Goal: Task Accomplishment & Management: Complete application form

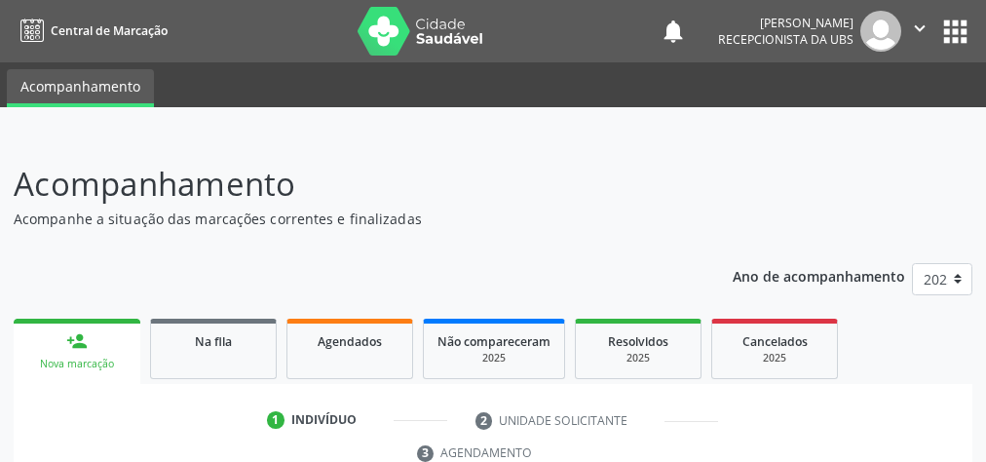
scroll to position [366, 0]
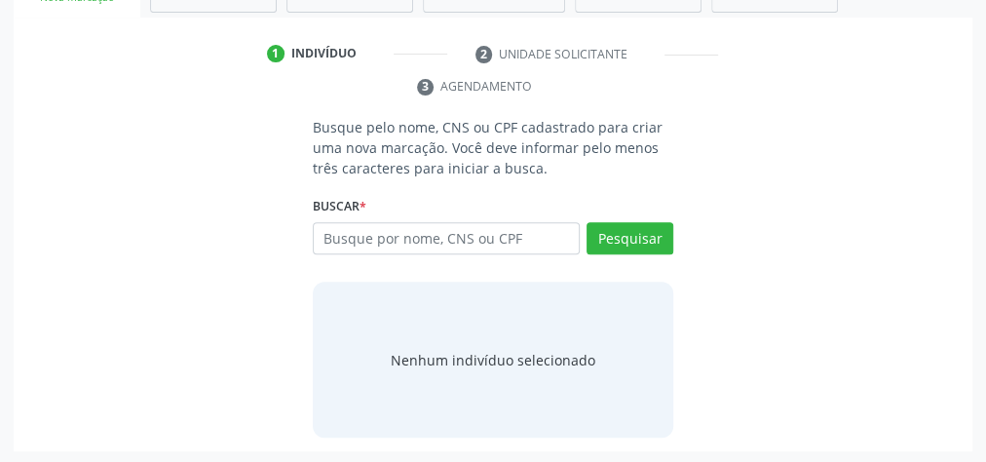
click at [489, 225] on input "text" at bounding box center [446, 238] width 267 height 33
type input "7"
type input "07039237490"
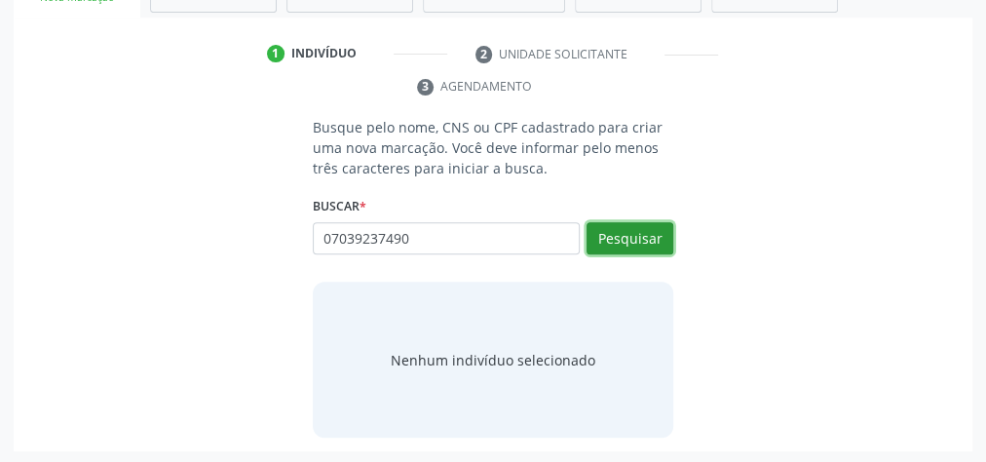
click at [632, 241] on button "Pesquisar" at bounding box center [630, 238] width 87 height 33
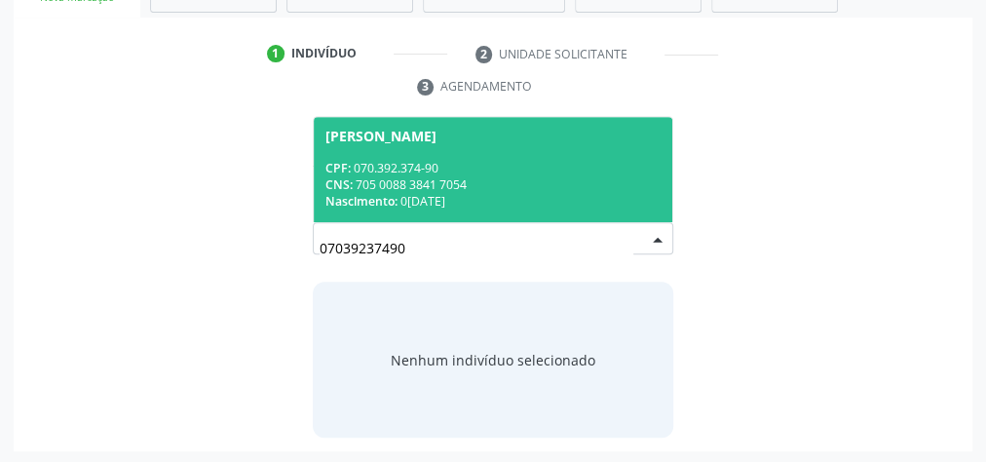
click at [474, 137] on div "[PERSON_NAME]" at bounding box center [492, 137] width 335 height 16
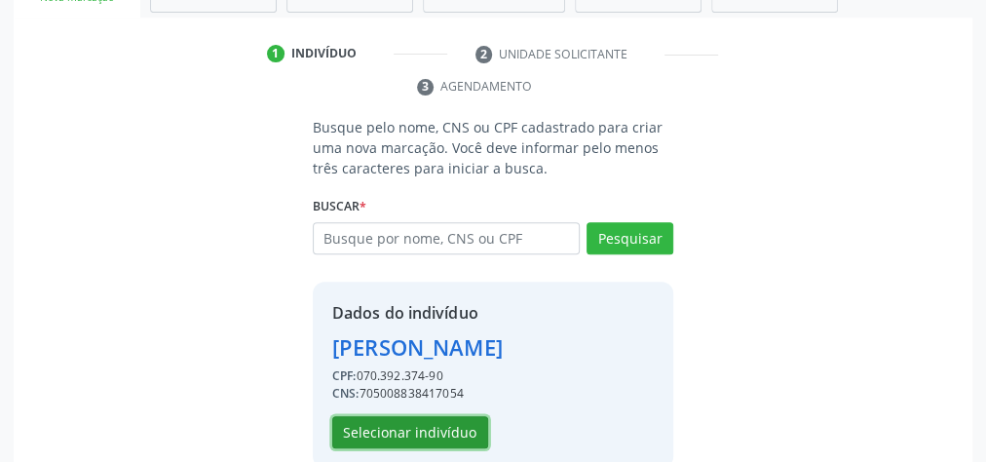
click at [426, 426] on button "Selecionar indivíduo" at bounding box center [410, 432] width 156 height 33
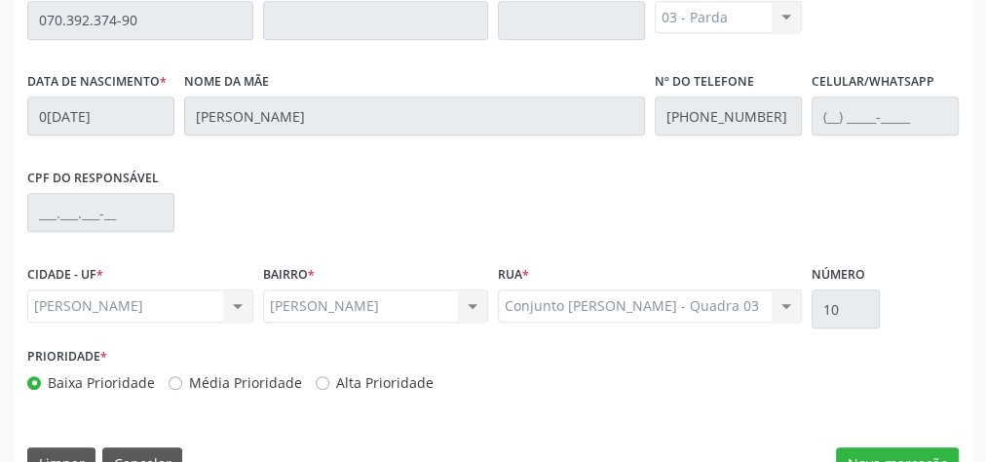
scroll to position [706, 0]
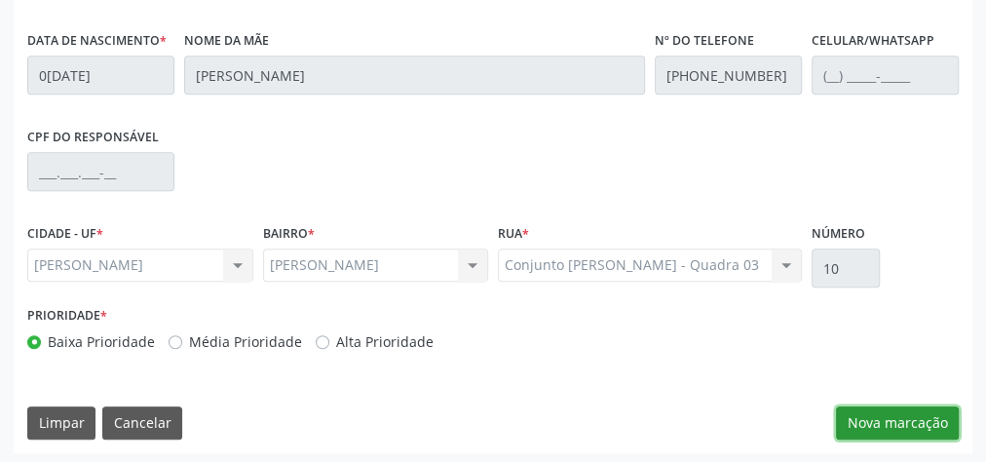
click at [939, 417] on button "Nova marcação" at bounding box center [897, 422] width 123 height 33
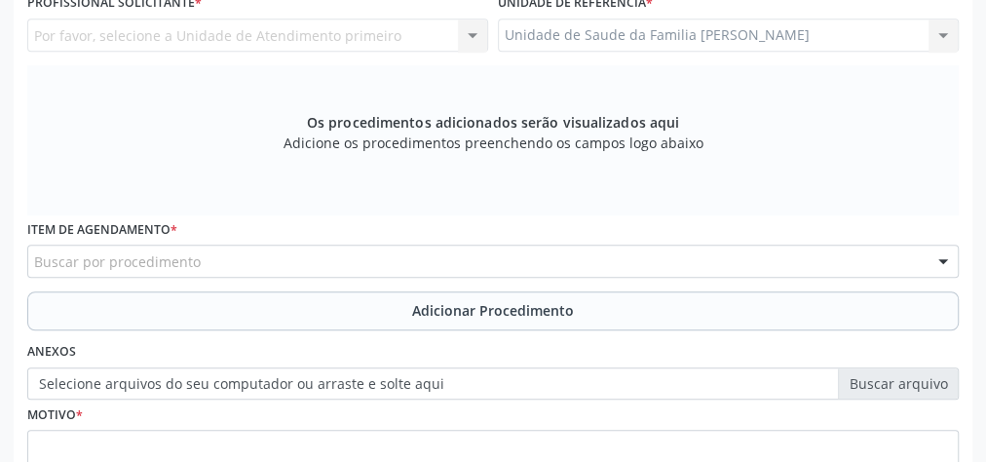
scroll to position [473, 0]
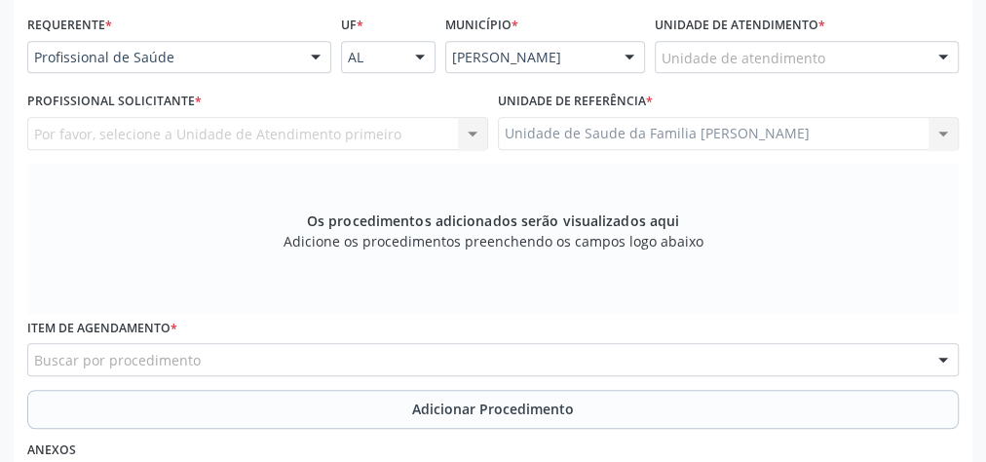
click at [859, 57] on div "Unidade de atendimento" at bounding box center [807, 57] width 304 height 33
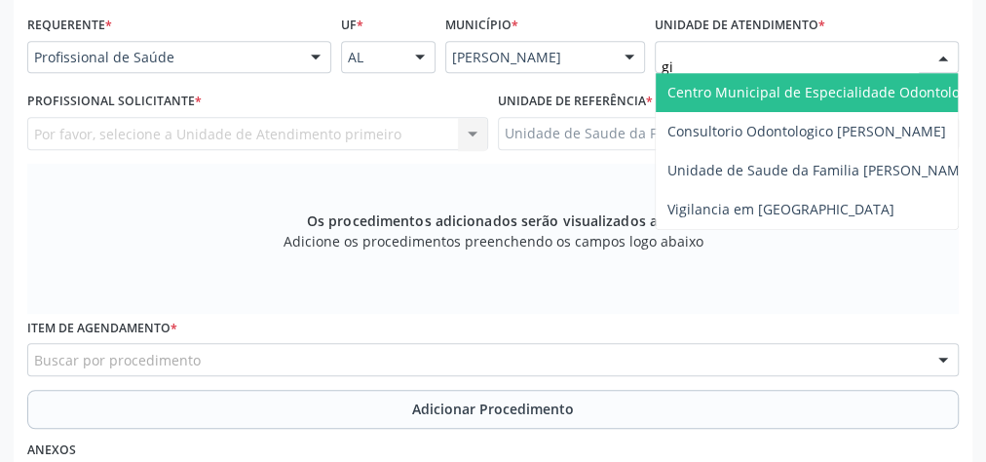
type input "gis"
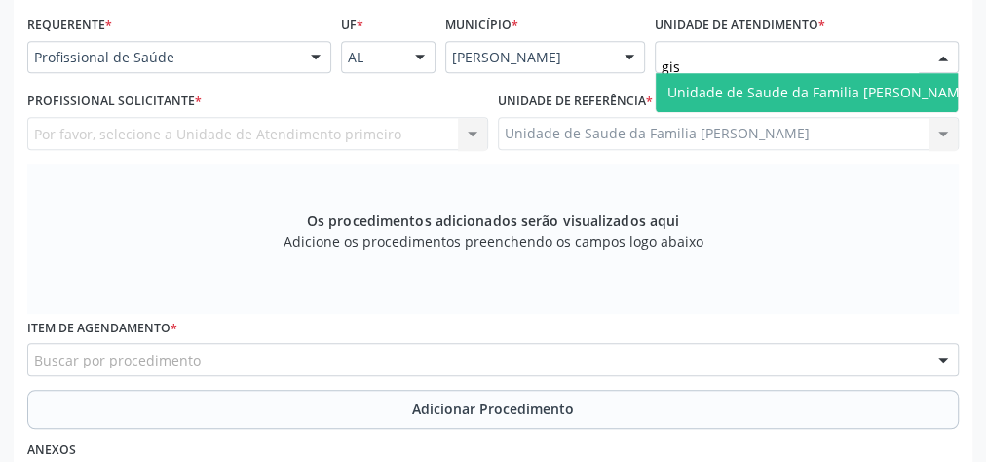
click at [836, 77] on span "Unidade de Saude da Familia [PERSON_NAME]" at bounding box center [820, 92] width 328 height 39
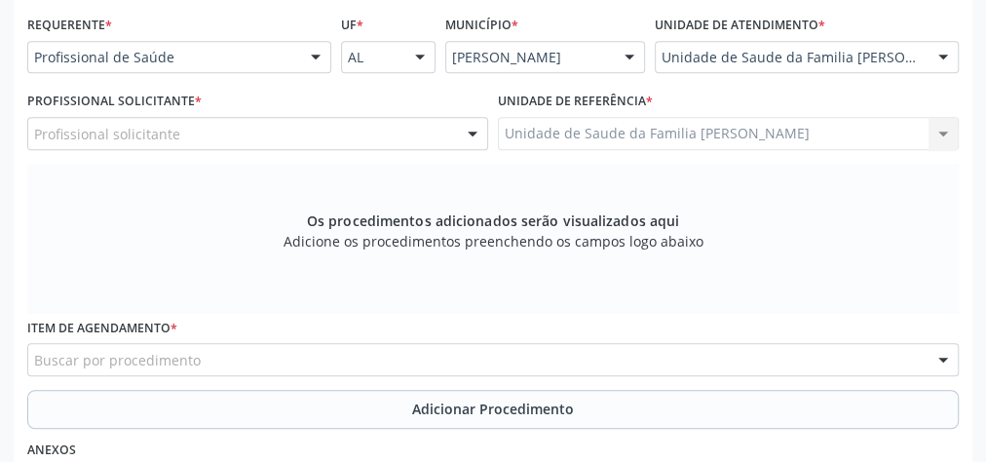
click at [469, 127] on div at bounding box center [472, 134] width 29 height 33
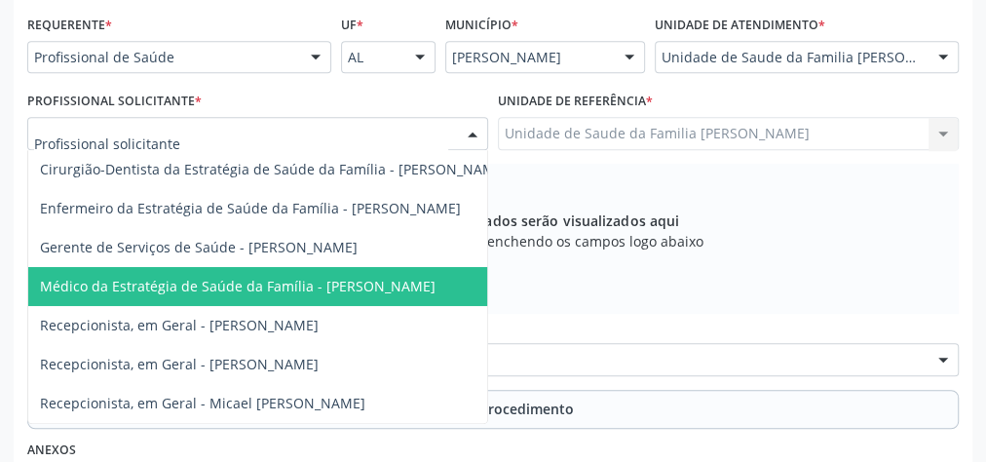
click at [344, 278] on span "Médico da Estratégia de Saúde da Família - [PERSON_NAME]" at bounding box center [238, 286] width 396 height 19
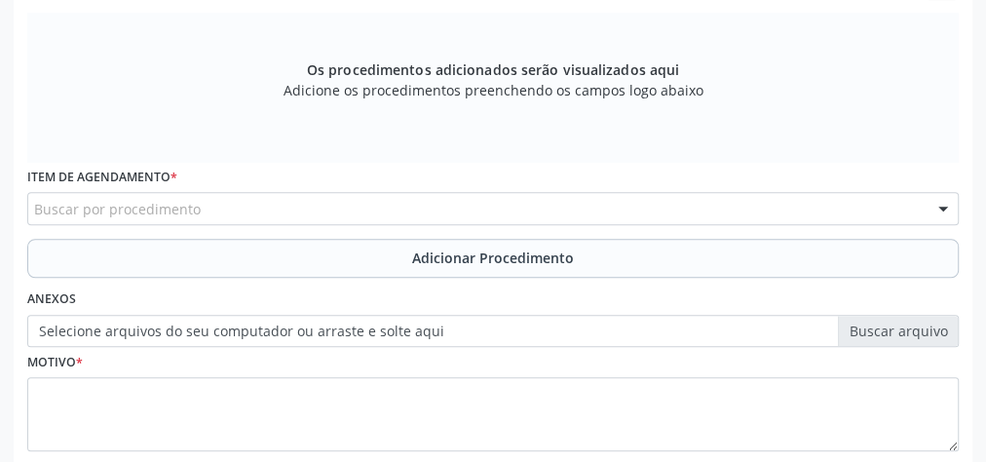
scroll to position [628, 0]
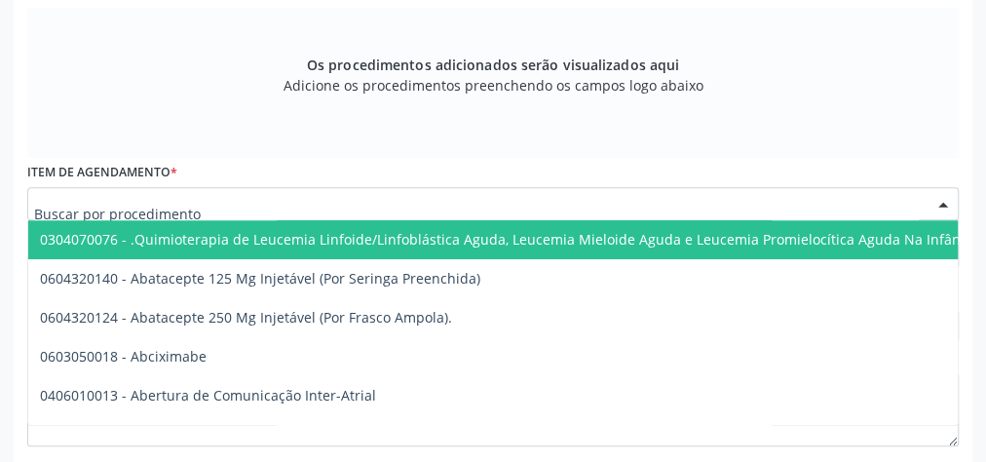
click at [459, 188] on div at bounding box center [493, 203] width 932 height 33
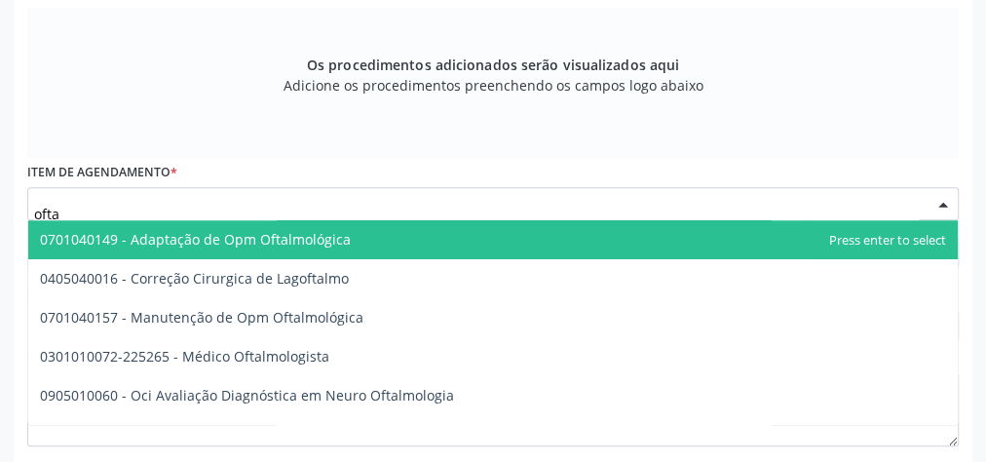
type input "oftal"
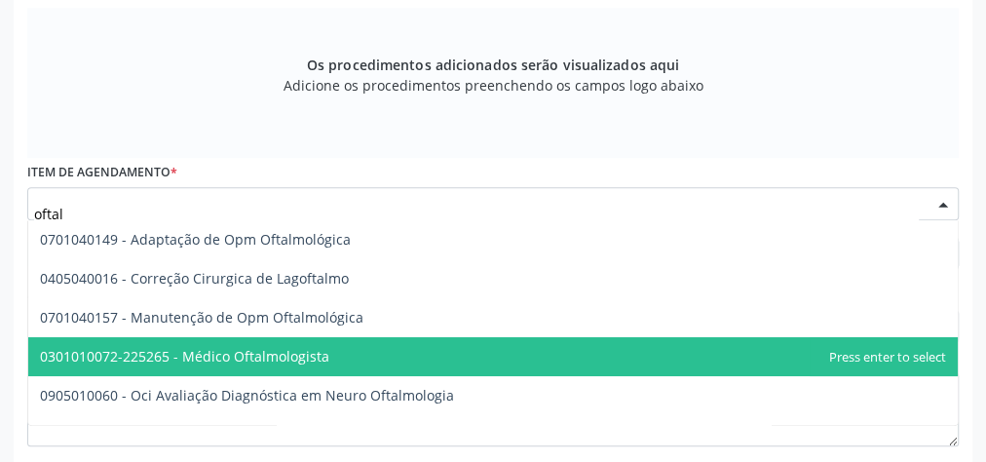
click at [246, 361] on span "0301010072-225265 - Médico Oftalmologista" at bounding box center [184, 356] width 289 height 19
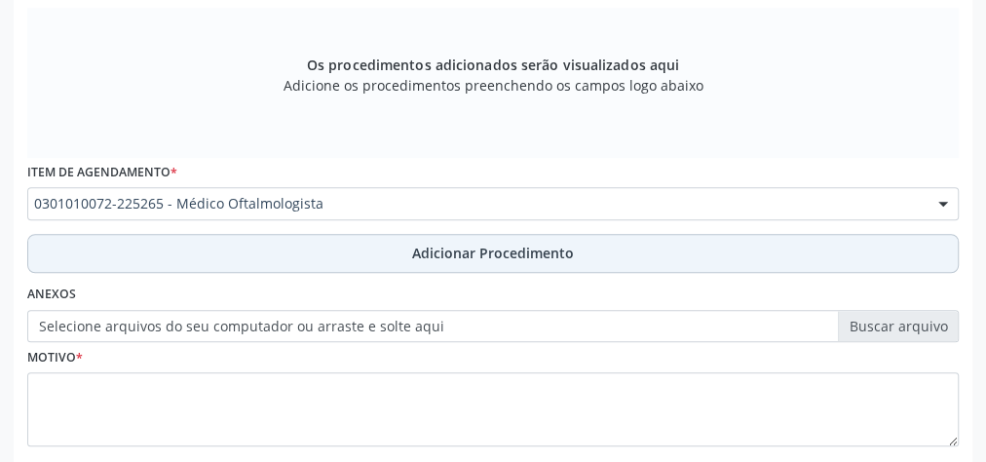
click at [582, 244] on button "Adicionar Procedimento" at bounding box center [493, 253] width 932 height 39
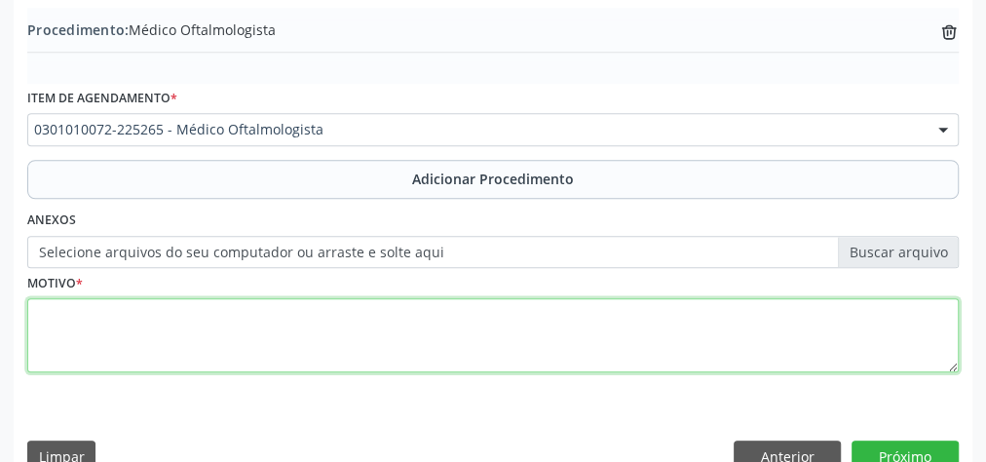
click at [489, 336] on textarea at bounding box center [493, 335] width 932 height 74
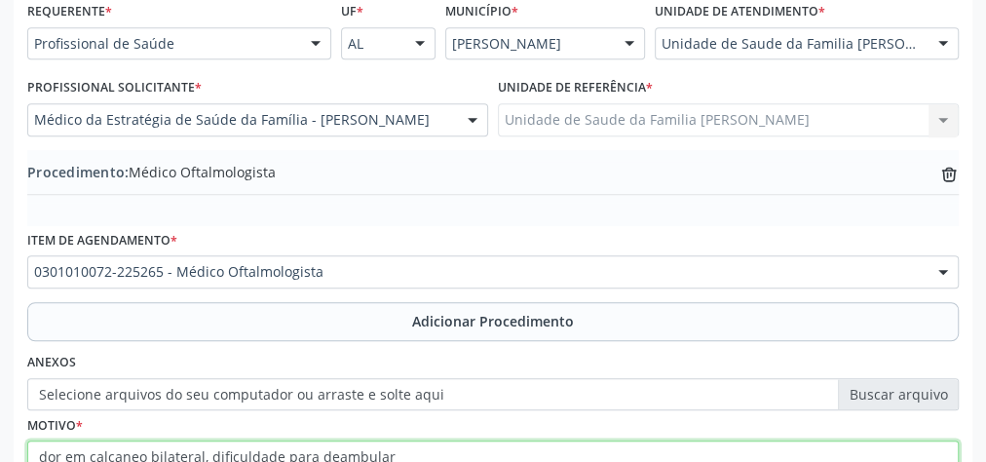
scroll to position [395, 0]
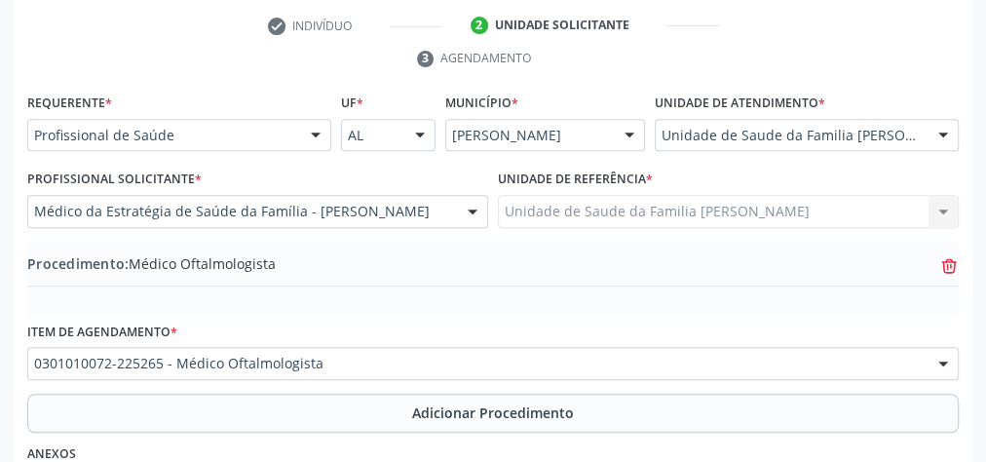
type textarea "dor em calcaneo bilateral, dificuldade para deambular"
click at [951, 261] on icon at bounding box center [949, 265] width 15 height 9
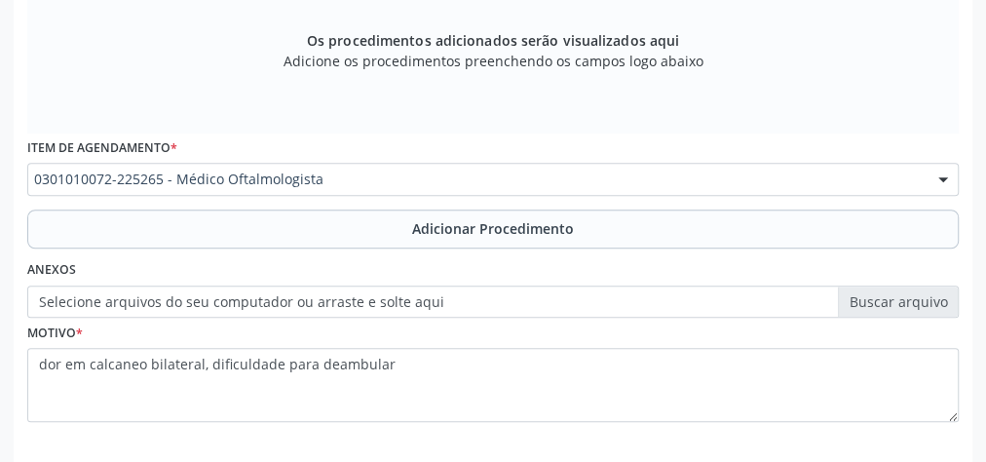
scroll to position [628, 0]
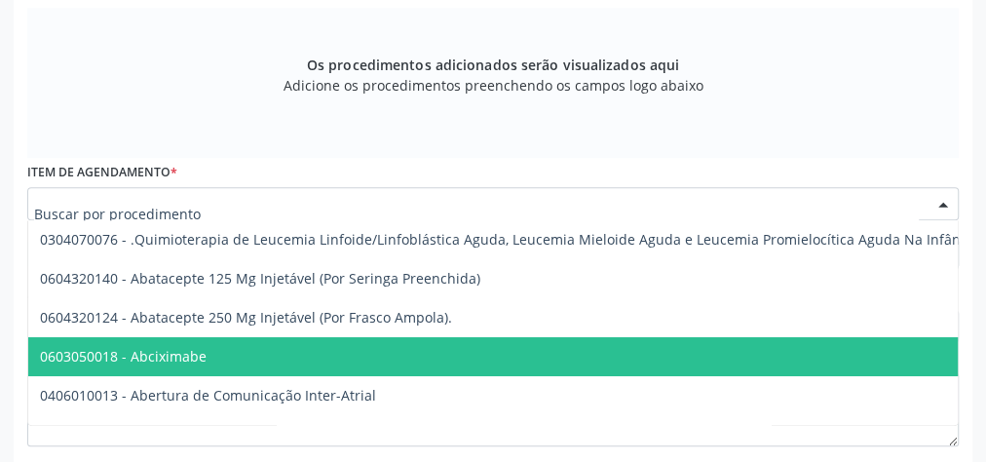
click at [952, 197] on div at bounding box center [943, 204] width 29 height 33
click at [596, 205] on input "text" at bounding box center [476, 213] width 885 height 39
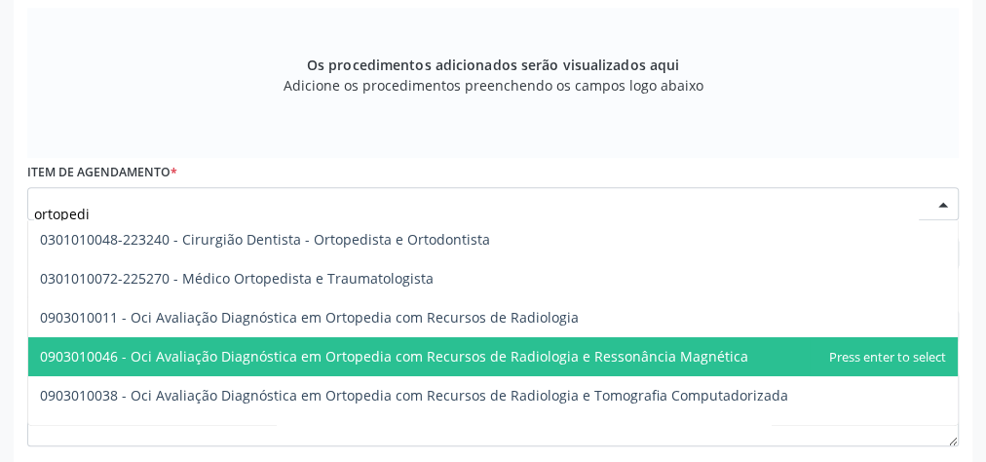
type input "ortopedis"
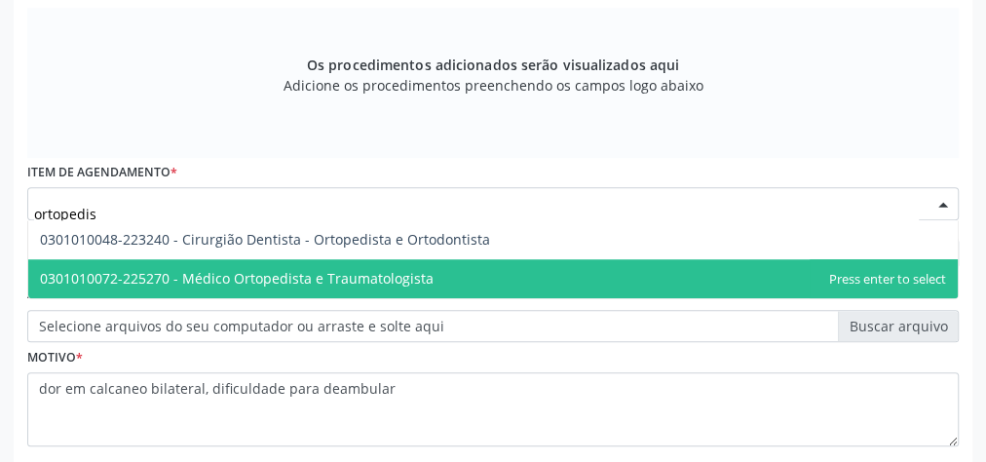
click at [460, 275] on span "0301010072-225270 - Médico Ortopedista e Traumatologista" at bounding box center [493, 278] width 930 height 39
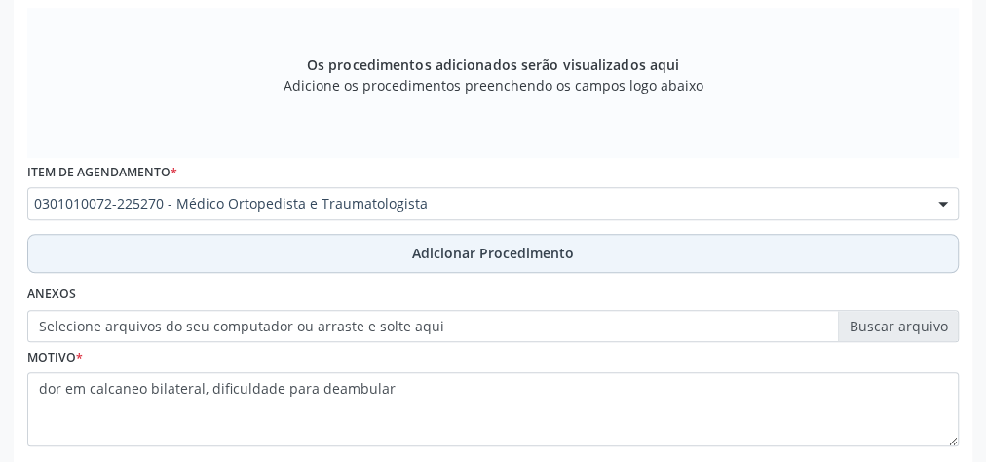
click at [462, 250] on span "Adicionar Procedimento" at bounding box center [493, 253] width 162 height 20
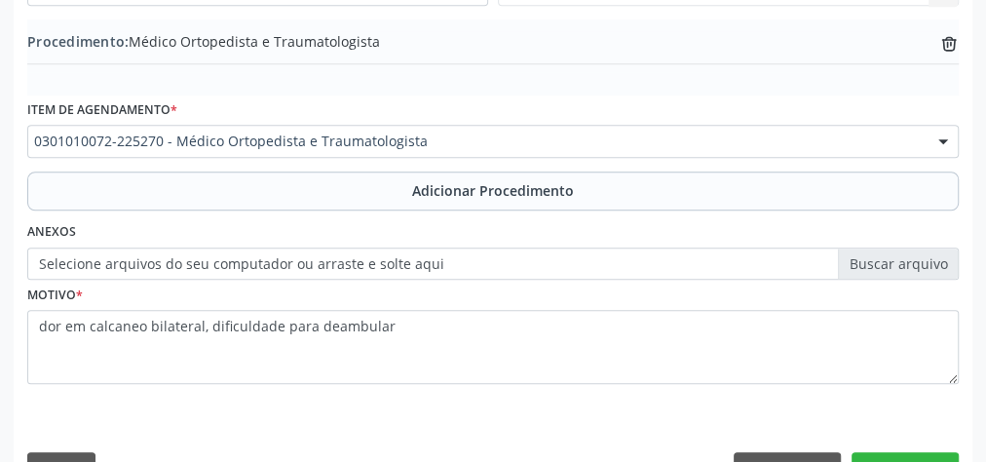
scroll to position [663, 0]
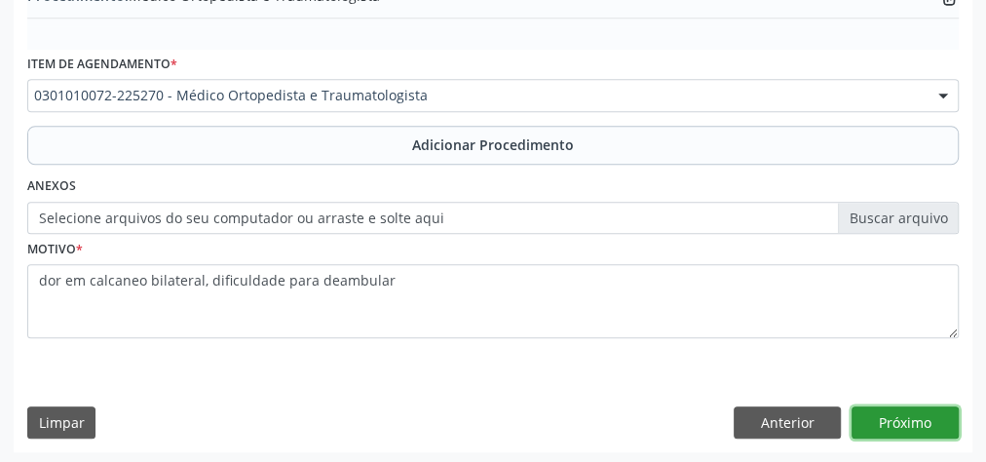
click at [898, 417] on button "Próximo" at bounding box center [905, 422] width 107 height 33
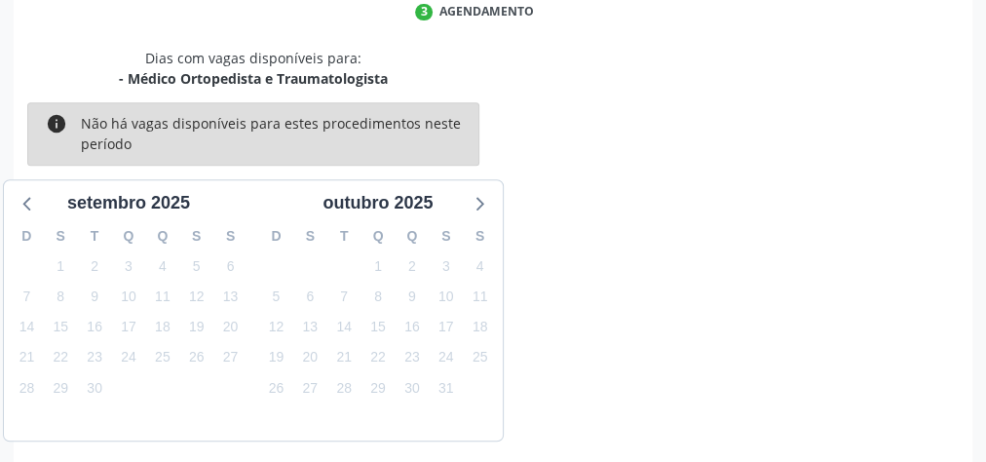
scroll to position [516, 0]
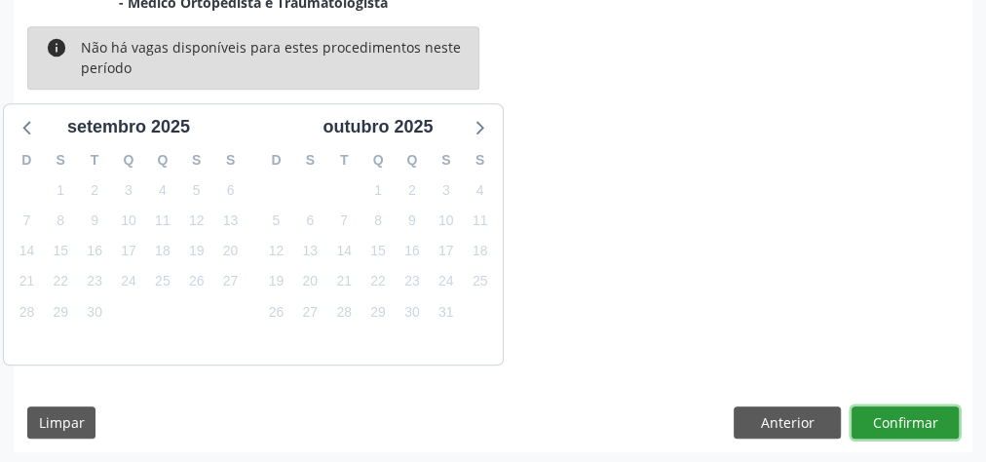
click at [898, 417] on button "Confirmar" at bounding box center [905, 422] width 107 height 33
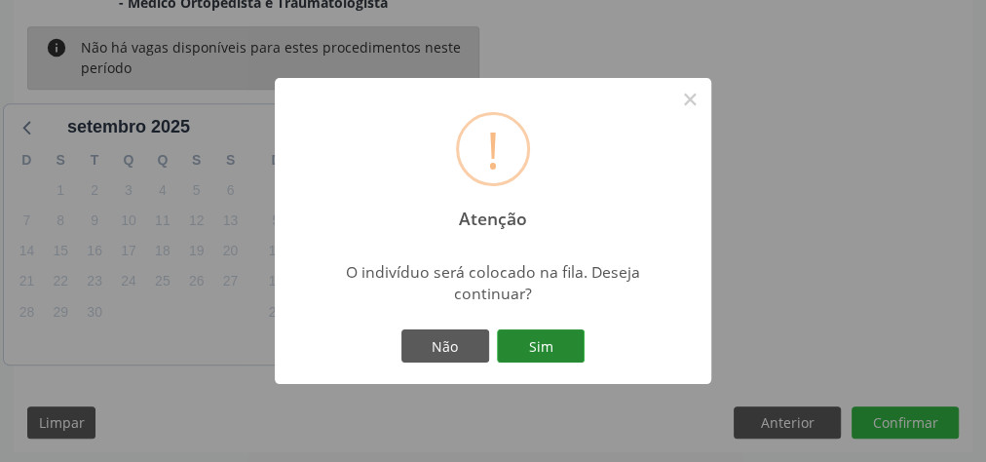
click at [569, 357] on button "Sim" at bounding box center [541, 345] width 88 height 33
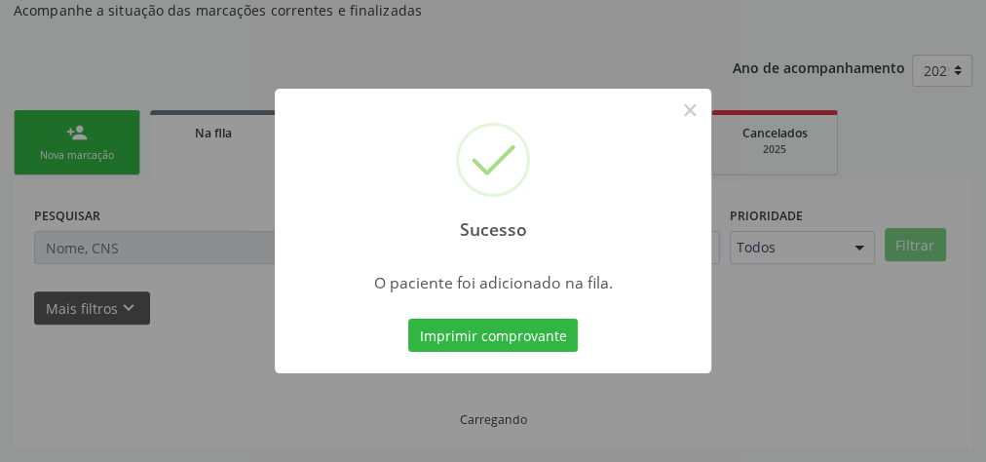
scroll to position [207, 0]
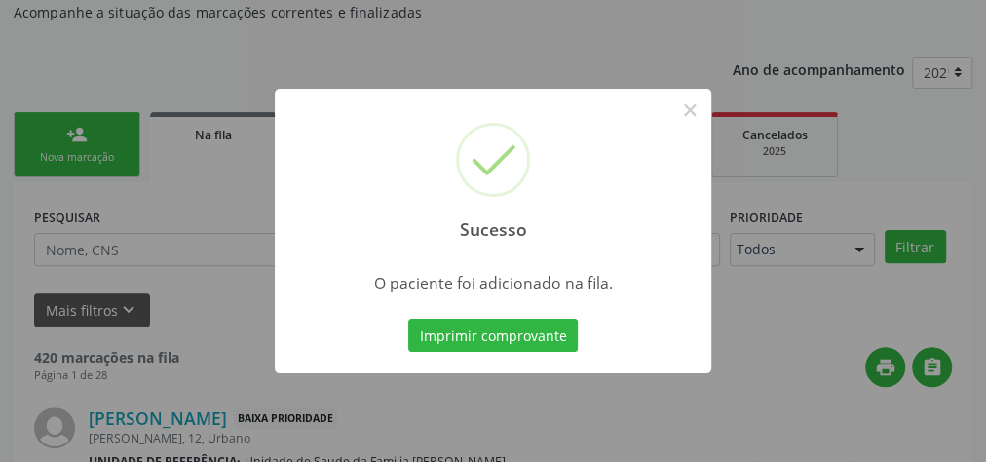
click at [569, 357] on div "Sucesso × O paciente foi adicionado na fila. Imprimir comprovante Cancel" at bounding box center [493, 231] width 437 height 285
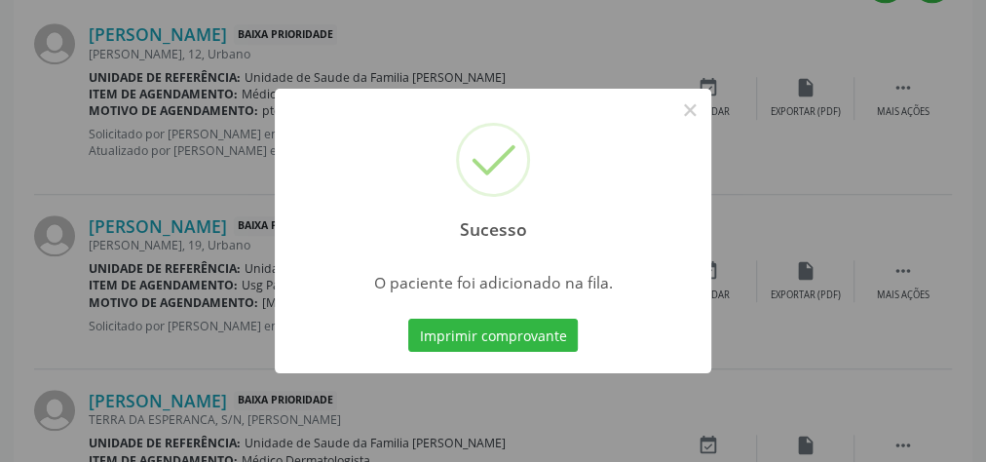
scroll to position [611, 0]
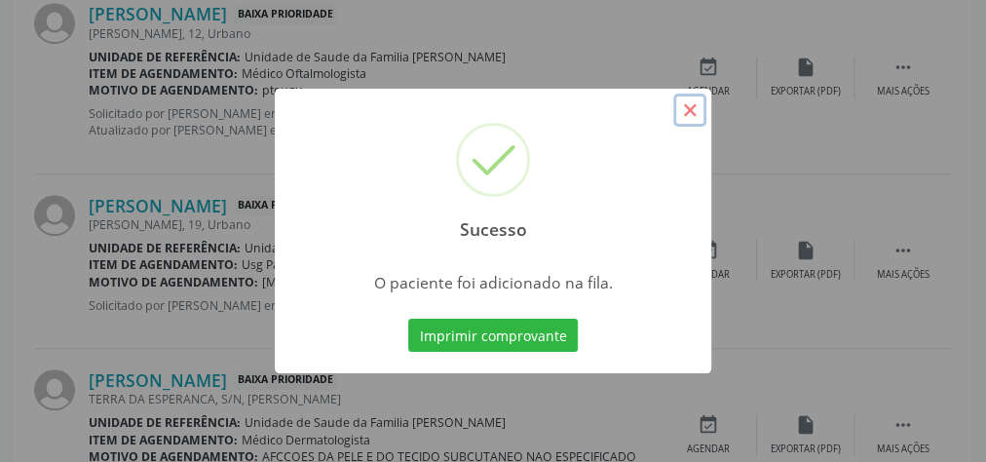
click at [693, 117] on button "×" at bounding box center [689, 110] width 33 height 33
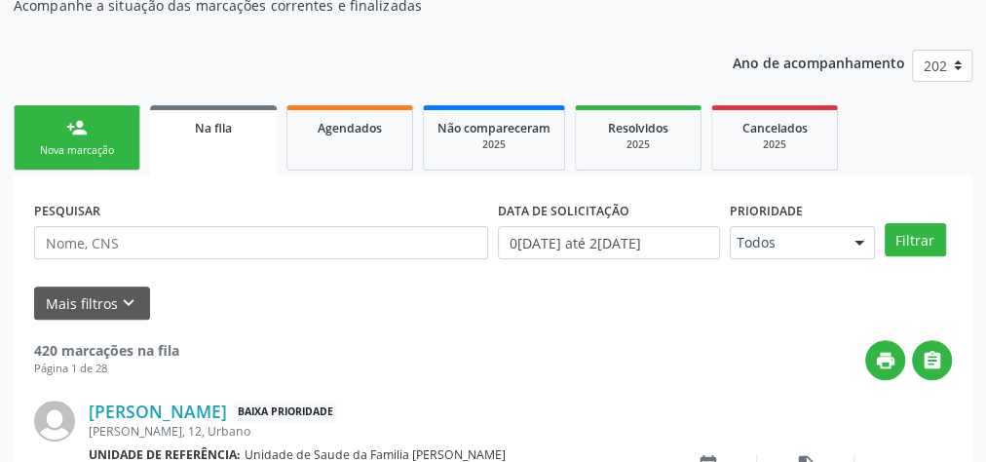
scroll to position [143, 0]
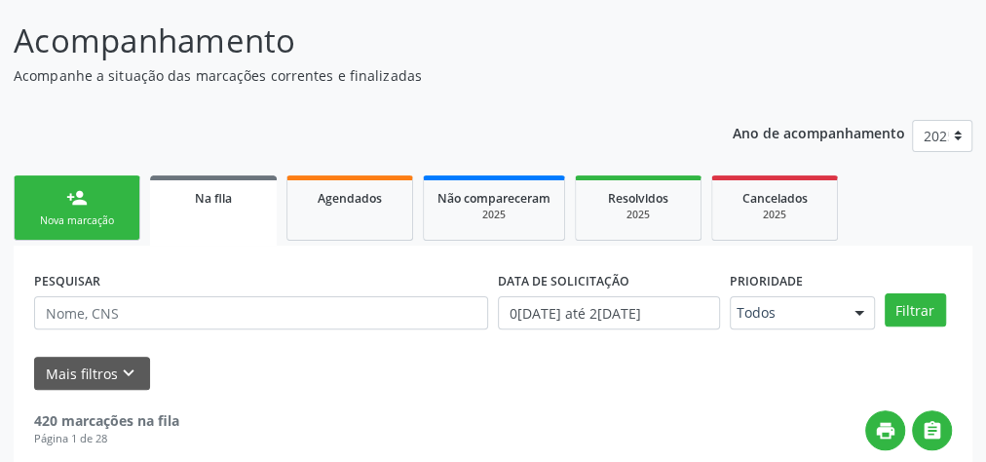
click at [73, 224] on div "Nova marcação" at bounding box center [76, 220] width 97 height 15
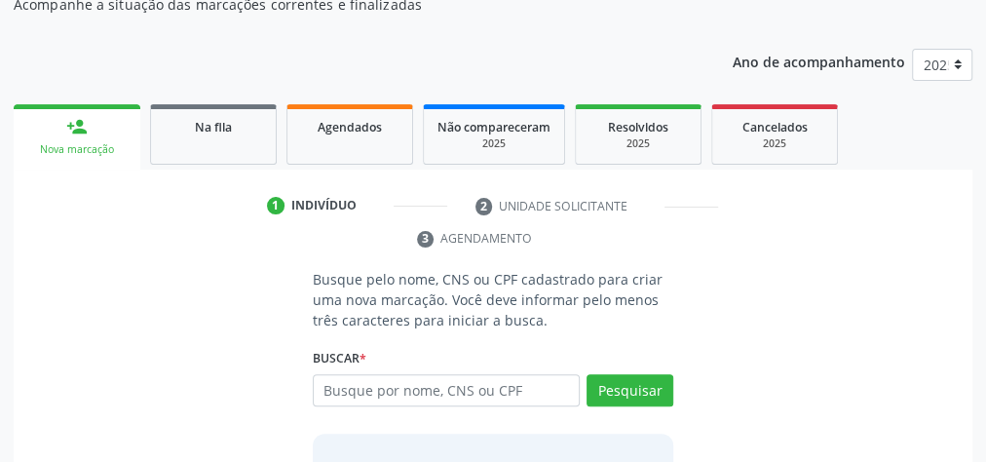
scroll to position [366, 0]
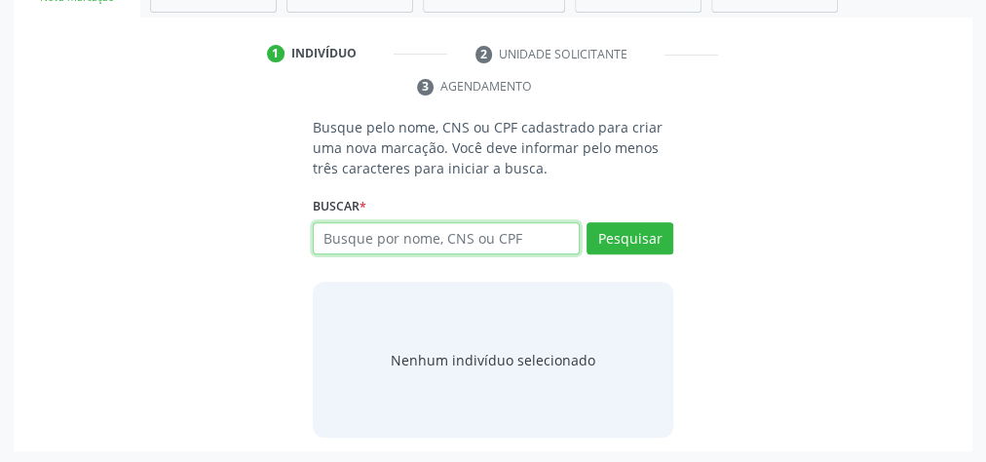
click at [432, 246] on input "text" at bounding box center [446, 238] width 267 height 33
type input "15040293488"
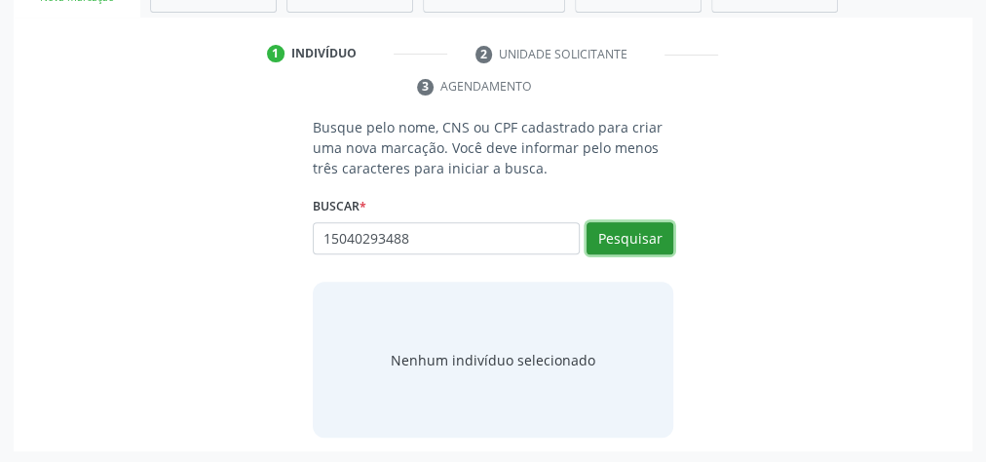
click at [629, 231] on button "Pesquisar" at bounding box center [630, 238] width 87 height 33
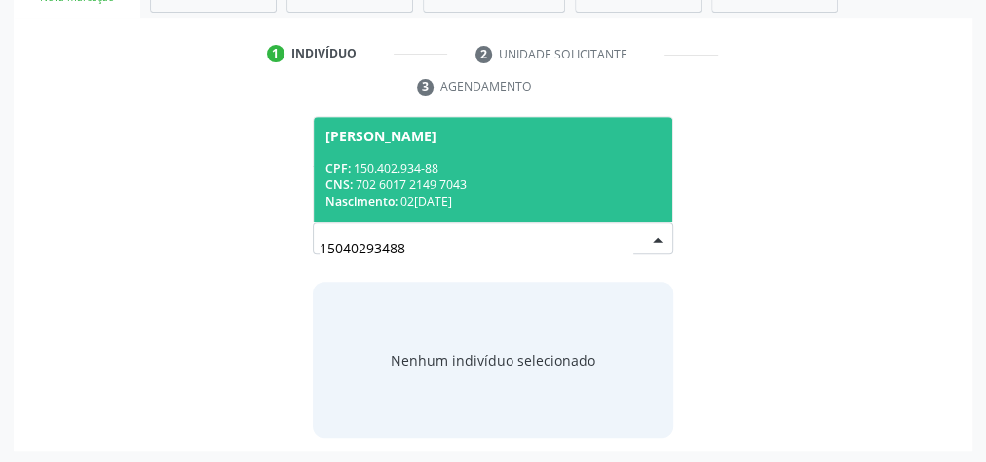
click at [518, 166] on div "CPF: 150.402.934-88" at bounding box center [492, 168] width 335 height 17
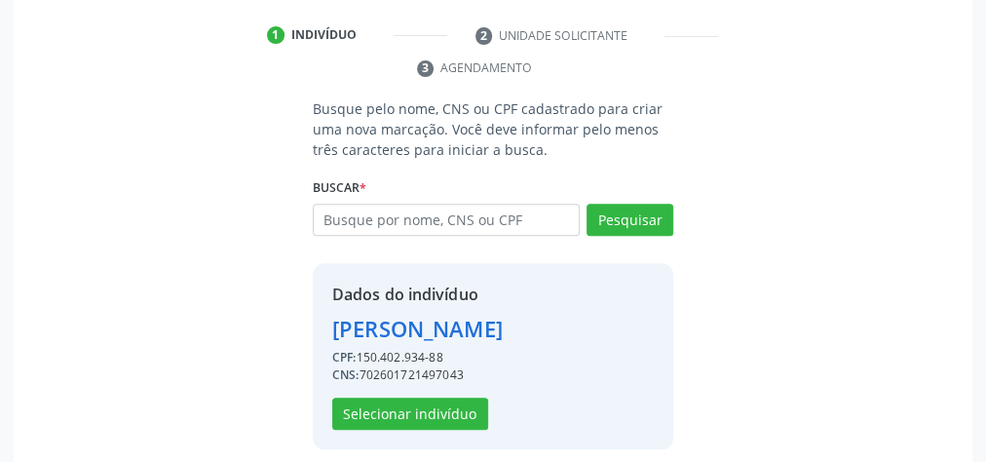
scroll to position [396, 0]
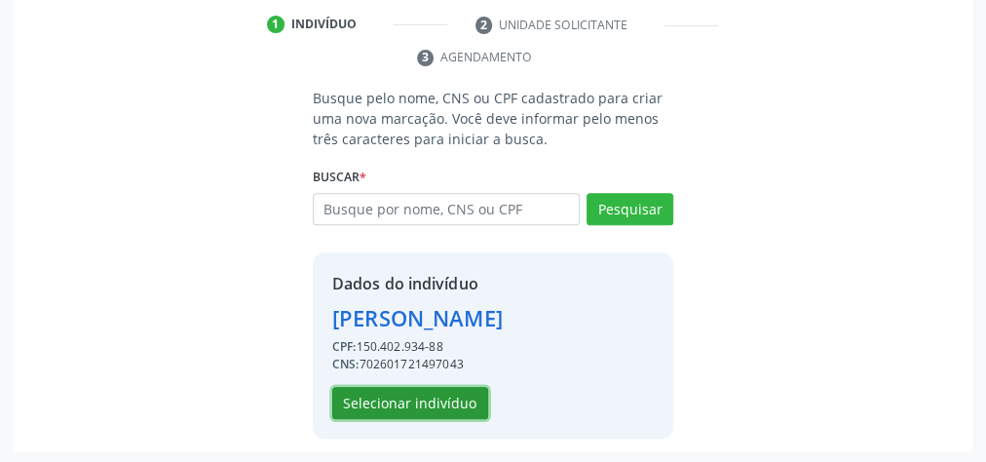
click at [404, 404] on button "Selecionar indivíduo" at bounding box center [410, 403] width 156 height 33
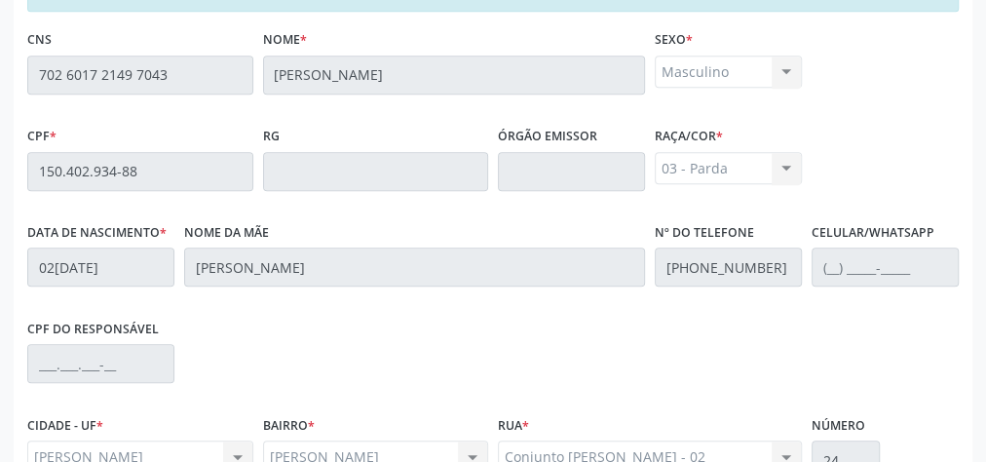
scroll to position [706, 0]
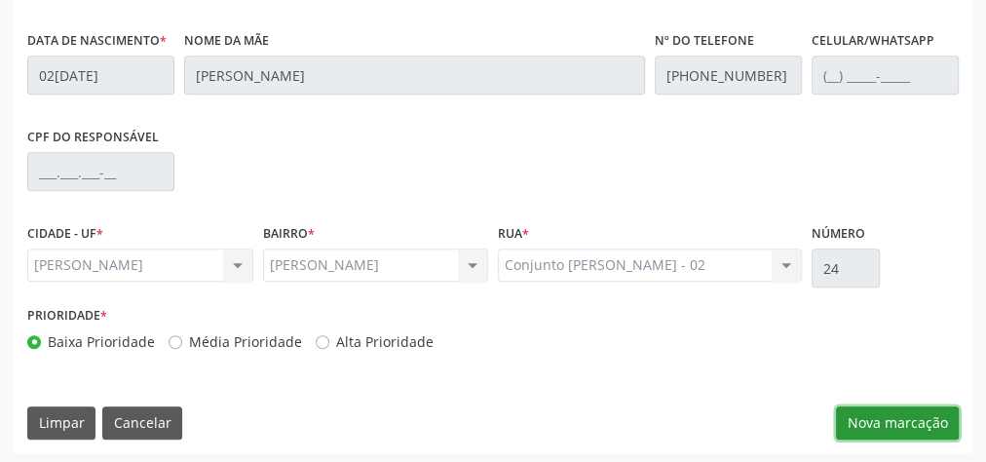
click at [867, 410] on button "Nova marcação" at bounding box center [897, 422] width 123 height 33
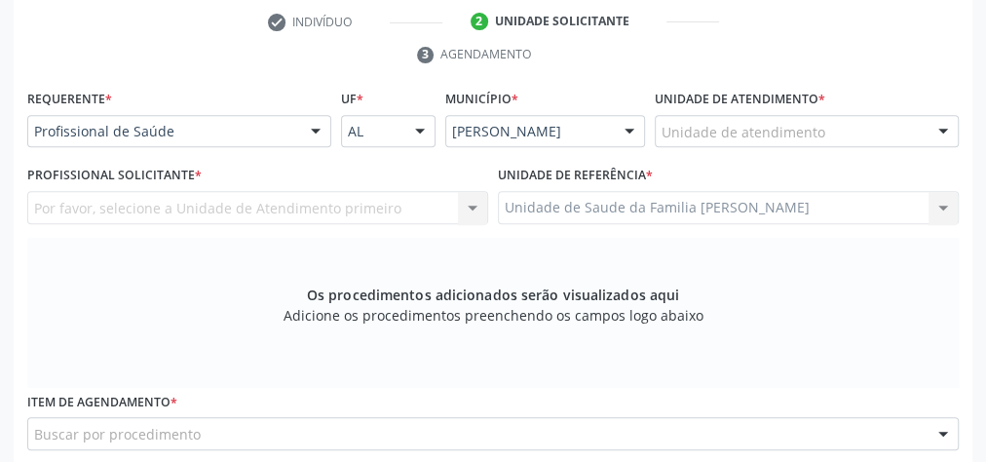
scroll to position [395, 0]
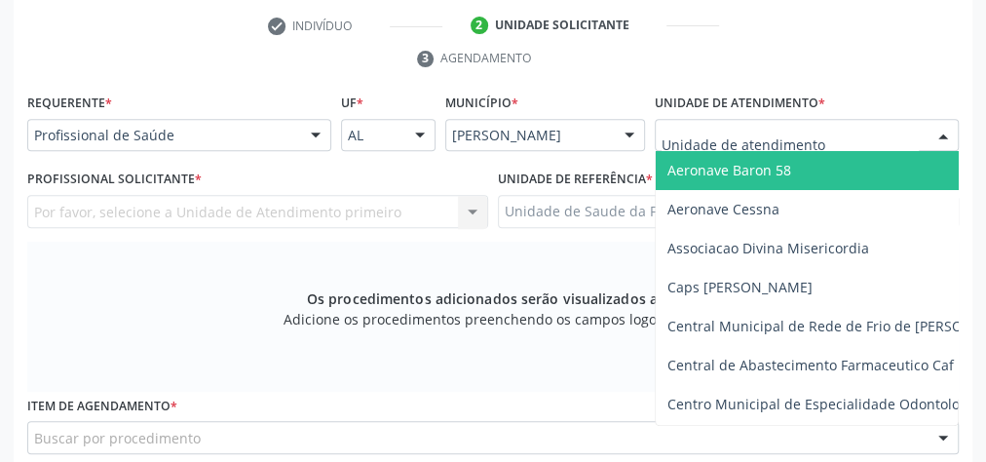
click at [823, 133] on div at bounding box center [807, 135] width 304 height 33
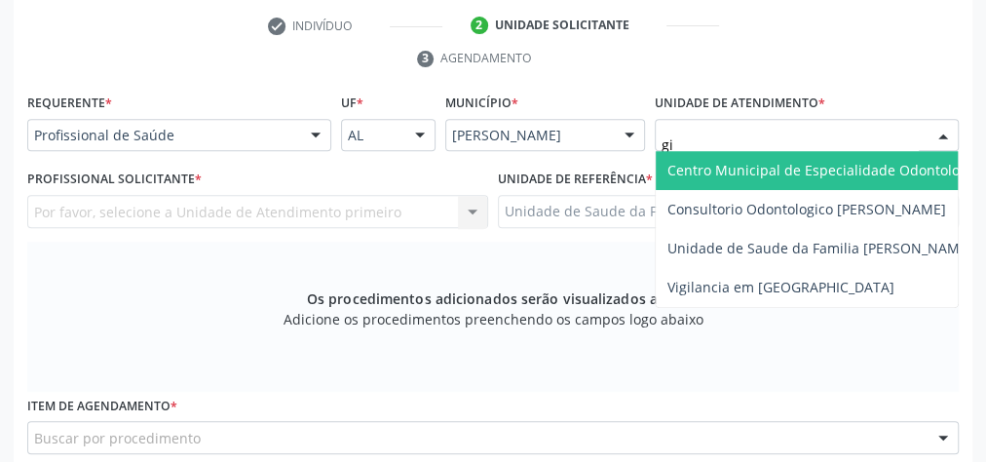
type input "gis"
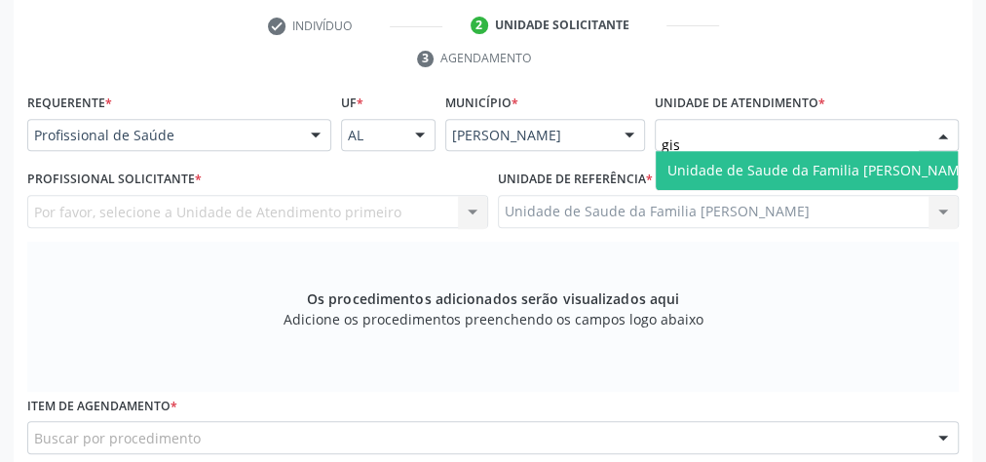
click at [772, 169] on span "Unidade de Saude da Familia [PERSON_NAME]" at bounding box center [819, 170] width 305 height 19
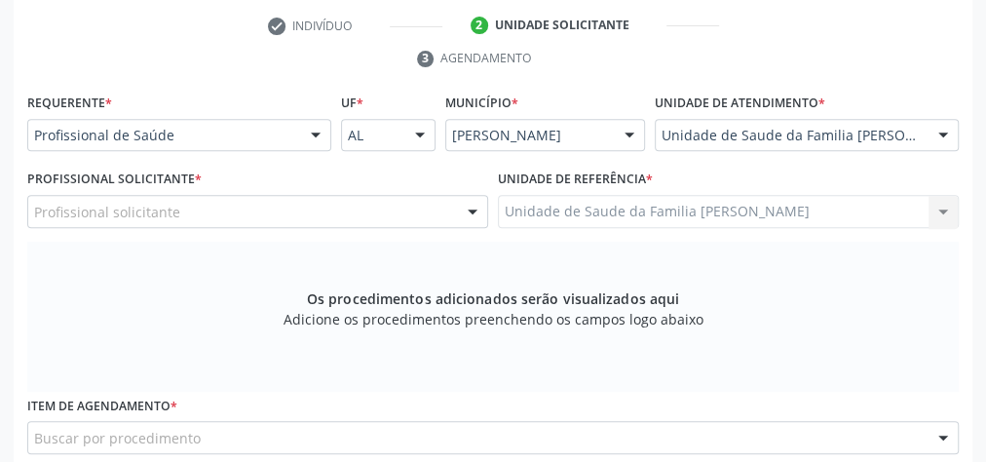
click at [474, 205] on div at bounding box center [472, 212] width 29 height 33
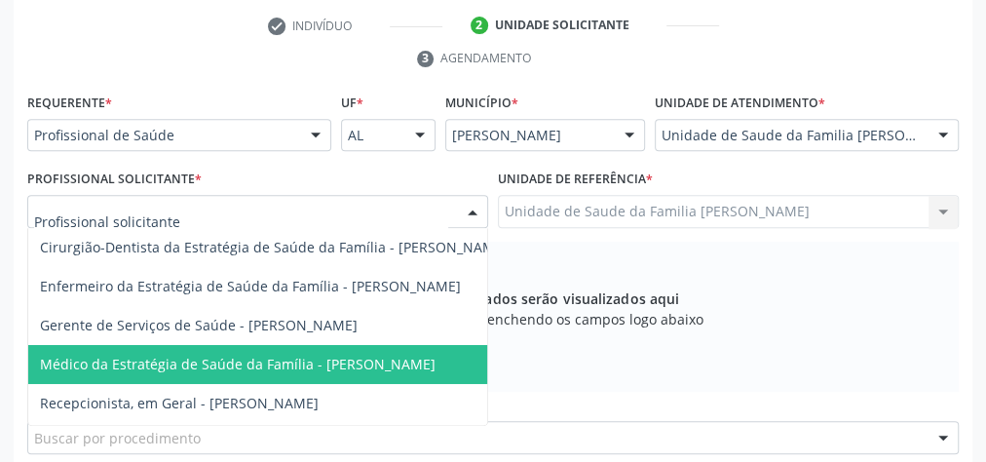
click at [422, 359] on span "Médico da Estratégia de Saúde da Família - [PERSON_NAME]" at bounding box center [238, 364] width 396 height 19
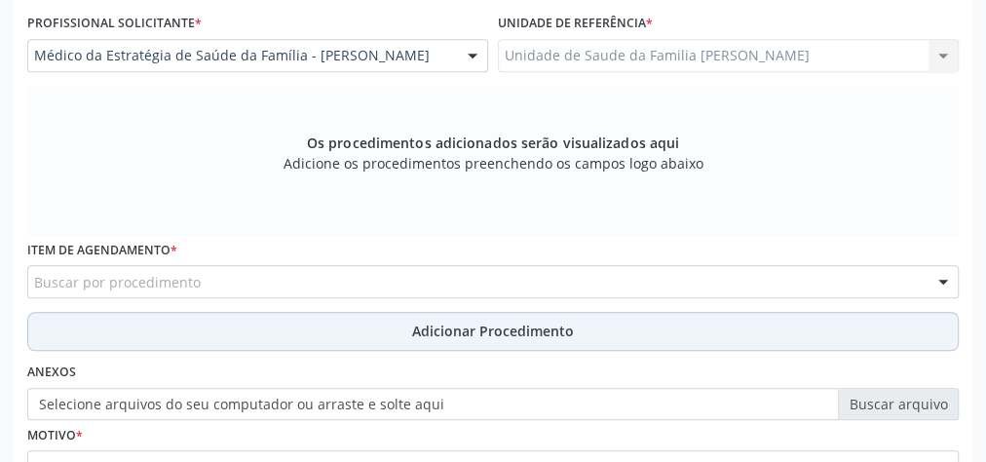
scroll to position [551, 0]
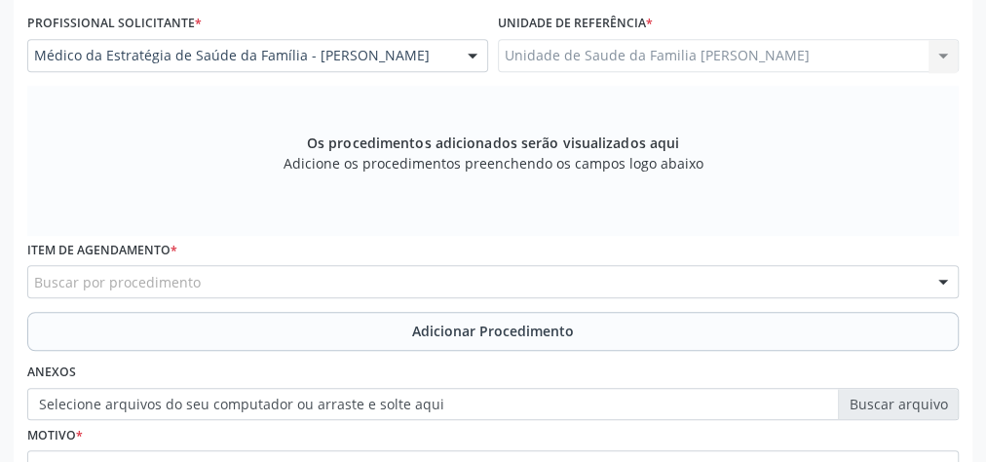
click at [402, 288] on div "Buscar por procedimento" at bounding box center [493, 281] width 932 height 33
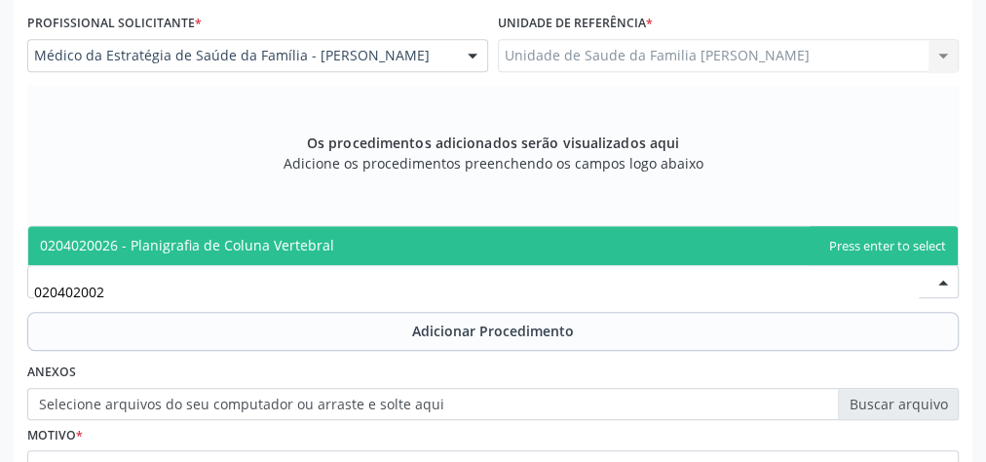
type input "0204020026"
click at [319, 239] on span "0204020026 - Planigrafia de Coluna Vertebral" at bounding box center [187, 245] width 294 height 19
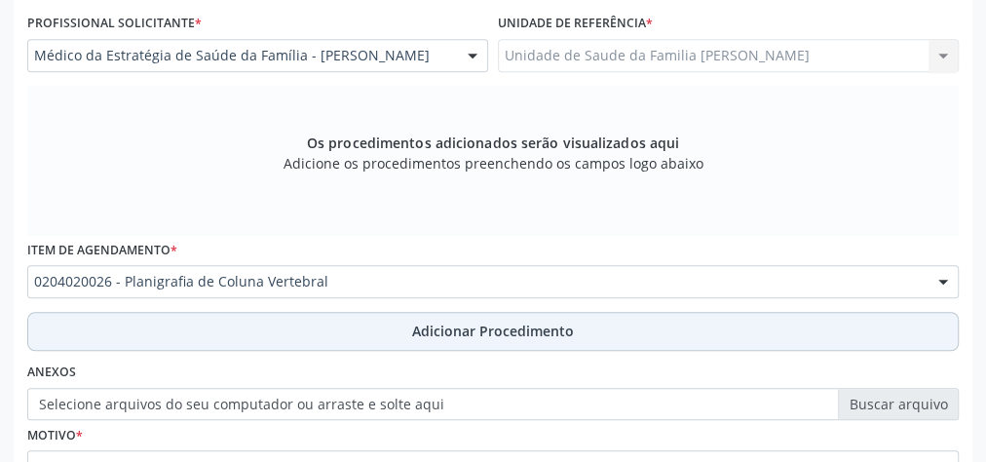
click at [509, 327] on span "Adicionar Procedimento" at bounding box center [493, 331] width 162 height 20
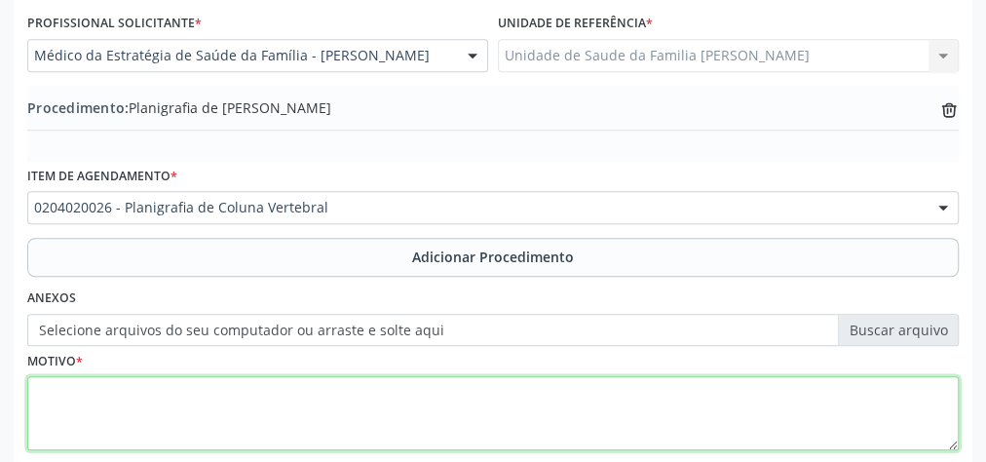
click at [346, 389] on textarea at bounding box center [493, 413] width 932 height 74
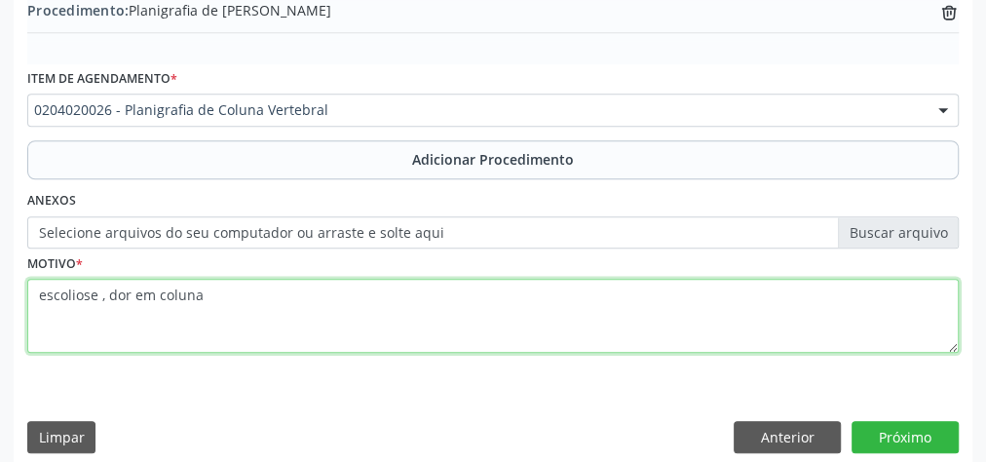
scroll to position [663, 0]
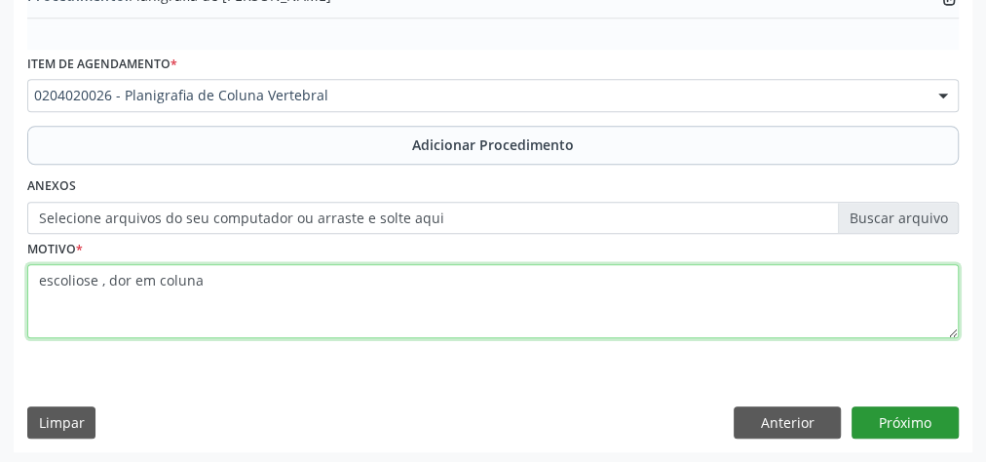
type textarea "escoliose , dor em coluna"
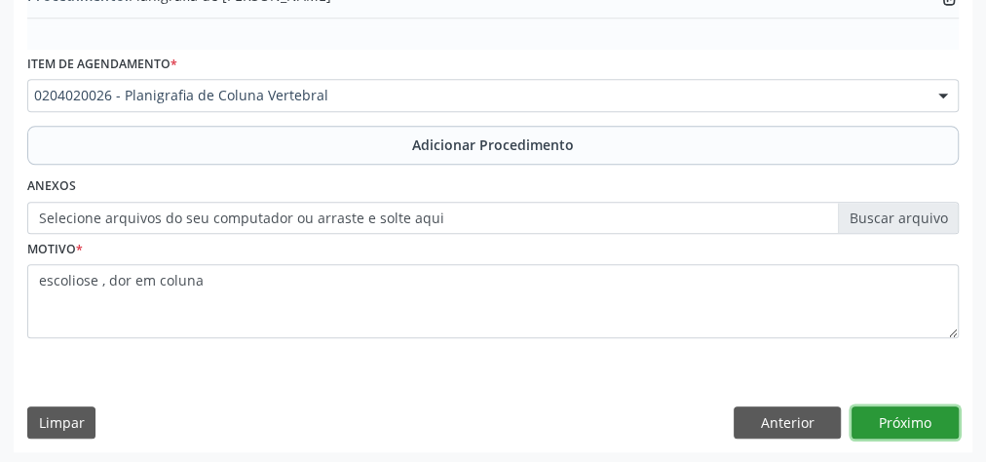
click at [931, 417] on button "Próximo" at bounding box center [905, 422] width 107 height 33
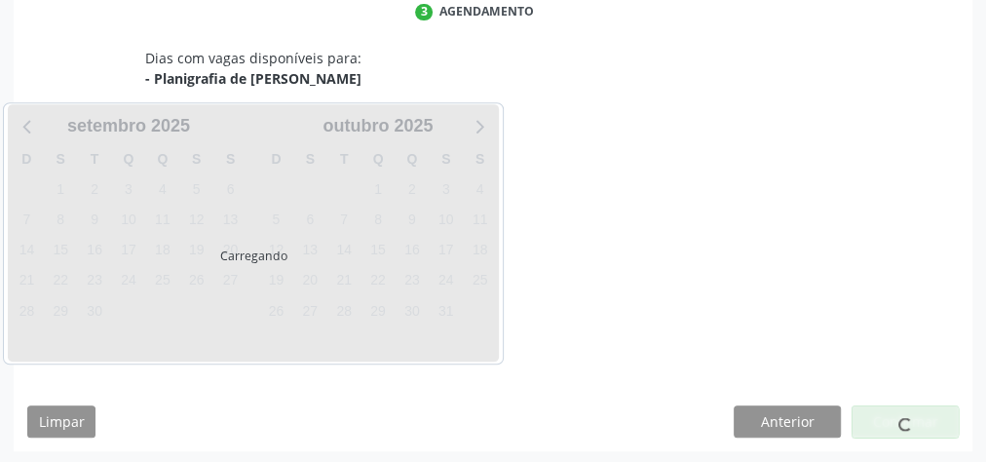
scroll to position [516, 0]
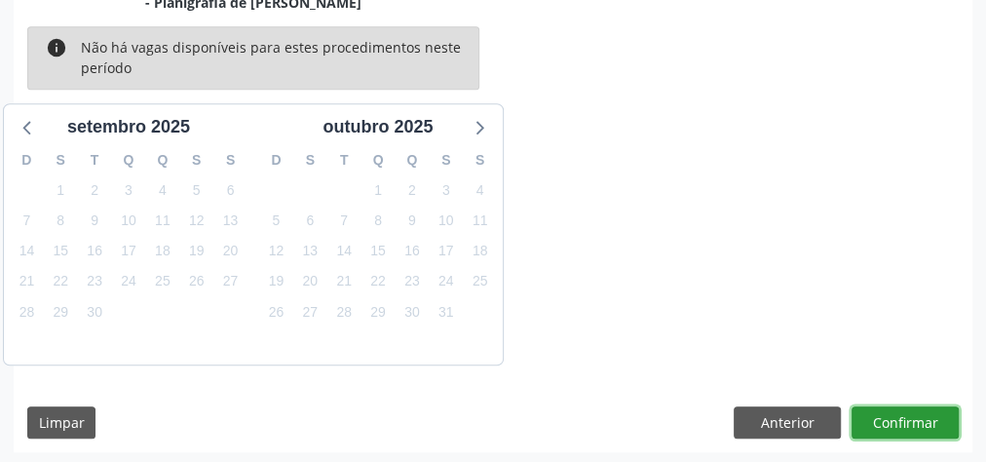
click at [931, 417] on button "Confirmar" at bounding box center [905, 422] width 107 height 33
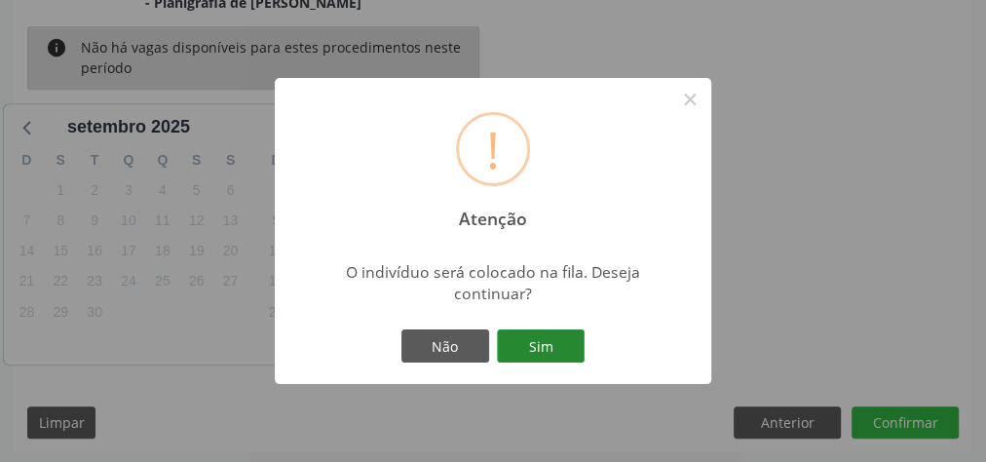
click at [554, 344] on button "Sim" at bounding box center [541, 345] width 88 height 33
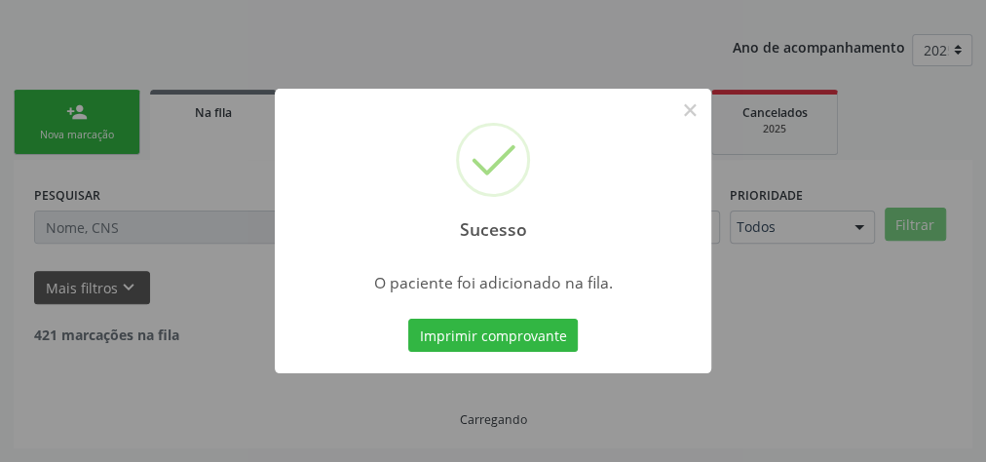
scroll to position [207, 0]
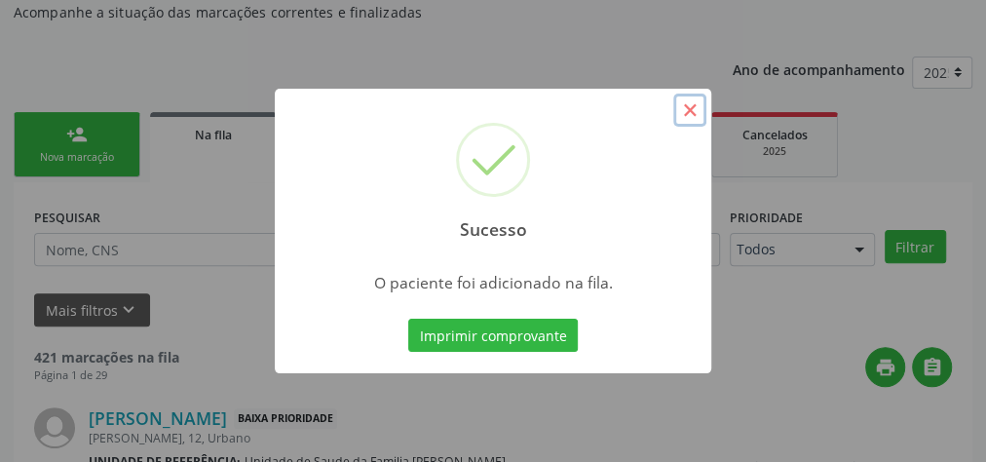
click at [698, 109] on button "×" at bounding box center [689, 110] width 33 height 33
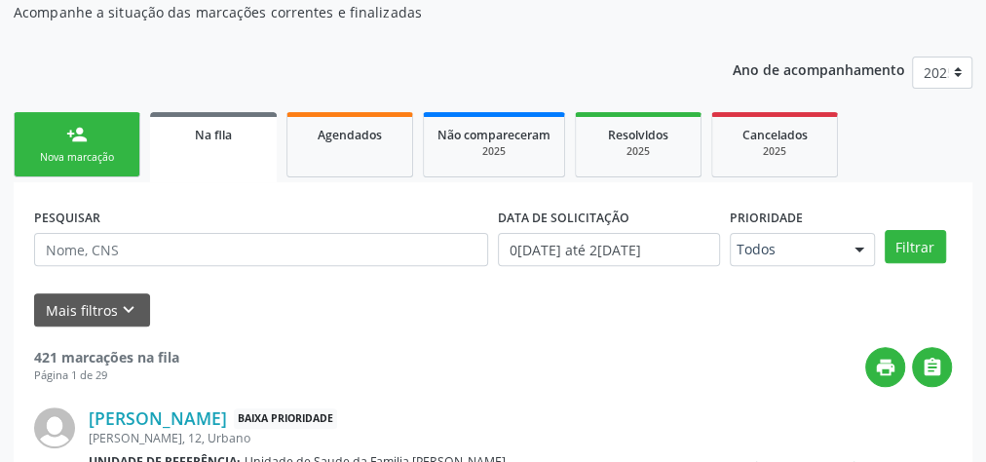
drag, startPoint x: 95, startPoint y: 138, endPoint x: 227, endPoint y: 79, distance: 144.3
click at [96, 137] on link "person_add Nova marcação" at bounding box center [77, 144] width 127 height 65
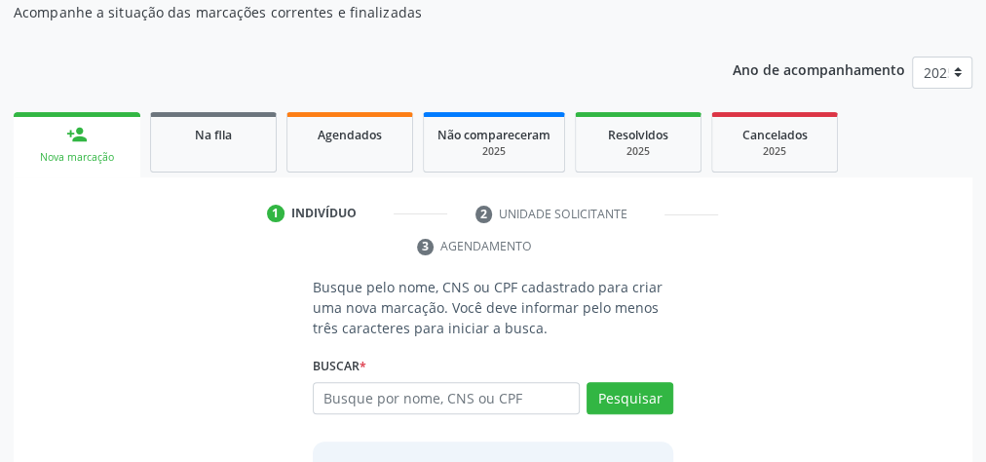
click at [227, 79] on div "Ano de acompanhamento 2025 person_add Nova marcação Na fila Agendados Não compa…" at bounding box center [493, 327] width 959 height 569
click at [409, 414] on div "Busque por nome, CNS ou CPF Nenhum resultado encontrado para: " " Digite nome, …" at bounding box center [493, 405] width 361 height 47
click at [406, 405] on input "text" at bounding box center [446, 398] width 267 height 33
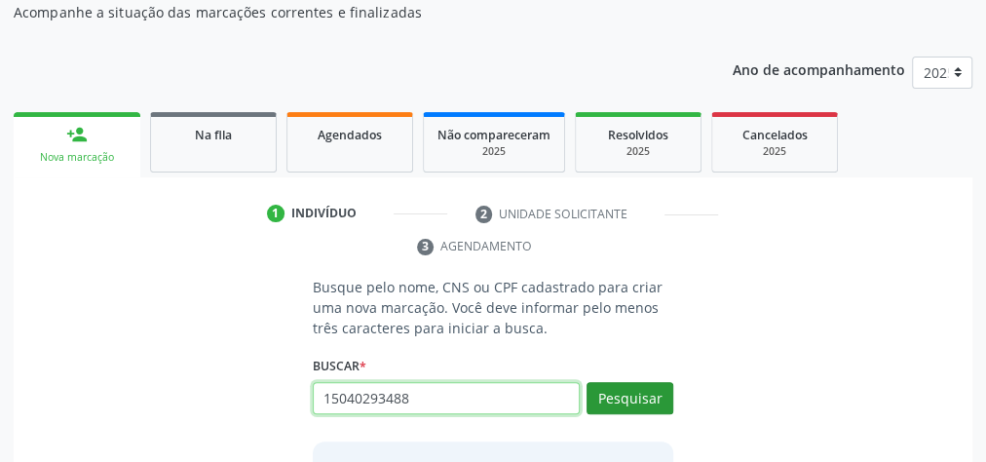
type input "15040293488"
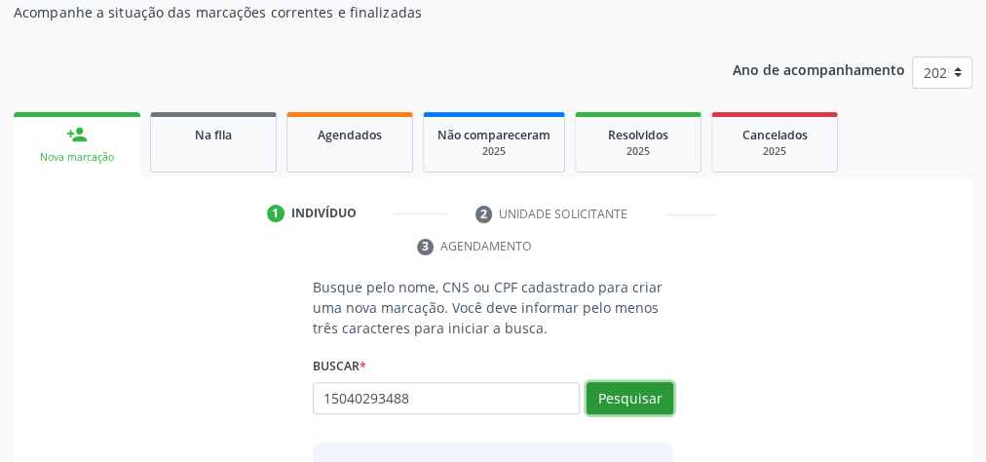
click at [668, 402] on button "Pesquisar" at bounding box center [630, 398] width 87 height 33
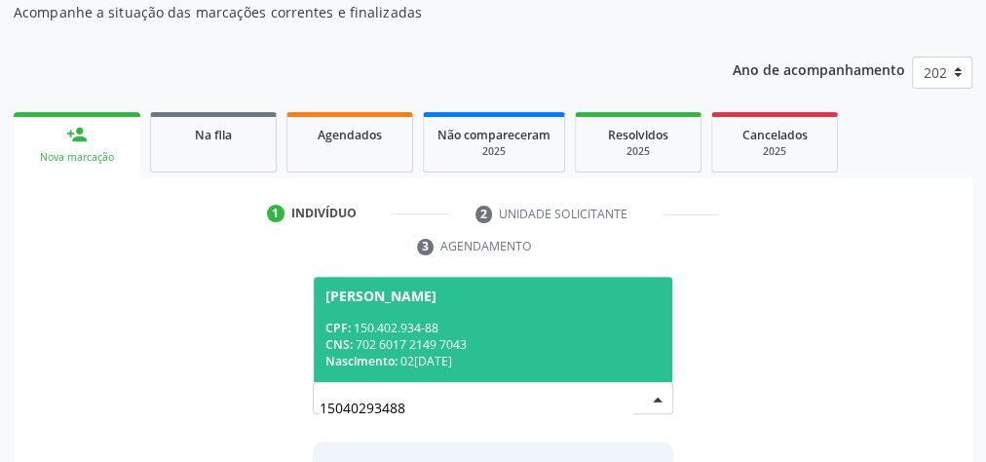
click at [468, 350] on div "CNS: 702 6017 2149 7043" at bounding box center [492, 344] width 335 height 17
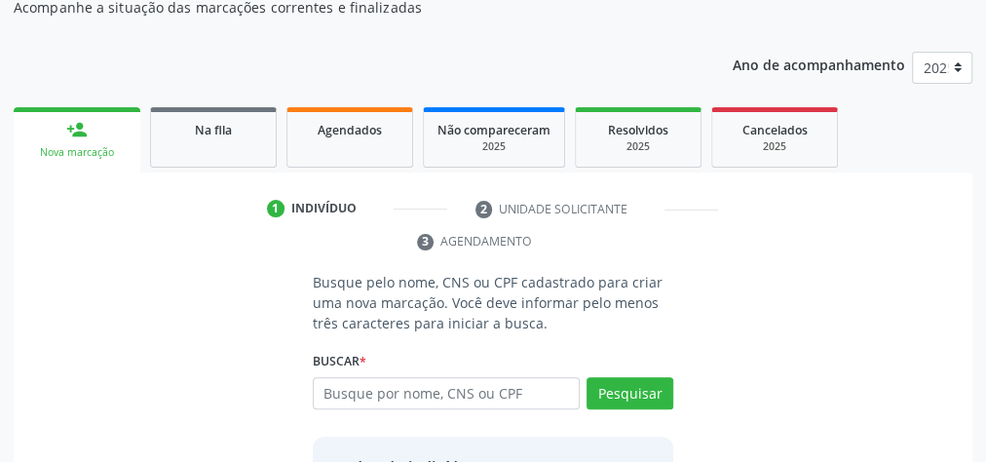
scroll to position [396, 0]
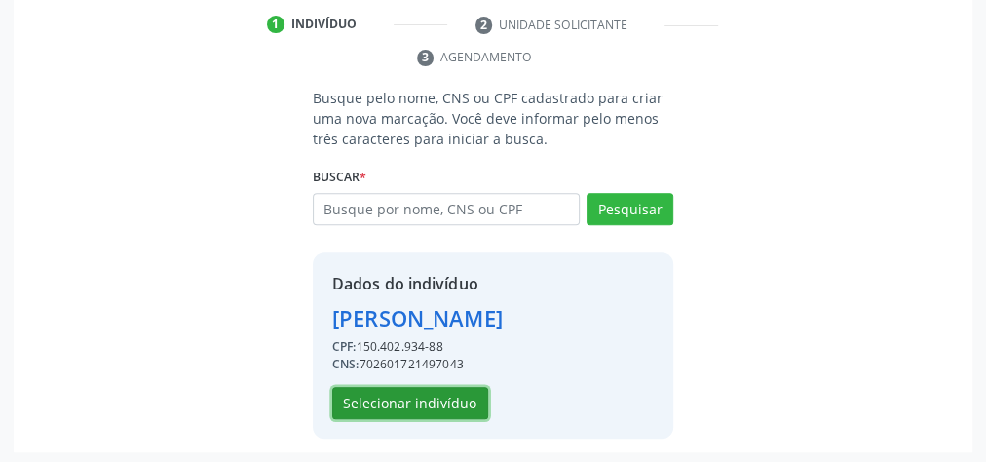
click at [430, 399] on button "Selecionar indivíduo" at bounding box center [410, 403] width 156 height 33
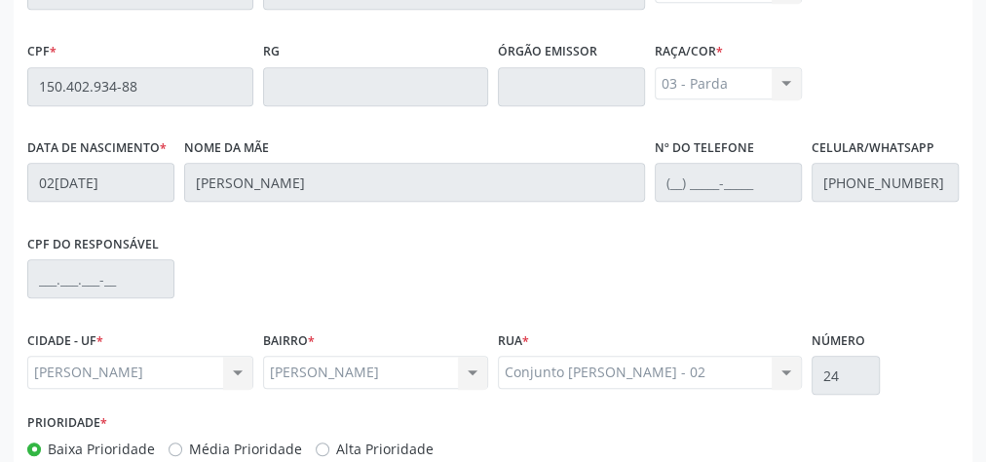
scroll to position [706, 0]
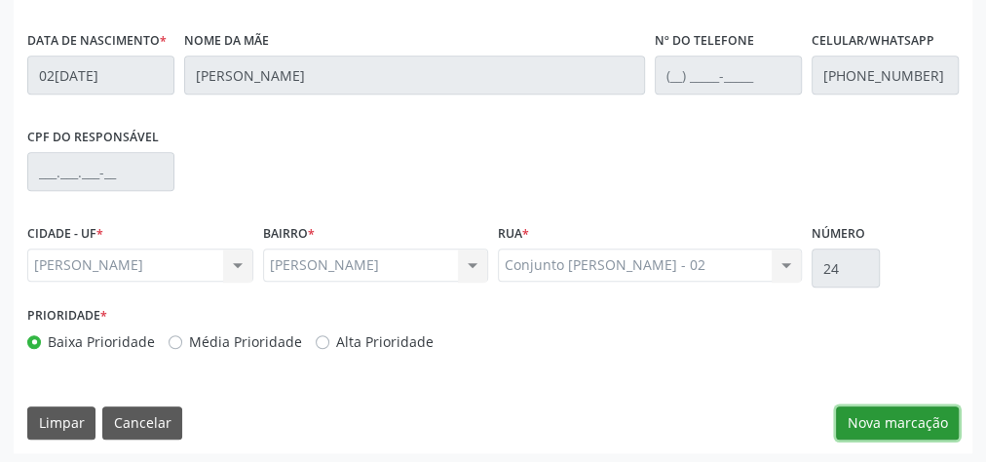
click at [926, 408] on button "Nova marcação" at bounding box center [897, 422] width 123 height 33
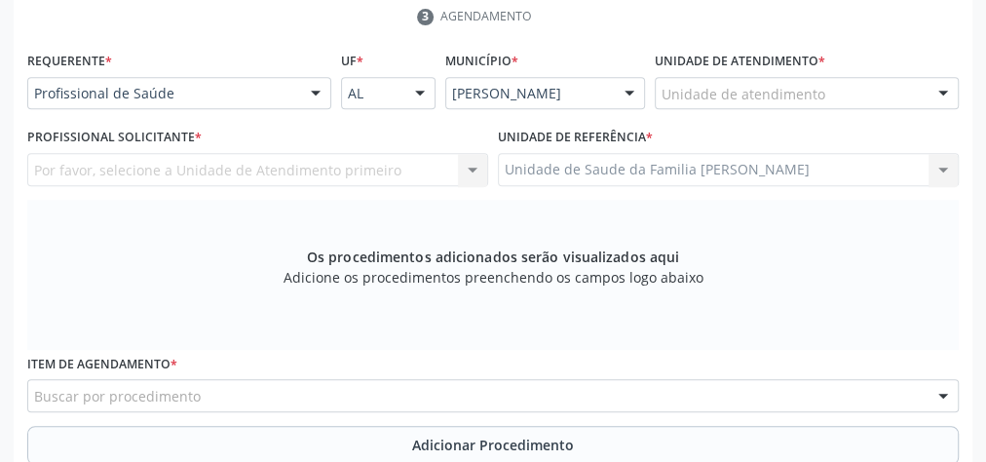
scroll to position [395, 0]
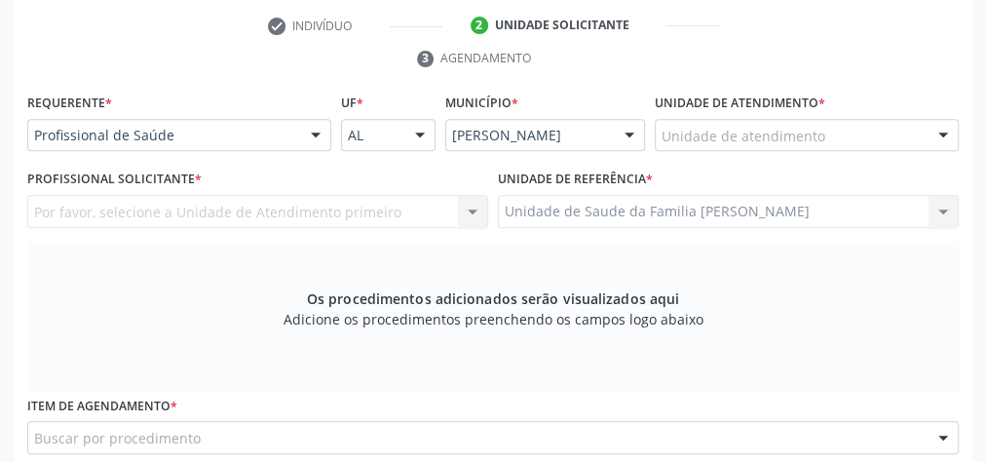
click at [857, 137] on div "Unidade de atendimento" at bounding box center [807, 135] width 304 height 33
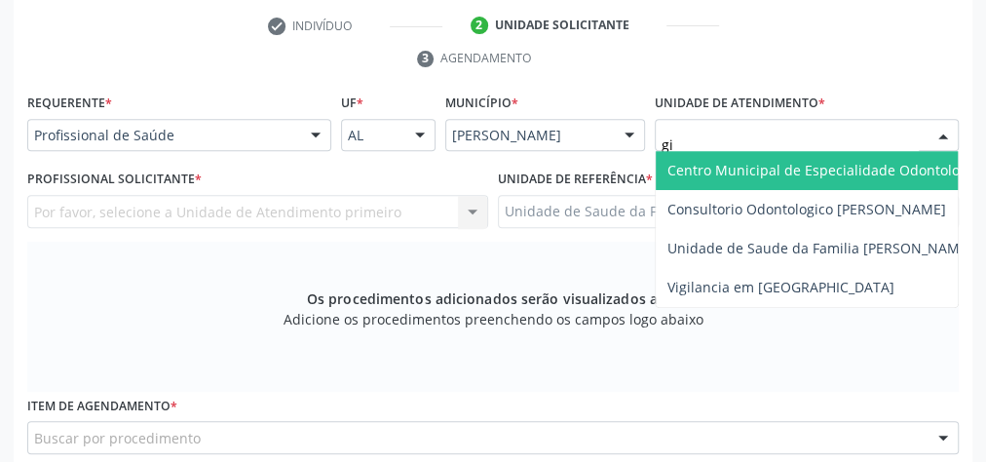
type input "gis"
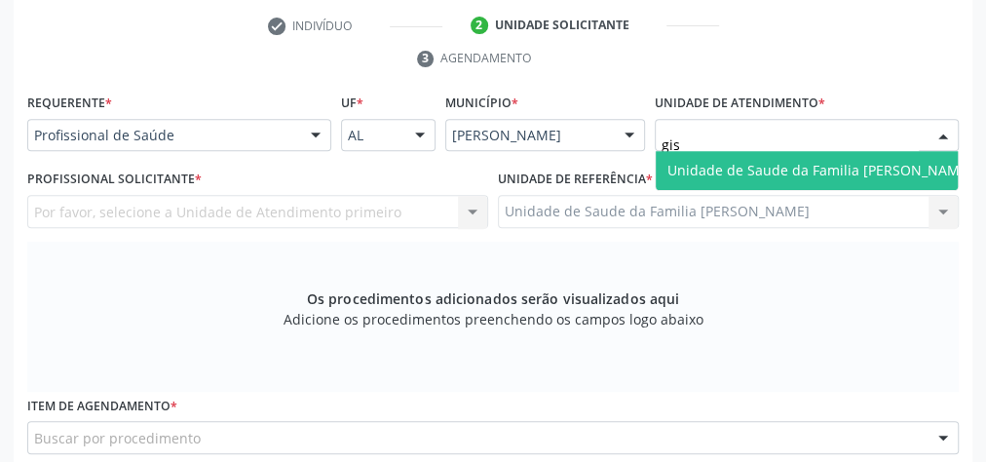
click at [829, 167] on span "Unidade de Saude da Familia [PERSON_NAME]" at bounding box center [819, 170] width 305 height 19
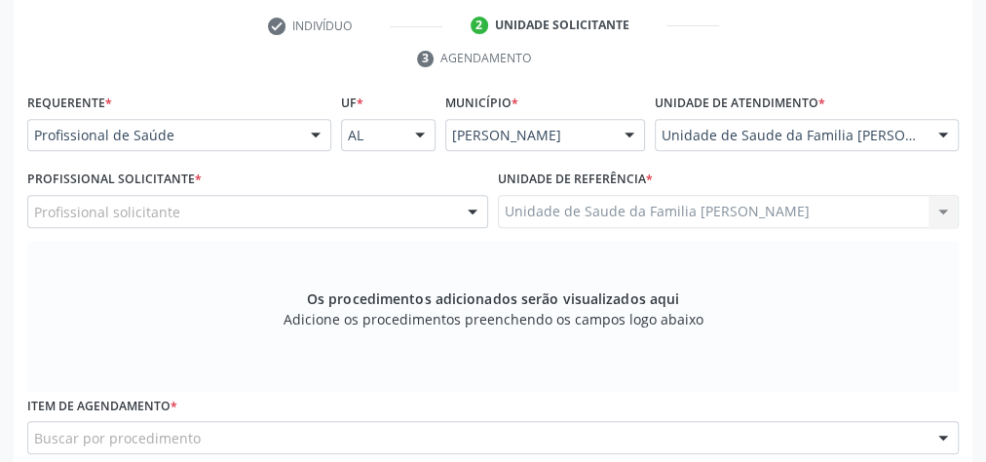
click at [477, 206] on div at bounding box center [472, 212] width 29 height 33
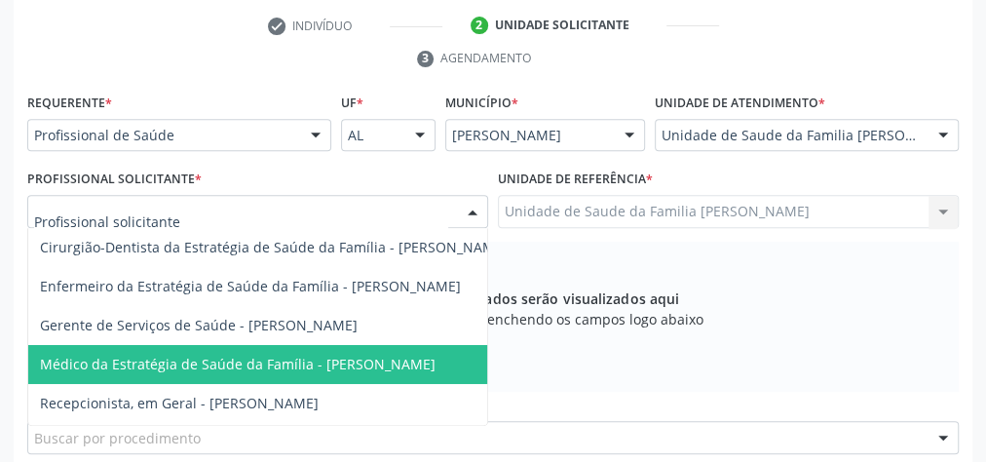
click at [395, 364] on span "Médico da Estratégia de Saúde da Família - [PERSON_NAME]" at bounding box center [238, 364] width 396 height 19
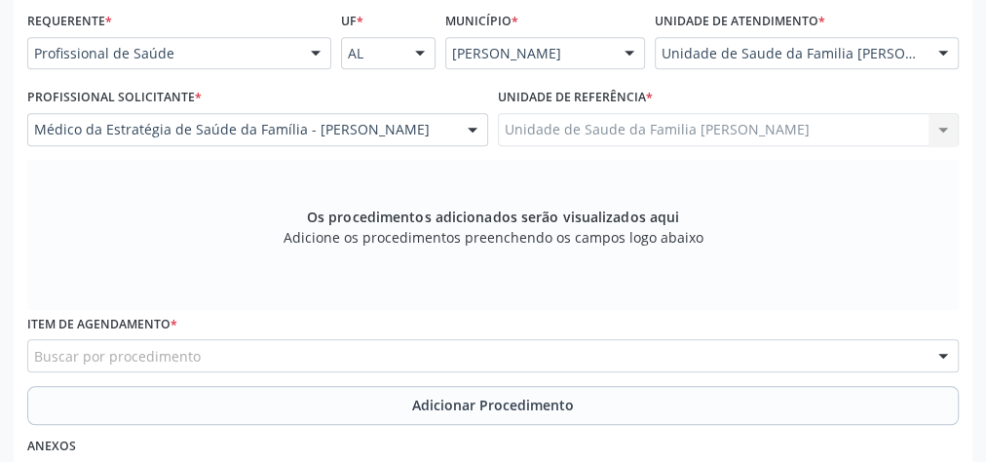
scroll to position [551, 0]
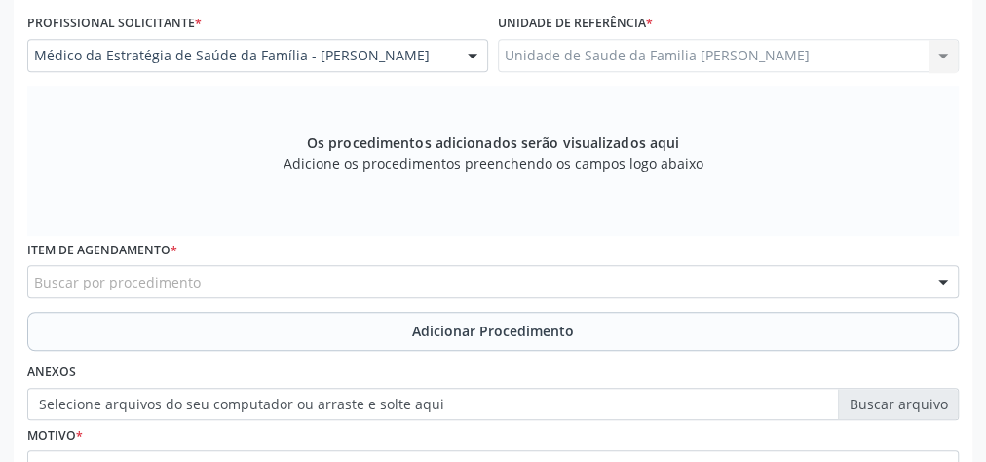
click at [418, 272] on div "Buscar por procedimento" at bounding box center [493, 281] width 932 height 33
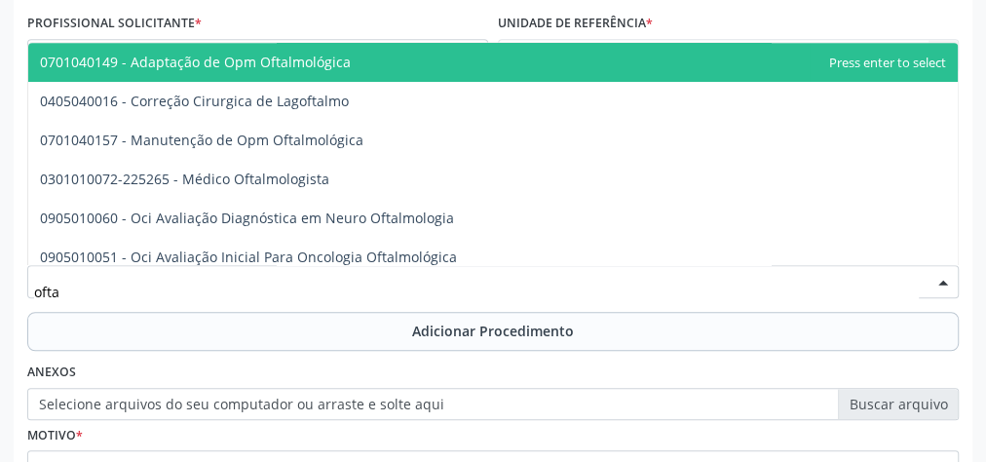
type input "oftal"
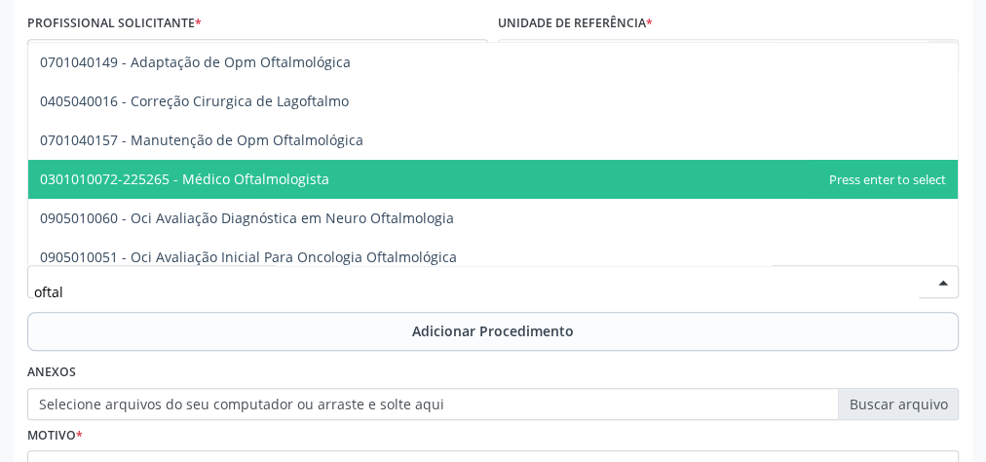
click at [318, 177] on span "0301010072-225265 - Médico Oftalmologista" at bounding box center [184, 179] width 289 height 19
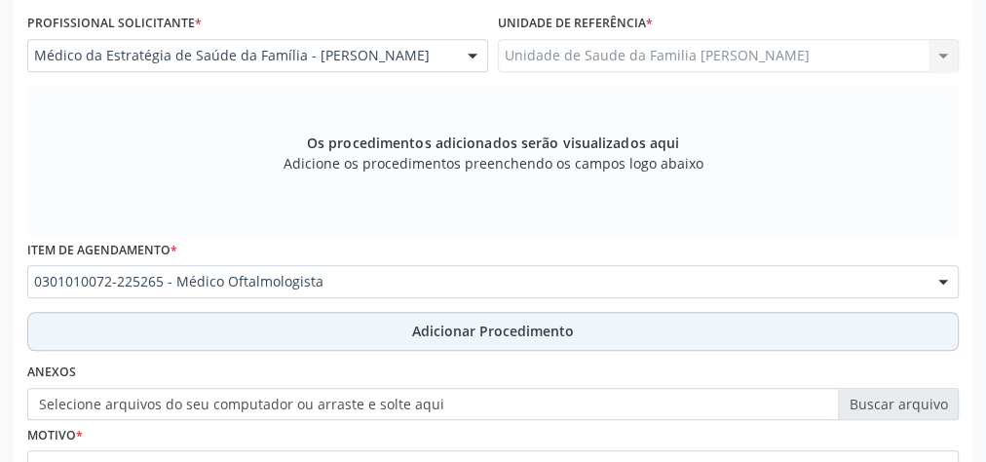
click at [478, 332] on span "Adicionar Procedimento" at bounding box center [493, 331] width 162 height 20
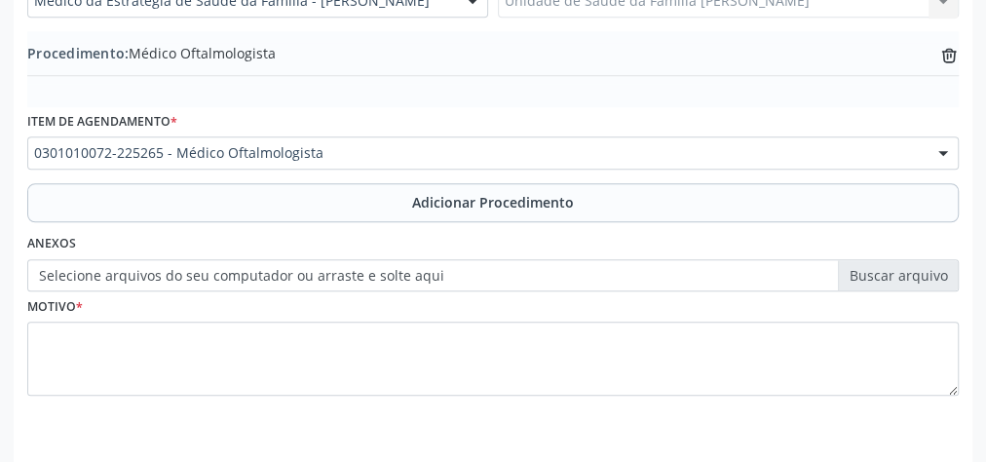
scroll to position [663, 0]
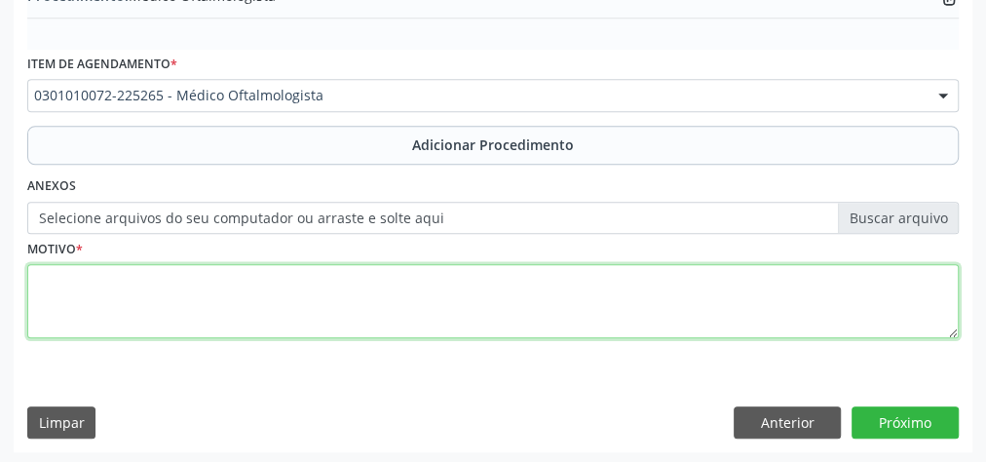
click at [345, 313] on textarea at bounding box center [493, 301] width 932 height 74
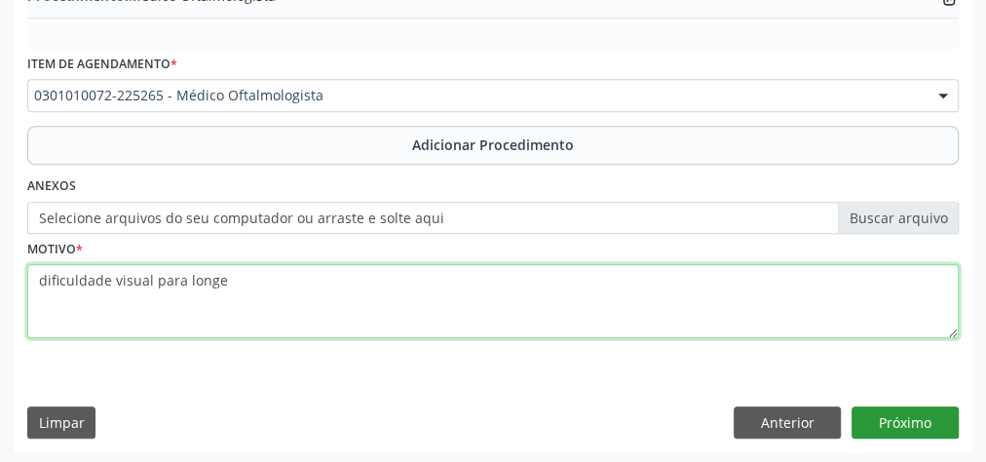
type textarea "dificuldade visual para longe"
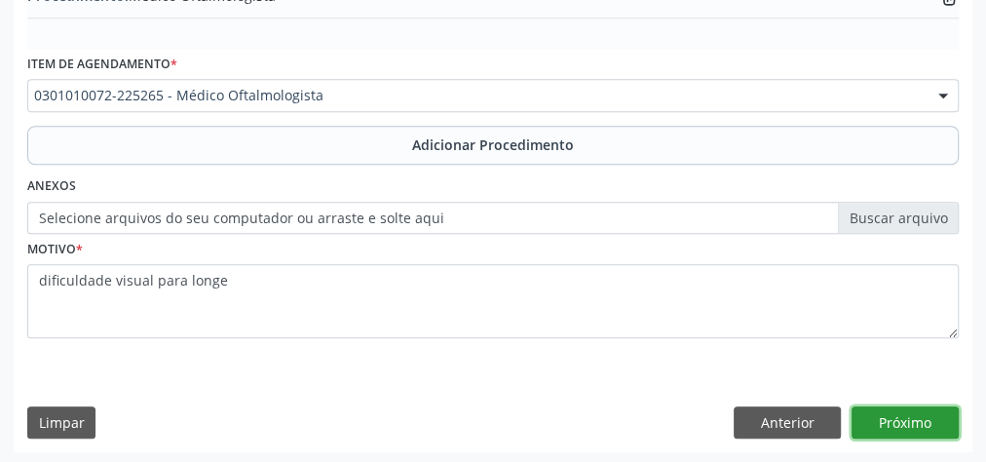
click at [913, 406] on button "Próximo" at bounding box center [905, 422] width 107 height 33
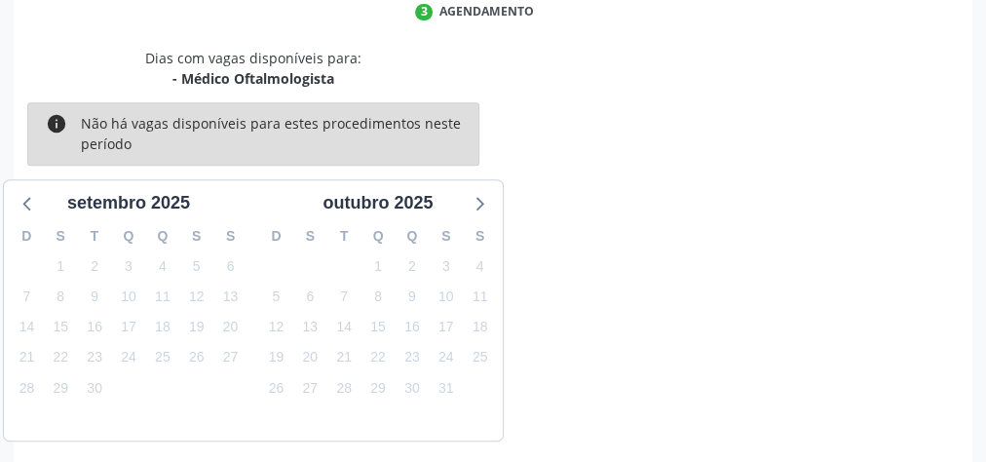
scroll to position [516, 0]
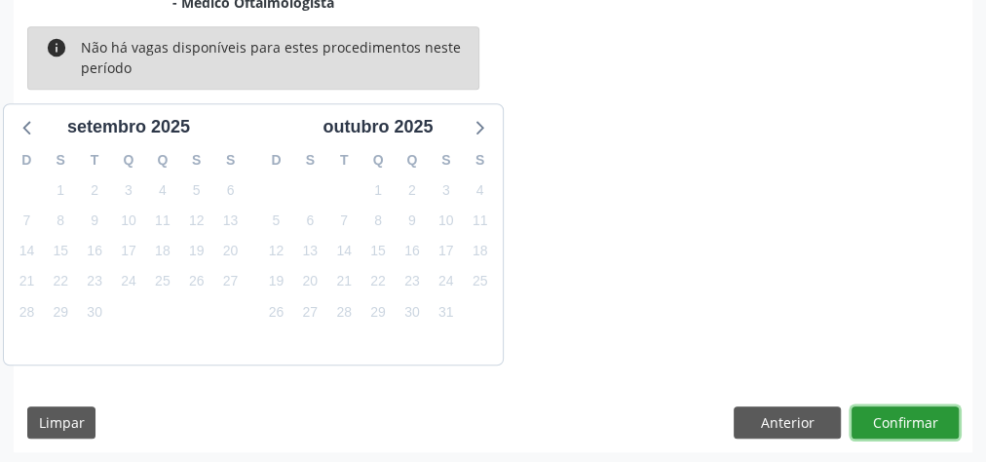
click at [910, 407] on button "Confirmar" at bounding box center [905, 422] width 107 height 33
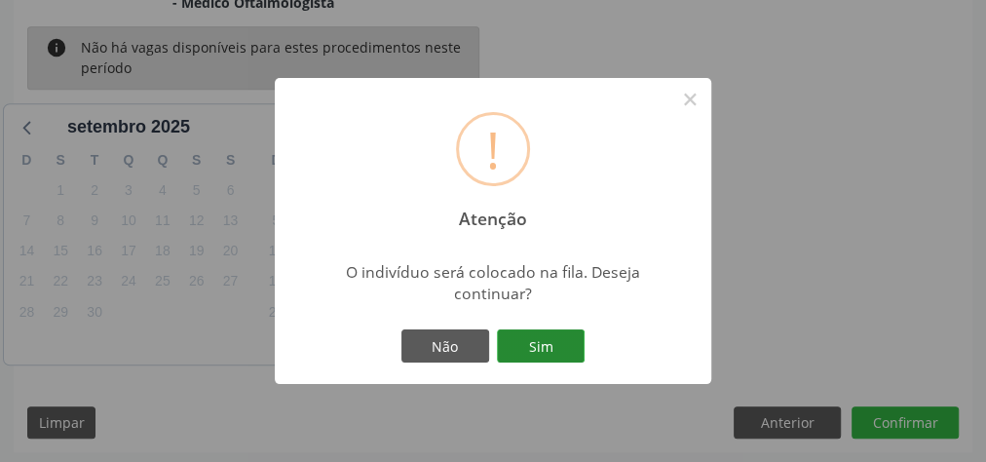
click at [577, 361] on button "Sim" at bounding box center [541, 345] width 88 height 33
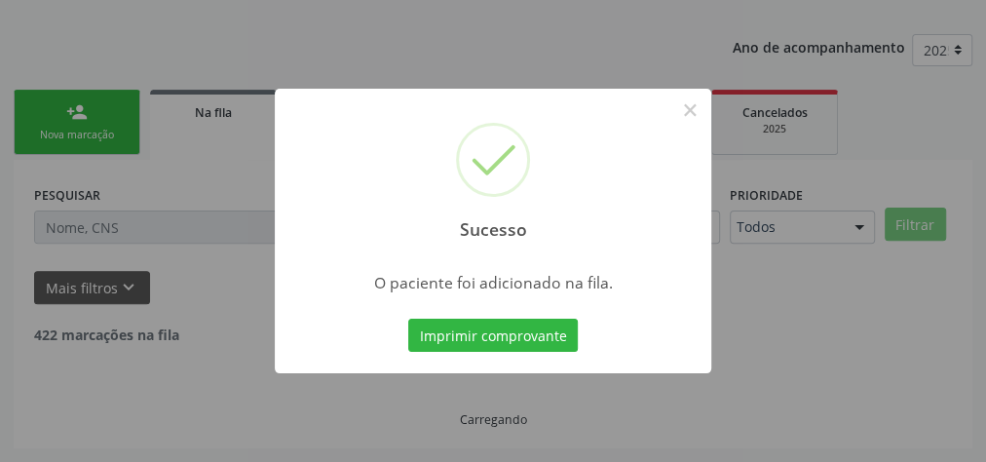
scroll to position [207, 0]
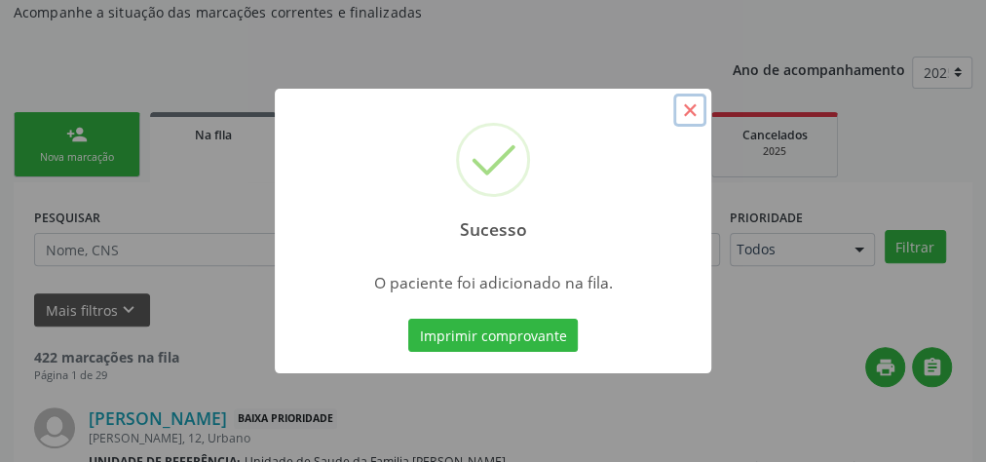
click at [686, 109] on button "×" at bounding box center [689, 110] width 33 height 33
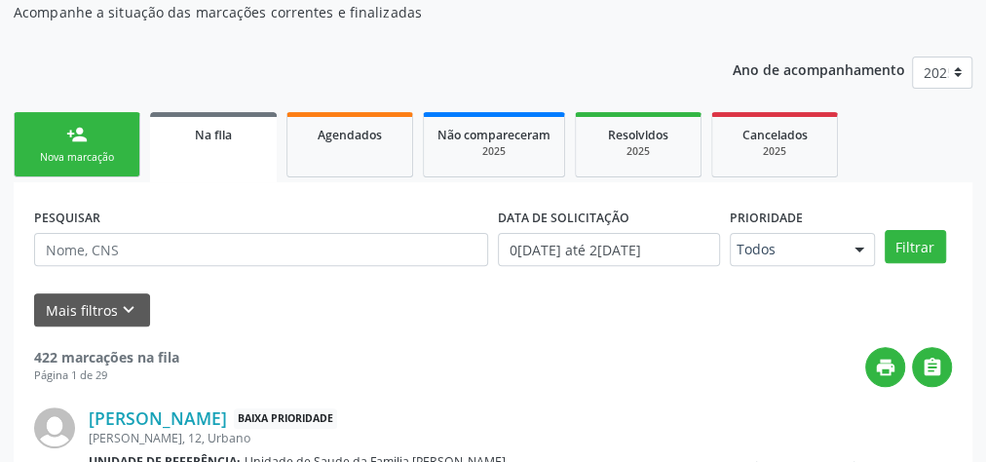
click at [136, 165] on link "person_add Nova marcação" at bounding box center [77, 144] width 127 height 65
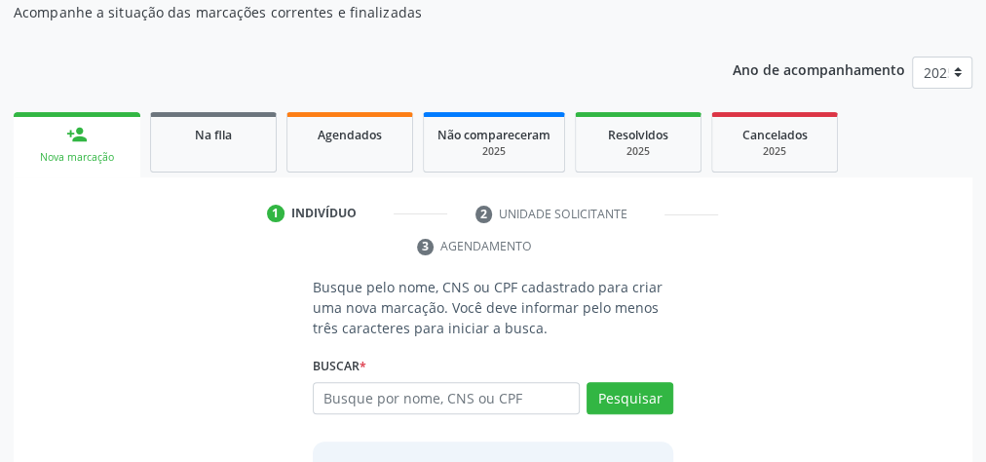
click at [540, 22] on div "Acompanhamento Acompanhe a situação das marcações correntes e finalizadas Relat…" at bounding box center [493, 282] width 959 height 658
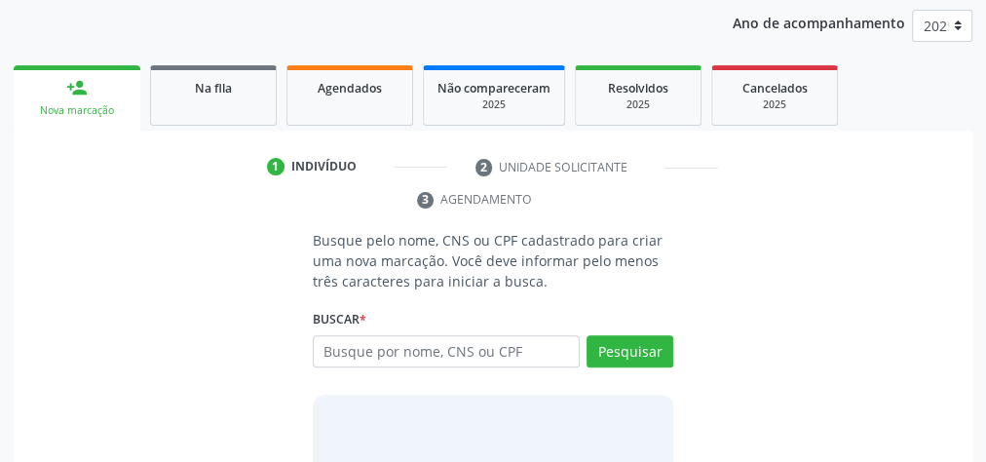
scroll to position [285, 0]
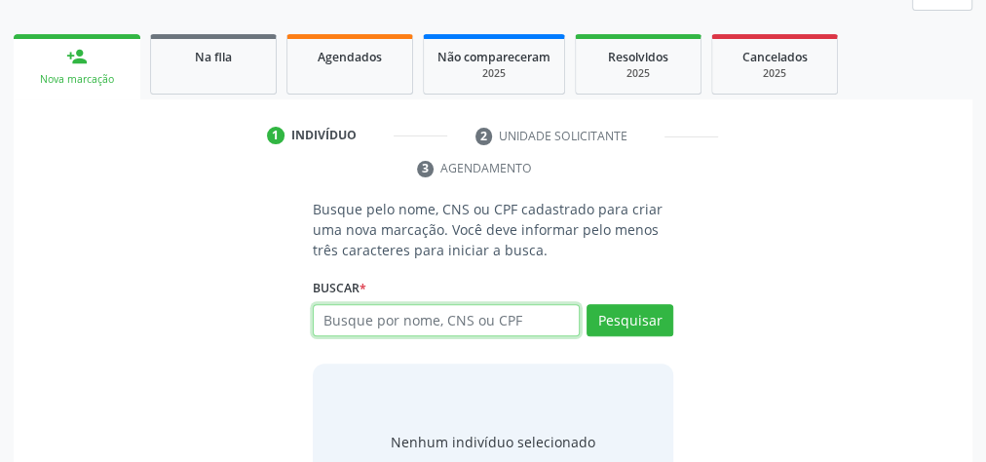
click at [519, 326] on input "text" at bounding box center [446, 320] width 267 height 33
type input "10450986470"
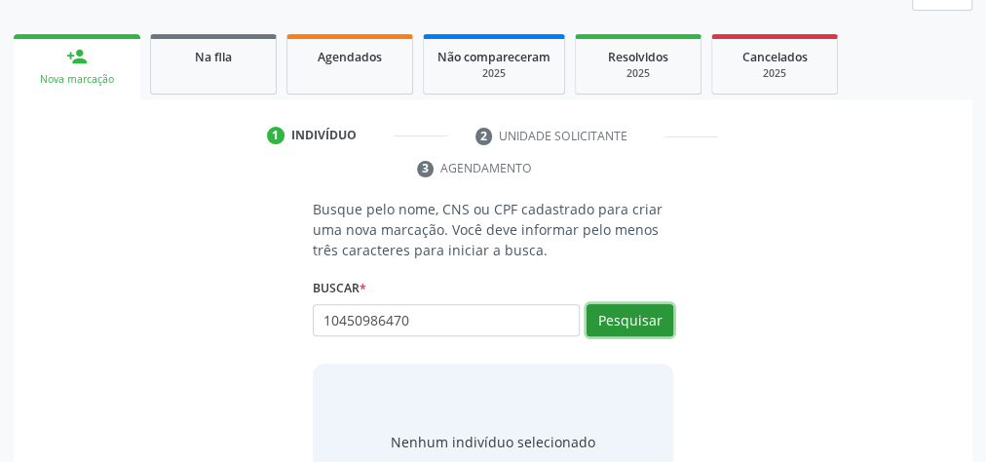
click at [627, 319] on button "Pesquisar" at bounding box center [630, 320] width 87 height 33
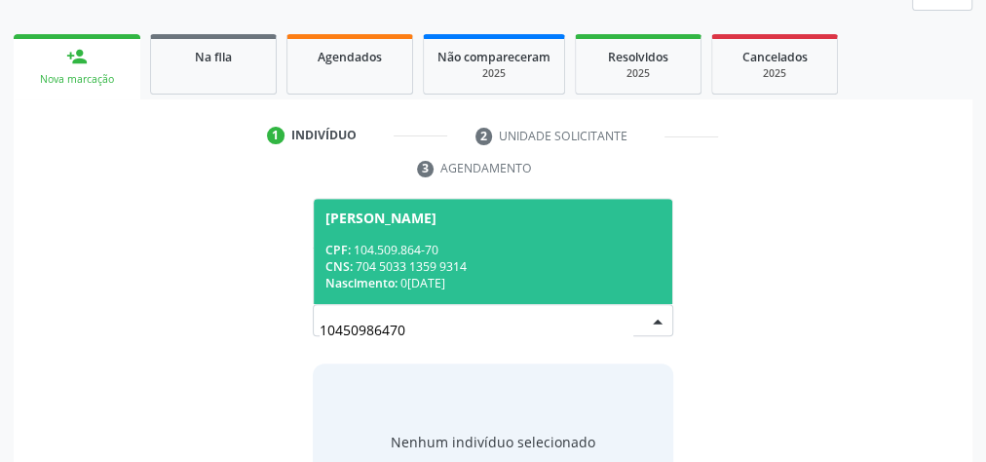
click at [555, 242] on div "CPF: 104.509.864-70" at bounding box center [492, 250] width 335 height 17
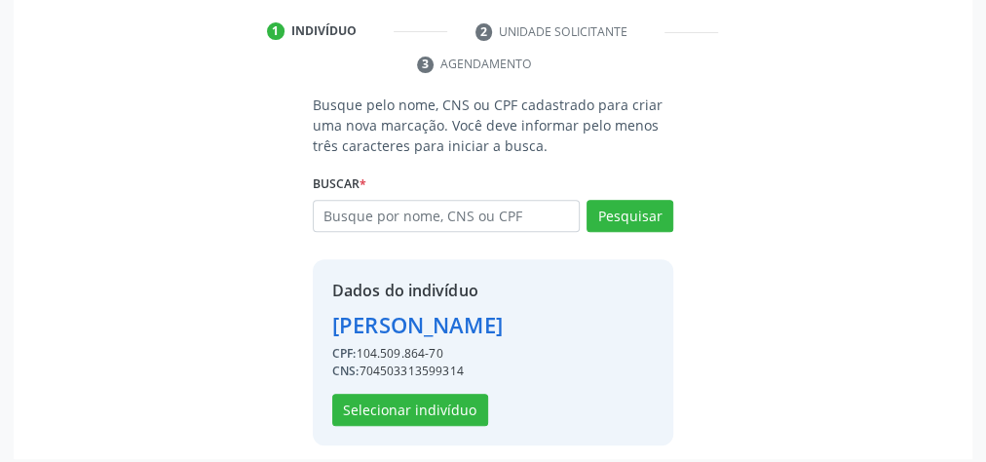
scroll to position [396, 0]
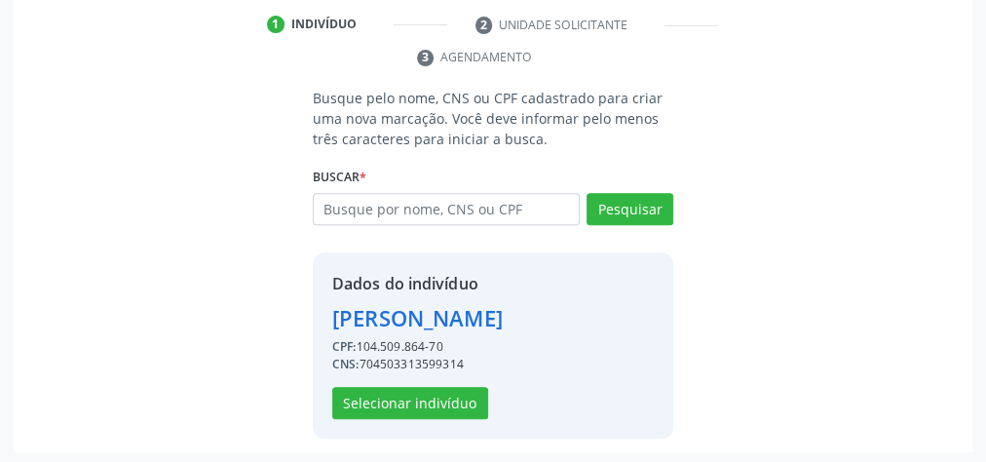
click at [416, 378] on div "Dados do indivíduo [PERSON_NAME] CPF: 104.509.864-70 CNS: 704503313599314 Selec…" at bounding box center [417, 345] width 171 height 147
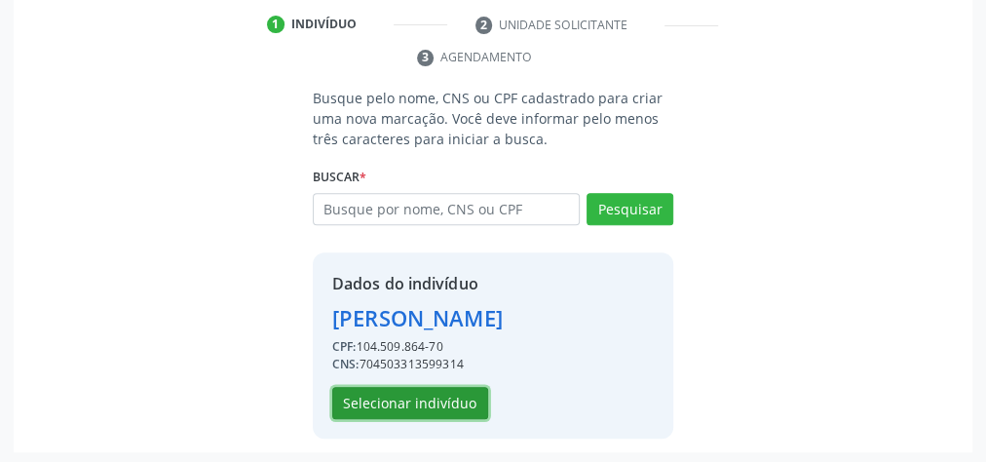
click at [413, 397] on button "Selecionar indivíduo" at bounding box center [410, 403] width 156 height 33
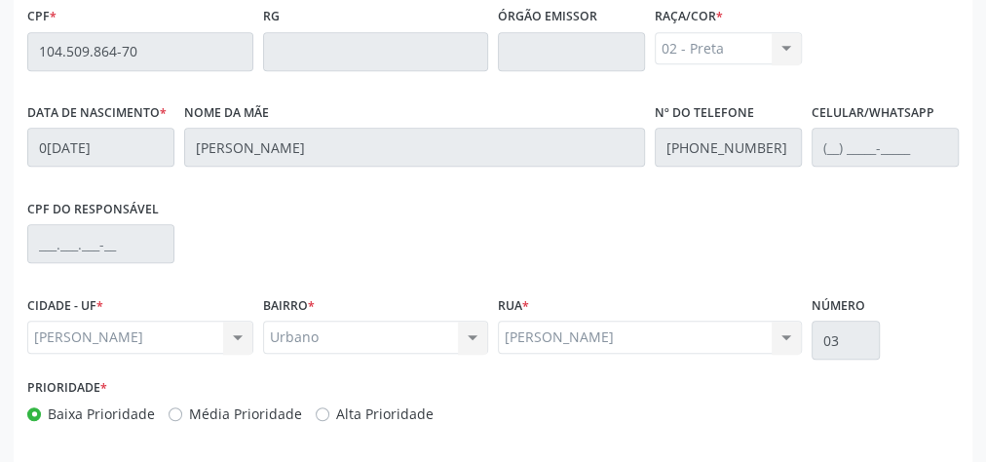
scroll to position [706, 0]
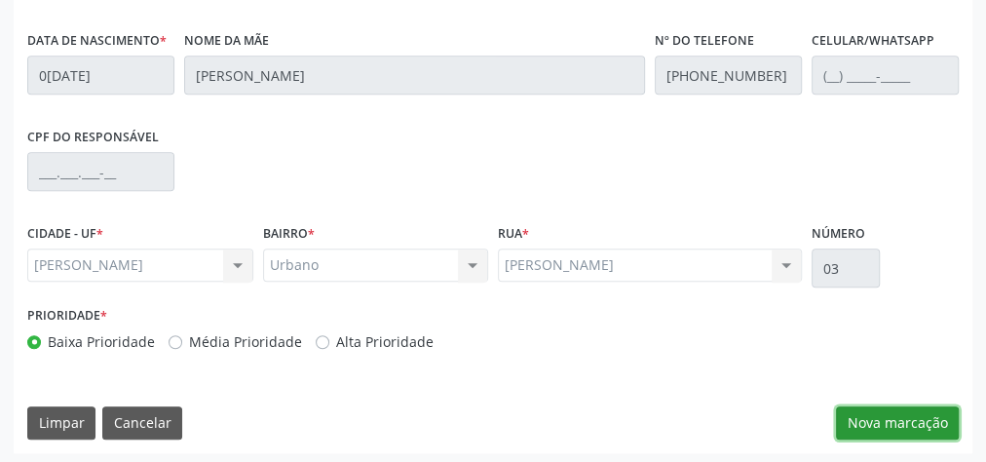
click at [909, 407] on button "Nova marcação" at bounding box center [897, 422] width 123 height 33
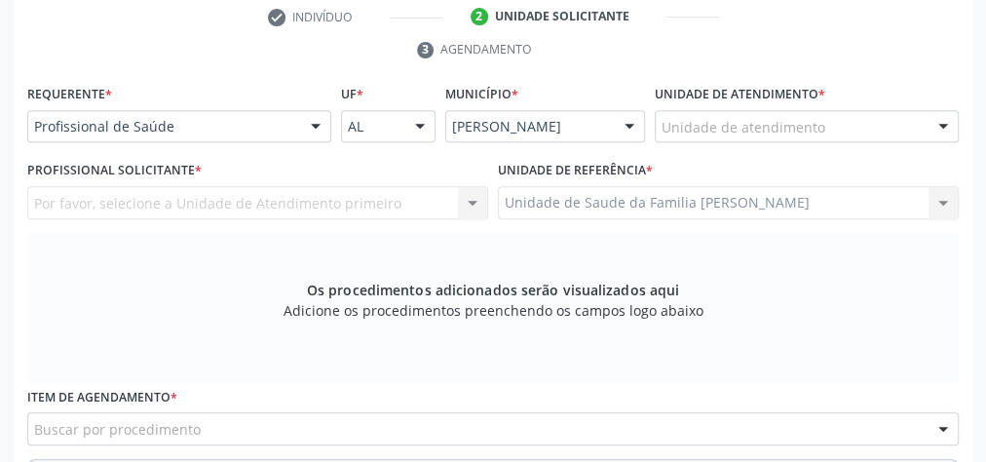
scroll to position [395, 0]
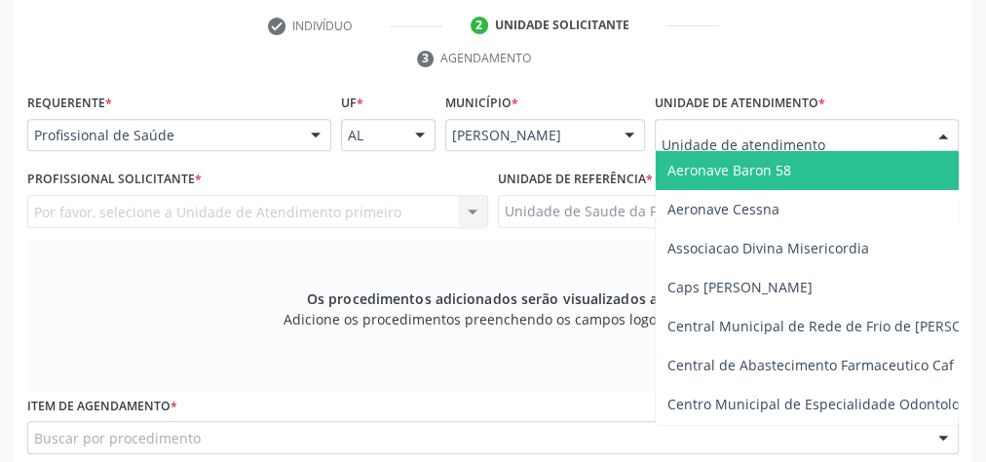
click at [883, 129] on div at bounding box center [807, 135] width 304 height 33
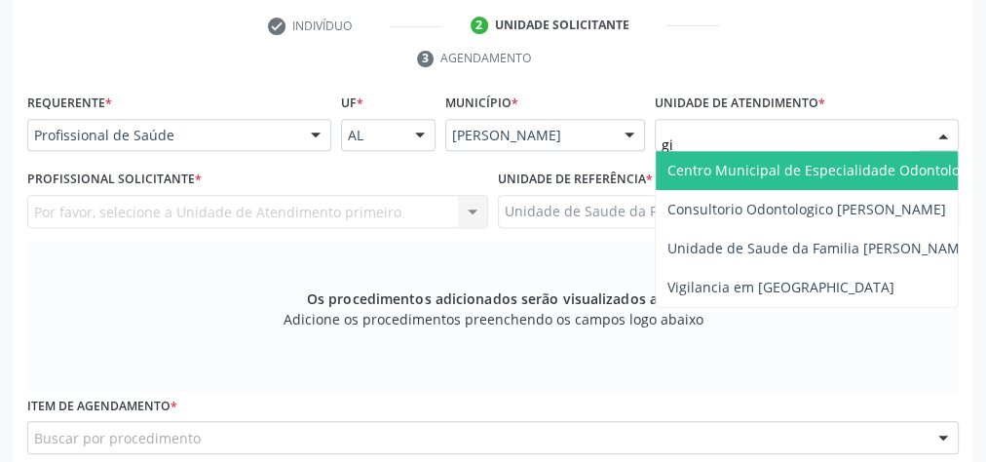
type input "gis"
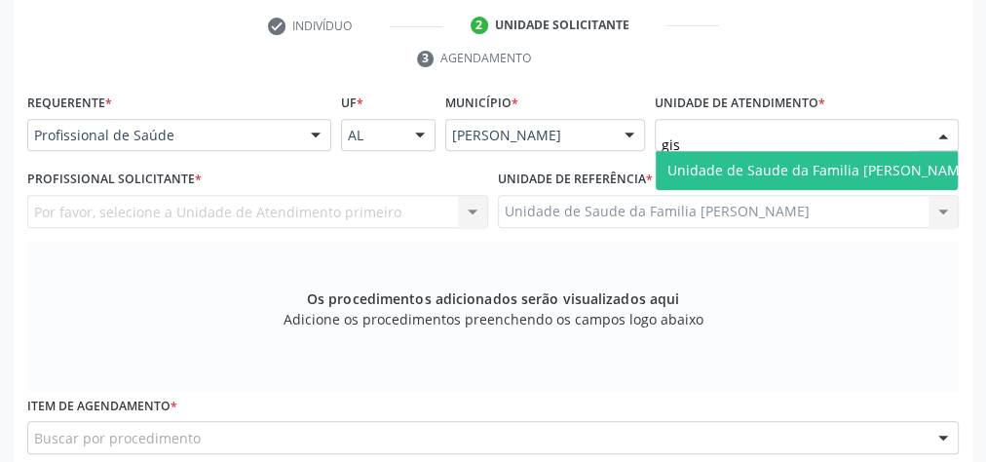
click at [830, 161] on span "Unidade de Saude da Familia [PERSON_NAME]" at bounding box center [819, 170] width 305 height 19
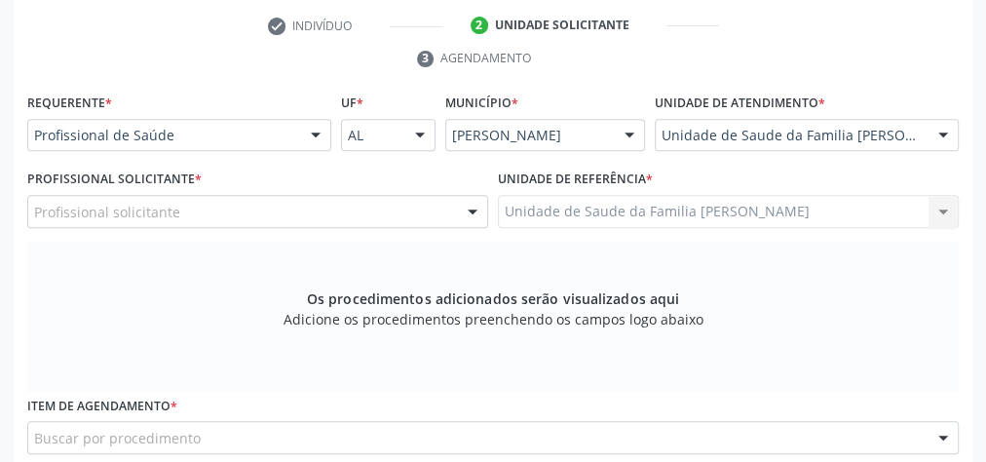
click at [472, 217] on div at bounding box center [472, 212] width 29 height 33
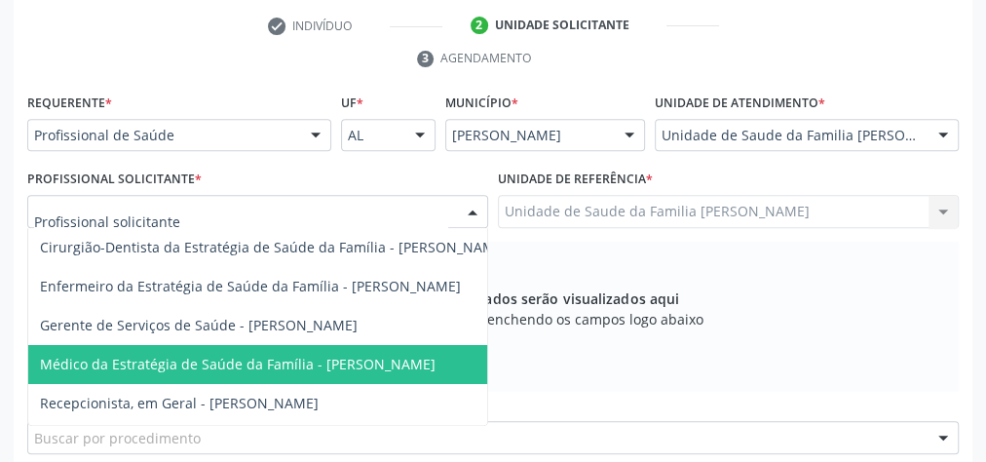
click at [406, 355] on span "Médico da Estratégia de Saúde da Família - [PERSON_NAME]" at bounding box center [238, 364] width 396 height 19
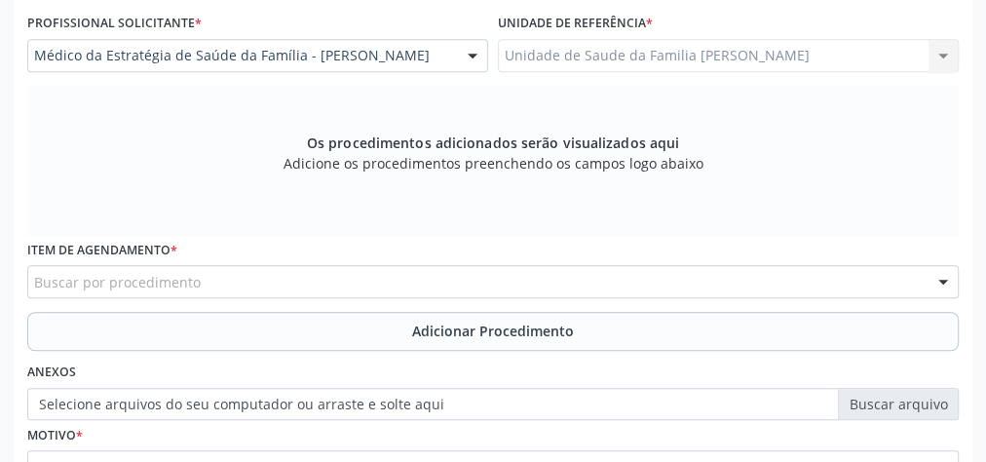
scroll to position [551, 0]
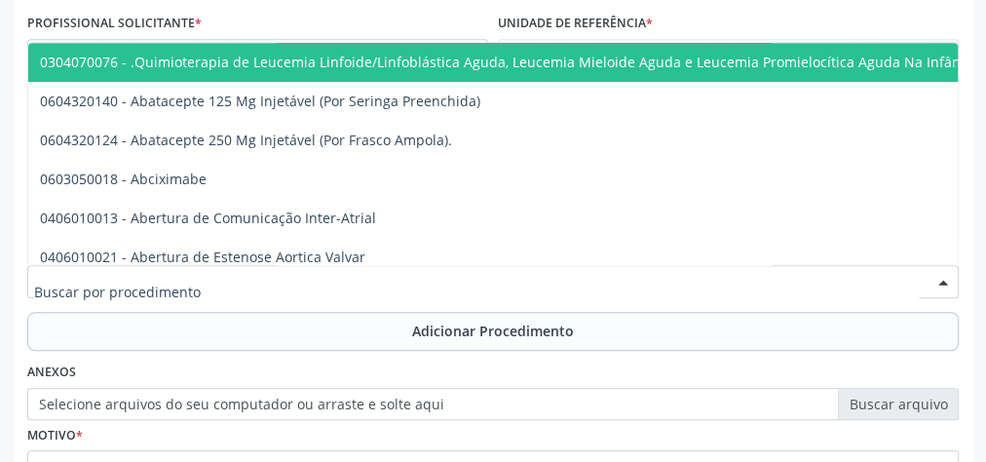
click at [424, 283] on div at bounding box center [493, 281] width 932 height 33
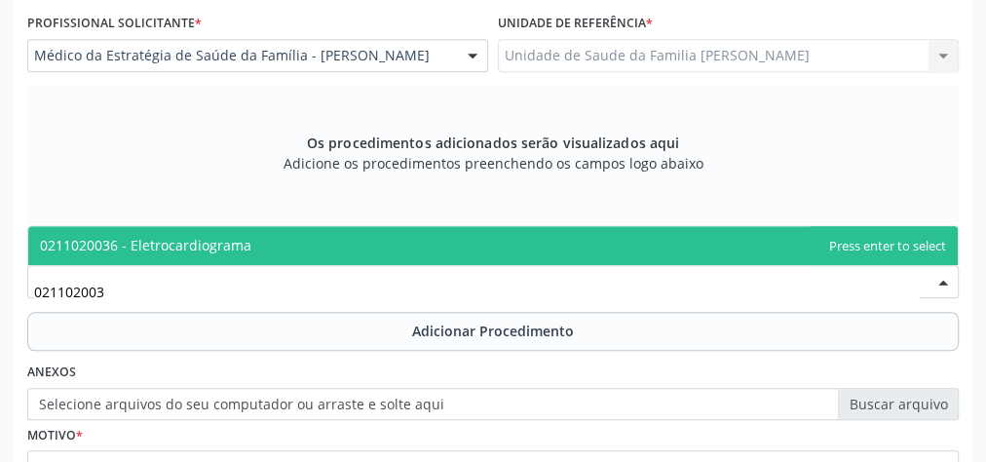
type input "0211020036"
click at [290, 244] on span "0211020036 - Eletrocardiograma" at bounding box center [493, 245] width 930 height 39
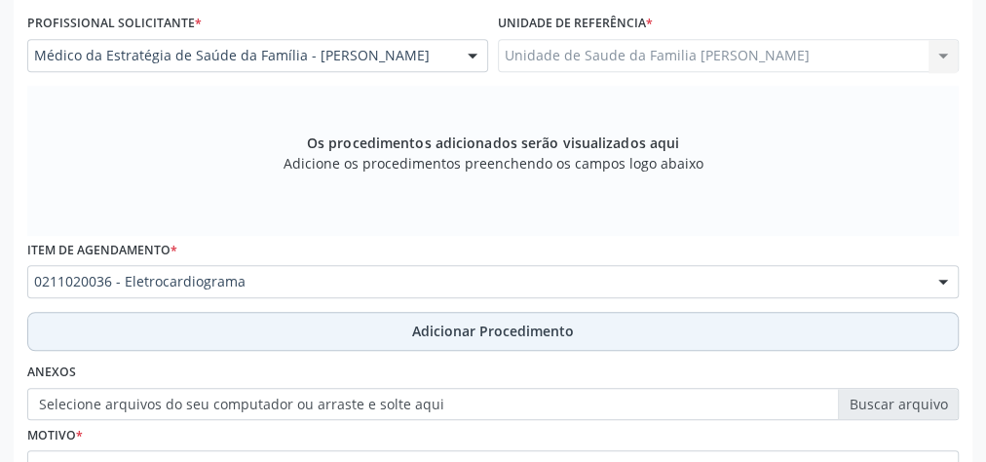
click at [538, 323] on span "Adicionar Procedimento" at bounding box center [493, 331] width 162 height 20
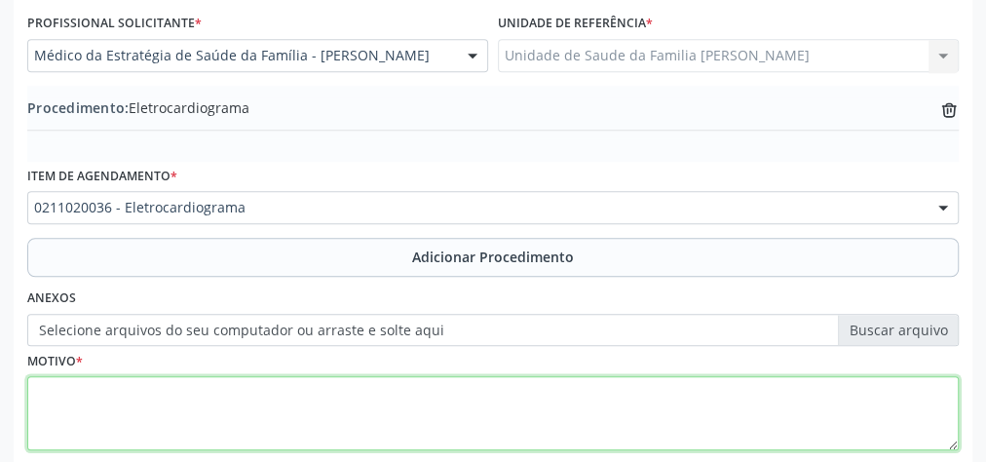
click at [411, 395] on textarea at bounding box center [493, 413] width 932 height 74
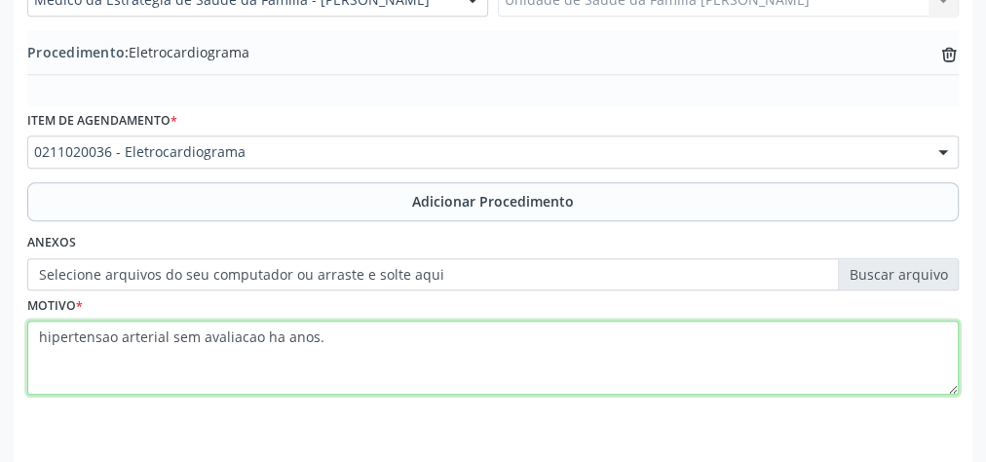
scroll to position [663, 0]
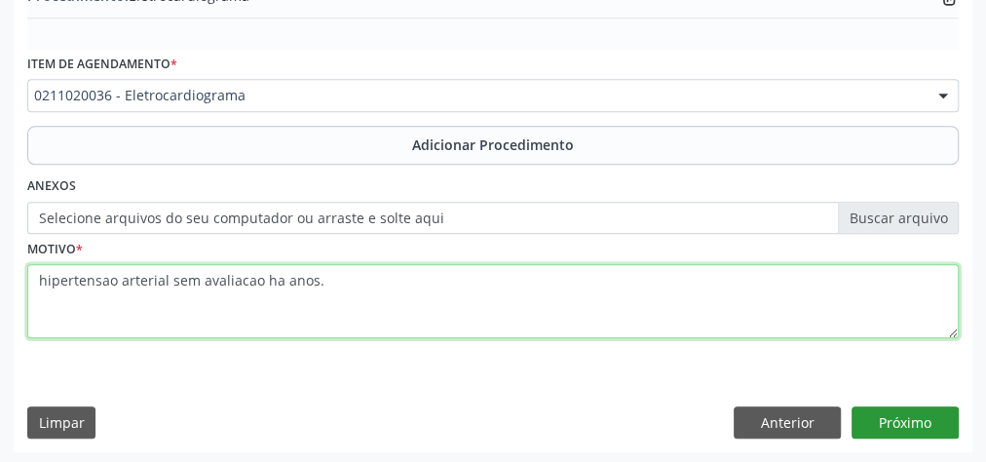
type textarea "hipertensao arterial sem avaliacao ha anos."
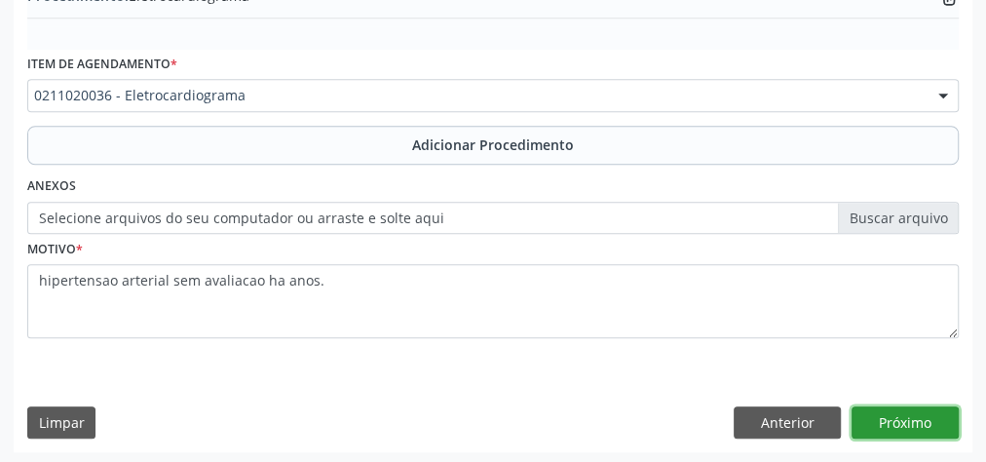
click at [932, 418] on button "Próximo" at bounding box center [905, 422] width 107 height 33
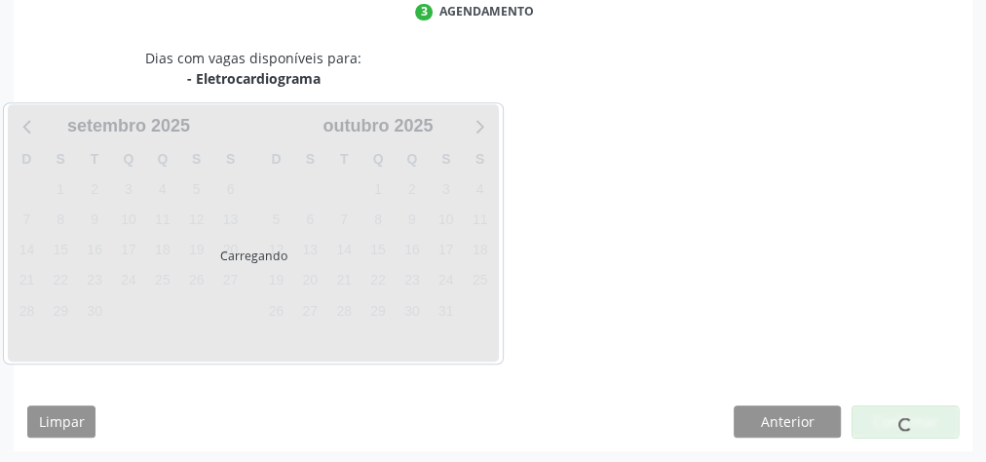
scroll to position [516, 0]
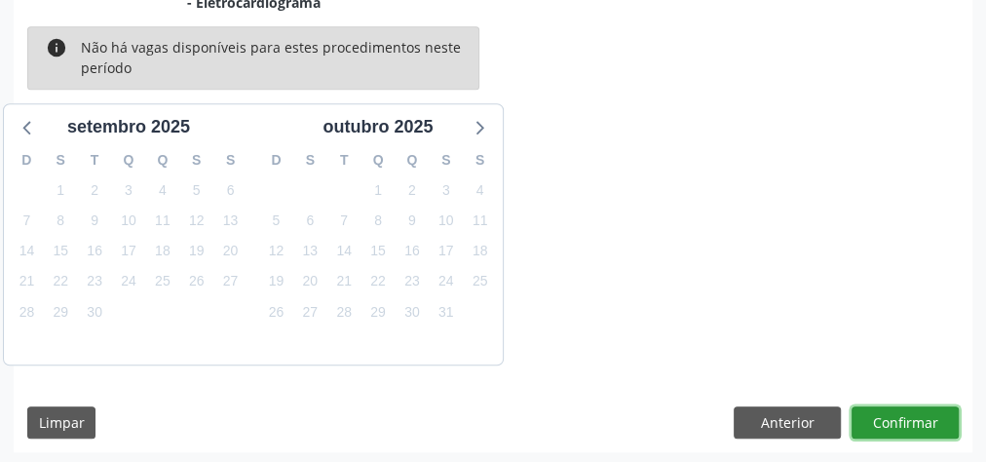
click at [932, 418] on button "Confirmar" at bounding box center [905, 422] width 107 height 33
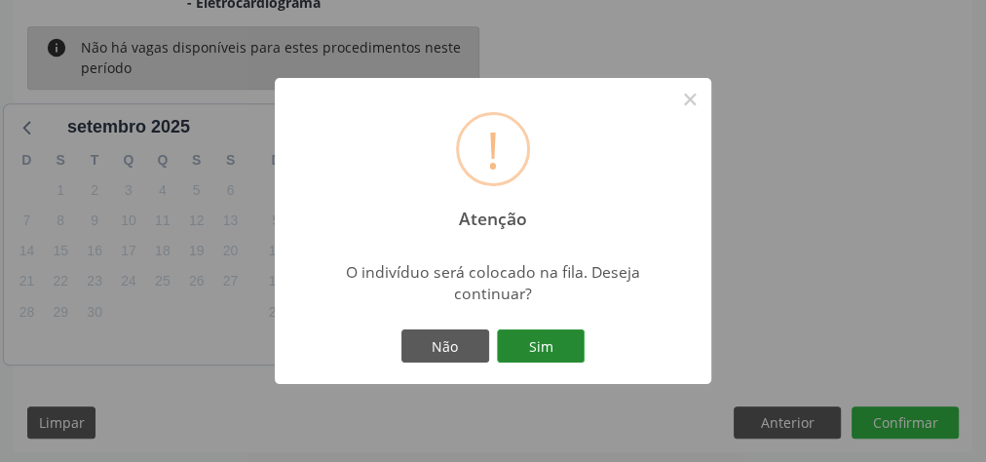
click at [567, 358] on button "Sim" at bounding box center [541, 345] width 88 height 33
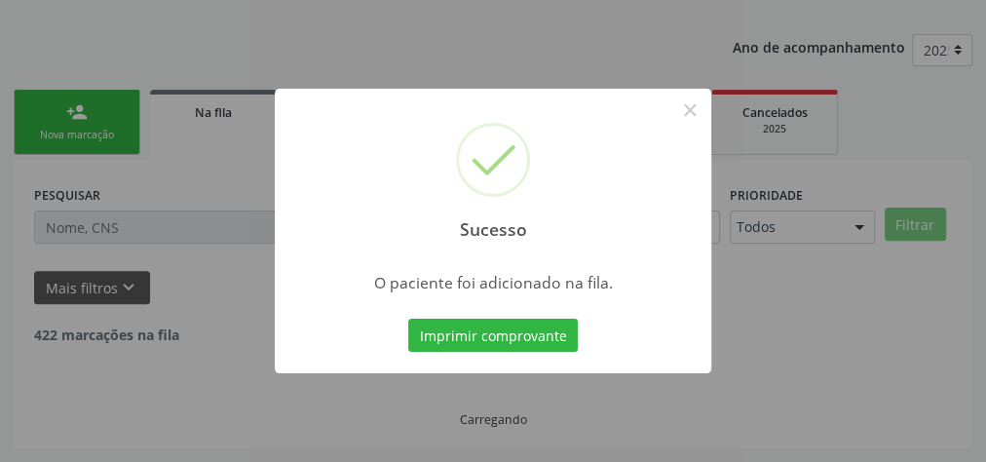
scroll to position [207, 0]
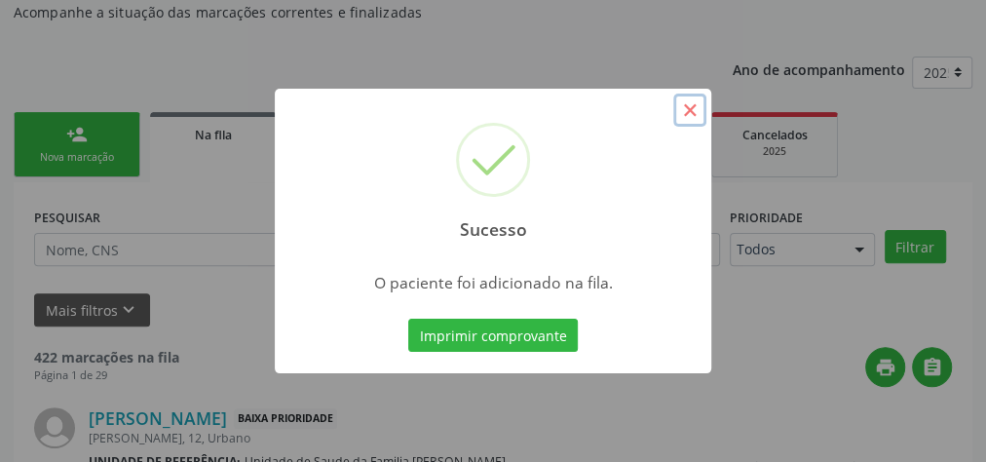
click at [684, 115] on button "×" at bounding box center [689, 110] width 33 height 33
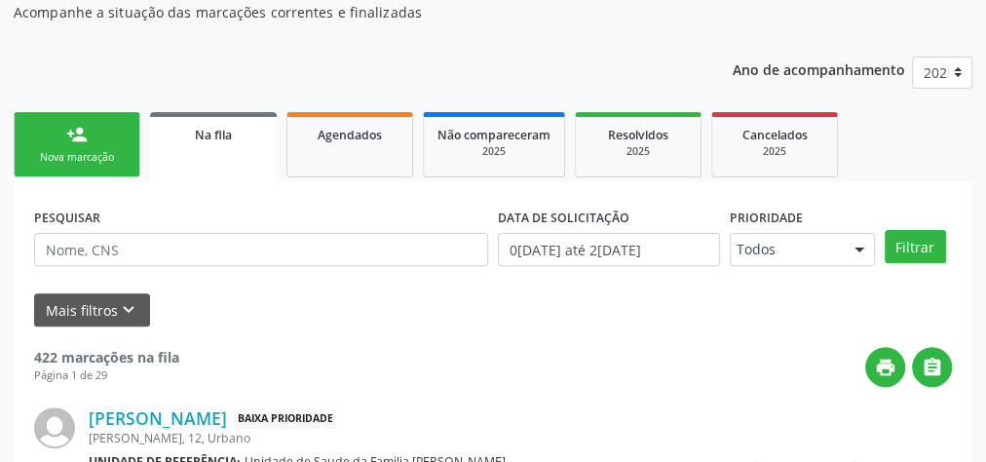
click at [70, 126] on div "person_add" at bounding box center [76, 134] width 21 height 21
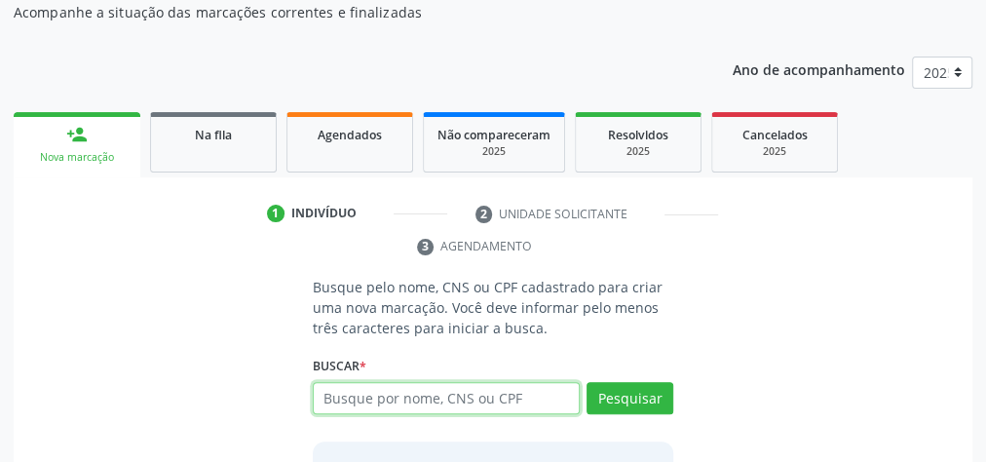
click at [531, 402] on input "text" at bounding box center [446, 398] width 267 height 33
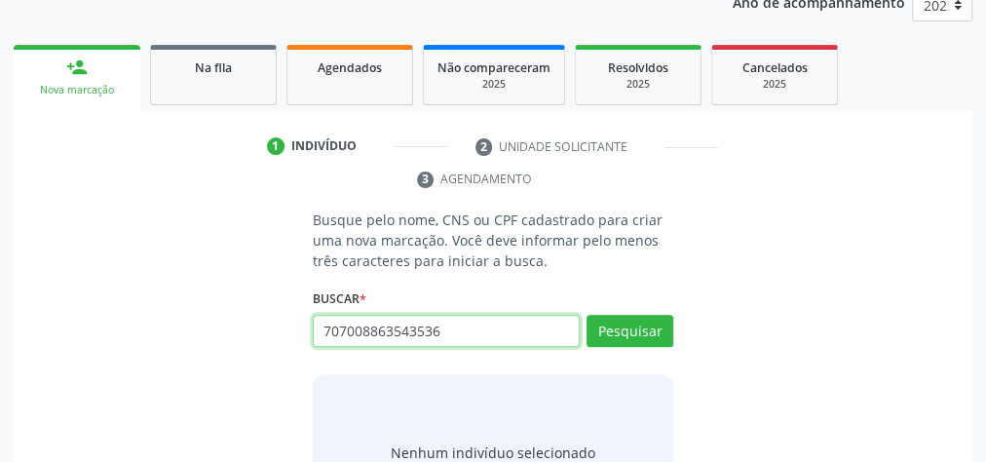
scroll to position [362, 0]
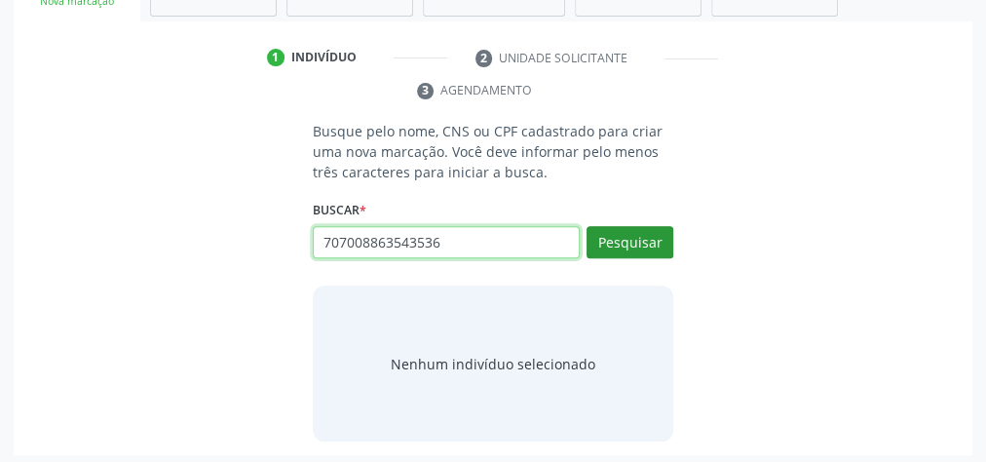
type input "707008863543536"
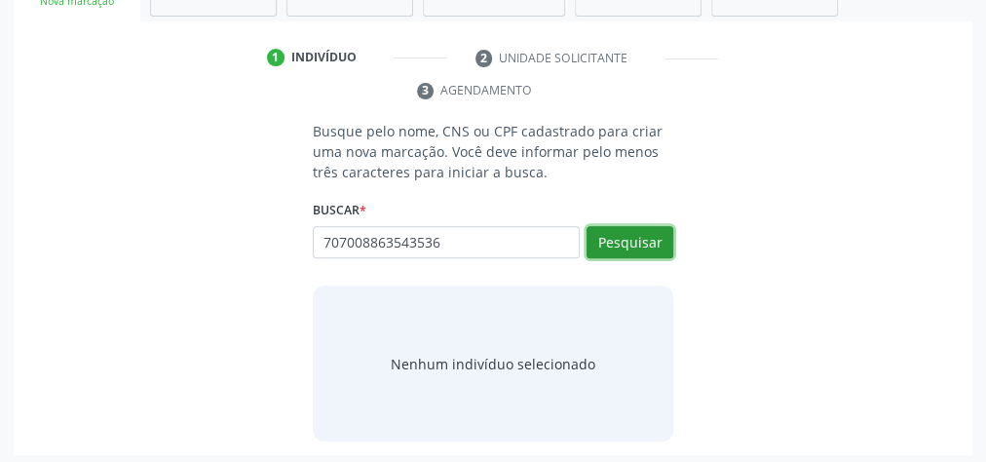
click at [601, 243] on button "Pesquisar" at bounding box center [630, 242] width 87 height 33
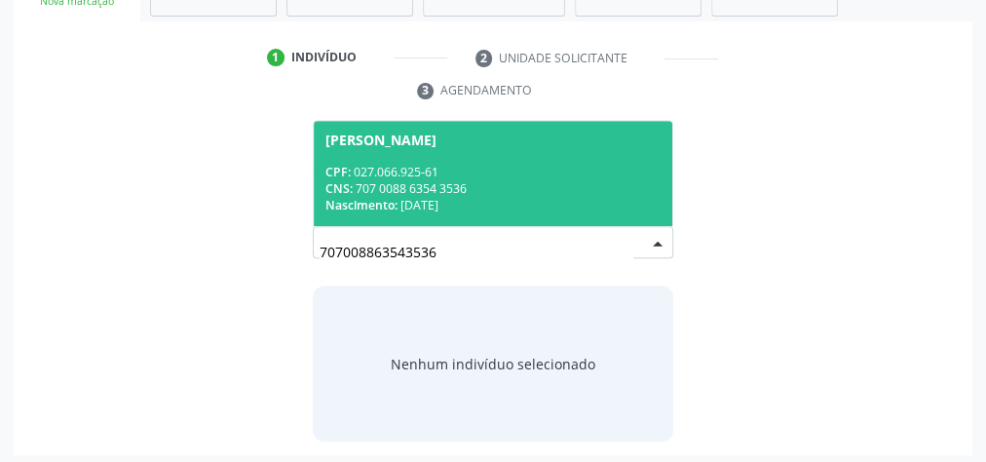
click at [544, 186] on div "CNS: 707 0088 6354 3536" at bounding box center [492, 188] width 335 height 17
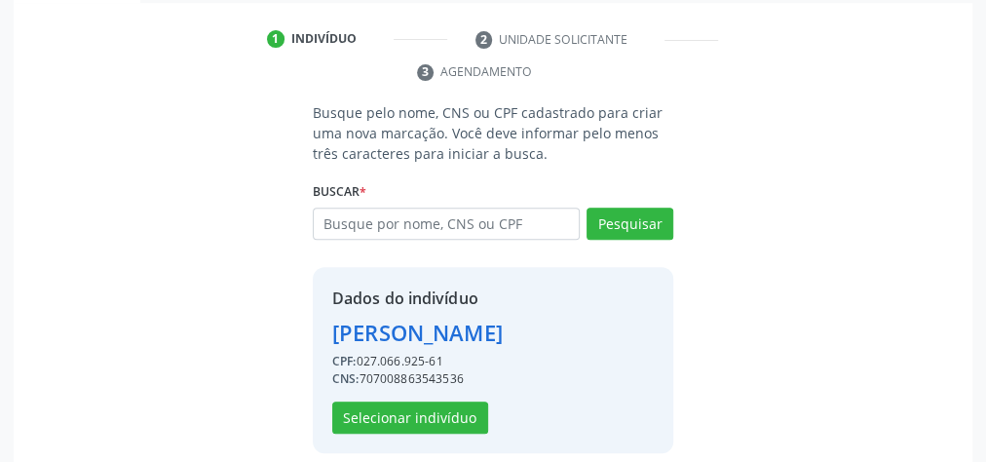
scroll to position [396, 0]
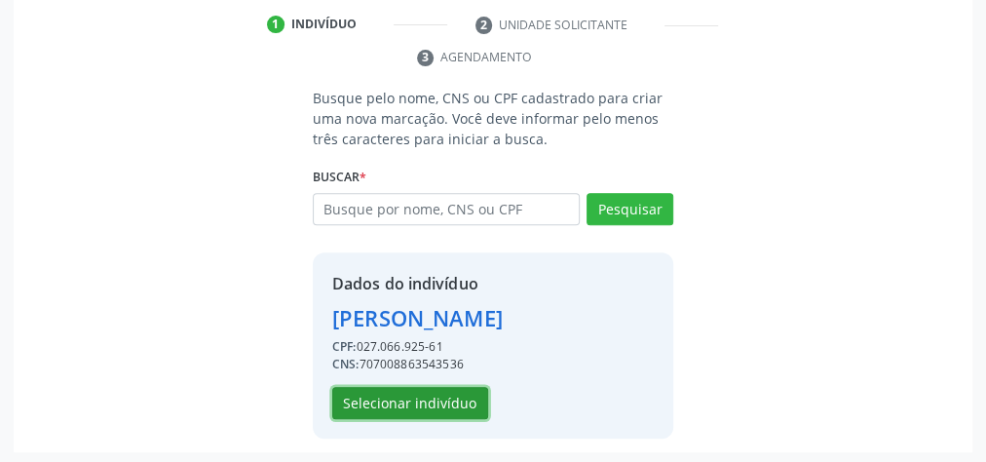
click at [445, 394] on button "Selecionar indivíduo" at bounding box center [410, 403] width 156 height 33
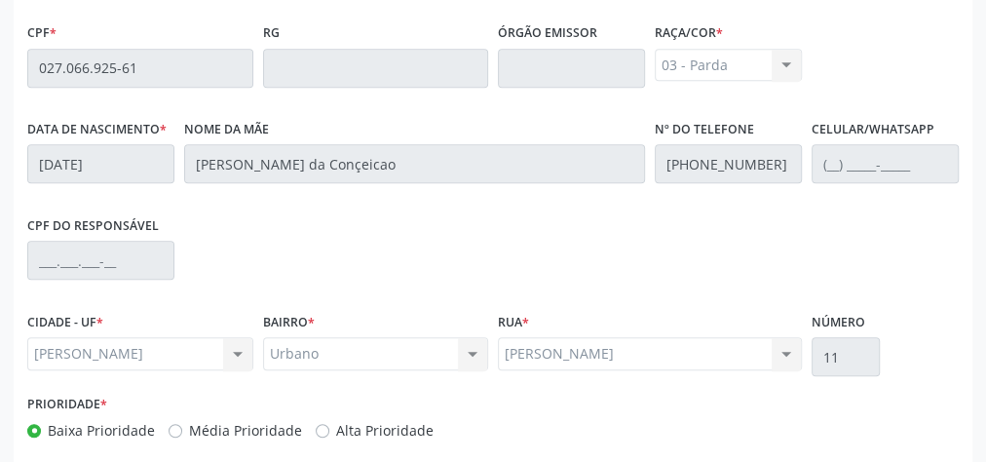
scroll to position [706, 0]
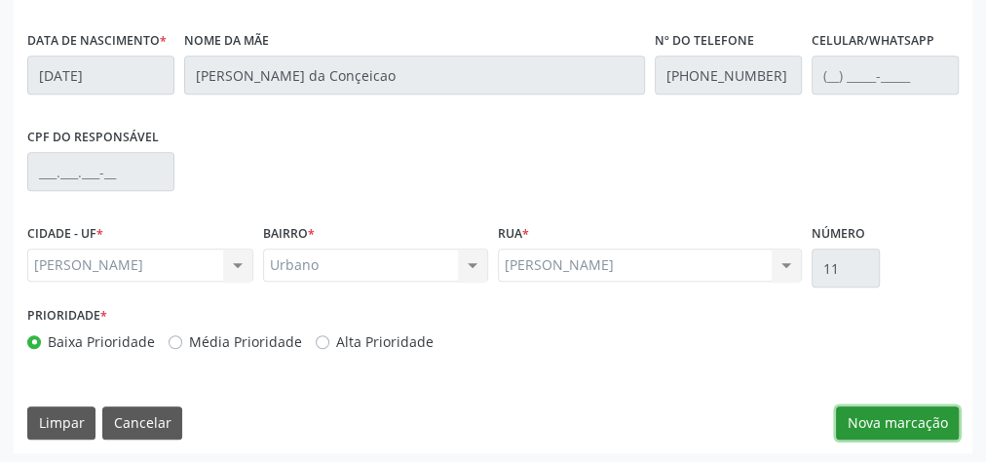
click at [935, 406] on button "Nova marcação" at bounding box center [897, 422] width 123 height 33
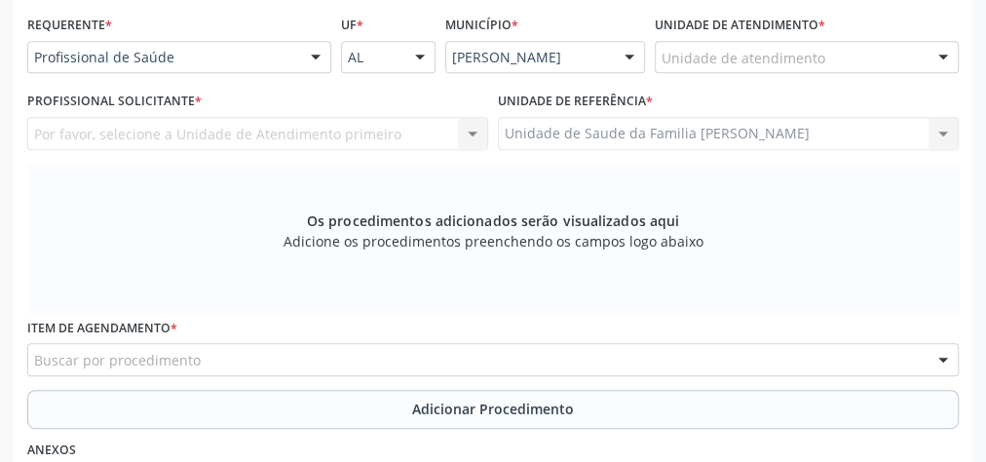
scroll to position [395, 0]
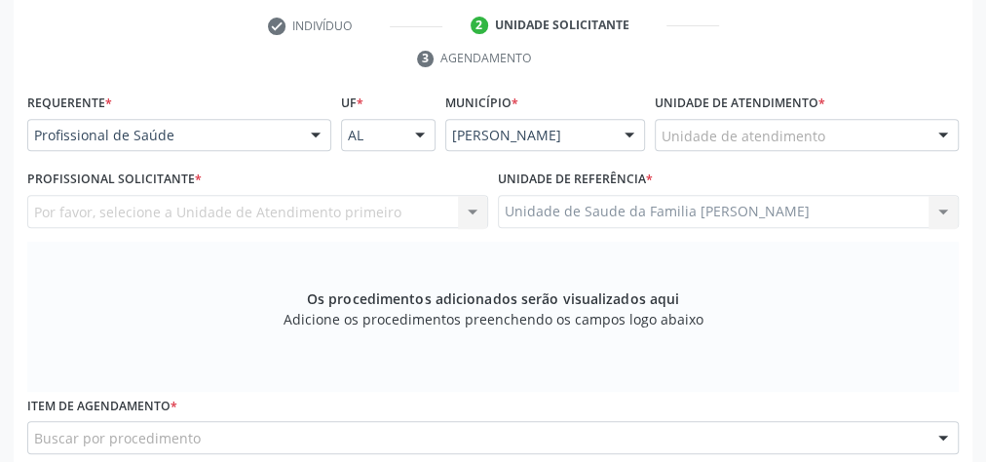
click at [948, 133] on div at bounding box center [943, 136] width 29 height 33
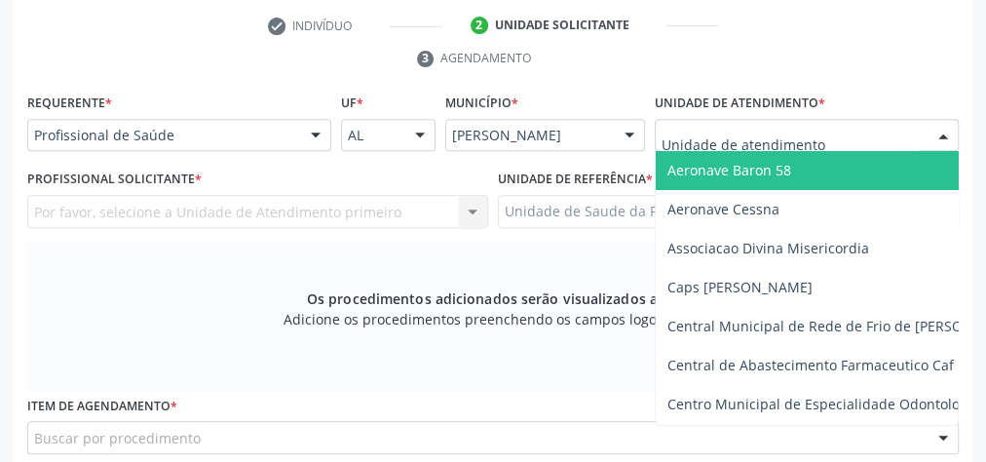
click at [828, 126] on input "text" at bounding box center [790, 145] width 257 height 39
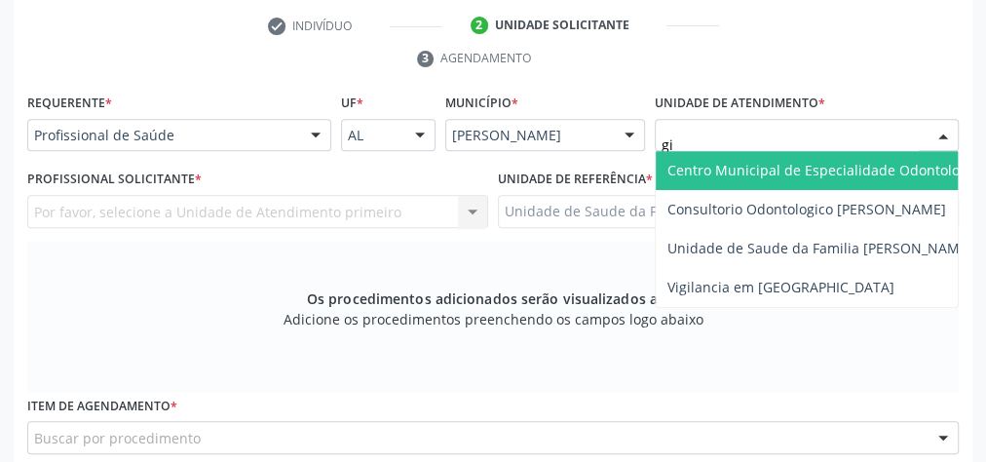
type input "gis"
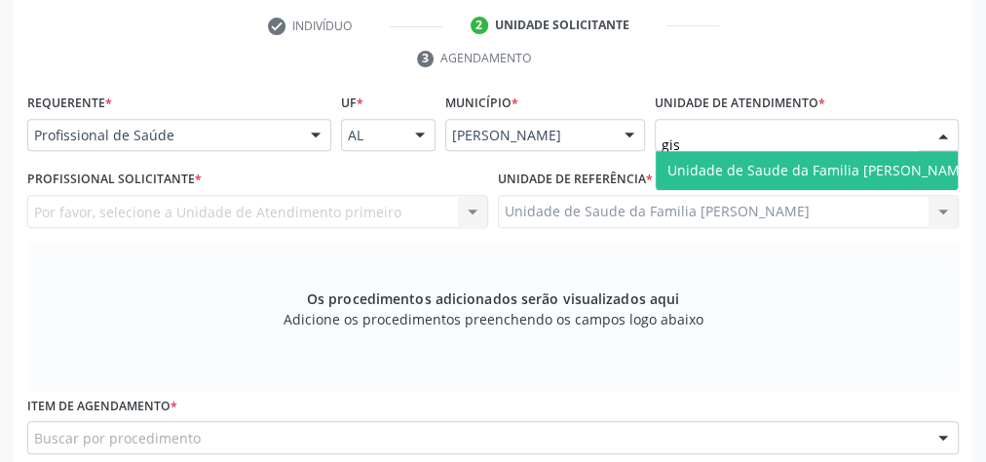
click at [771, 151] on span "Unidade de Saude da Familia [PERSON_NAME]" at bounding box center [820, 170] width 328 height 39
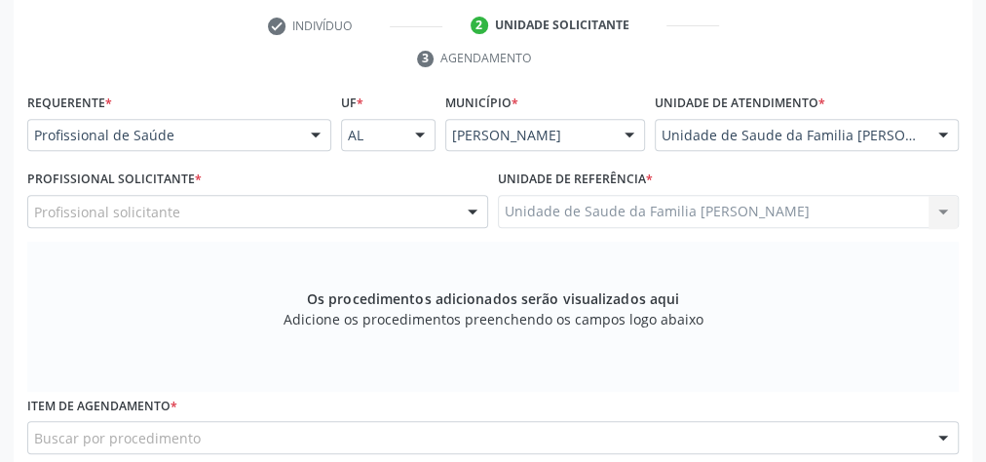
click at [472, 206] on div at bounding box center [472, 212] width 29 height 33
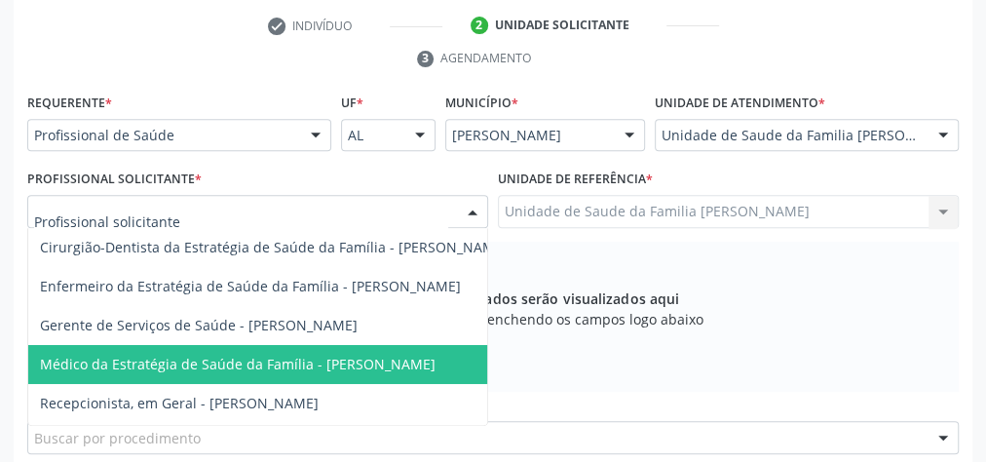
click at [417, 355] on span "Médico da Estratégia de Saúde da Família - [PERSON_NAME]" at bounding box center [238, 364] width 396 height 19
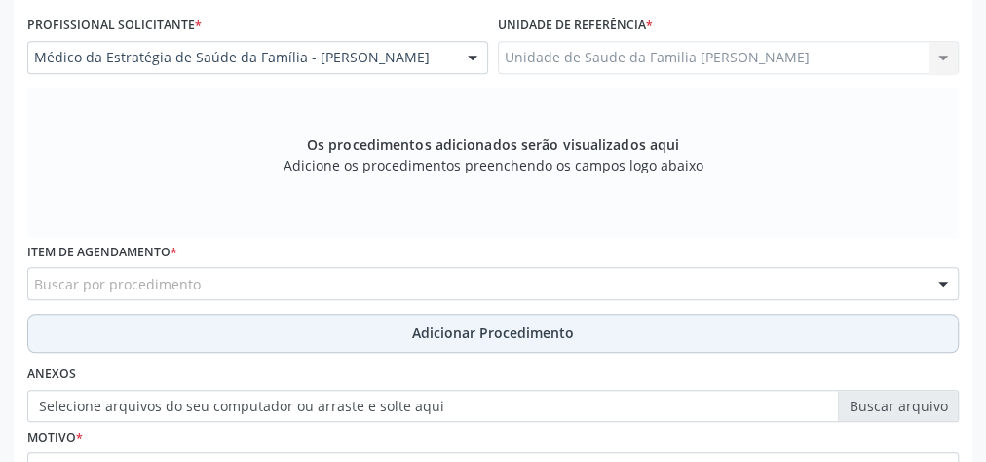
scroll to position [551, 0]
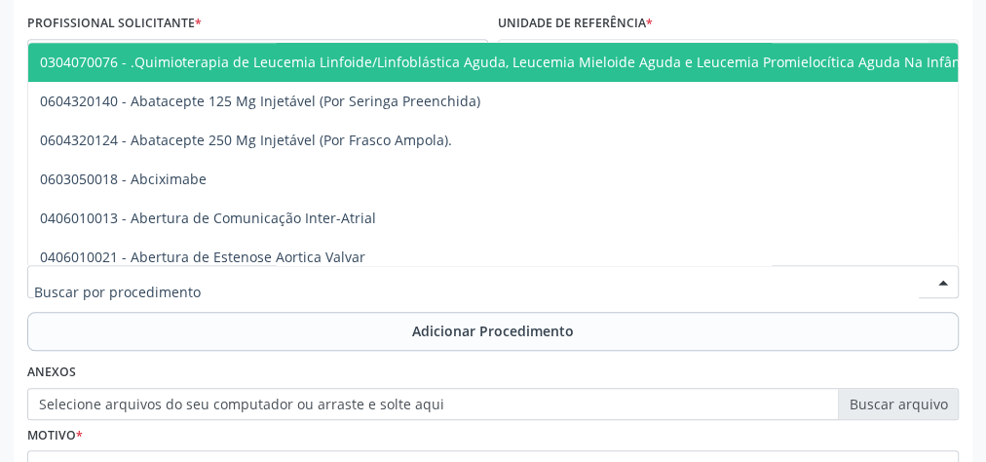
click at [532, 274] on div at bounding box center [493, 281] width 932 height 33
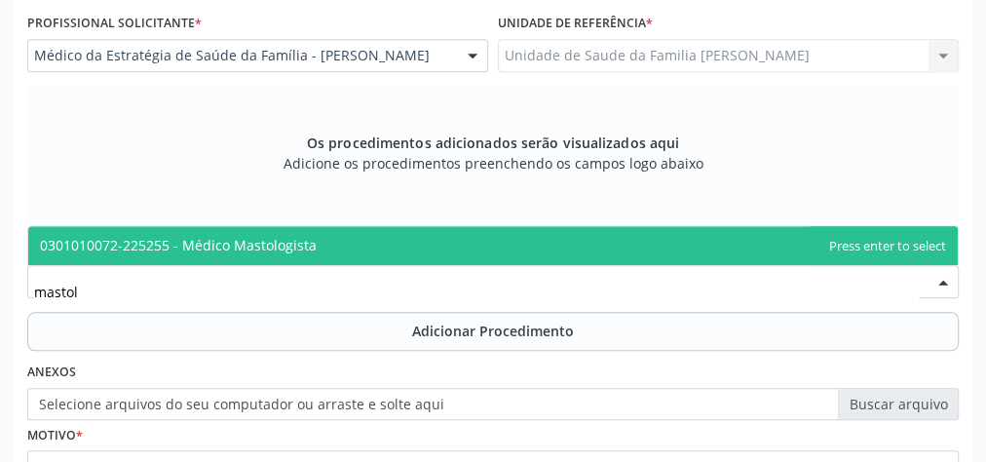
type input "mastolo"
click at [270, 228] on span "0301010072-225255 - Médico Mastologista" at bounding box center [493, 245] width 930 height 39
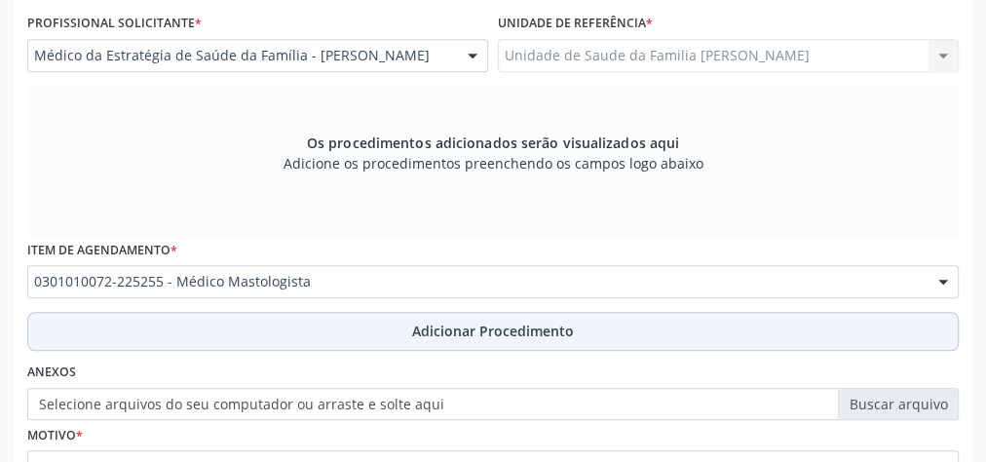
click at [475, 334] on span "Adicionar Procedimento" at bounding box center [493, 331] width 162 height 20
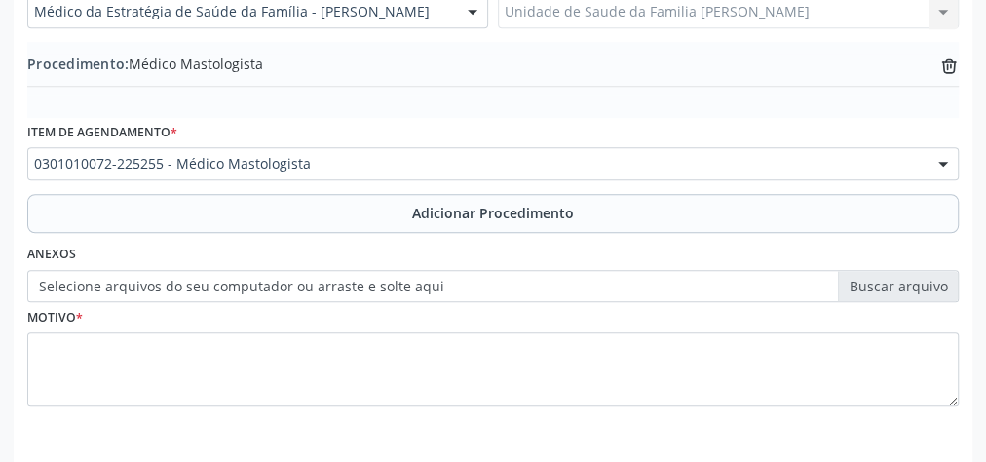
scroll to position [663, 0]
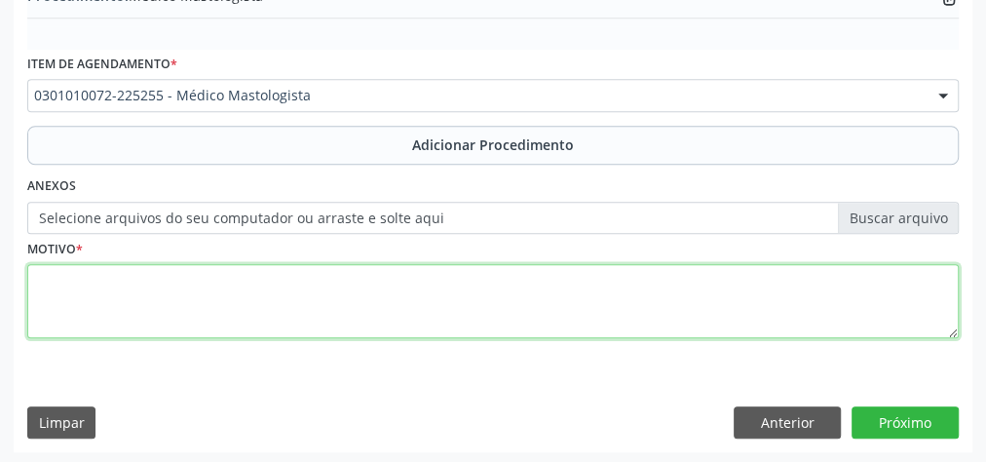
click at [323, 311] on textarea at bounding box center [493, 301] width 932 height 74
type textarea "dor em mamas"
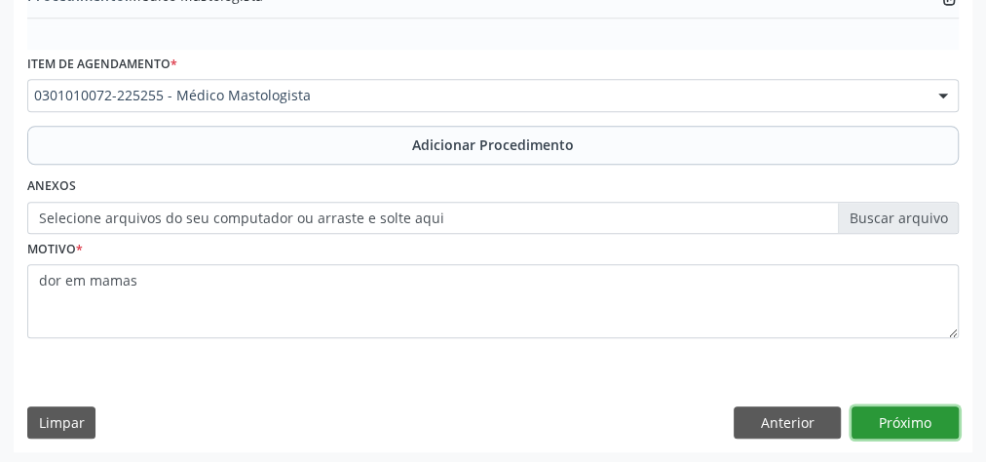
click at [921, 413] on button "Próximo" at bounding box center [905, 422] width 107 height 33
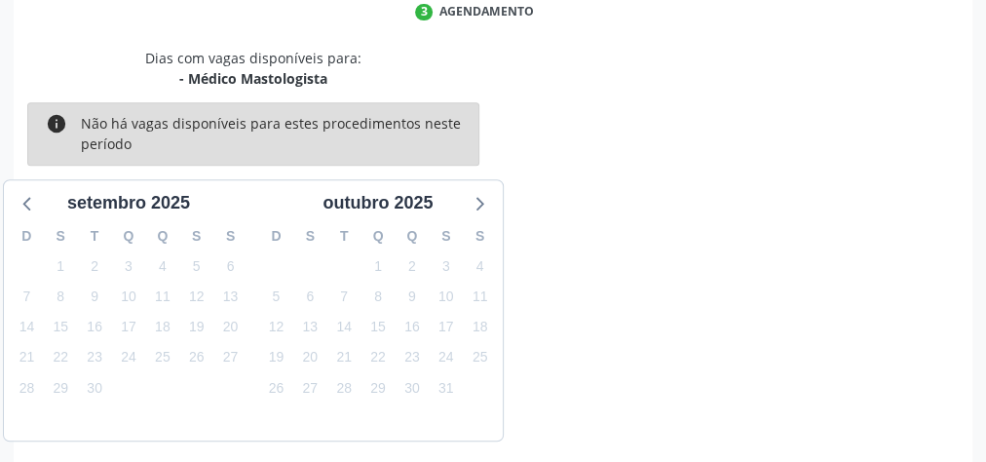
scroll to position [516, 0]
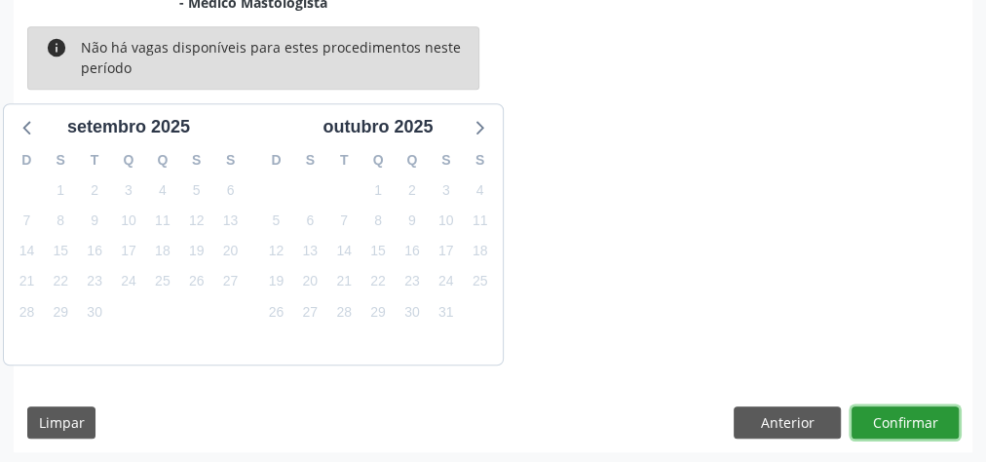
click at [921, 413] on button "Confirmar" at bounding box center [905, 422] width 107 height 33
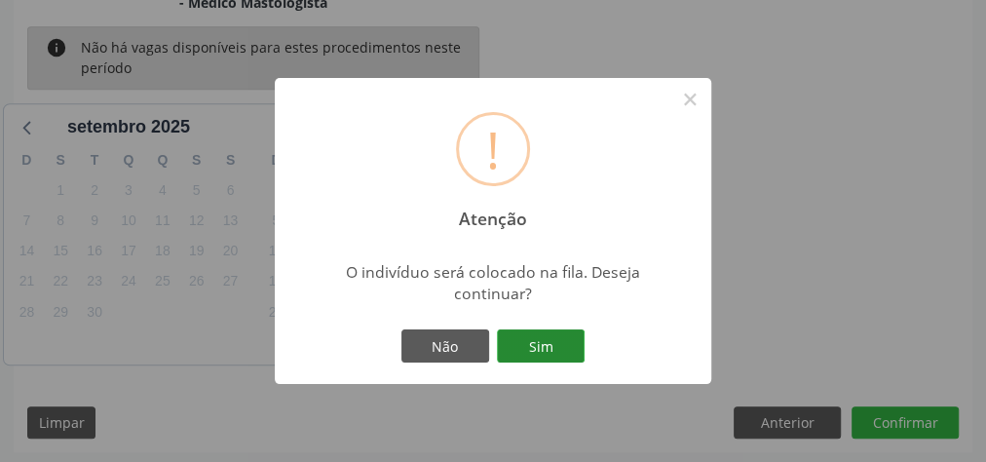
click at [548, 345] on button "Sim" at bounding box center [541, 345] width 88 height 33
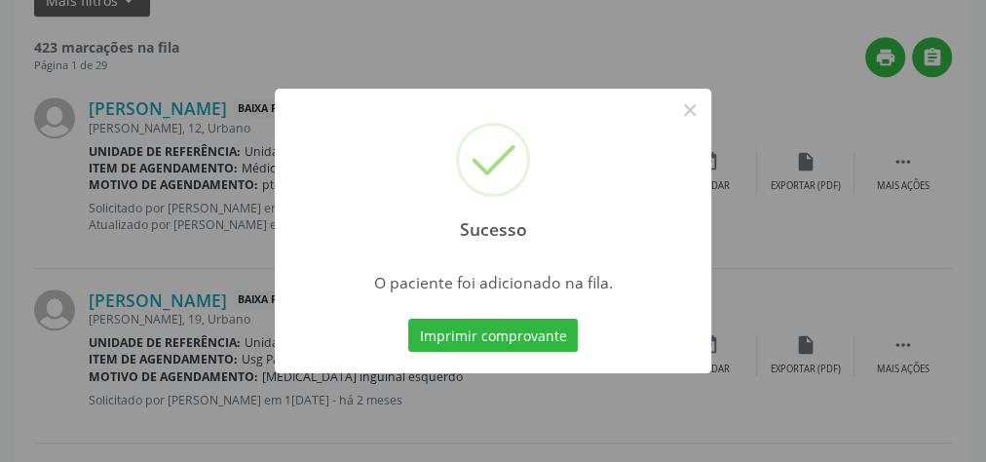
scroll to position [207, 0]
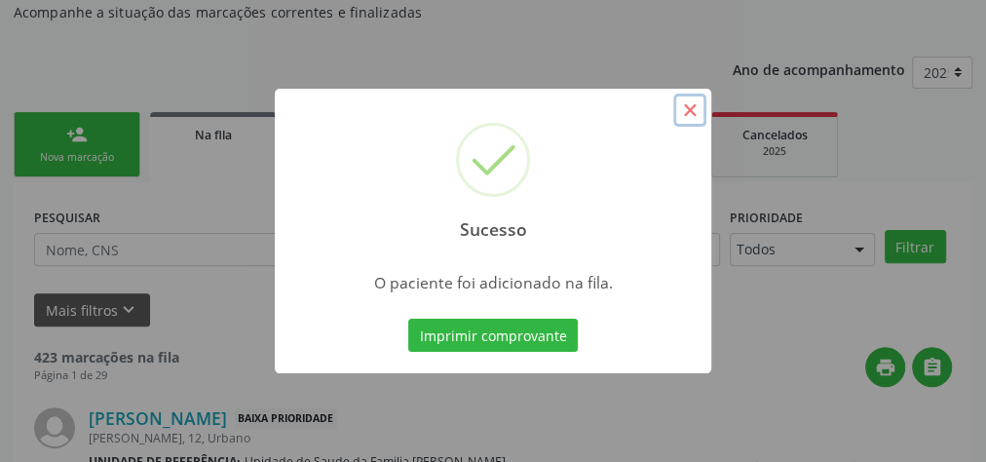
click at [690, 116] on button "×" at bounding box center [689, 110] width 33 height 33
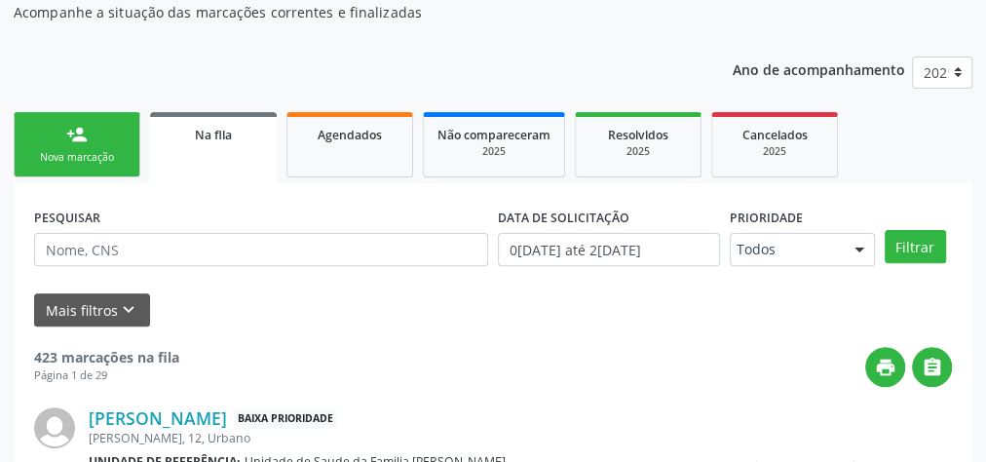
click at [81, 130] on div "person_add" at bounding box center [76, 134] width 21 height 21
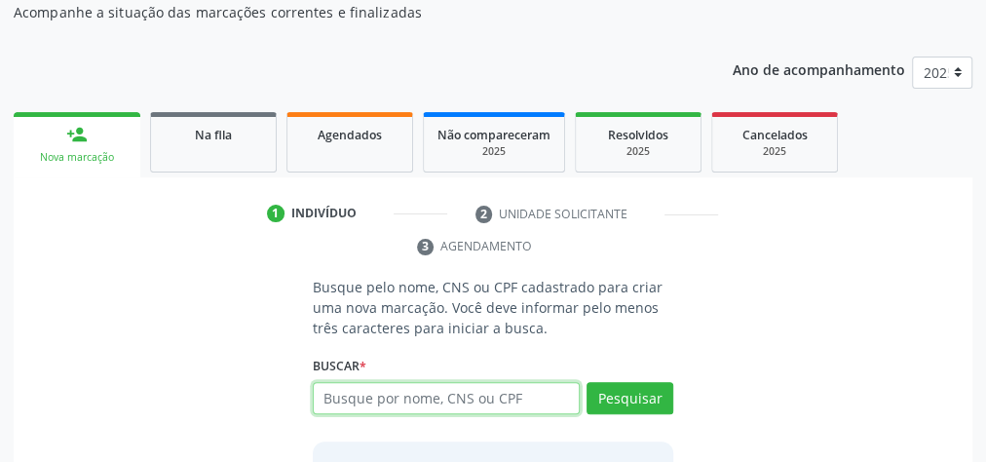
click at [458, 403] on input "text" at bounding box center [446, 398] width 267 height 33
type input "707008863543536"
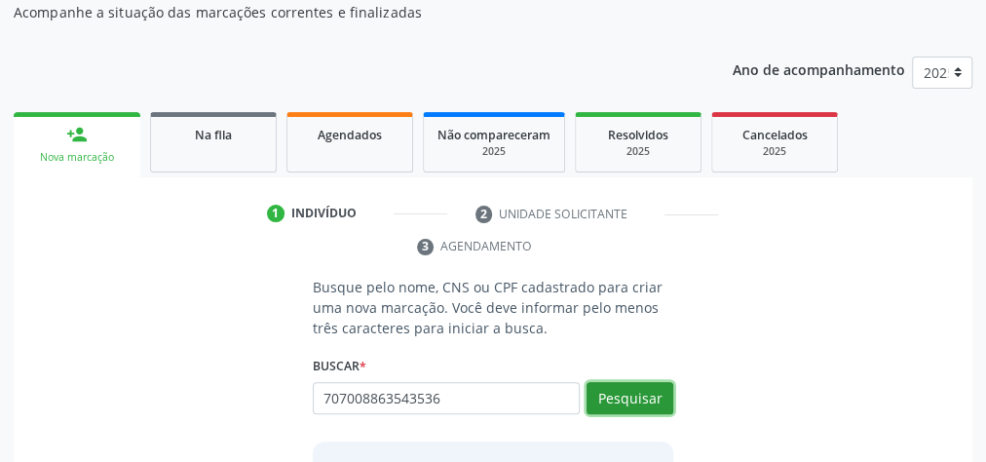
click at [618, 399] on button "Pesquisar" at bounding box center [630, 398] width 87 height 33
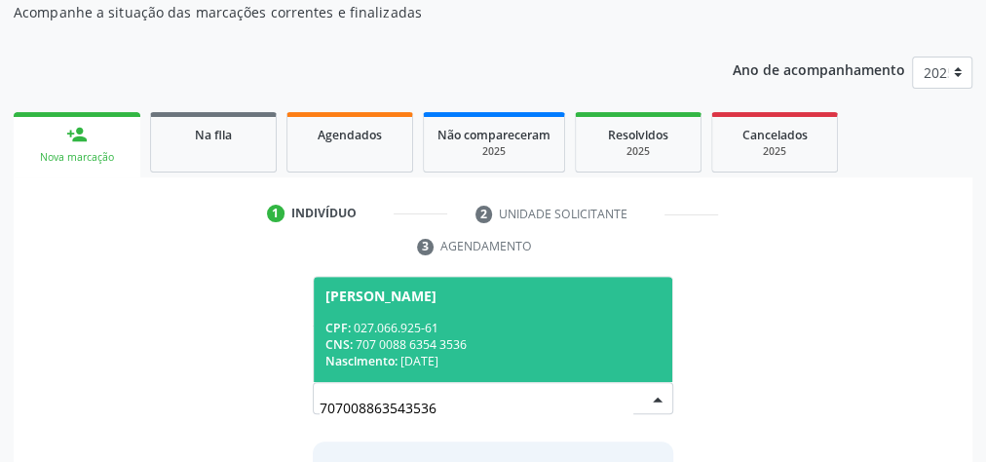
click at [513, 322] on div "CPF: 027.066.925-61" at bounding box center [492, 328] width 335 height 17
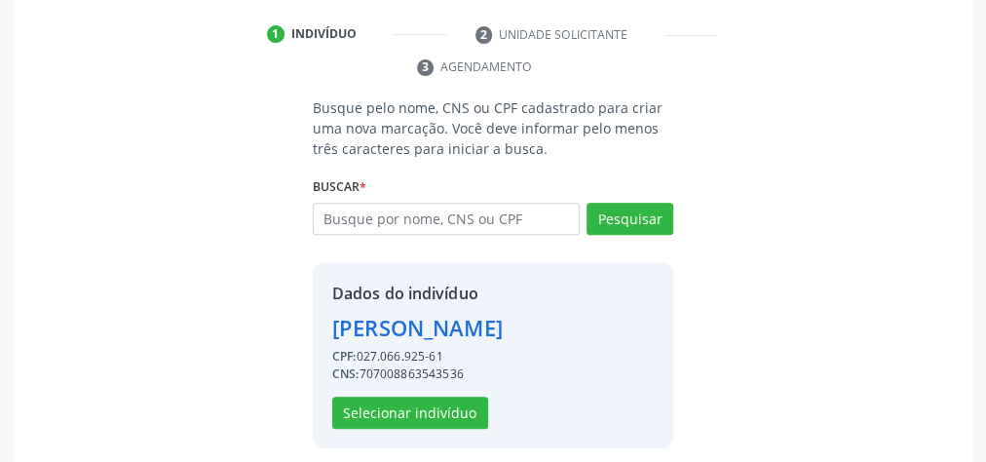
scroll to position [396, 0]
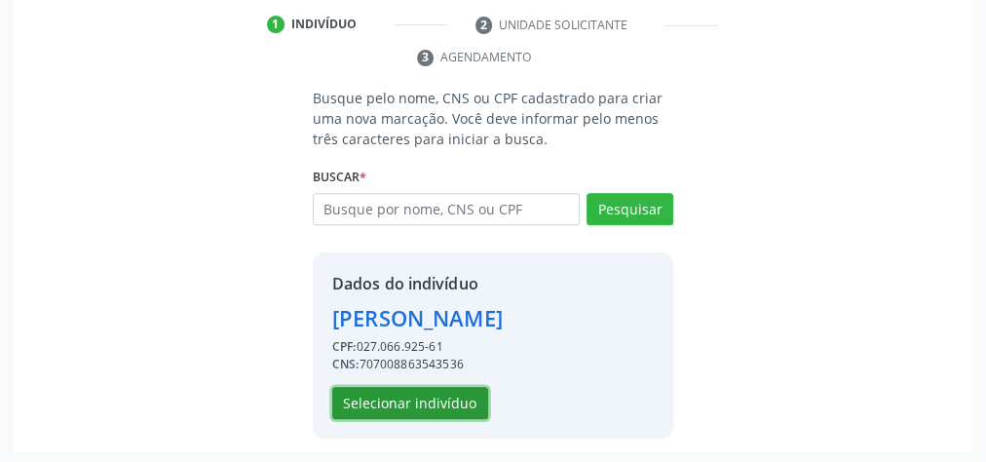
drag, startPoint x: 430, startPoint y: 392, endPoint x: 440, endPoint y: 388, distance: 11.4
click at [440, 388] on button "Selecionar indivíduo" at bounding box center [410, 403] width 156 height 33
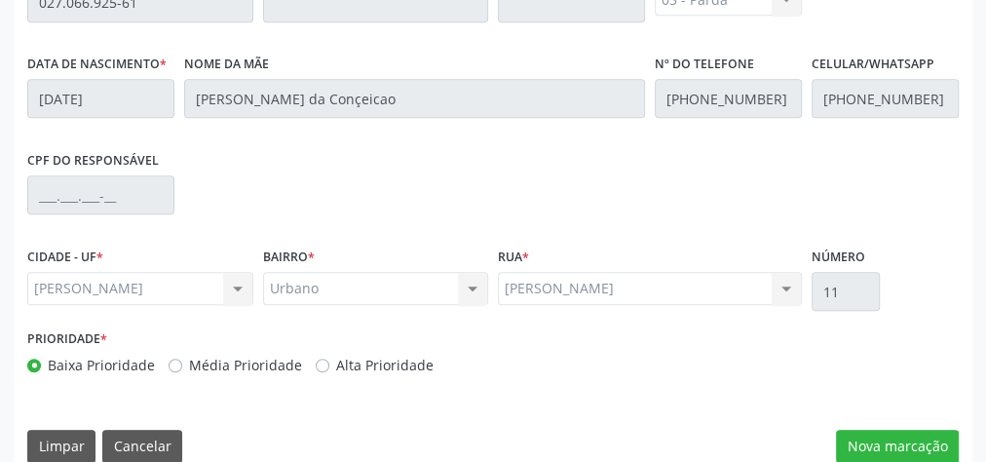
scroll to position [706, 0]
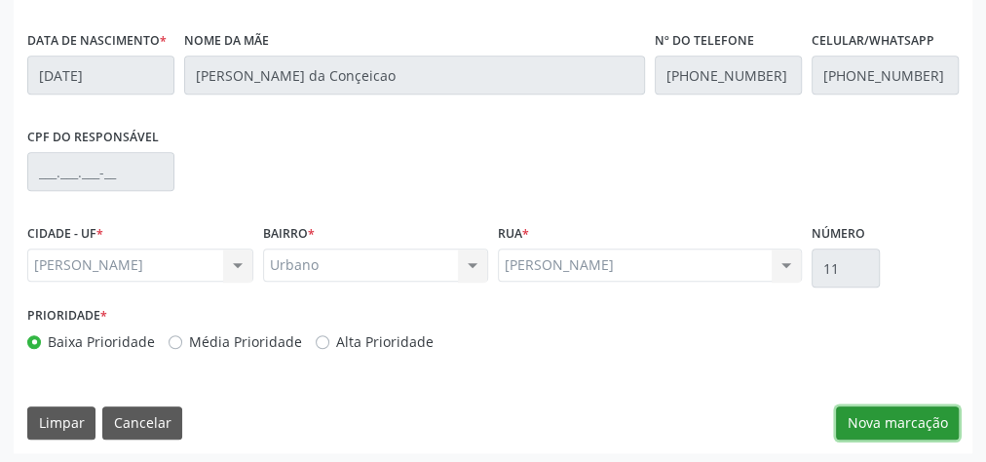
click at [890, 420] on button "Nova marcação" at bounding box center [897, 422] width 123 height 33
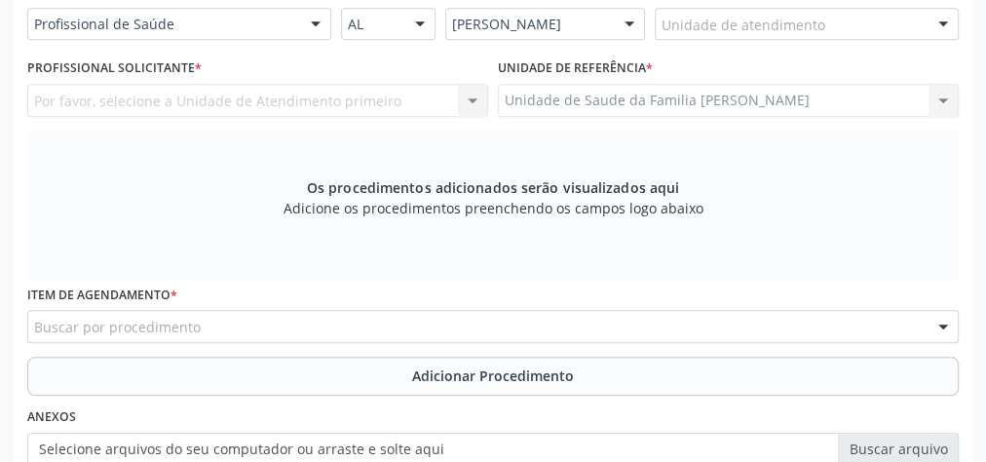
scroll to position [395, 0]
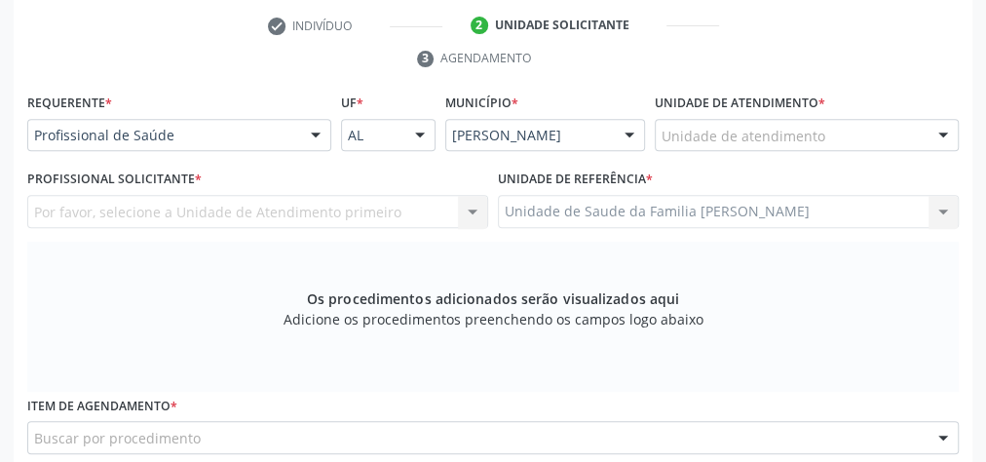
click at [882, 130] on div "Unidade de atendimento" at bounding box center [807, 135] width 304 height 33
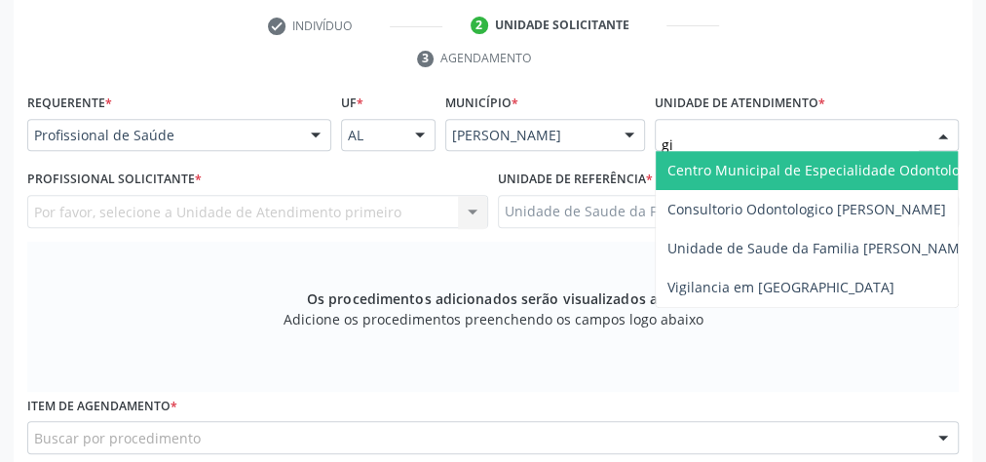
type input "gis"
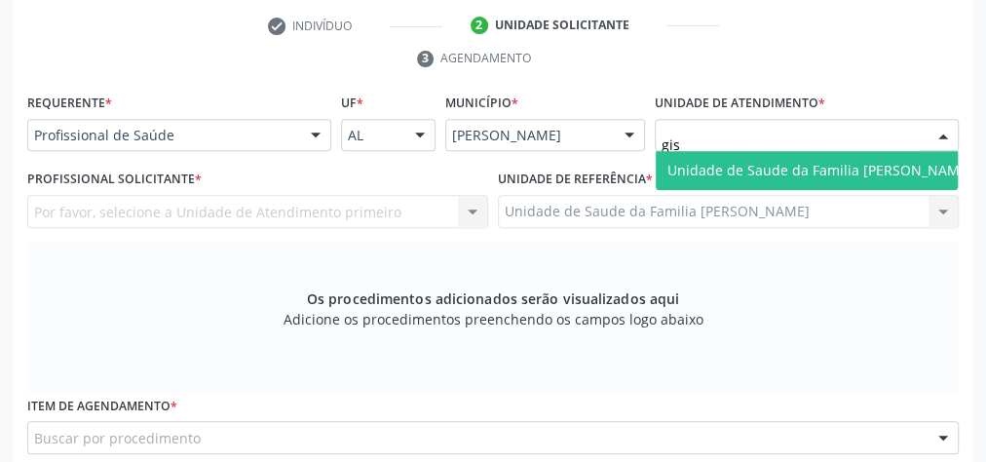
click at [852, 168] on span "Unidade de Saude da Familia [PERSON_NAME]" at bounding box center [819, 170] width 305 height 19
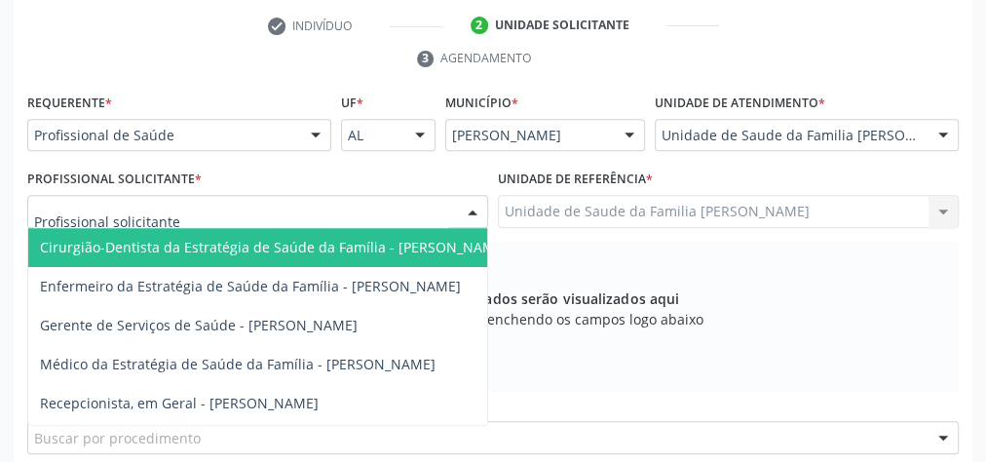
click at [476, 202] on div at bounding box center [472, 212] width 29 height 33
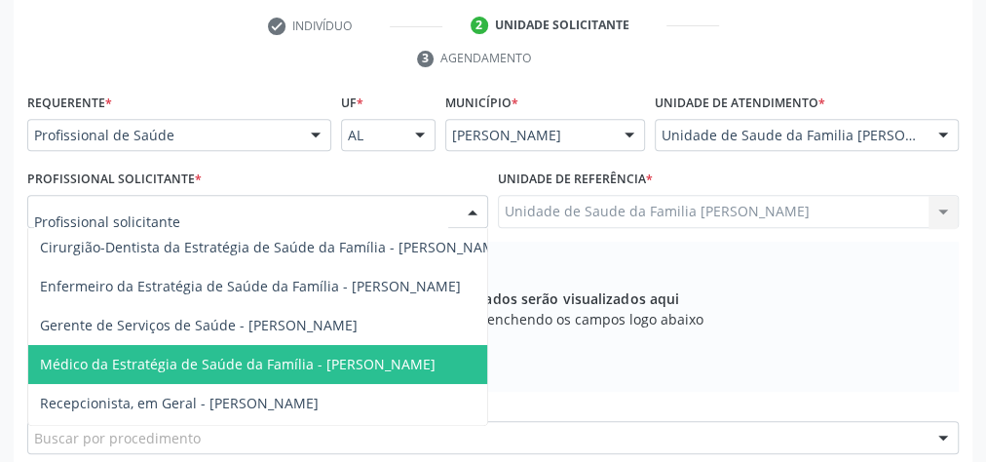
click at [409, 366] on span "Médico da Estratégia de Saúde da Família - [PERSON_NAME]" at bounding box center [238, 364] width 396 height 19
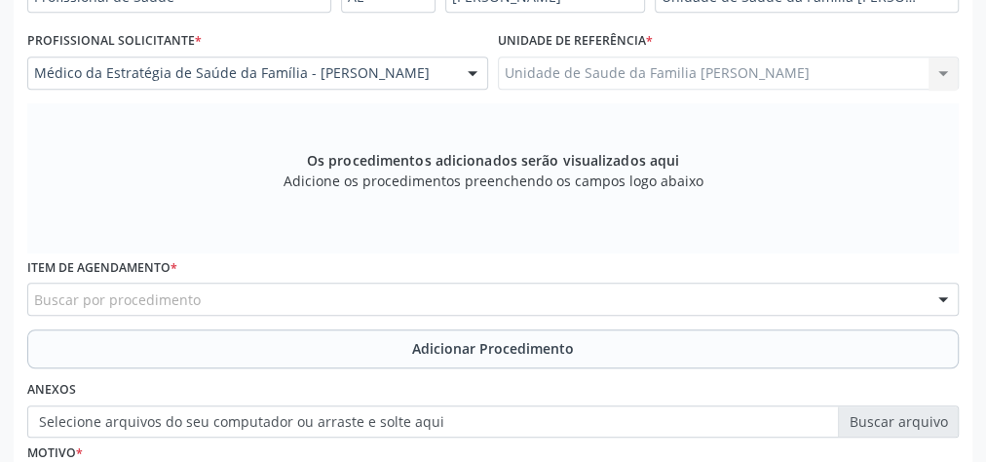
scroll to position [628, 0]
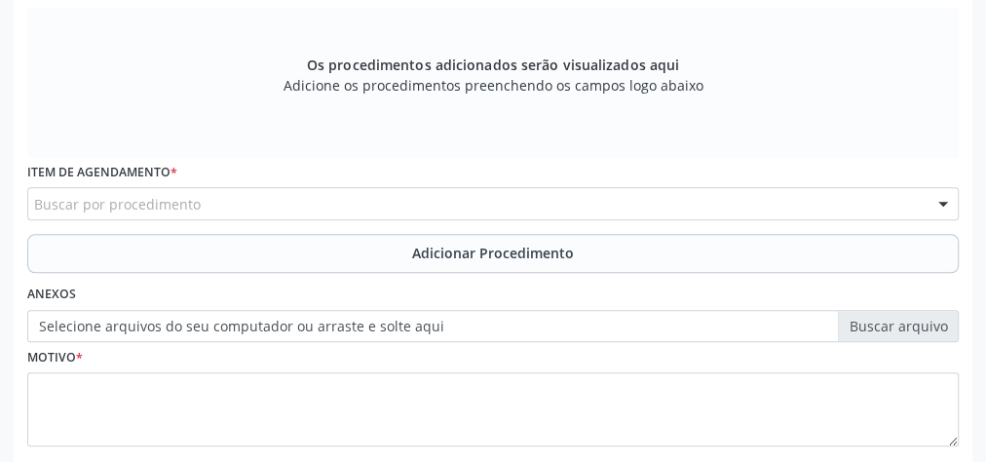
click at [425, 195] on div "Buscar por procedimento" at bounding box center [493, 203] width 932 height 33
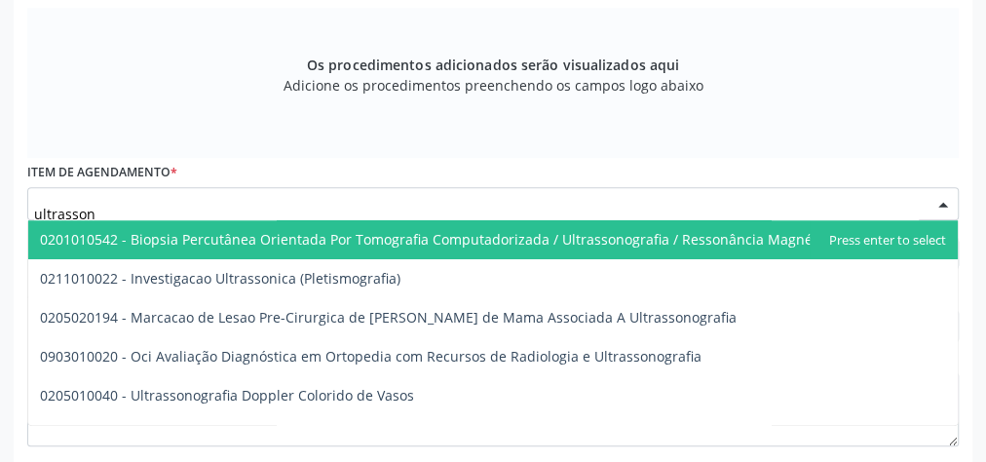
type input "ultrasson"
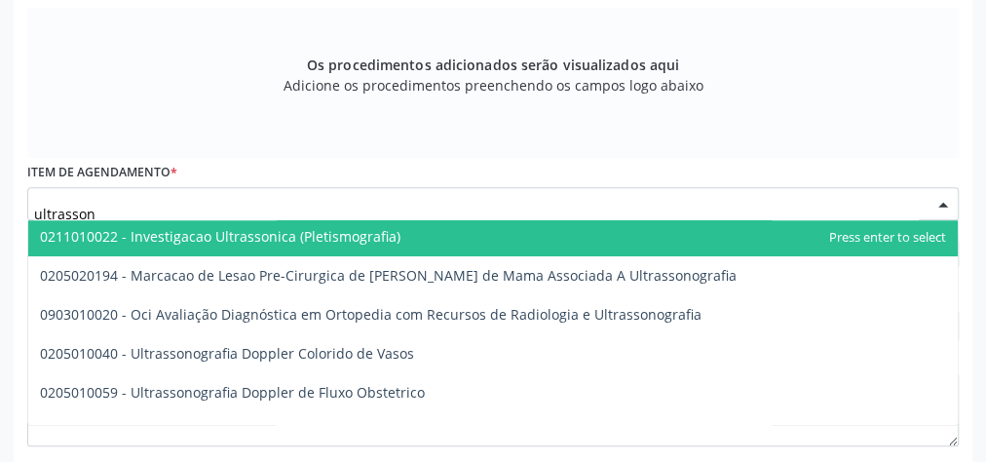
scroll to position [78, 0]
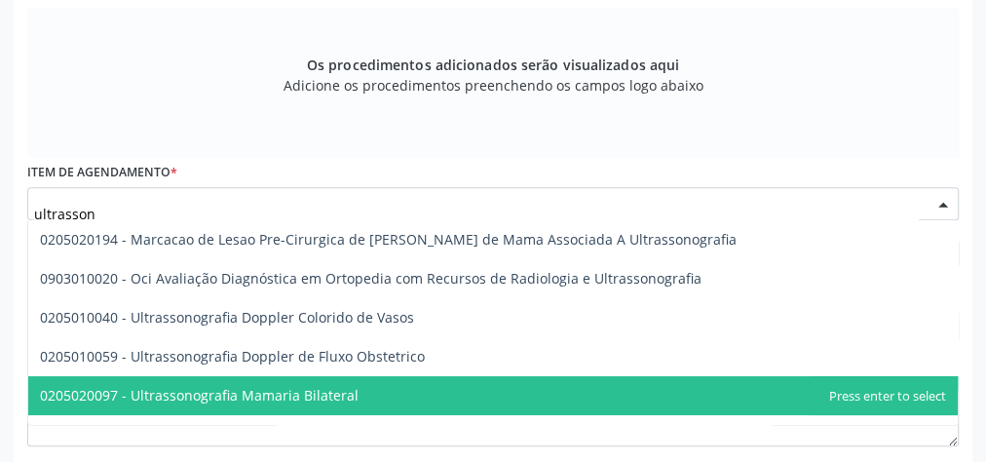
click at [341, 399] on span "0205020097 - Ultrassonografia Mamaria Bilateral" at bounding box center [199, 395] width 319 height 19
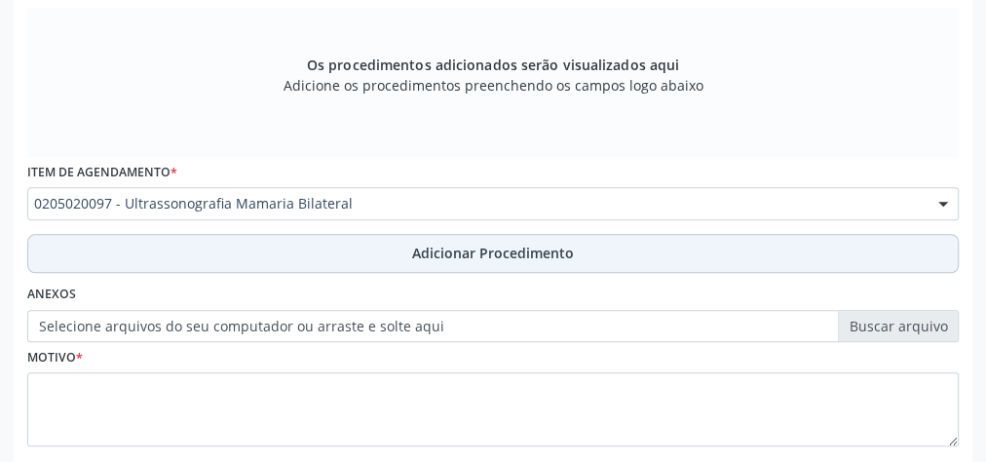
click at [444, 258] on span "Adicionar Procedimento" at bounding box center [493, 253] width 162 height 20
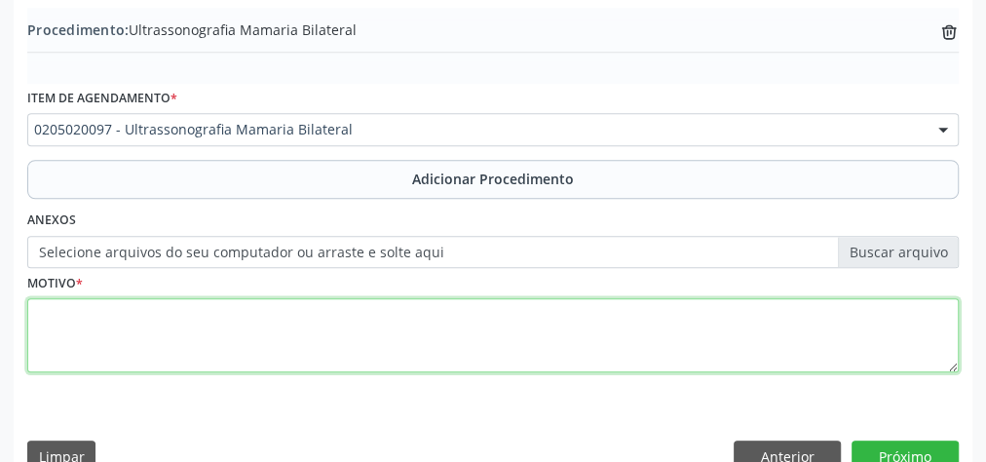
drag, startPoint x: 361, startPoint y: 340, endPoint x: 364, endPoint y: 329, distance: 11.1
click at [363, 338] on textarea at bounding box center [493, 335] width 932 height 74
click at [54, 308] on textarea "coomplementar exame de mamografia BI RADS" at bounding box center [493, 335] width 932 height 74
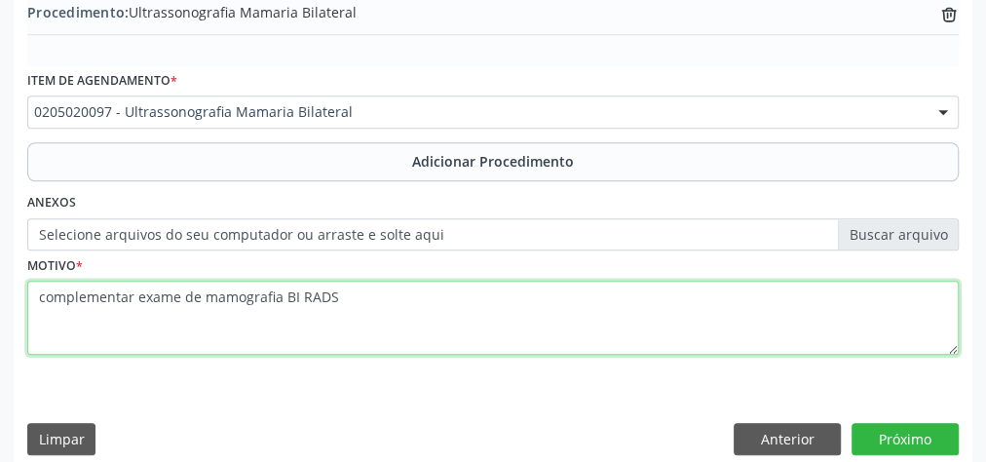
scroll to position [663, 0]
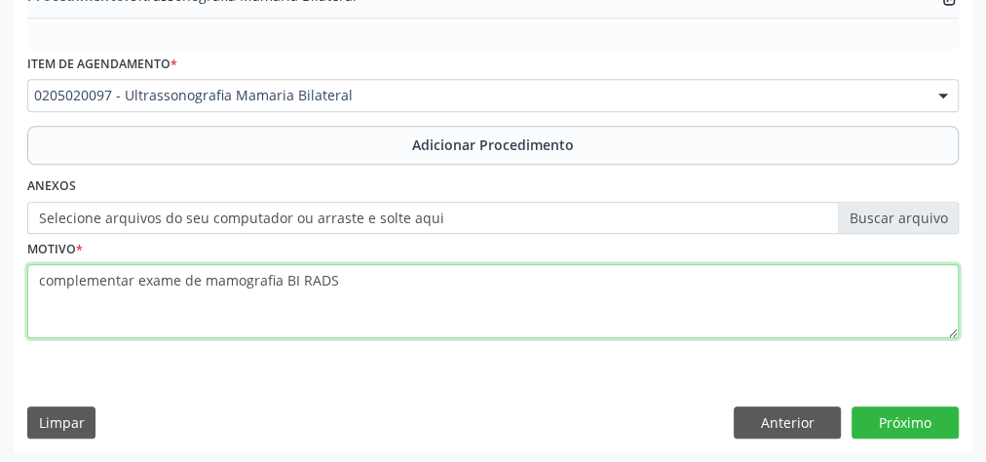
drag, startPoint x: 428, startPoint y: 305, endPoint x: 453, endPoint y: 296, distance: 26.8
click at [452, 297] on textarea "complementar exame de mamografia BI RADS" at bounding box center [493, 301] width 932 height 74
type textarea "complementar exame de mamografia BI RADS."
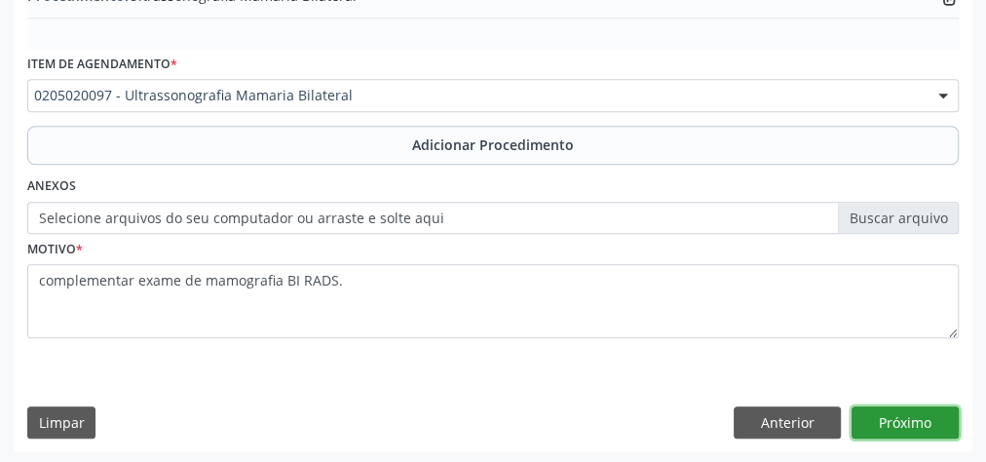
click at [916, 422] on button "Próximo" at bounding box center [905, 422] width 107 height 33
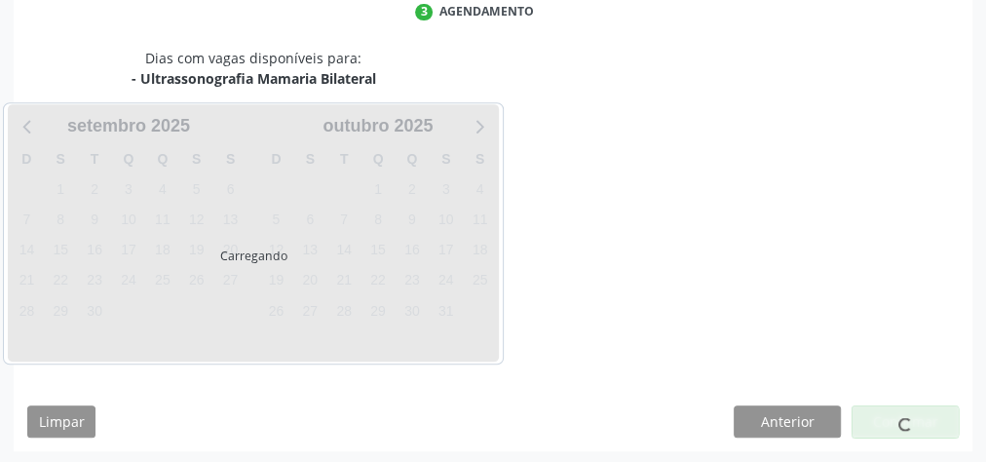
scroll to position [516, 0]
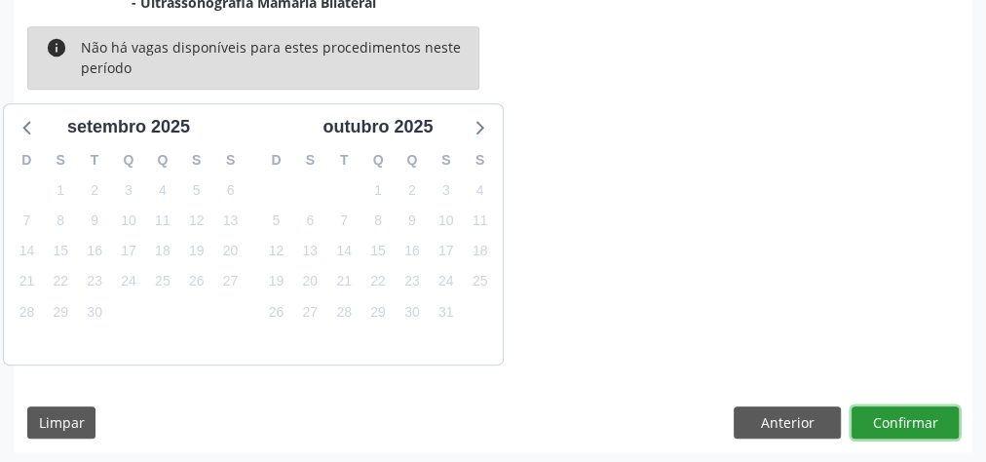
click at [916, 419] on button "Confirmar" at bounding box center [905, 422] width 107 height 33
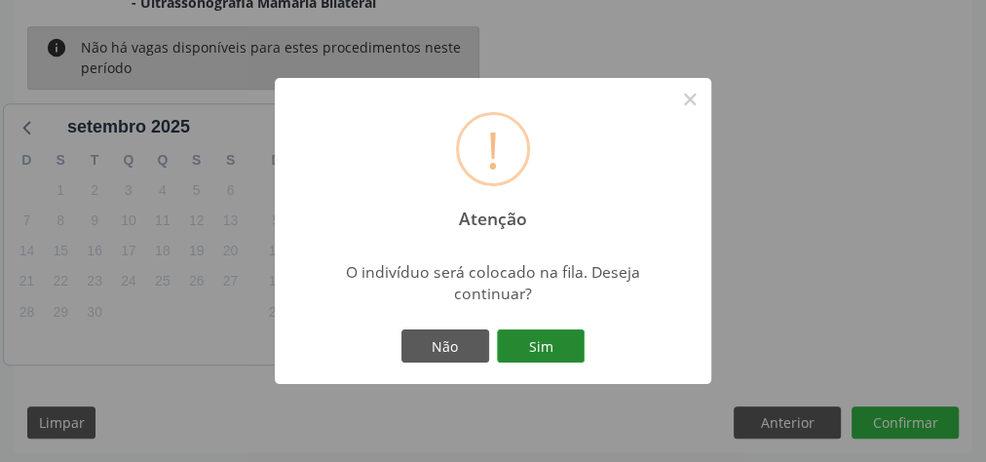
click at [553, 347] on button "Sim" at bounding box center [541, 345] width 88 height 33
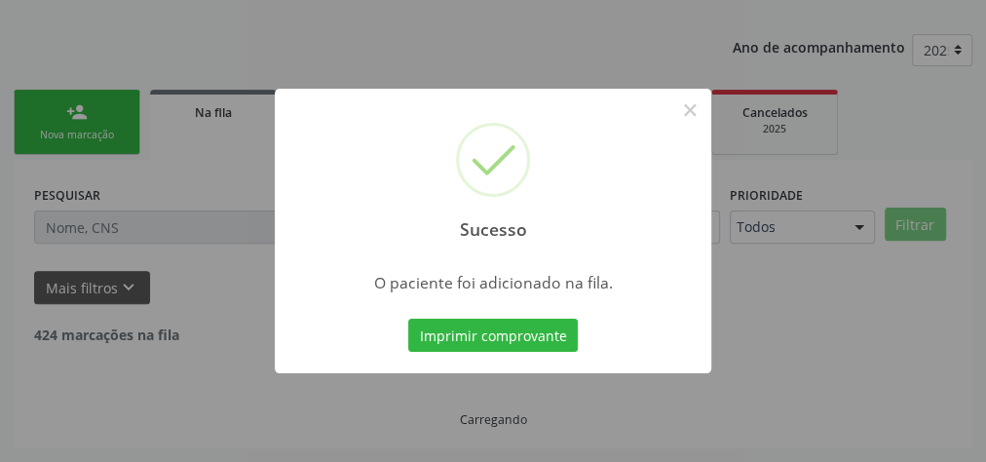
scroll to position [207, 0]
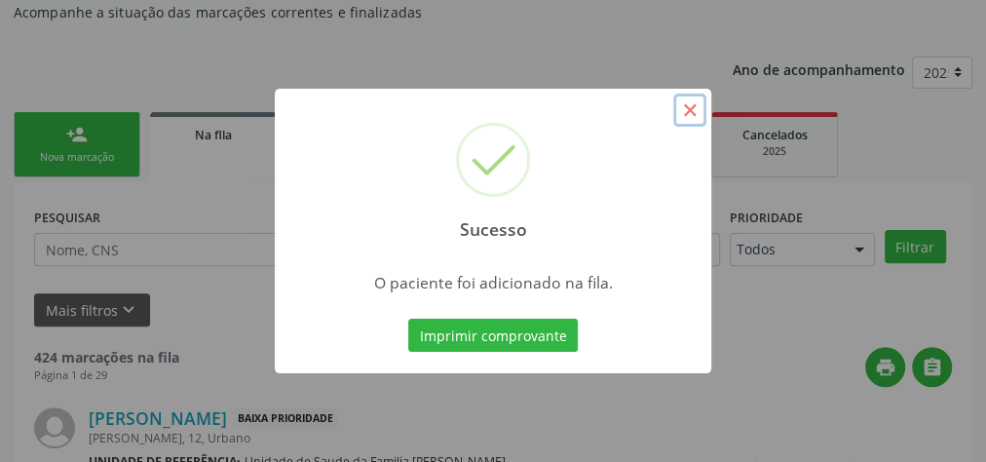
click at [688, 107] on button "×" at bounding box center [689, 110] width 33 height 33
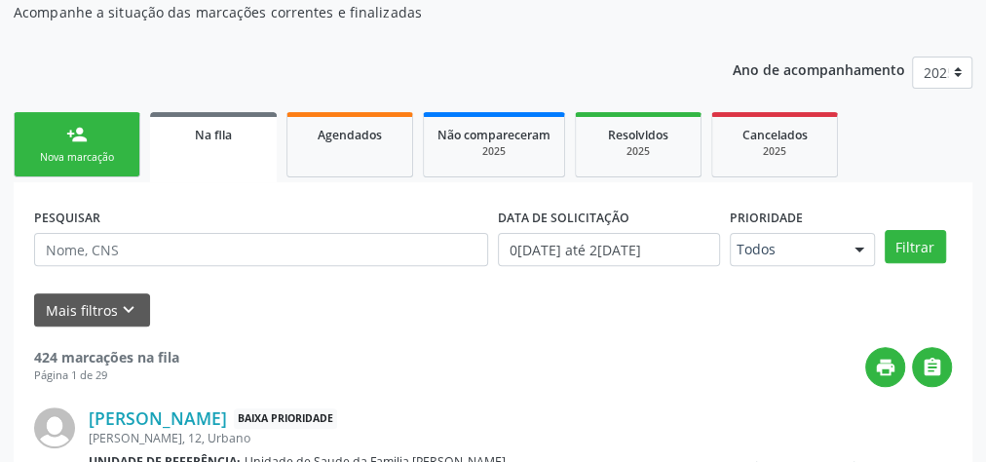
click at [109, 137] on link "person_add Nova marcação" at bounding box center [77, 144] width 127 height 65
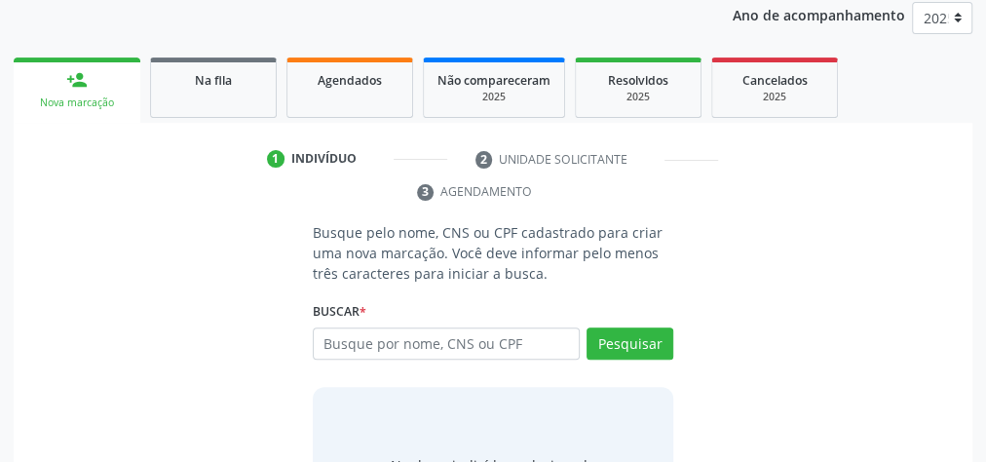
scroll to position [285, 0]
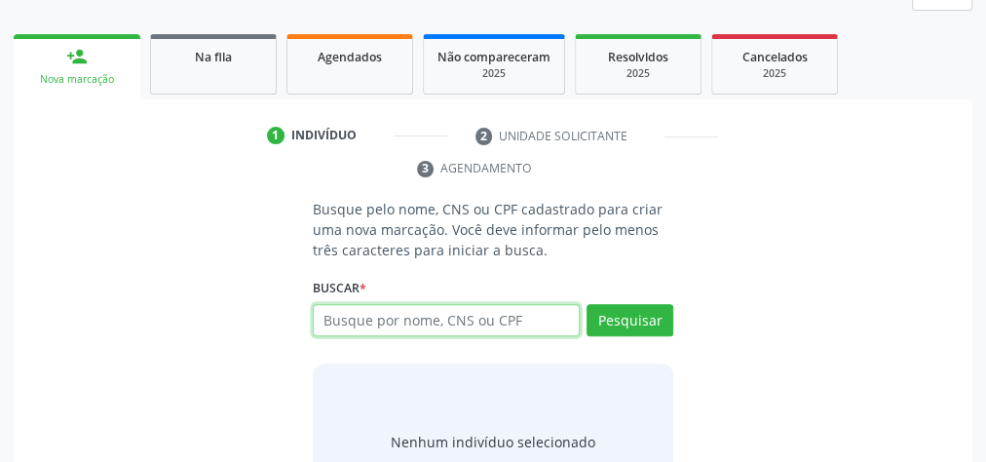
click at [513, 312] on input "text" at bounding box center [446, 320] width 267 height 33
type input "707008863543536"
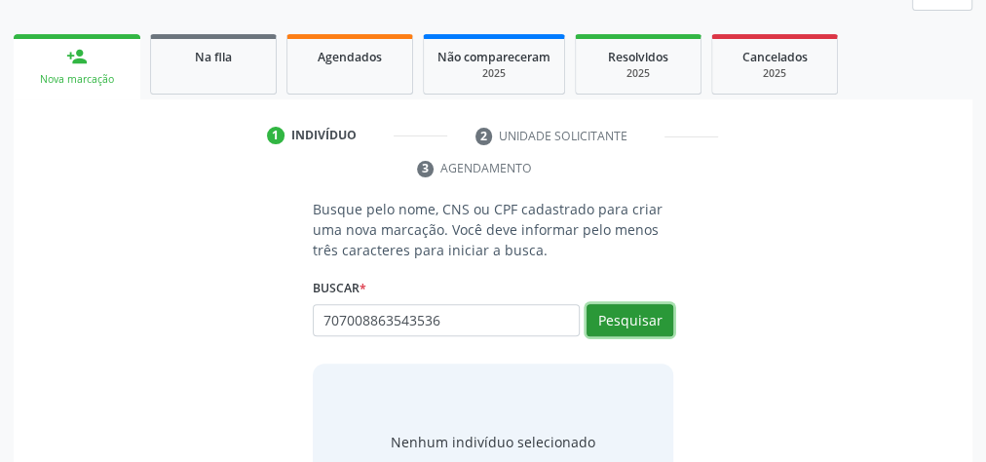
click at [634, 319] on button "Pesquisar" at bounding box center [630, 320] width 87 height 33
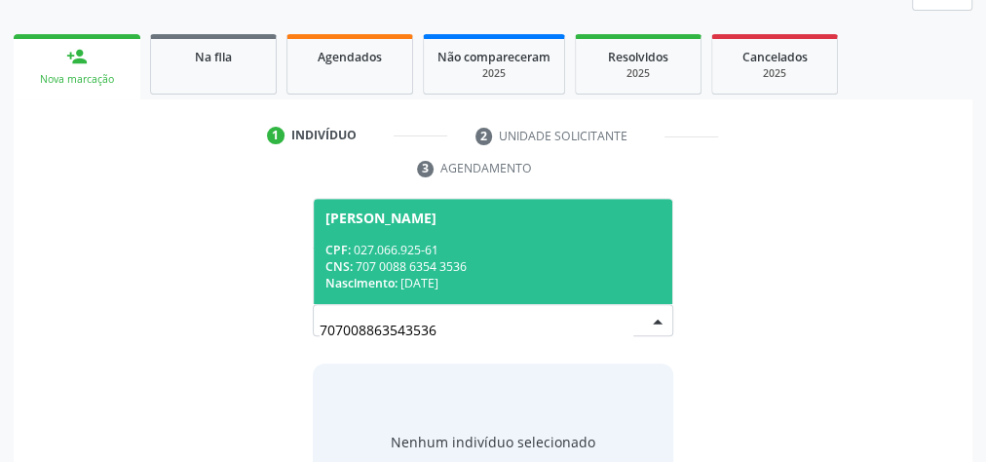
click at [472, 242] on div "CPF: 027.066.925-61" at bounding box center [492, 250] width 335 height 17
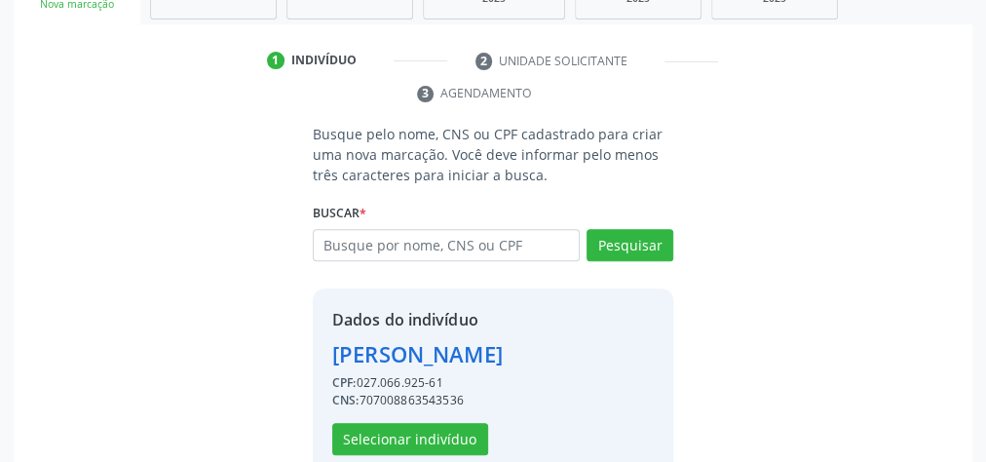
scroll to position [396, 0]
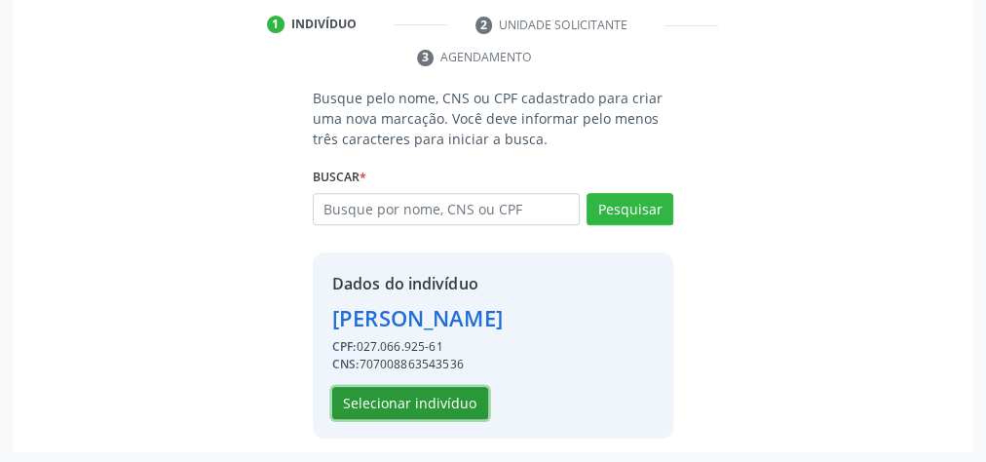
click at [424, 389] on button "Selecionar indivíduo" at bounding box center [410, 403] width 156 height 33
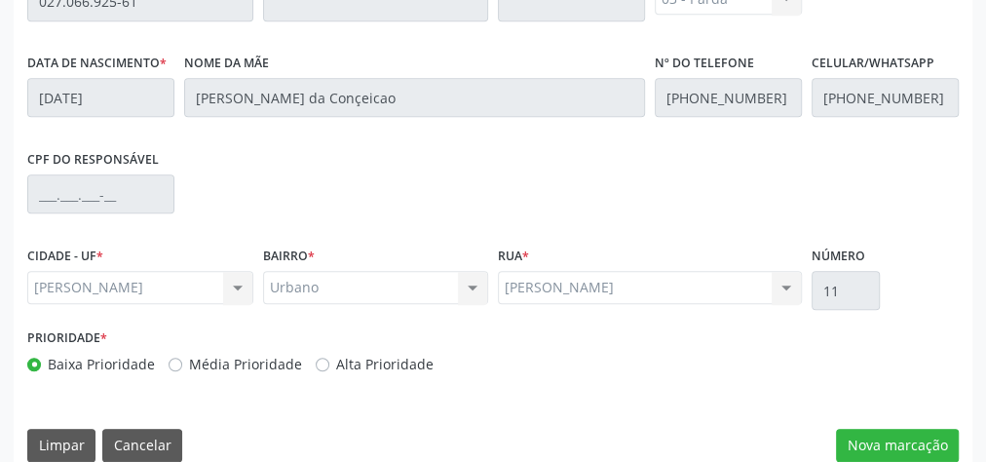
scroll to position [706, 0]
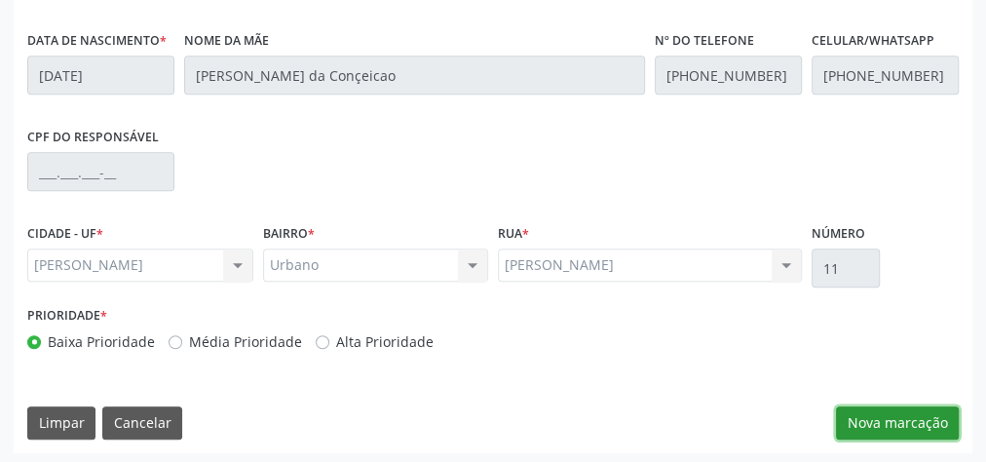
click at [910, 414] on button "Nova marcação" at bounding box center [897, 422] width 123 height 33
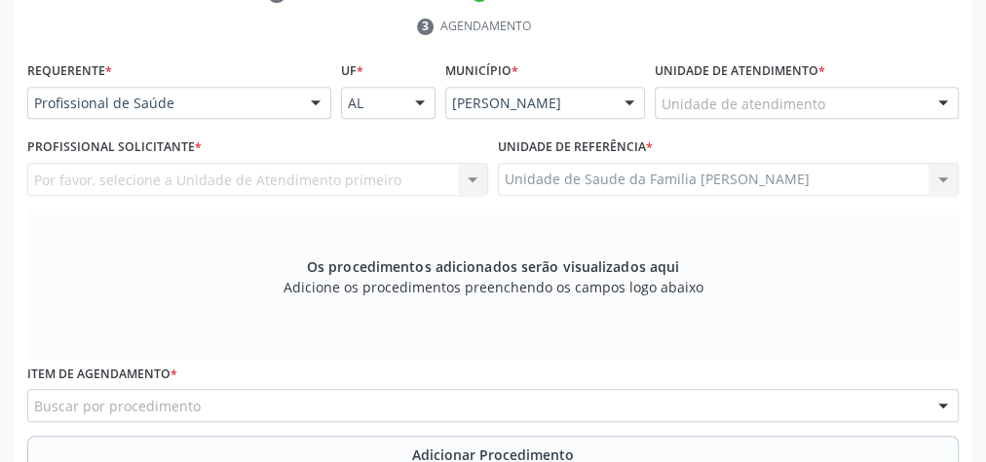
scroll to position [317, 0]
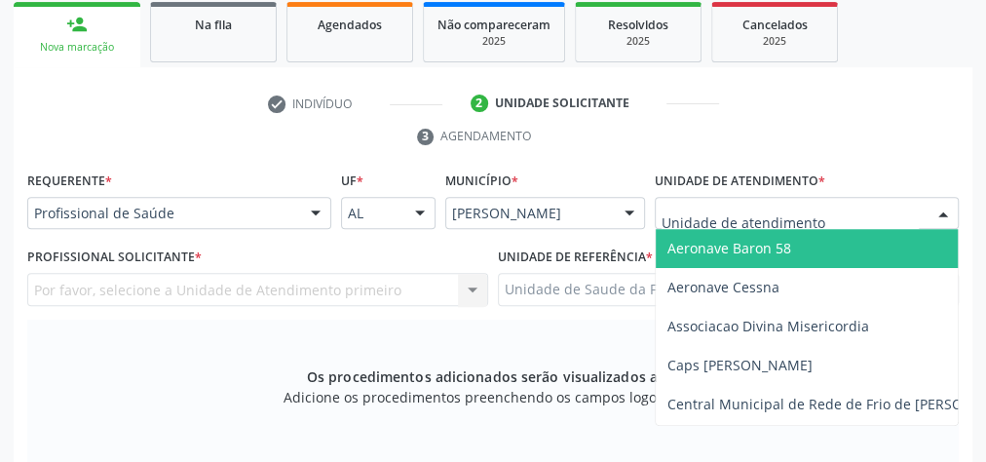
click at [872, 201] on div at bounding box center [807, 213] width 304 height 33
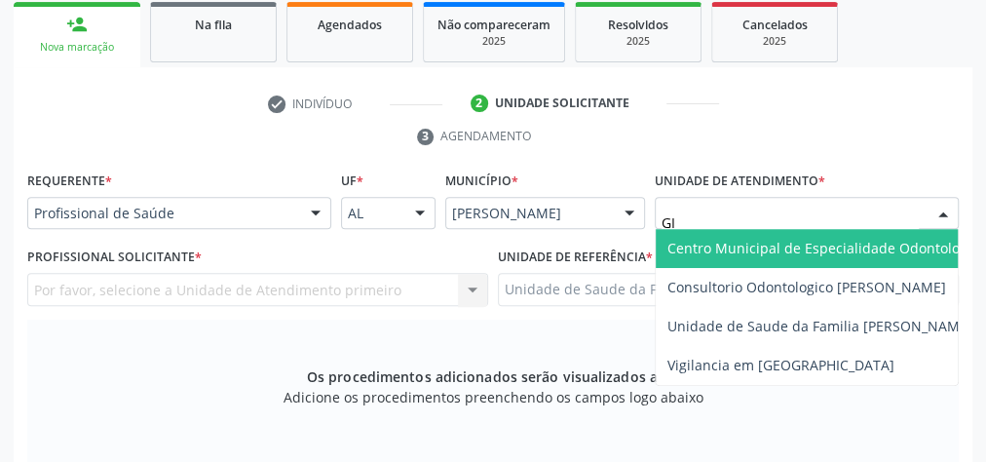
type input "GIS"
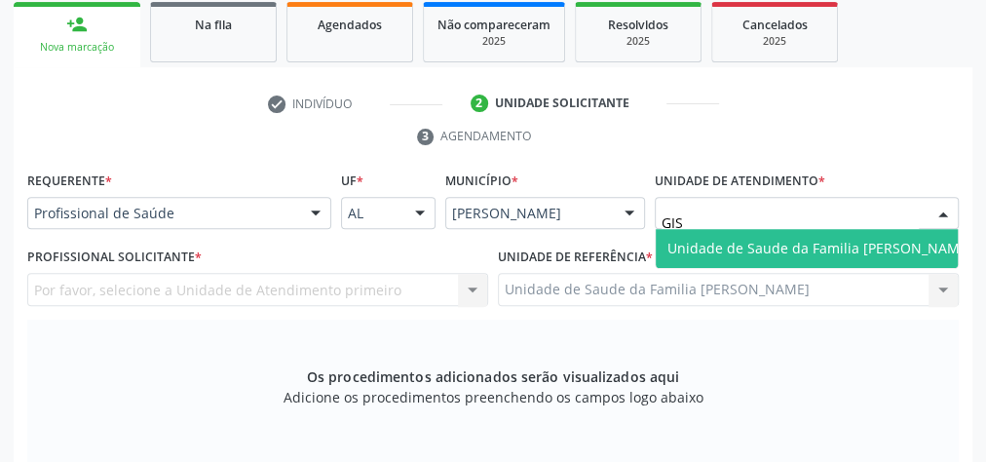
click at [875, 240] on span "Unidade de Saude da Familia [PERSON_NAME]" at bounding box center [819, 248] width 305 height 19
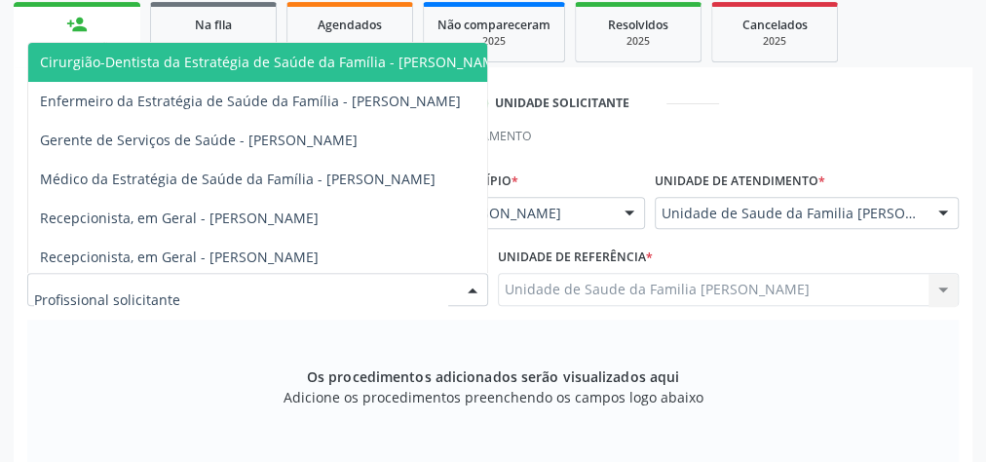
click at [476, 283] on div at bounding box center [472, 290] width 29 height 33
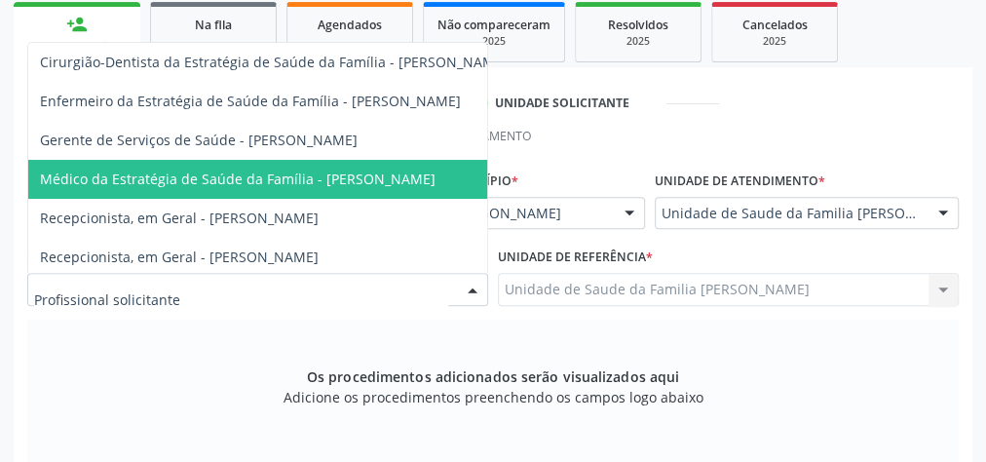
click at [427, 184] on span "Médico da Estratégia de Saúde da Família - [PERSON_NAME]" at bounding box center [238, 179] width 396 height 19
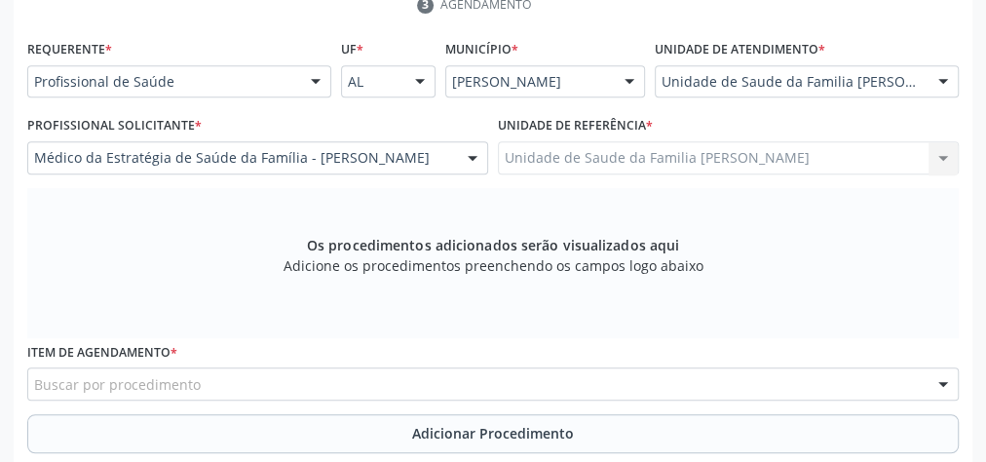
scroll to position [551, 0]
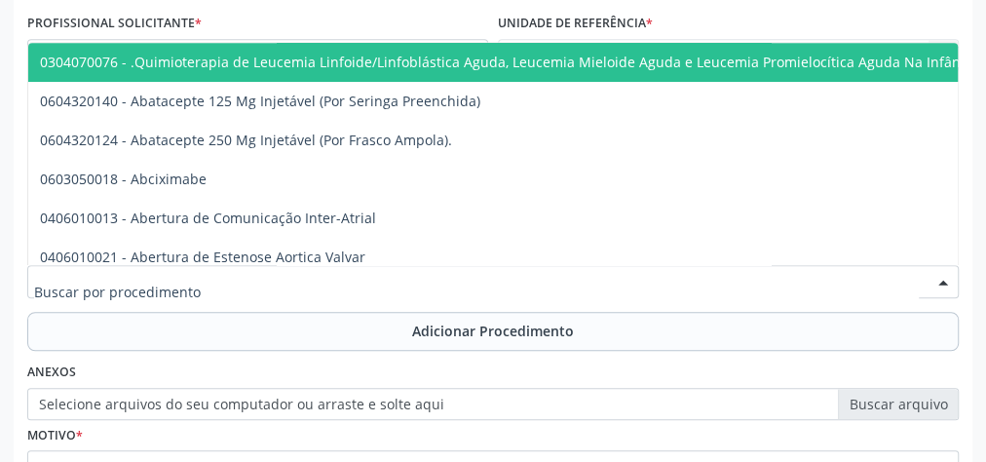
click at [406, 279] on div at bounding box center [493, 281] width 932 height 33
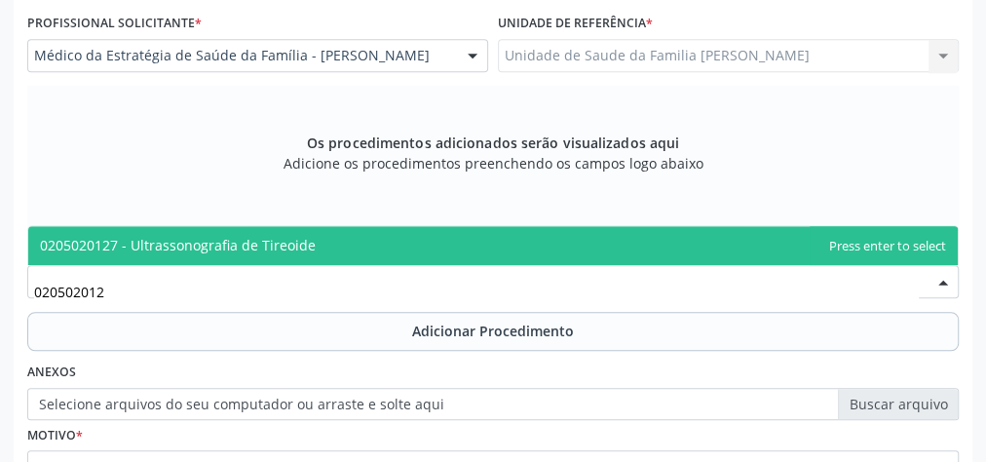
type input "0205020127"
click at [284, 238] on span "0205020127 - Ultrassonografia de Tireoide" at bounding box center [178, 245] width 276 height 19
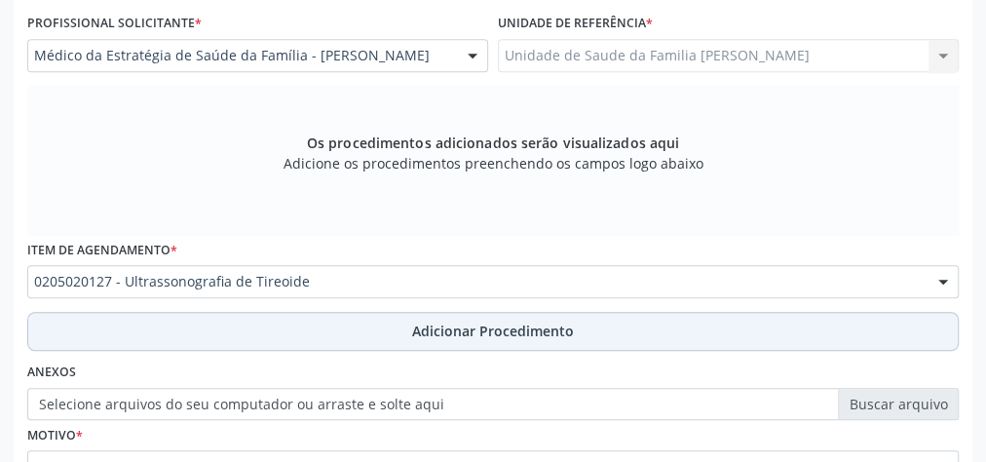
click at [505, 323] on span "Adicionar Procedimento" at bounding box center [493, 331] width 162 height 20
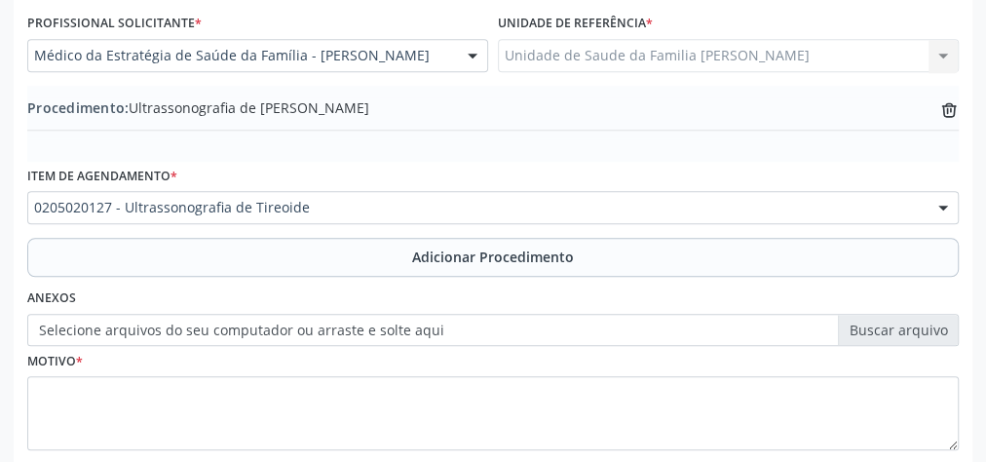
click at [448, 371] on div "Motivo *" at bounding box center [493, 397] width 932 height 103
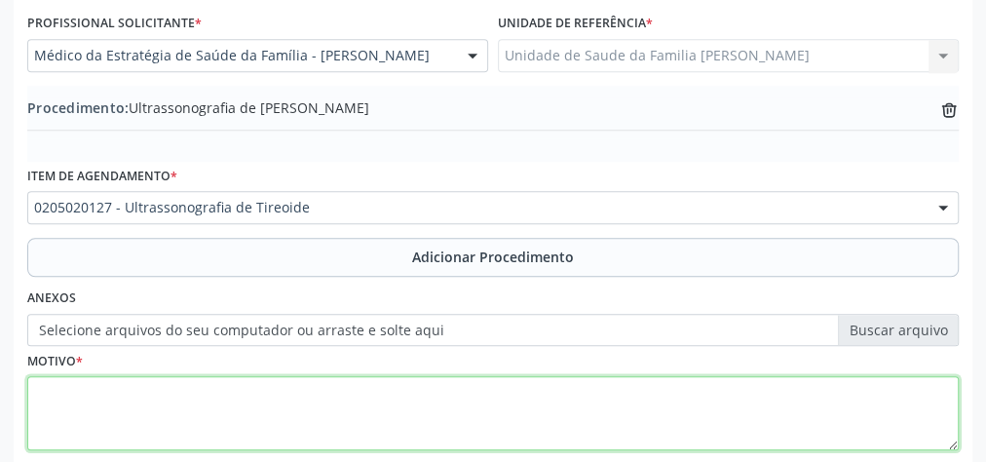
click at [441, 391] on textarea at bounding box center [493, 413] width 932 height 74
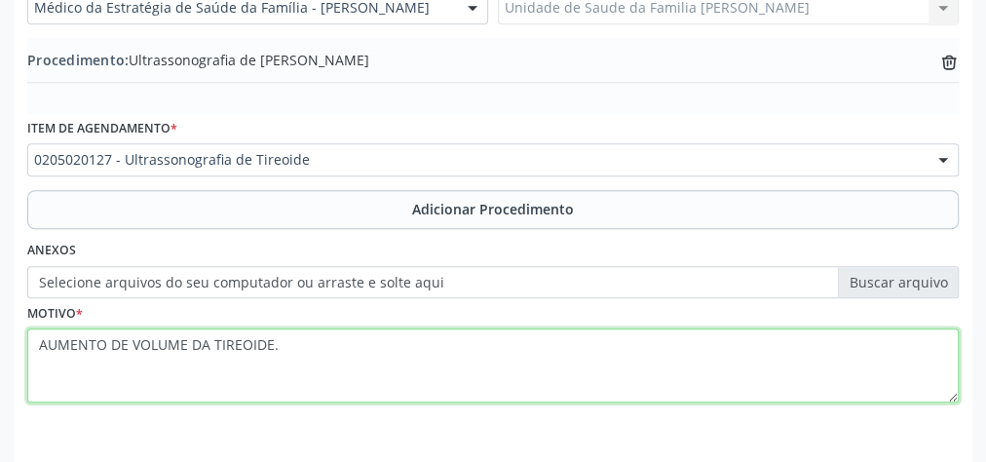
scroll to position [663, 0]
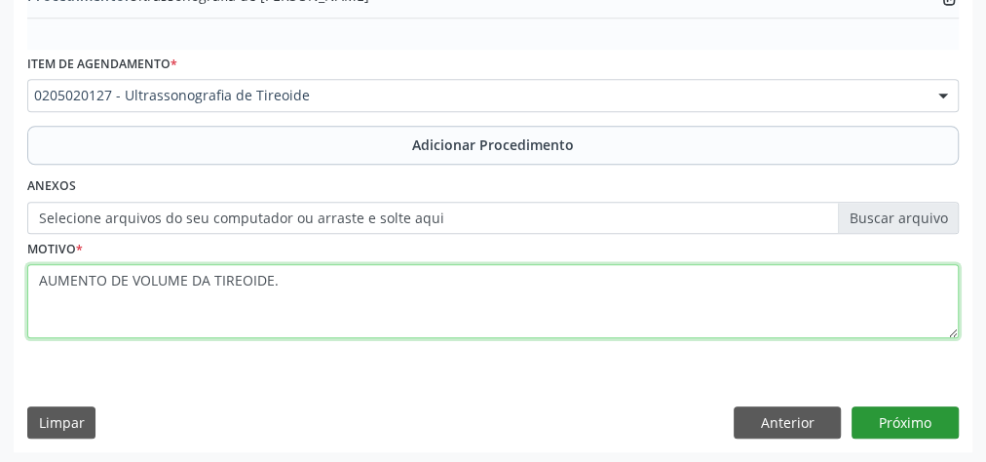
type textarea "AUMENTO DE VOLUME DA TIREOIDE."
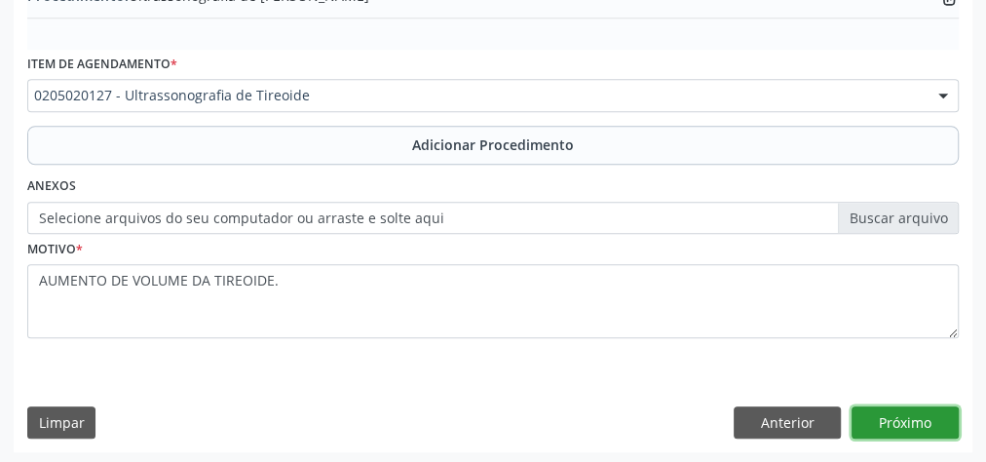
click at [907, 418] on button "Próximo" at bounding box center [905, 422] width 107 height 33
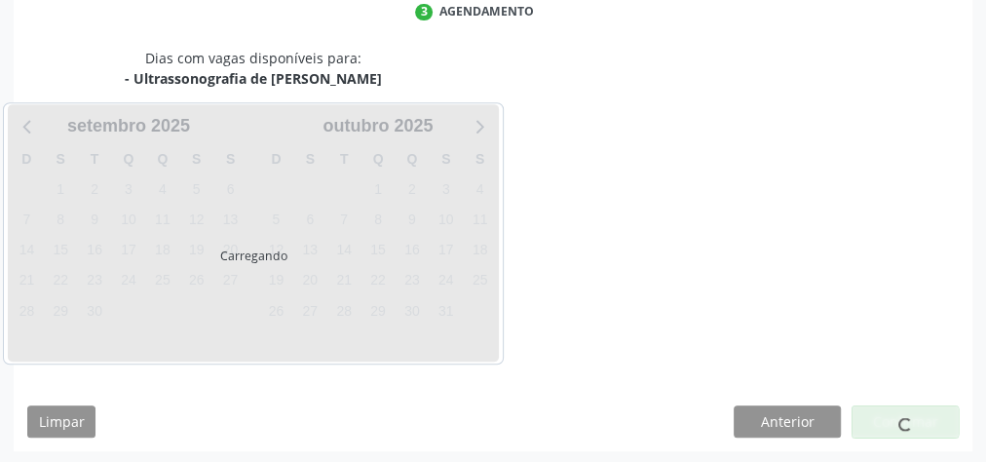
scroll to position [516, 0]
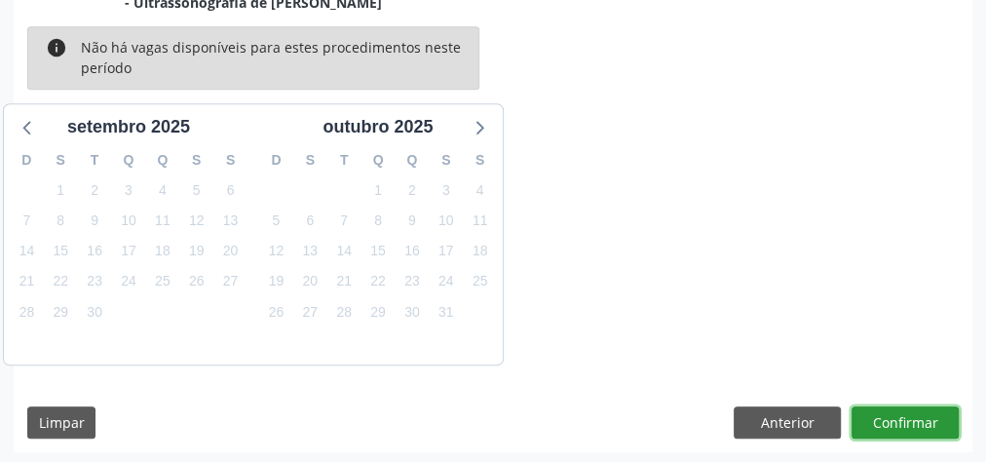
click at [906, 422] on button "Confirmar" at bounding box center [905, 422] width 107 height 33
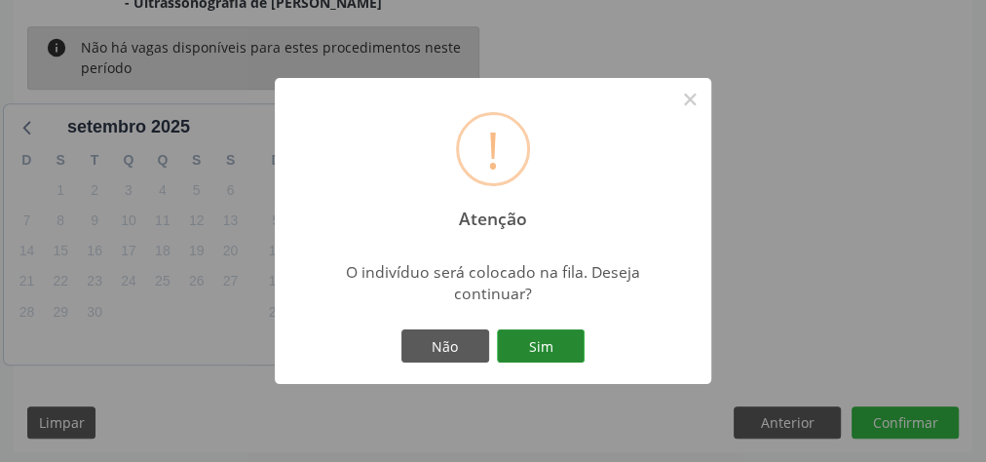
click at [540, 353] on button "Sim" at bounding box center [541, 345] width 88 height 33
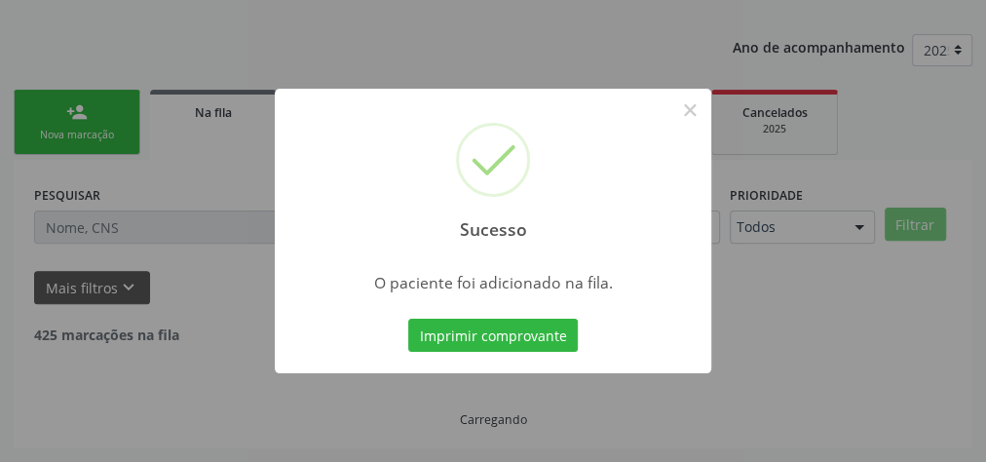
scroll to position [207, 0]
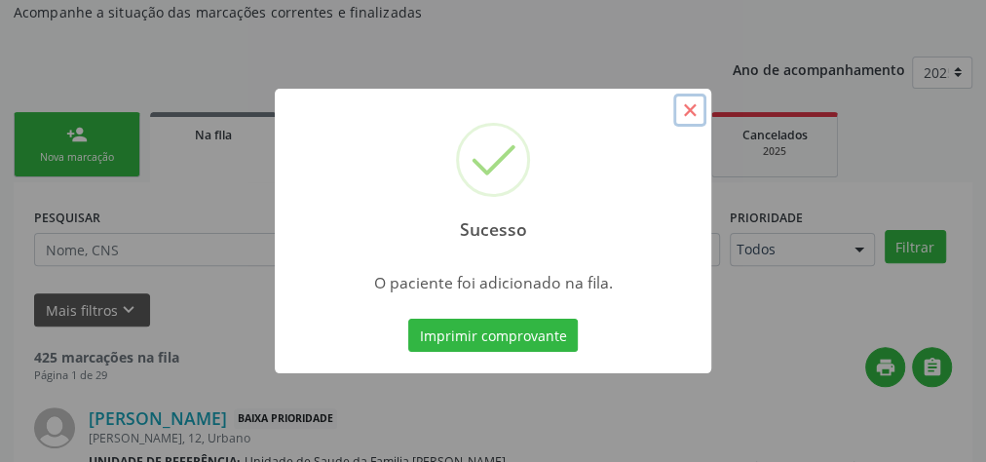
click at [688, 111] on button "×" at bounding box center [689, 110] width 33 height 33
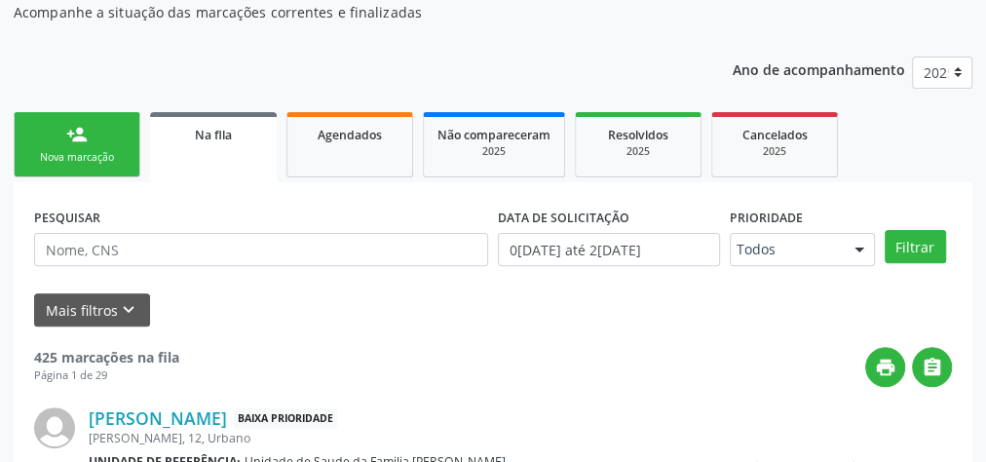
click at [70, 133] on div "person_add" at bounding box center [76, 134] width 21 height 21
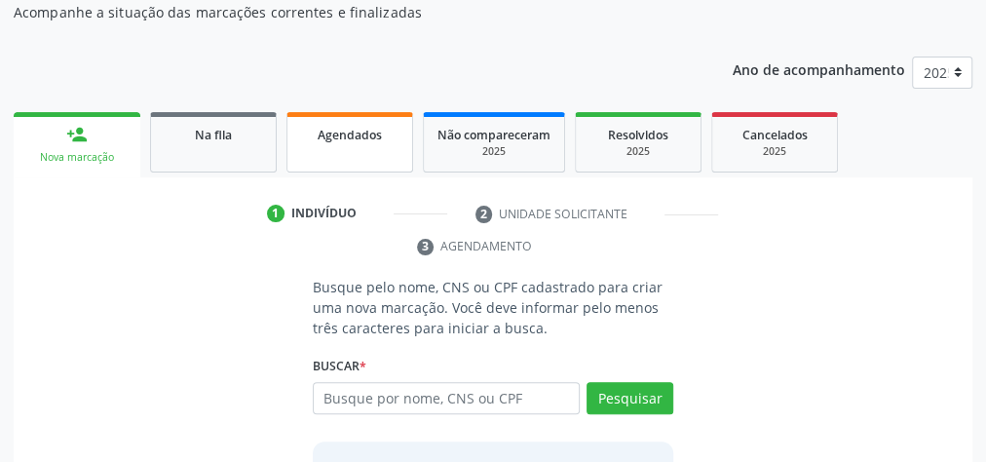
click at [363, 136] on span "Agendados" at bounding box center [350, 135] width 64 height 17
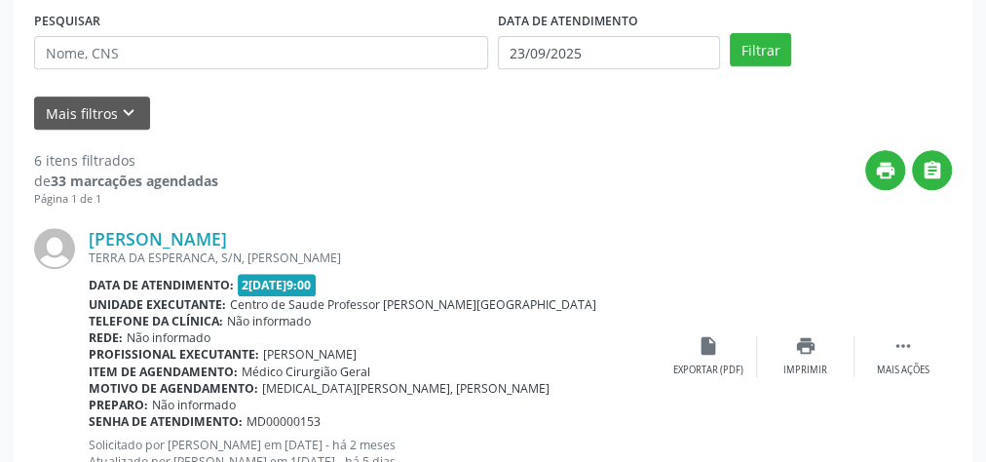
scroll to position [170, 0]
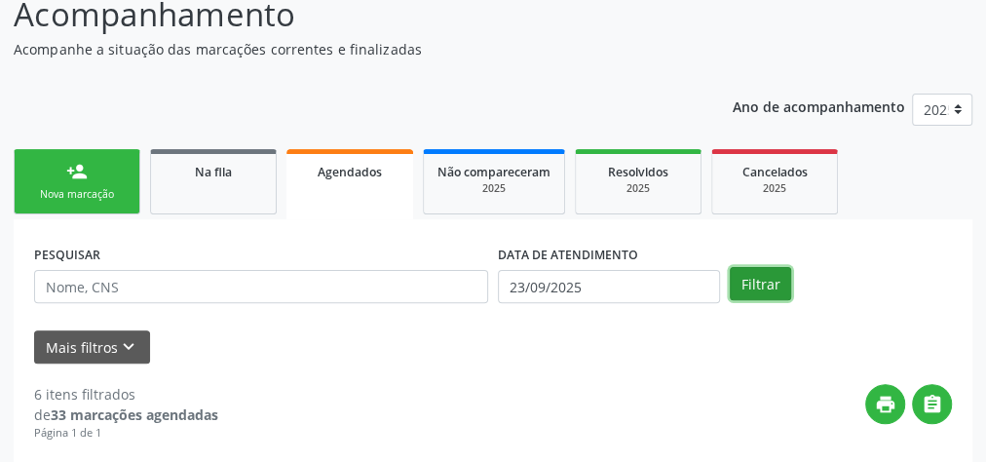
click at [762, 281] on button "Filtrar" at bounding box center [760, 283] width 61 height 33
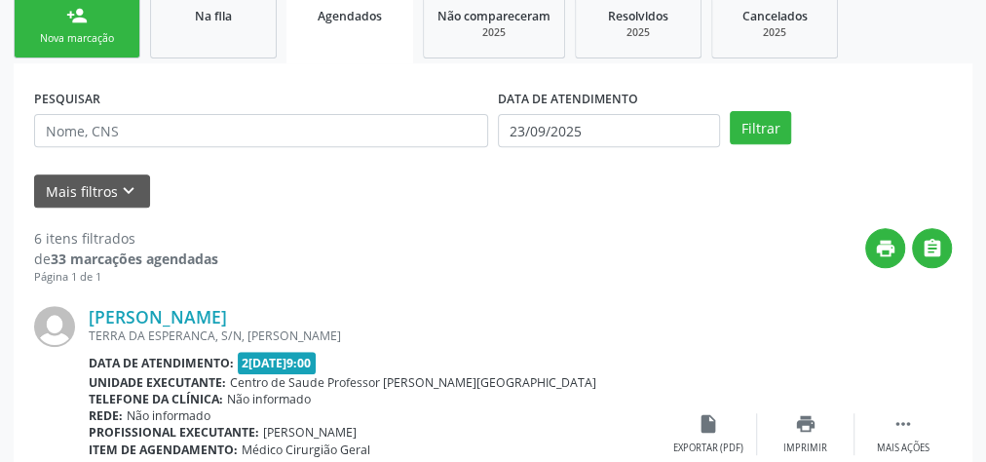
scroll to position [14, 0]
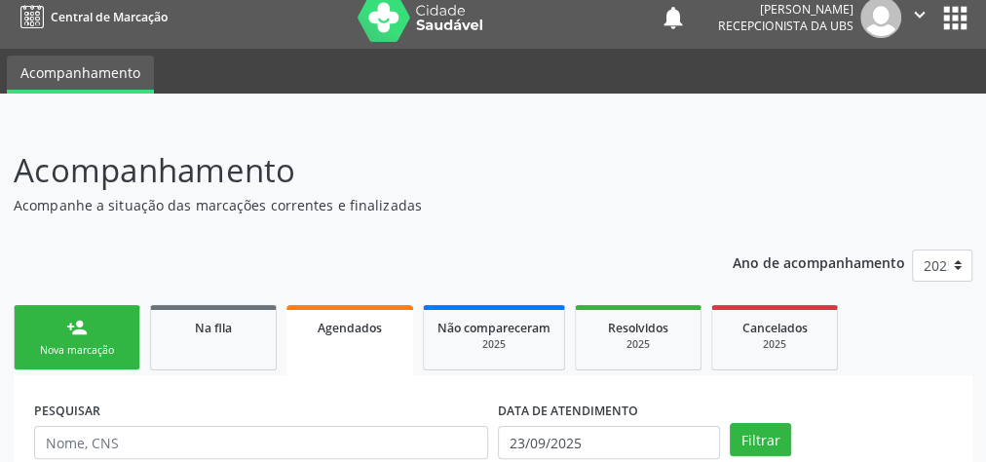
click at [57, 348] on div "Nova marcação" at bounding box center [76, 350] width 97 height 15
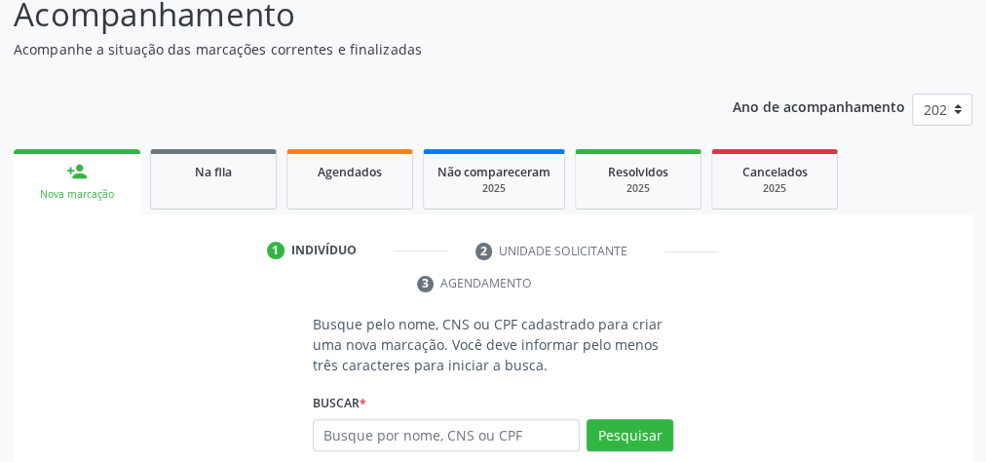
scroll to position [325, 0]
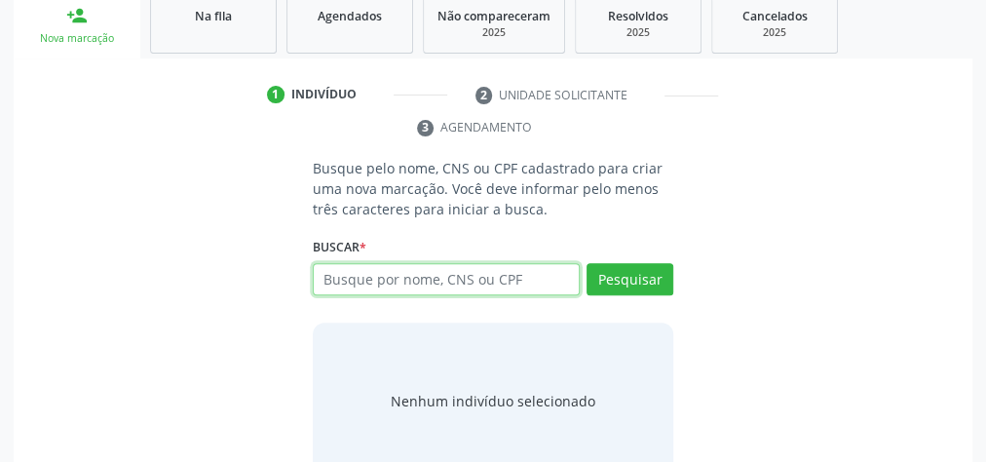
click at [406, 282] on input "text" at bounding box center [446, 279] width 267 height 33
type input "18646418430"
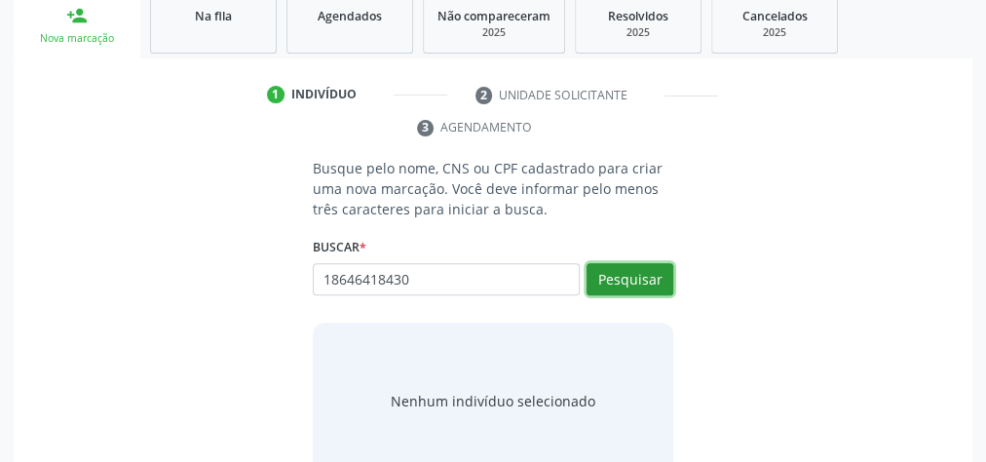
click at [641, 274] on button "Pesquisar" at bounding box center [630, 279] width 87 height 33
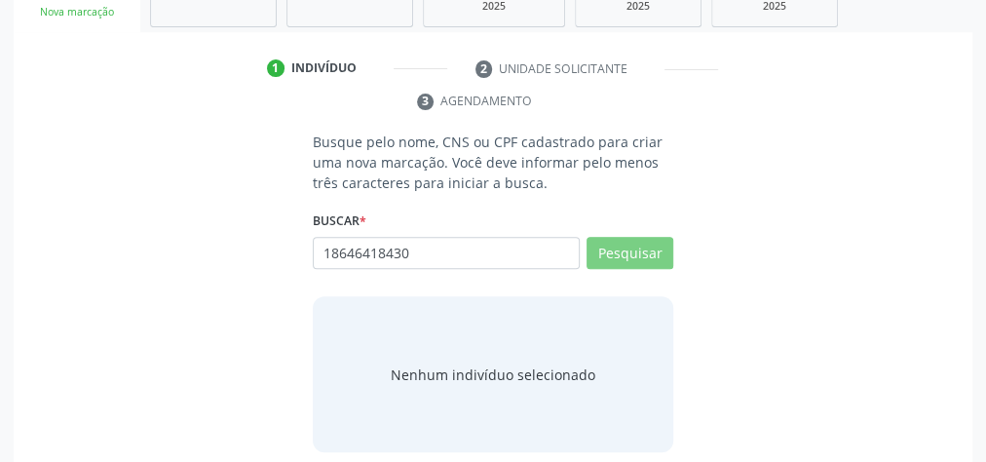
scroll to position [366, 0]
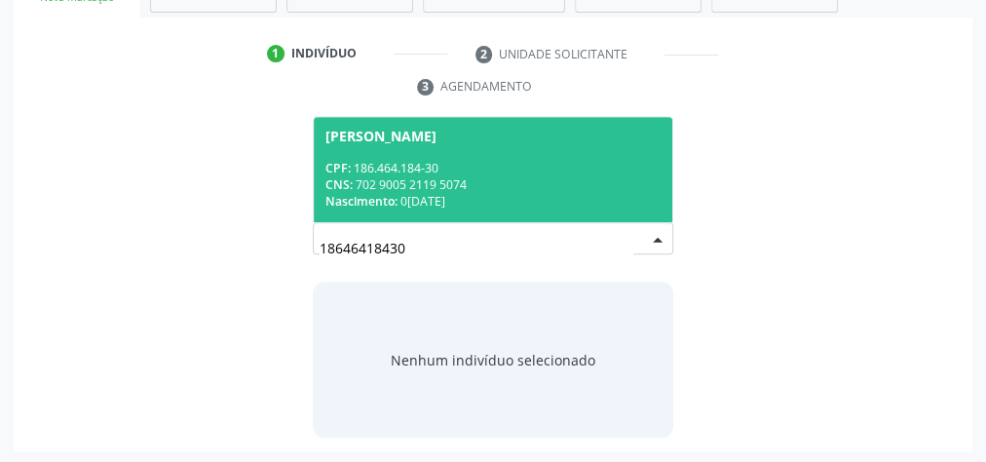
click at [526, 166] on div "CPF: 186.464.184-30" at bounding box center [492, 168] width 335 height 17
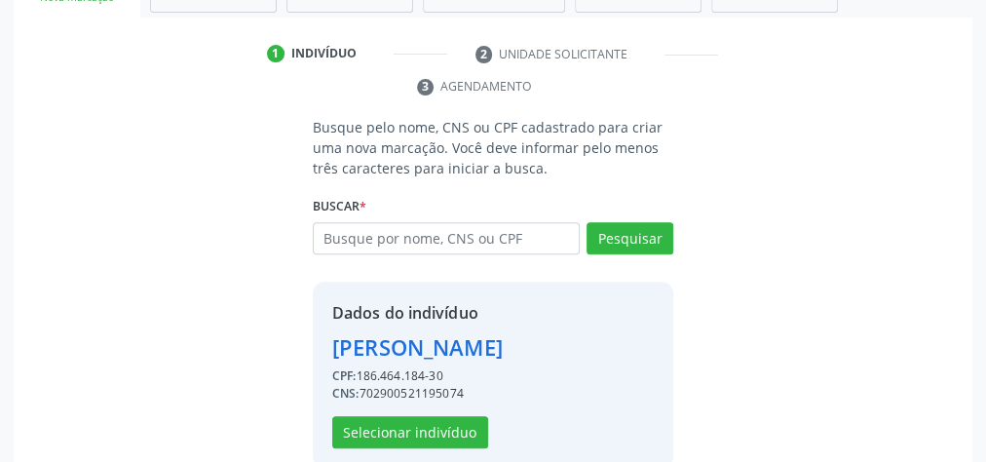
scroll to position [396, 0]
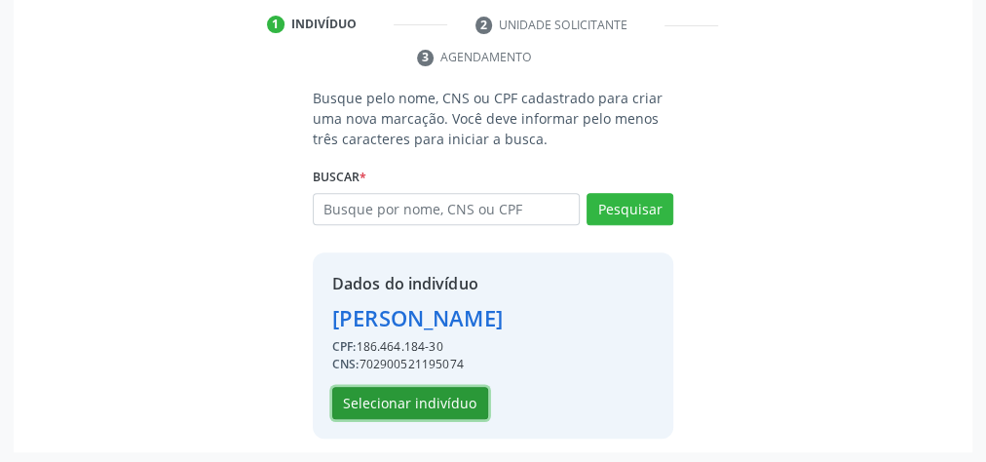
click at [477, 399] on button "Selecionar indivíduo" at bounding box center [410, 403] width 156 height 33
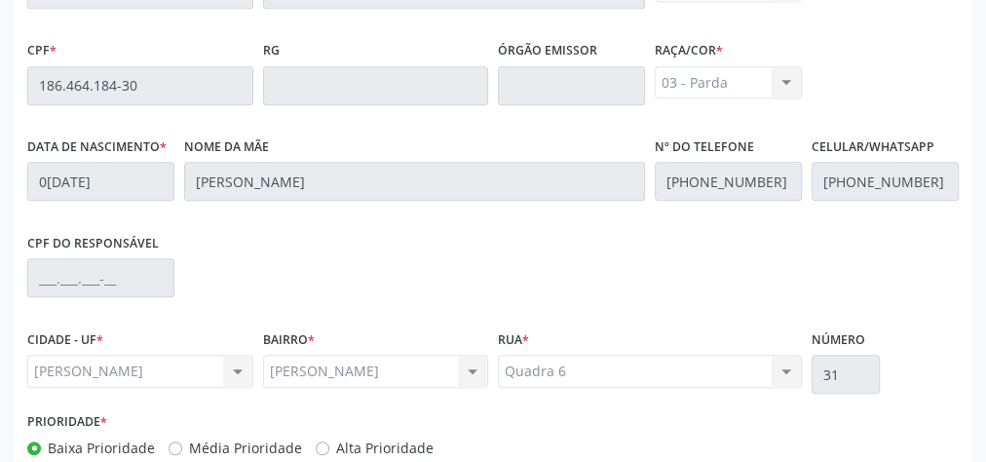
scroll to position [706, 0]
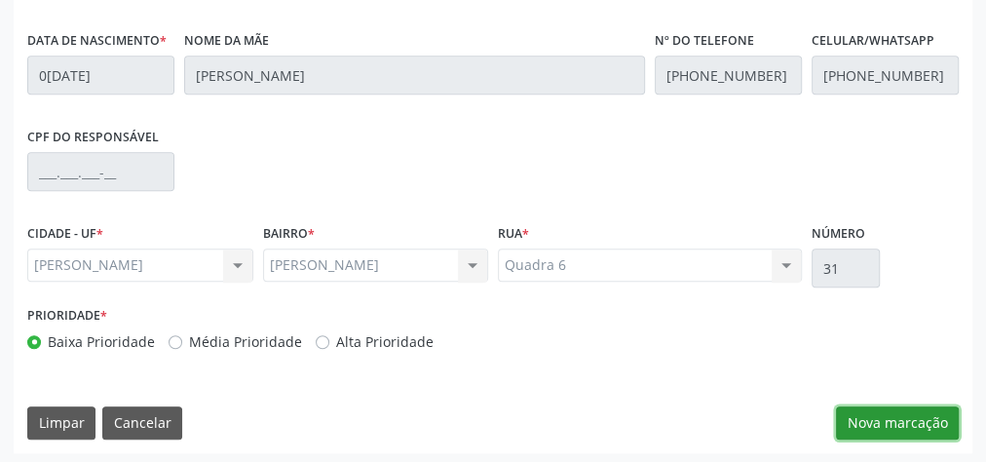
click at [918, 406] on button "Nova marcação" at bounding box center [897, 422] width 123 height 33
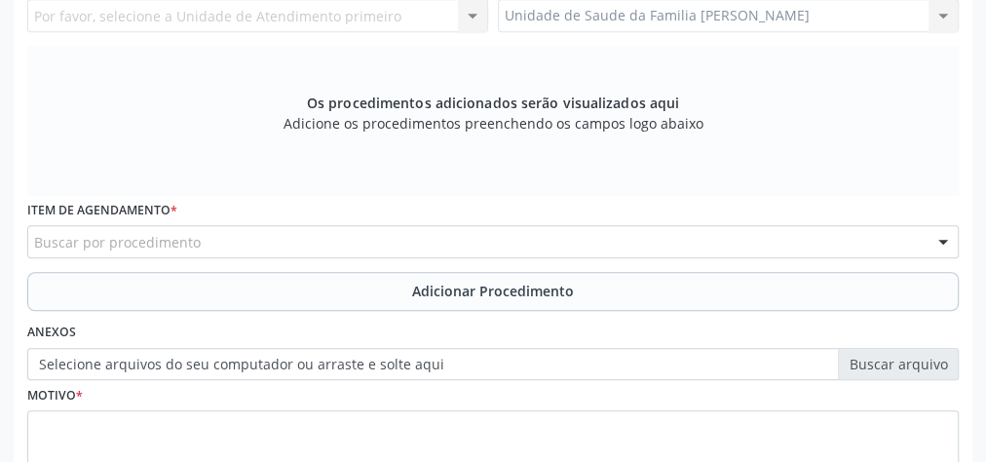
scroll to position [473, 0]
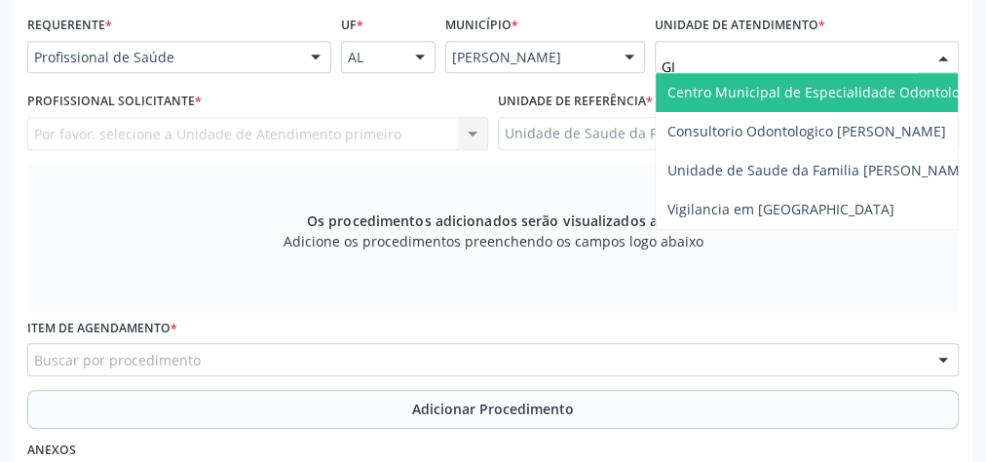
type input "GIS"
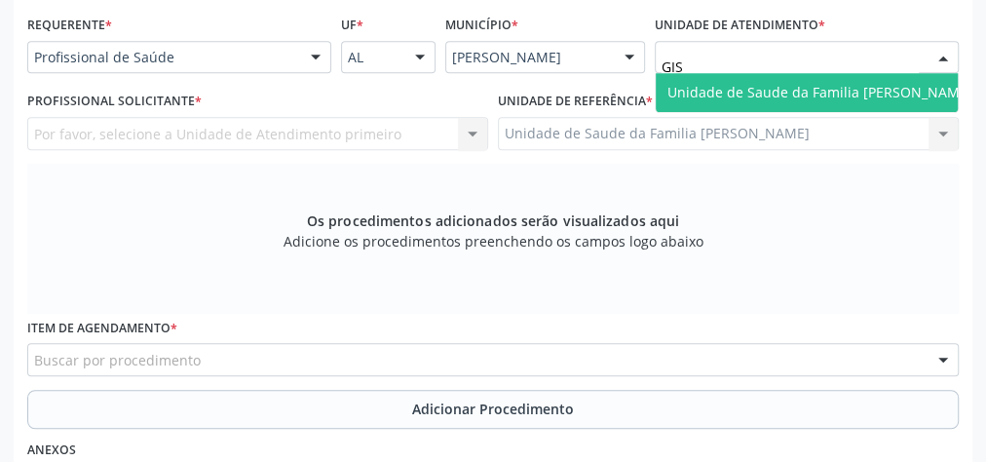
click at [782, 83] on span "Unidade de Saude da Familia [PERSON_NAME]" at bounding box center [819, 92] width 305 height 19
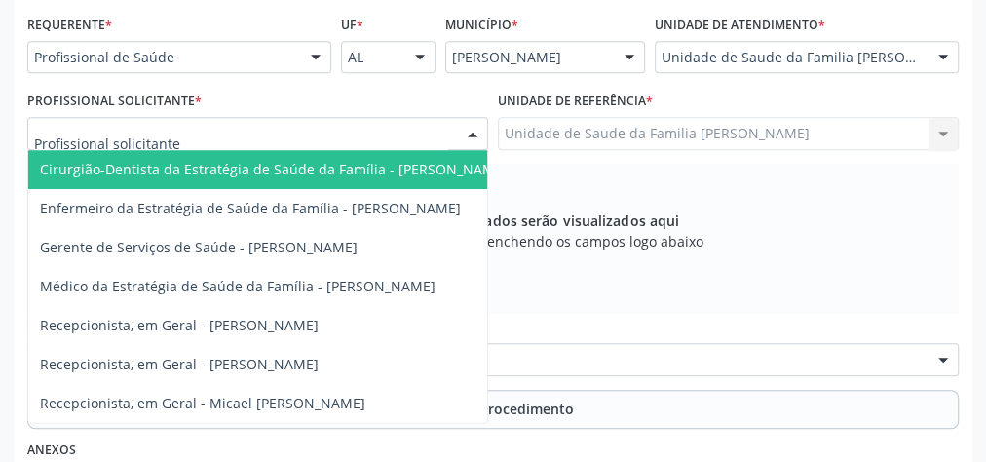
click at [461, 127] on div at bounding box center [472, 134] width 29 height 33
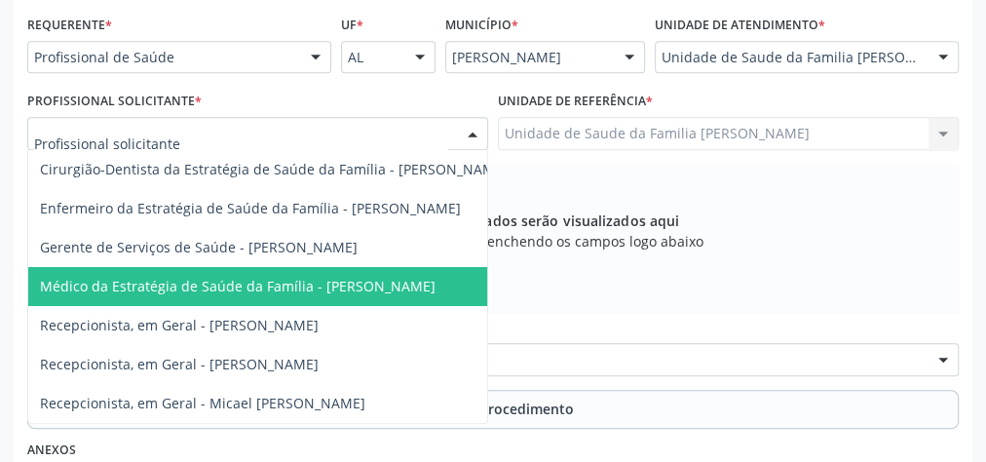
click at [397, 277] on span "Médico da Estratégia de Saúde da Família - [PERSON_NAME]" at bounding box center [238, 286] width 396 height 19
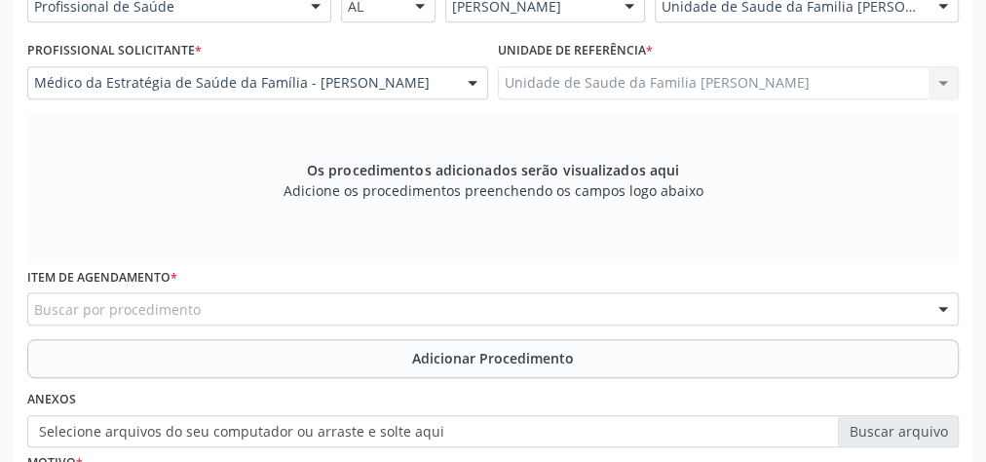
scroll to position [628, 0]
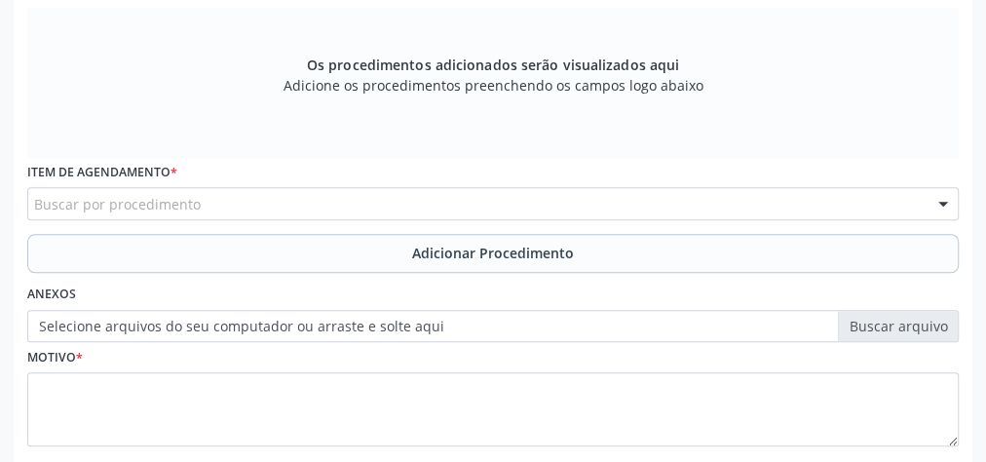
click at [416, 189] on div "Buscar por procedimento" at bounding box center [493, 203] width 932 height 33
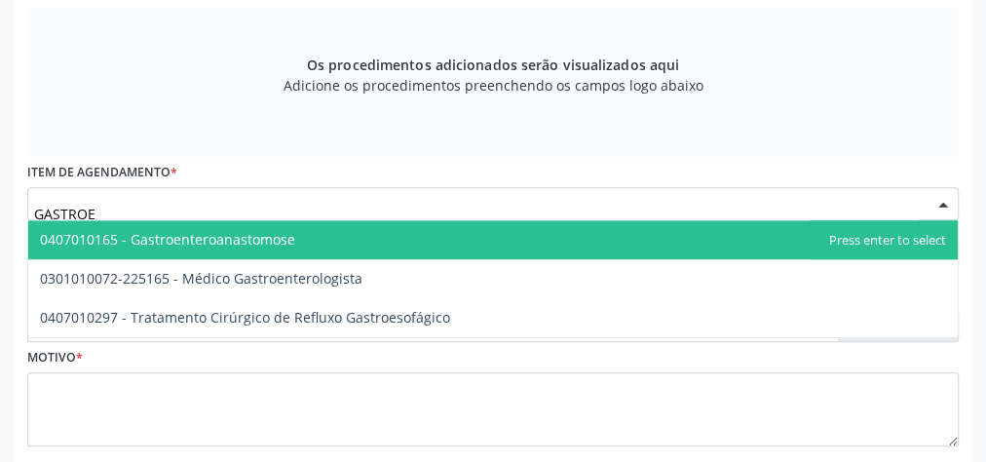
type input "GASTROEN"
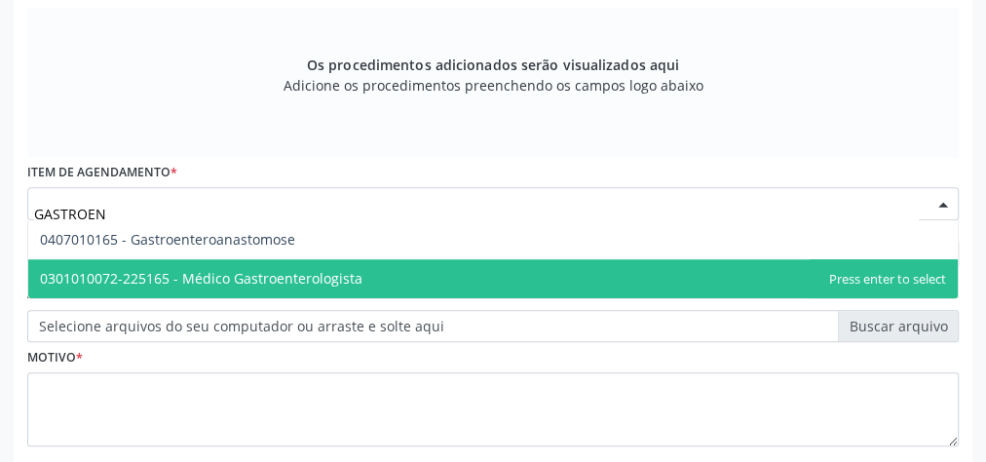
click at [356, 278] on span "0301010072-225165 - Médico Gastroenterologista" at bounding box center [201, 278] width 323 height 19
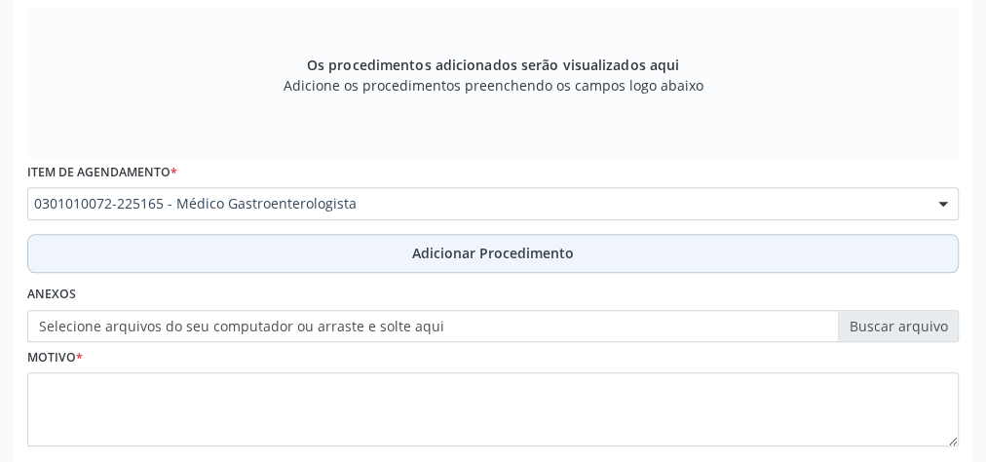
click at [512, 257] on span "Adicionar Procedimento" at bounding box center [493, 253] width 162 height 20
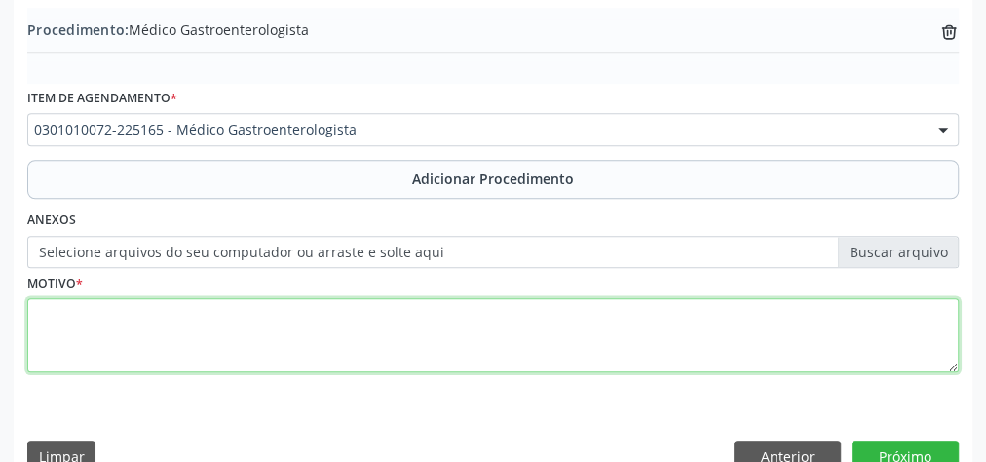
click at [473, 341] on textarea at bounding box center [493, 335] width 932 height 74
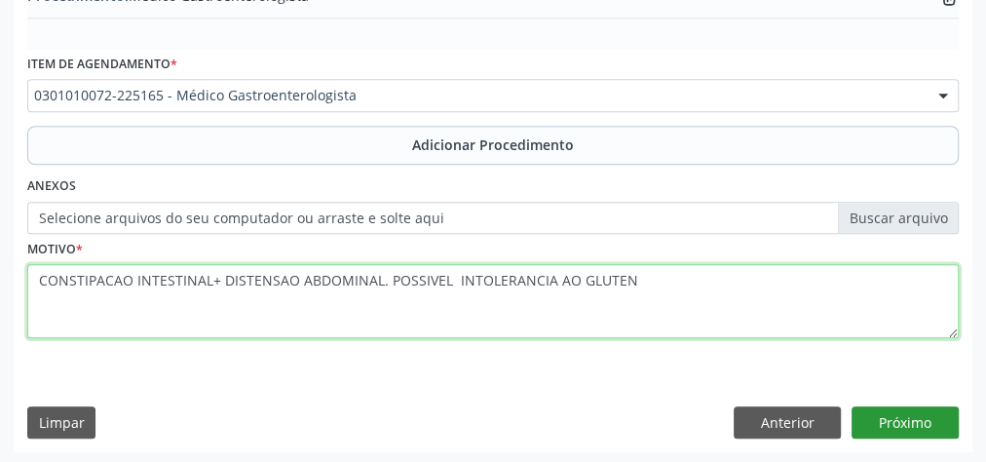
type textarea "CONSTIPACAO INTESTINAL+ DISTENSAO ABDOMINAL. POSSIVEL INTOLERANCIA AO GLUTEN"
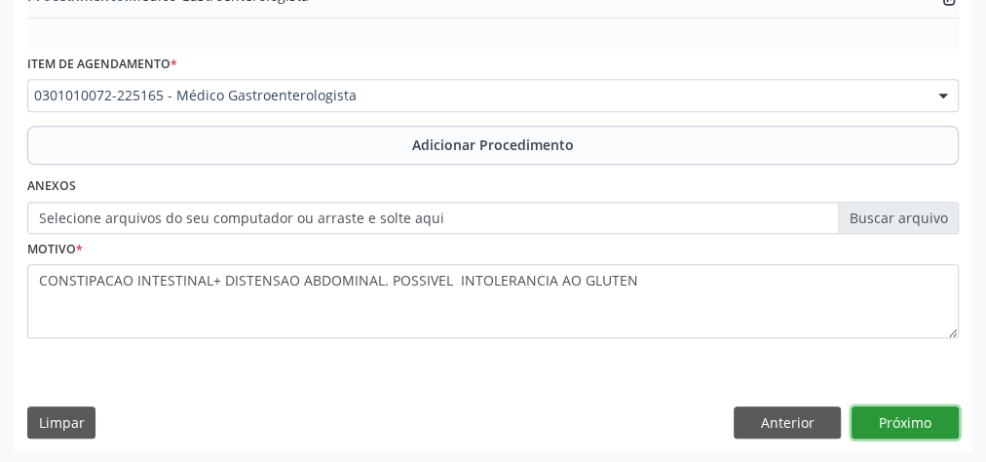
click at [932, 407] on button "Próximo" at bounding box center [905, 422] width 107 height 33
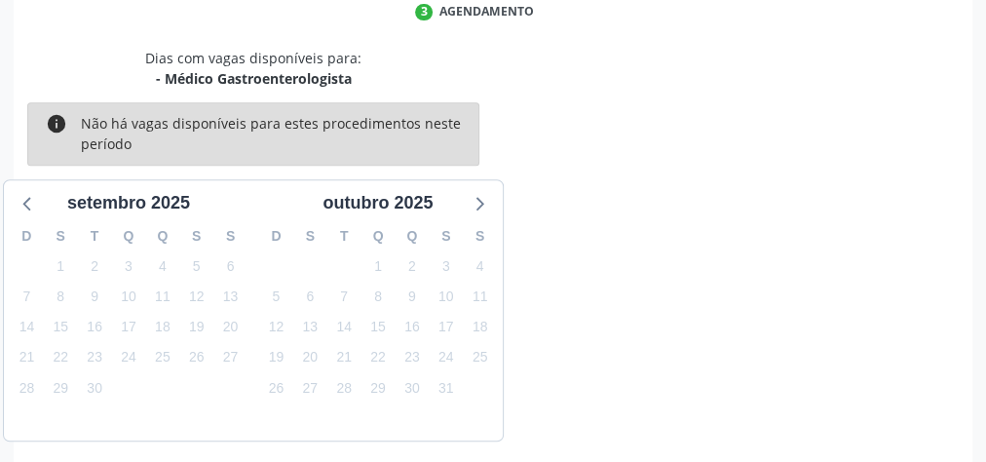
scroll to position [516, 0]
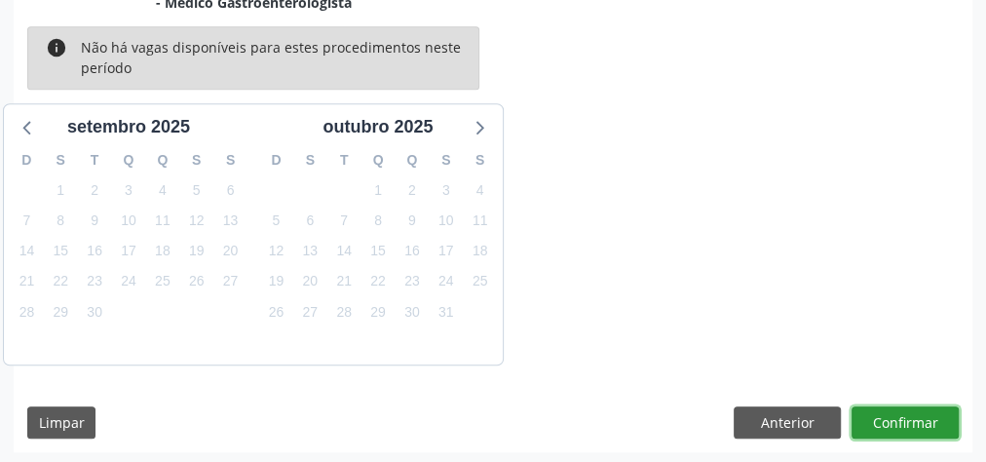
click at [895, 413] on button "Confirmar" at bounding box center [905, 422] width 107 height 33
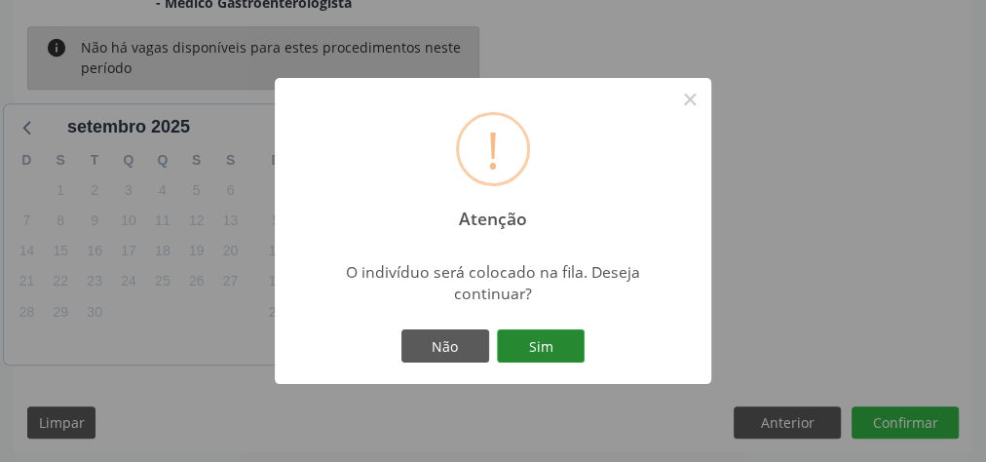
click at [528, 344] on button "Sim" at bounding box center [541, 345] width 88 height 33
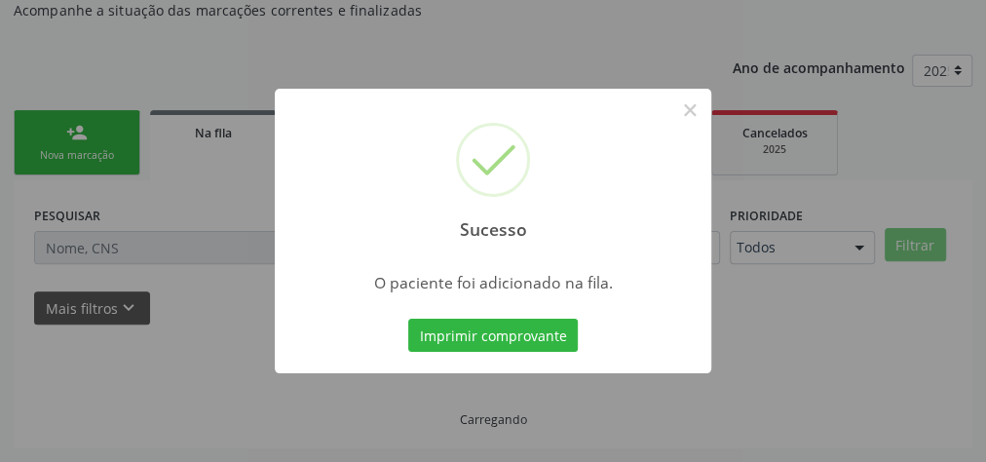
scroll to position [207, 0]
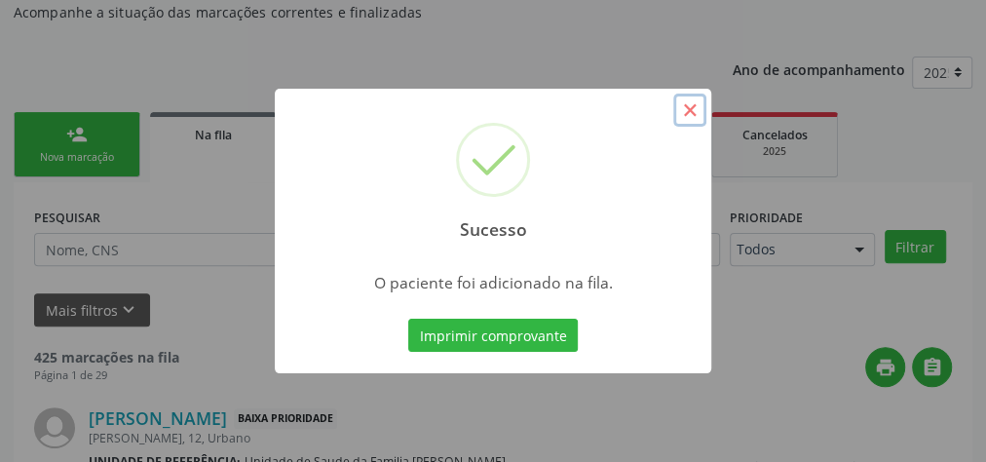
click at [695, 109] on button "×" at bounding box center [689, 110] width 33 height 33
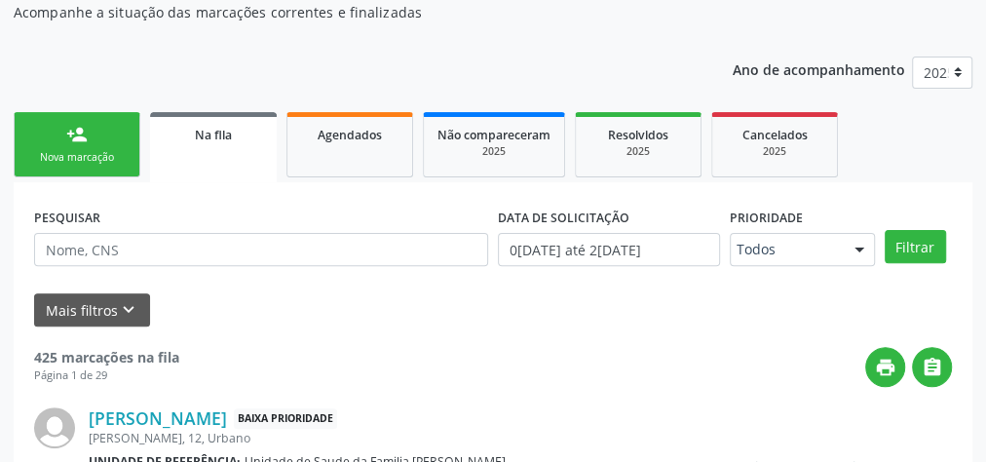
click at [123, 154] on div "Nova marcação" at bounding box center [76, 157] width 97 height 15
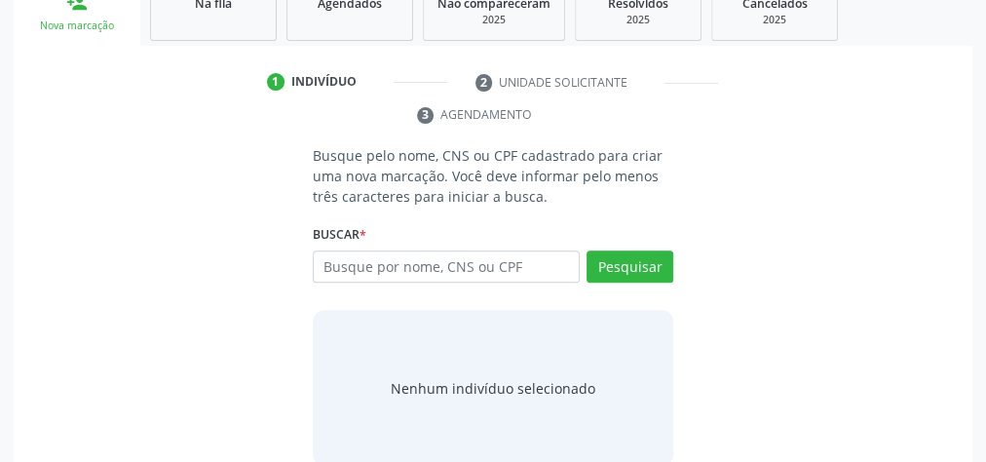
scroll to position [362, 0]
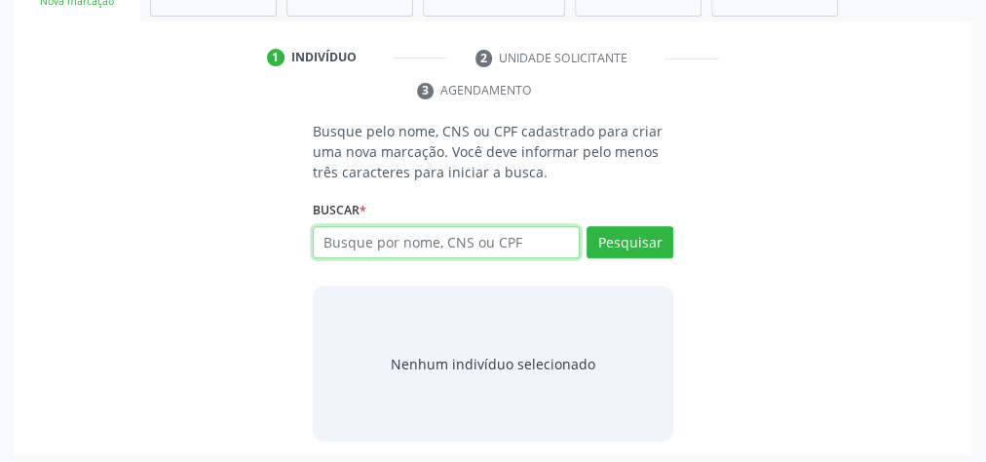
click at [493, 238] on input "text" at bounding box center [446, 242] width 267 height 33
type input "10971139490"
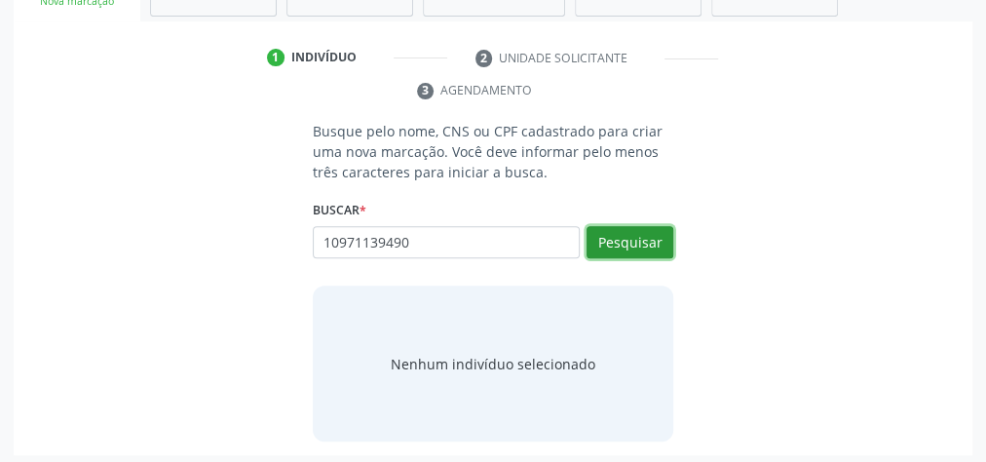
click at [629, 247] on button "Pesquisar" at bounding box center [630, 242] width 87 height 33
type input "10971139490"
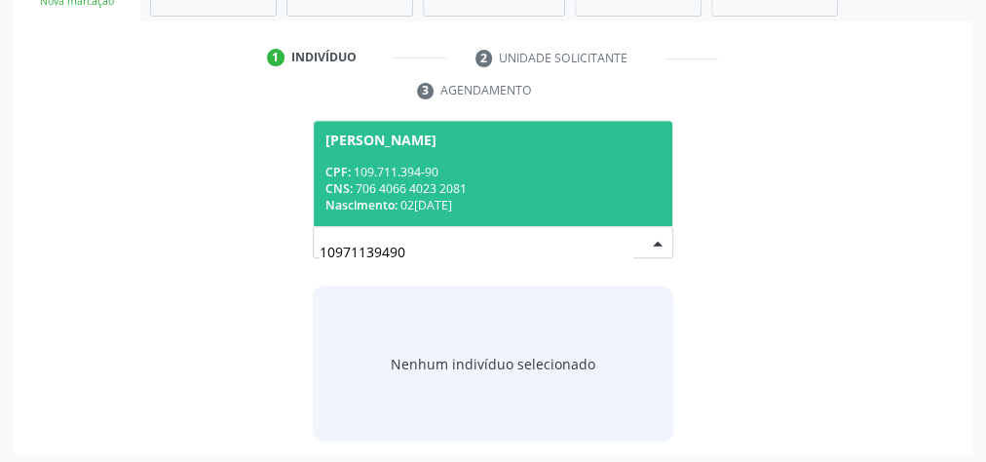
click at [579, 181] on div "CNS: 706 4066 4023 2081" at bounding box center [492, 188] width 335 height 17
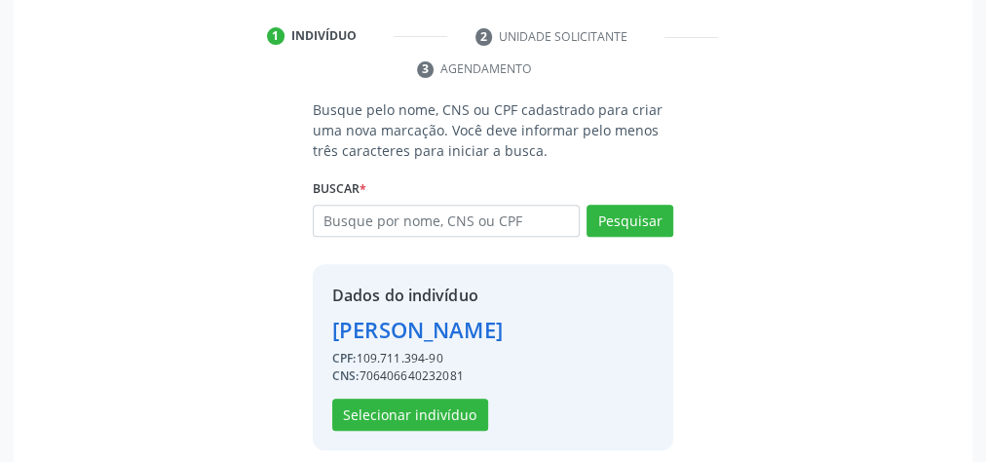
scroll to position [396, 0]
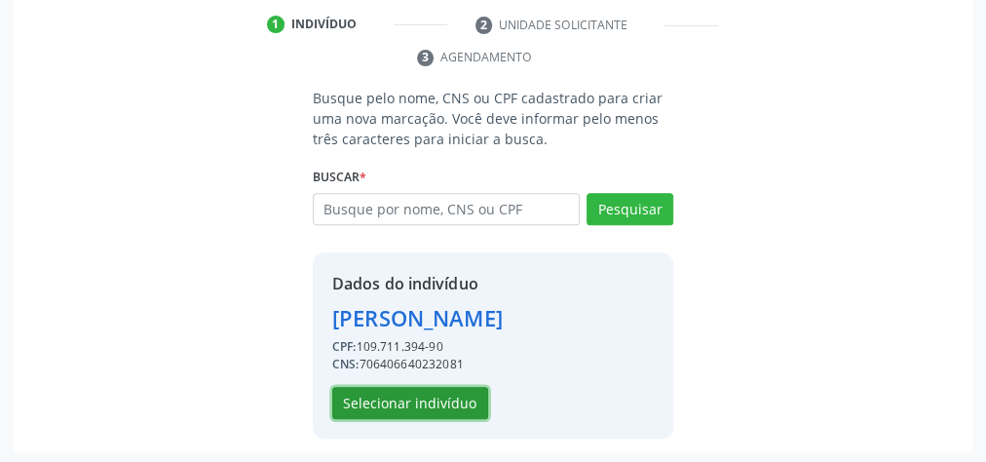
click at [392, 409] on button "Selecionar indivíduo" at bounding box center [410, 403] width 156 height 33
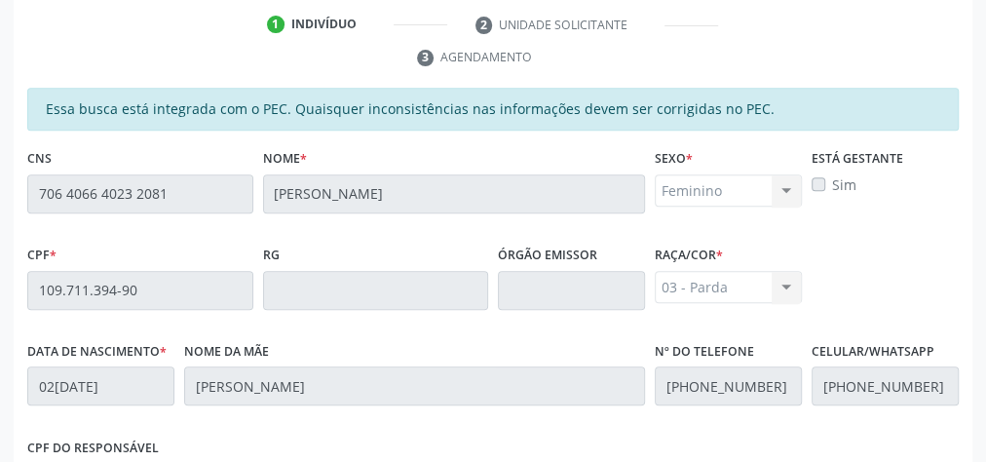
scroll to position [706, 0]
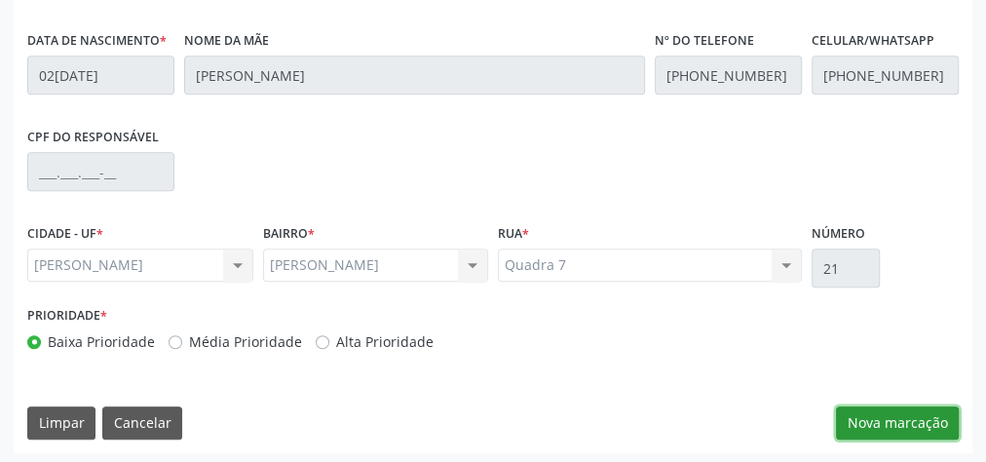
click at [887, 428] on button "Nova marcação" at bounding box center [897, 422] width 123 height 33
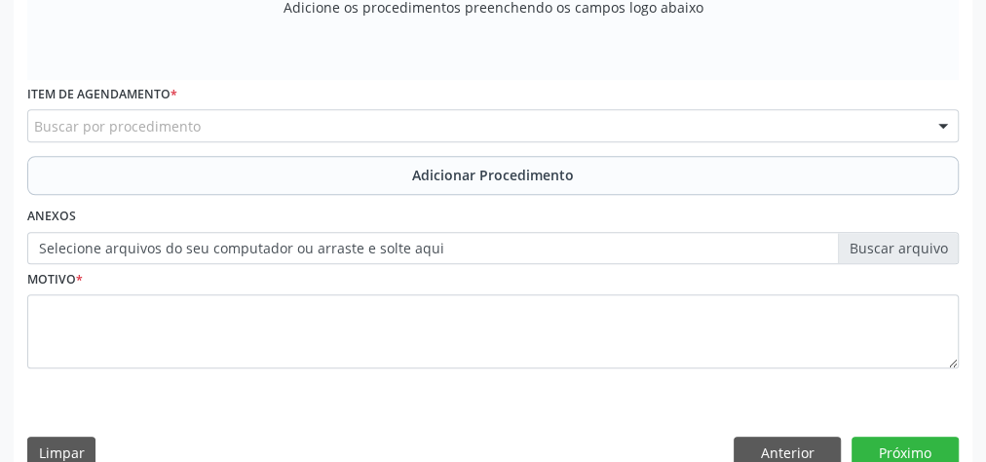
scroll to position [395, 0]
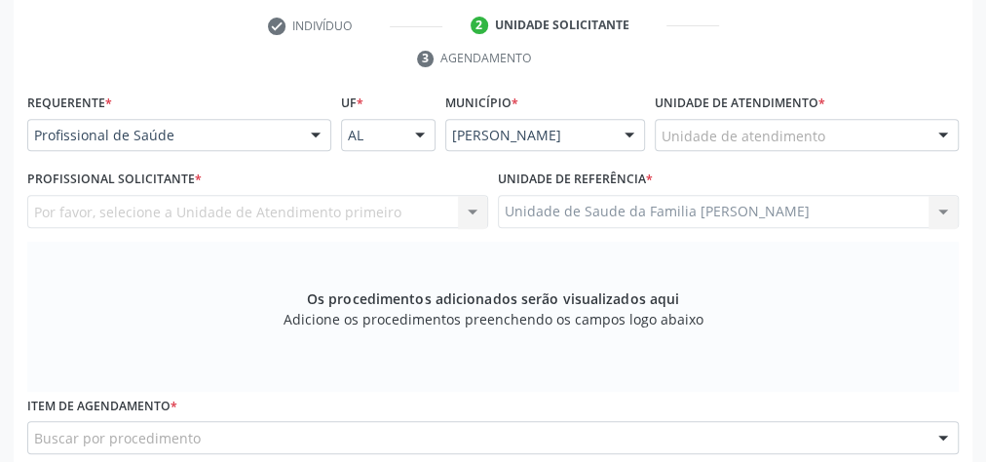
click at [829, 130] on div "Unidade de atendimento" at bounding box center [807, 135] width 304 height 33
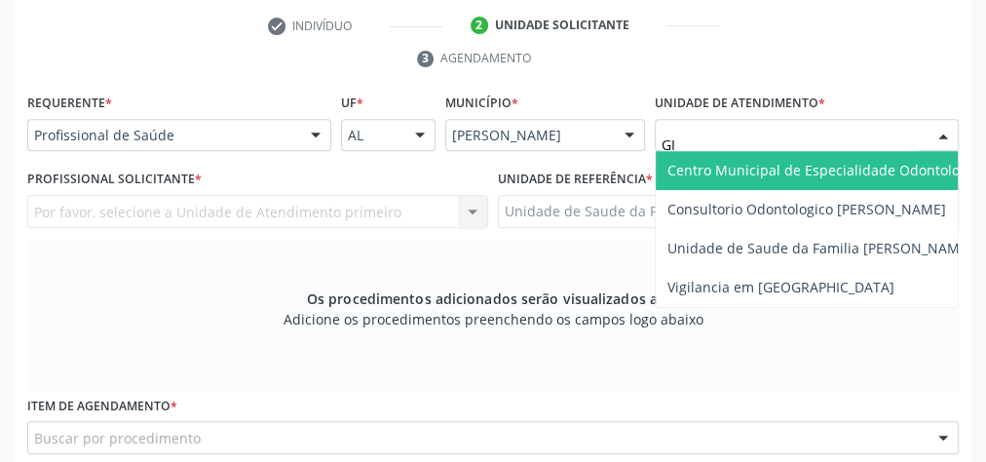
type input "GIS"
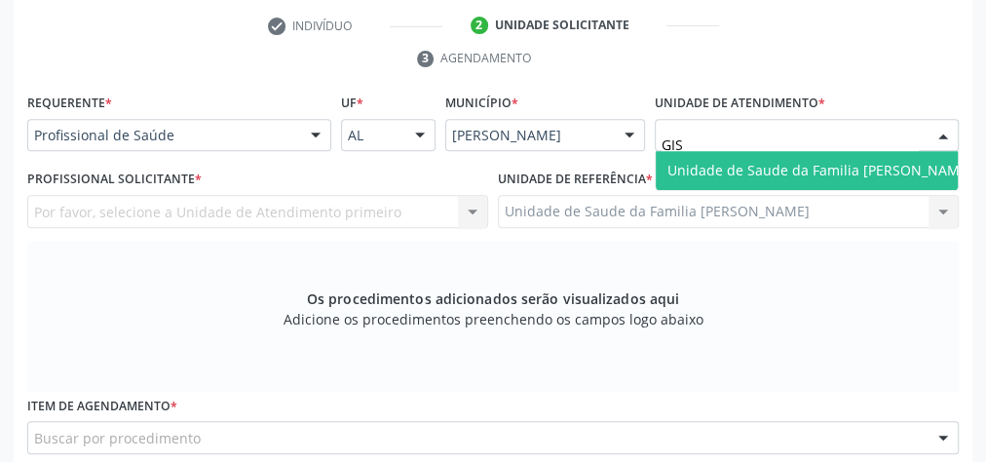
click at [794, 146] on input "GIS" at bounding box center [790, 145] width 257 height 39
click at [794, 153] on span "Unidade de Saude da Familia [PERSON_NAME]" at bounding box center [820, 170] width 328 height 39
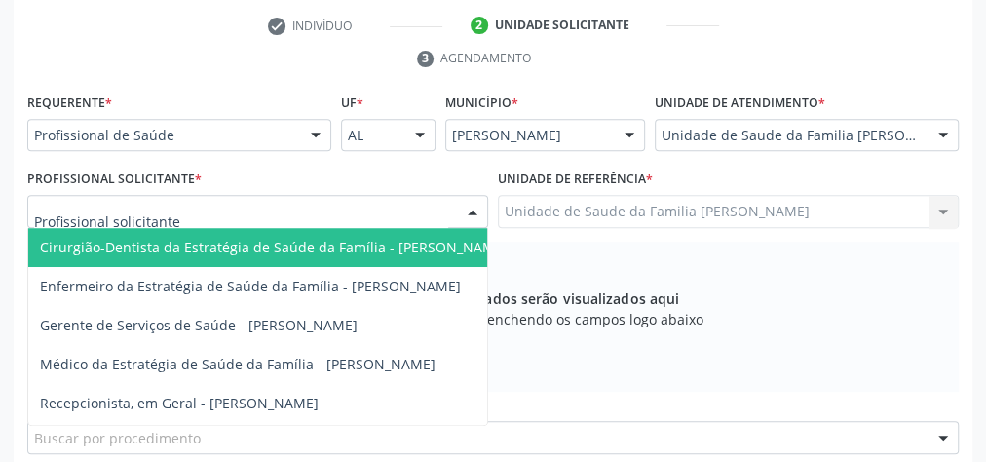
click at [470, 209] on div at bounding box center [472, 212] width 29 height 33
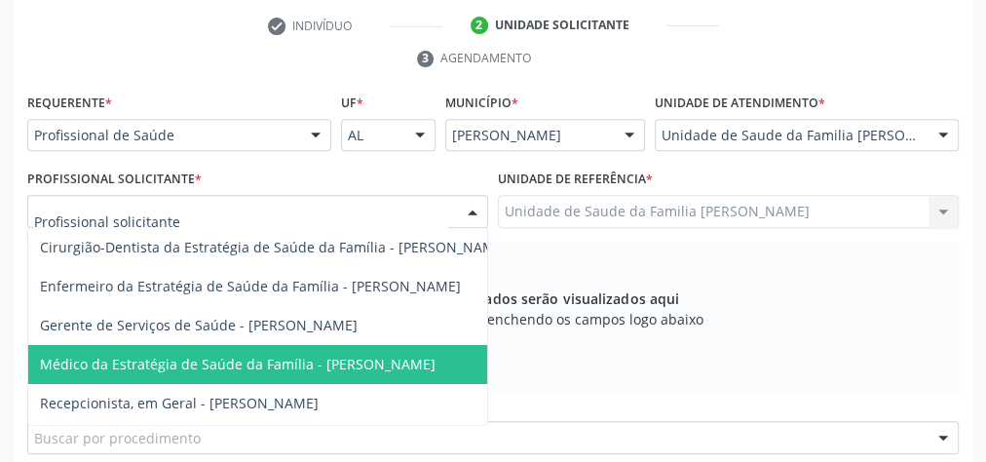
click at [433, 358] on span "Médico da Estratégia de Saúde da Família - [PERSON_NAME]" at bounding box center [238, 364] width 396 height 19
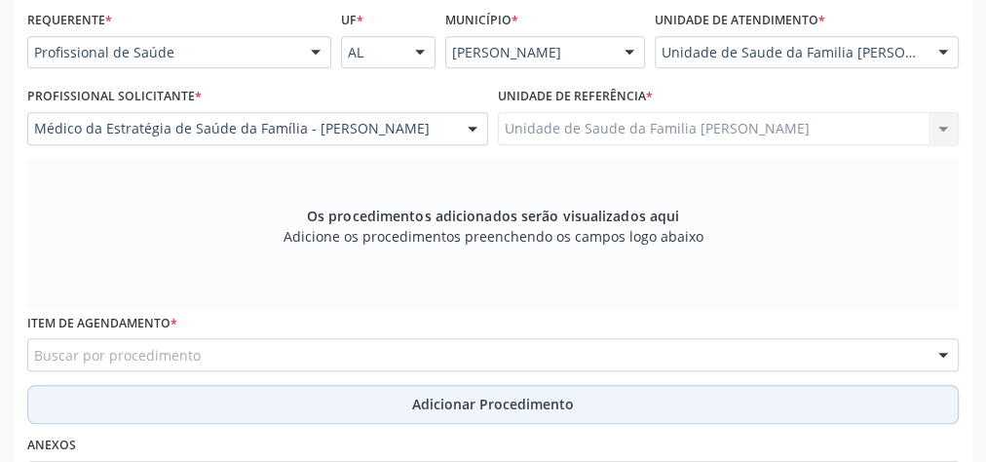
scroll to position [551, 0]
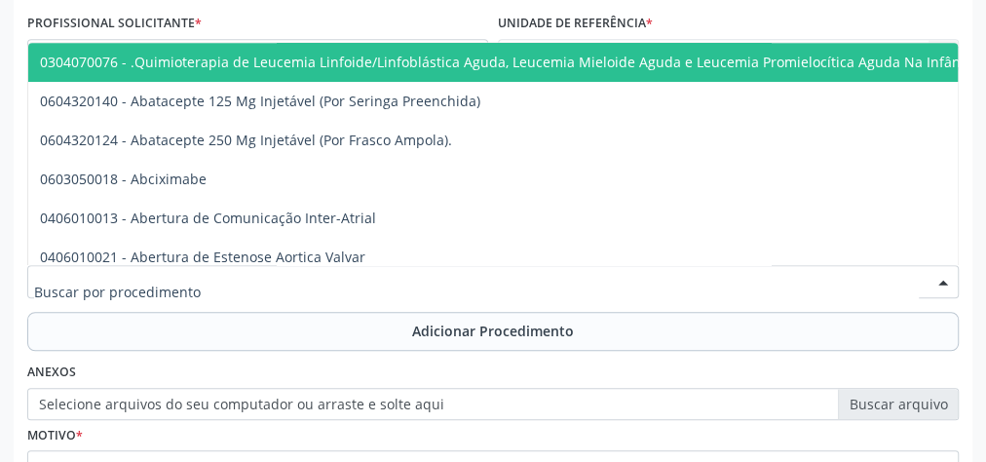
click at [310, 282] on div at bounding box center [493, 281] width 932 height 33
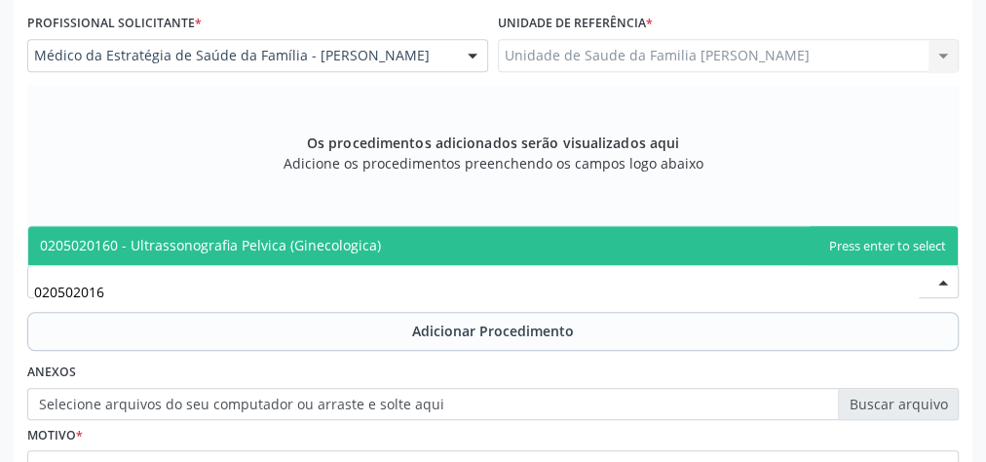
type input "0205020160"
click at [310, 237] on span "0205020160 - Ultrassonografia Pelvica (Ginecologica)" at bounding box center [210, 245] width 341 height 19
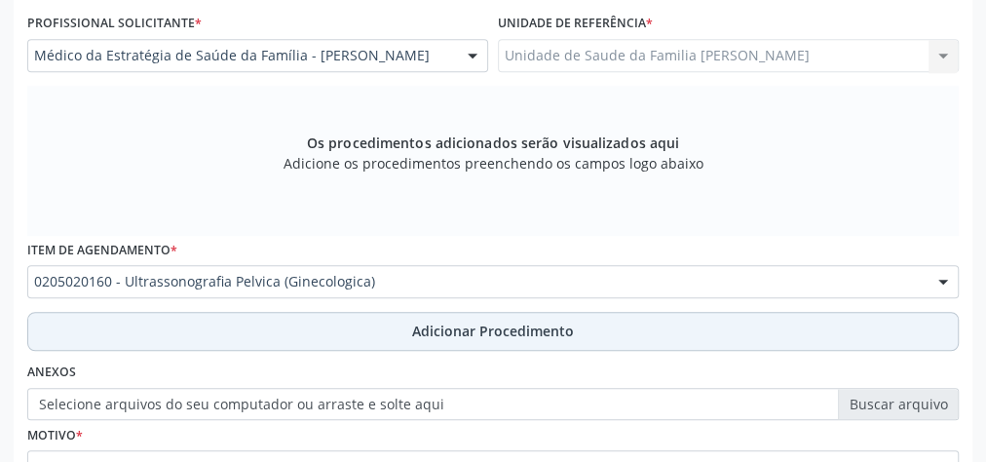
click at [482, 321] on span "Adicionar Procedimento" at bounding box center [493, 331] width 162 height 20
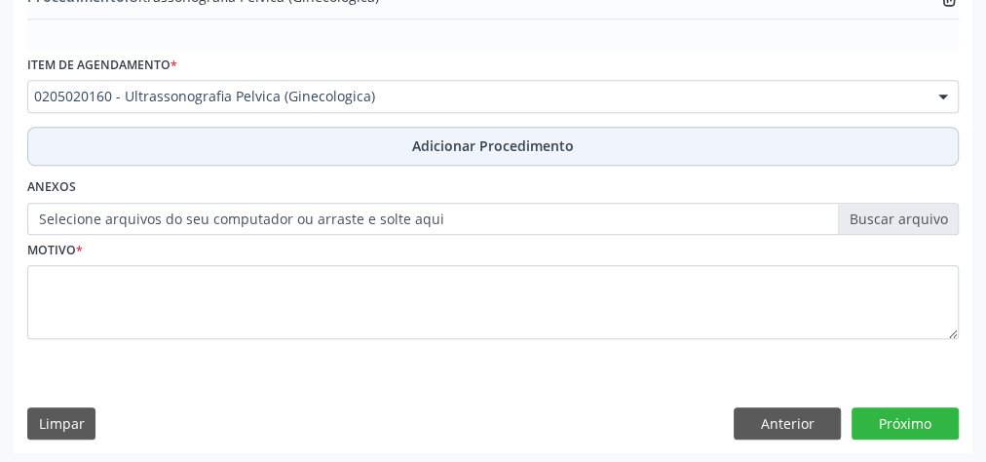
scroll to position [663, 0]
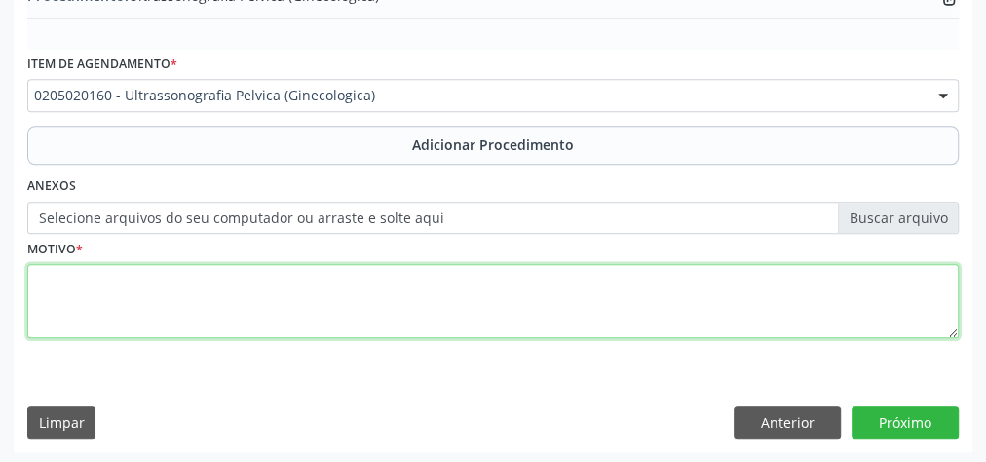
click at [471, 309] on textarea at bounding box center [493, 301] width 932 height 74
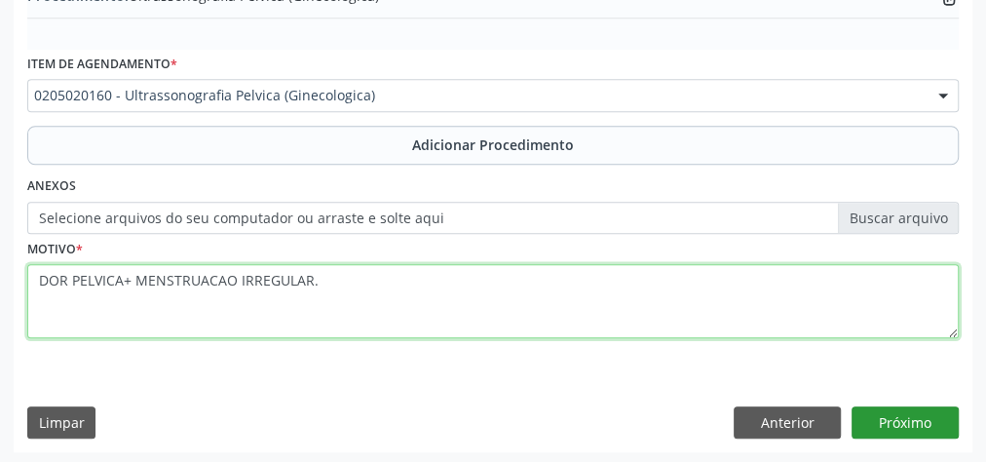
type textarea "DOR PELVICA+ MENSTRUACAO IRREGULAR."
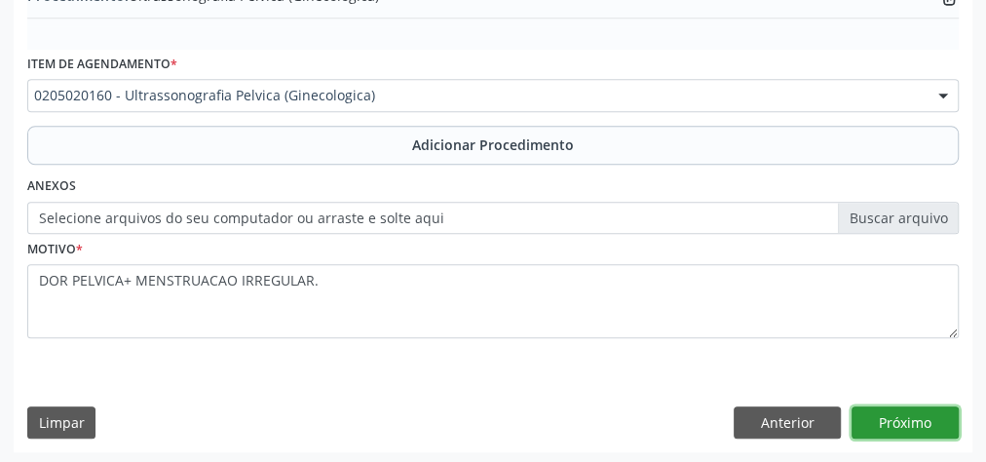
click at [926, 420] on button "Próximo" at bounding box center [905, 422] width 107 height 33
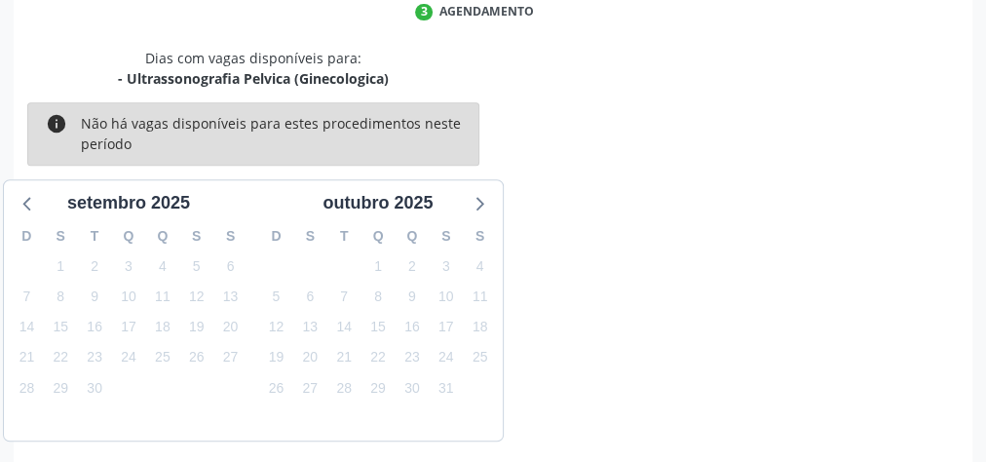
scroll to position [516, 0]
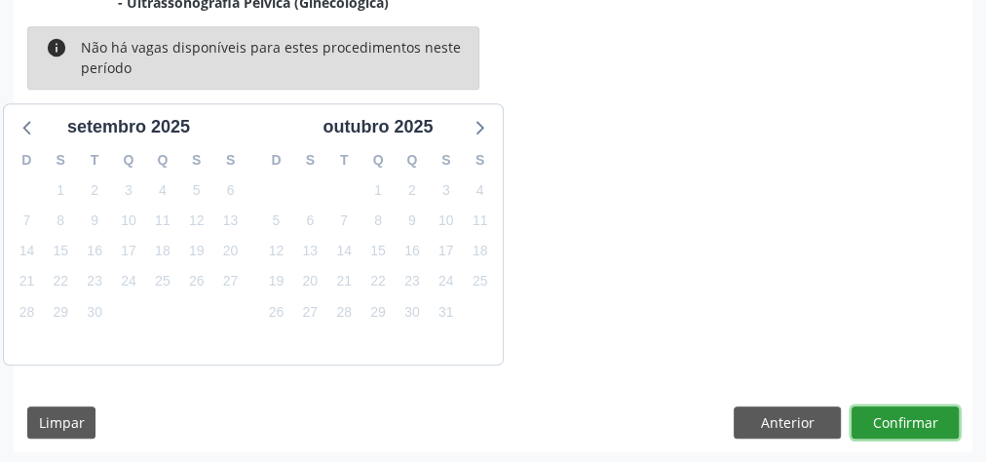
click at [926, 420] on button "Confirmar" at bounding box center [905, 422] width 107 height 33
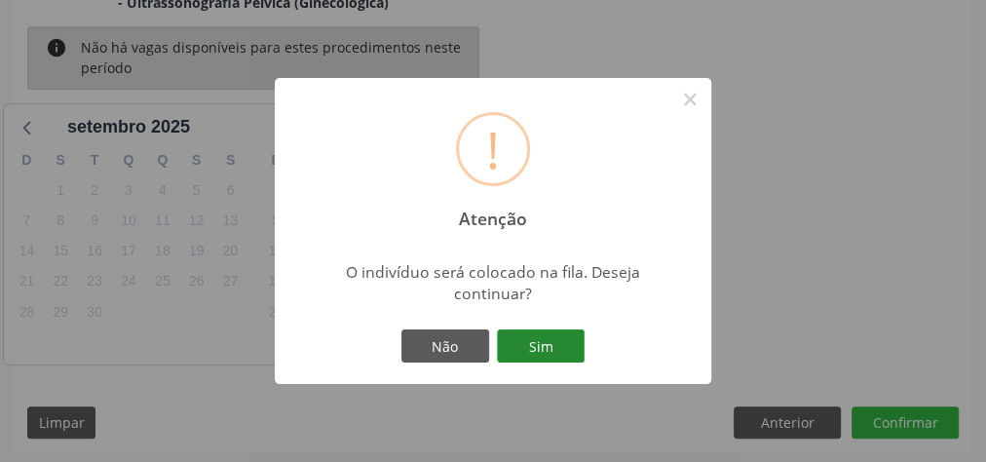
drag, startPoint x: 577, startPoint y: 343, endPoint x: 564, endPoint y: 344, distance: 12.7
click at [575, 343] on button "Sim" at bounding box center [541, 345] width 88 height 33
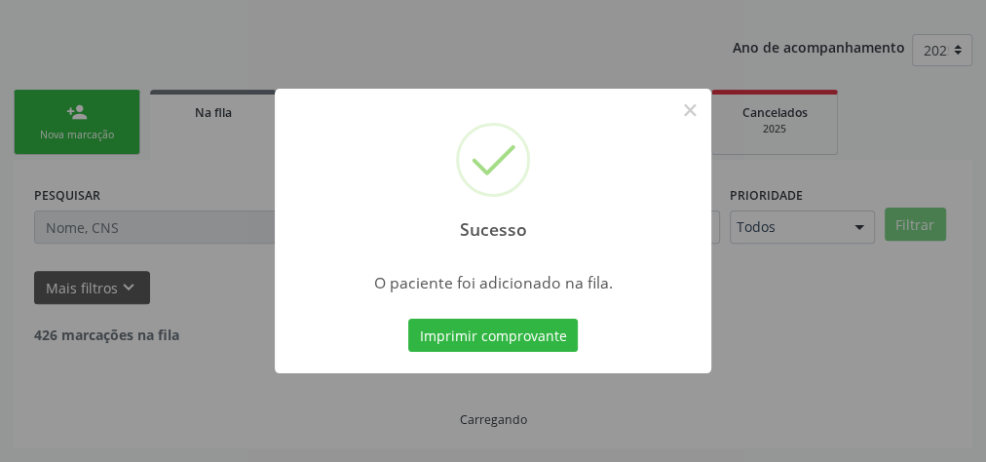
scroll to position [207, 0]
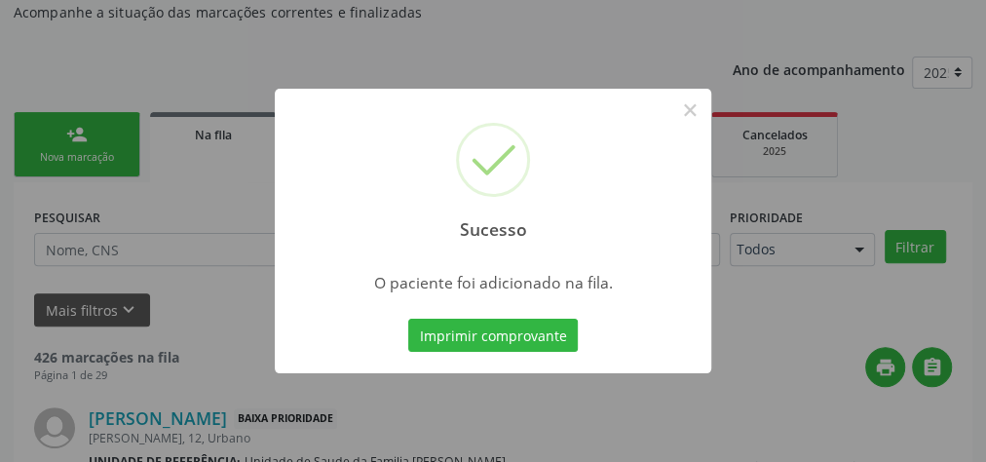
click at [566, 12] on div "Sucesso × O paciente foi adicionado na fila. Imprimir comprovante Cancel" at bounding box center [493, 231] width 986 height 462
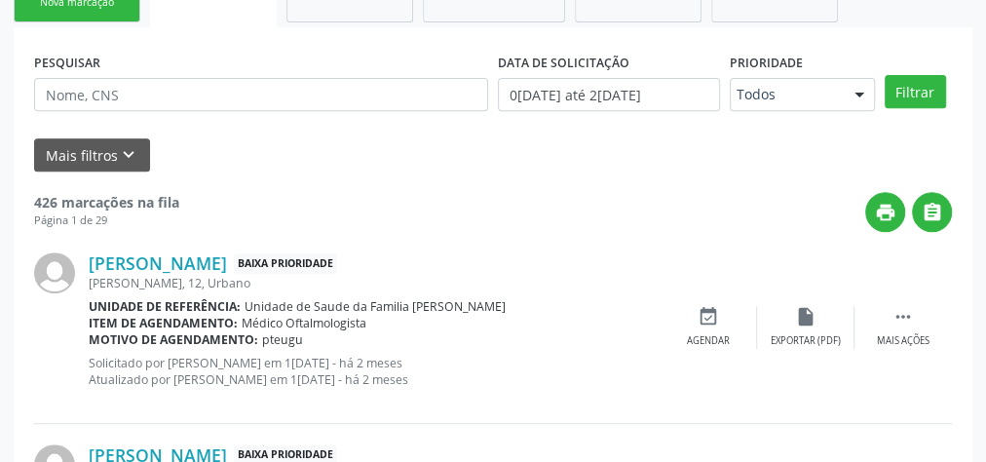
scroll to position [129, 0]
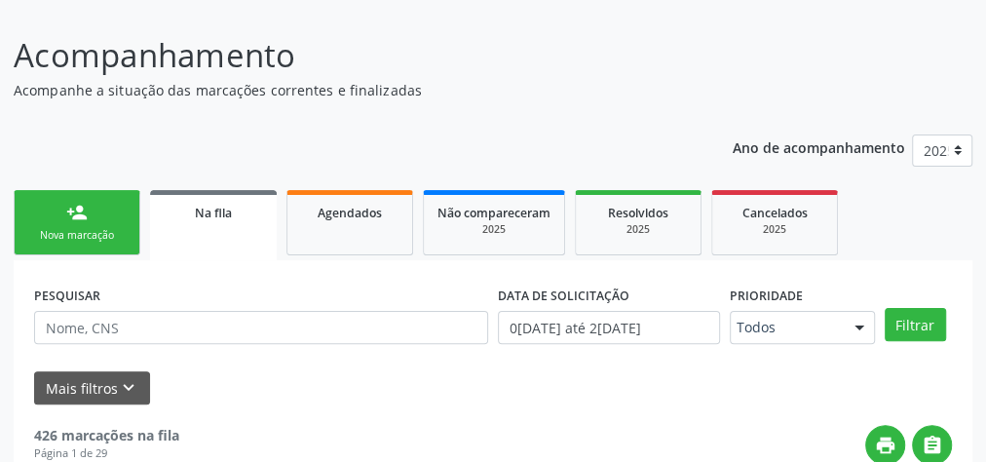
click at [76, 224] on link "person_add Nova marcação" at bounding box center [77, 222] width 127 height 65
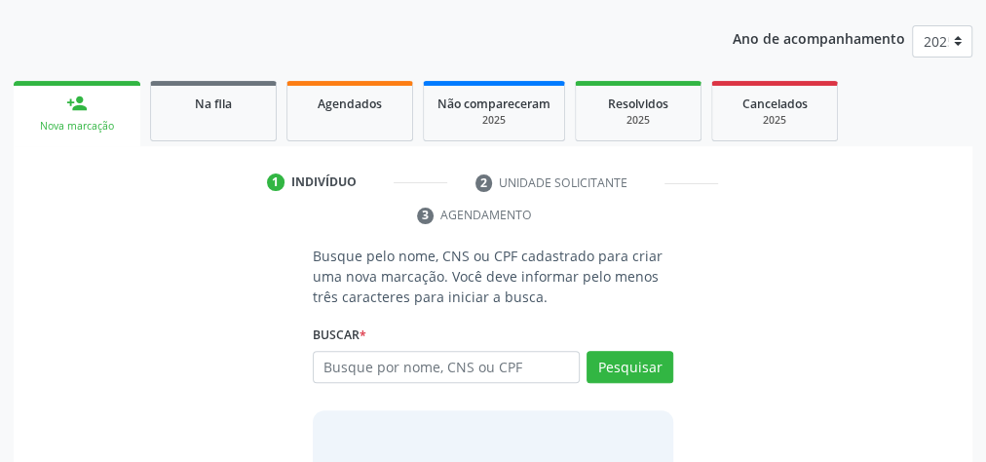
scroll to position [366, 0]
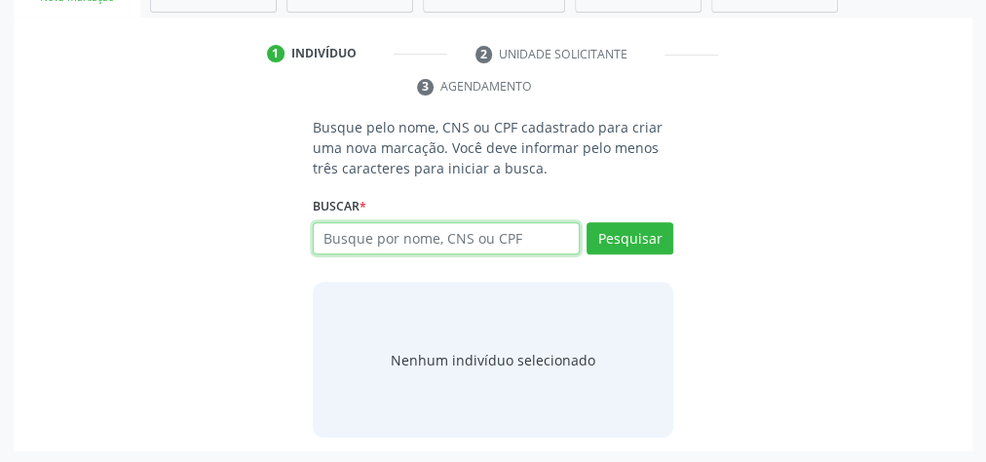
click at [461, 239] on input "text" at bounding box center [446, 238] width 267 height 33
type input "10971139490"
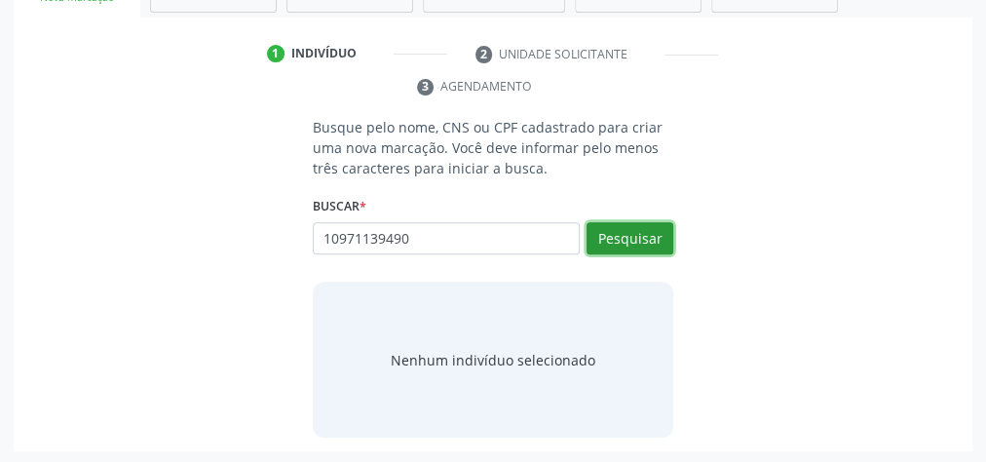
click at [641, 228] on button "Pesquisar" at bounding box center [630, 238] width 87 height 33
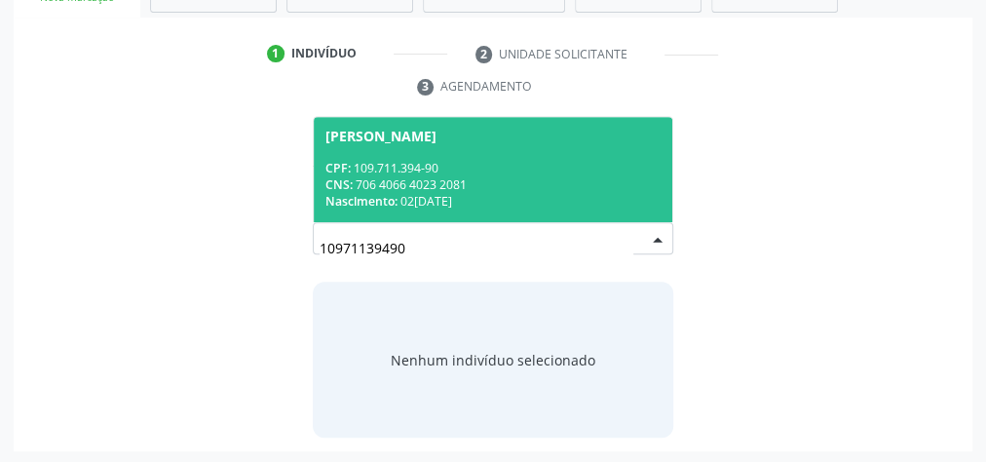
click at [496, 176] on div "CNS: 706 4066 4023 2081" at bounding box center [492, 184] width 335 height 17
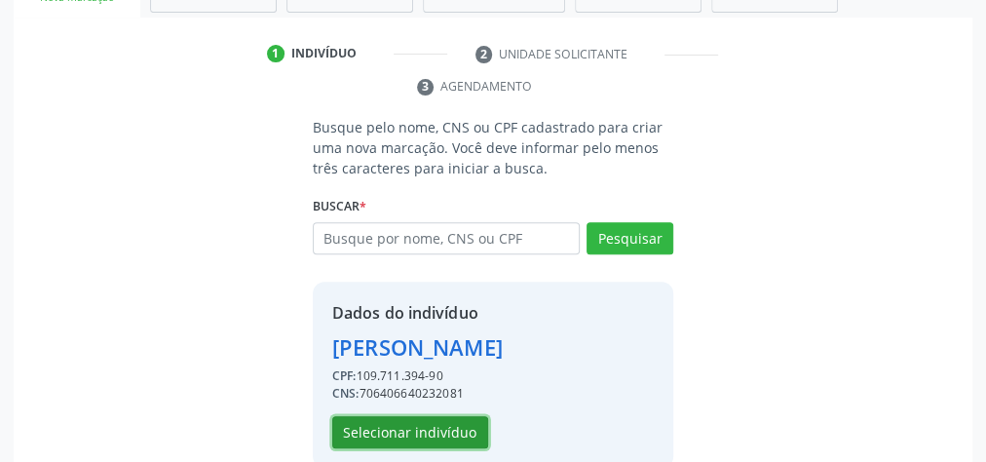
click at [449, 429] on button "Selecionar indivíduo" at bounding box center [410, 432] width 156 height 33
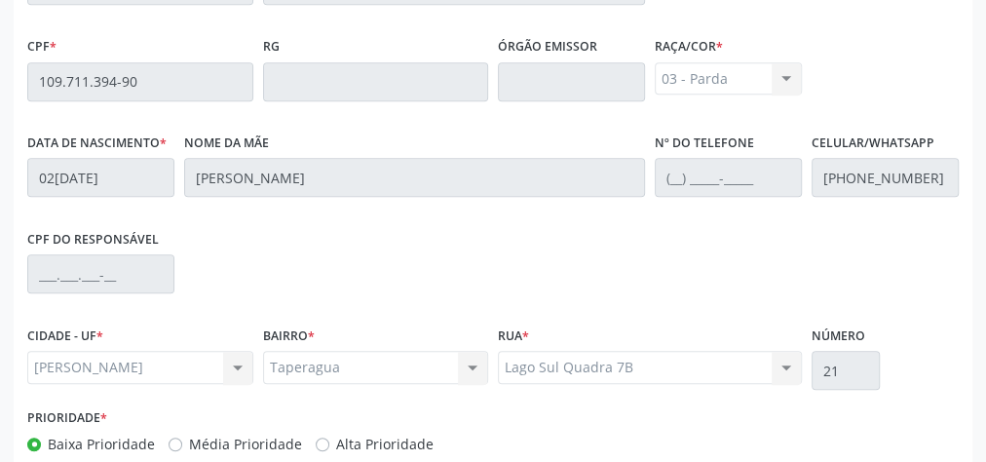
scroll to position [706, 0]
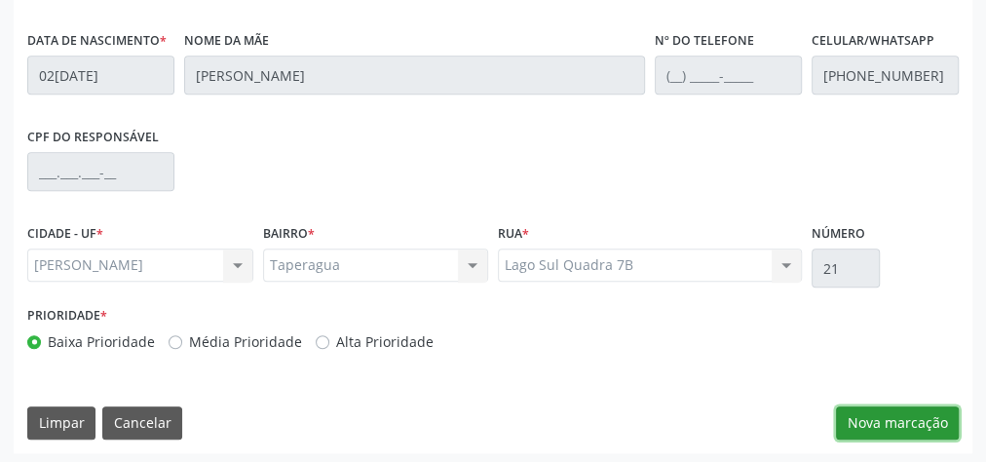
click at [894, 406] on button "Nova marcação" at bounding box center [897, 422] width 123 height 33
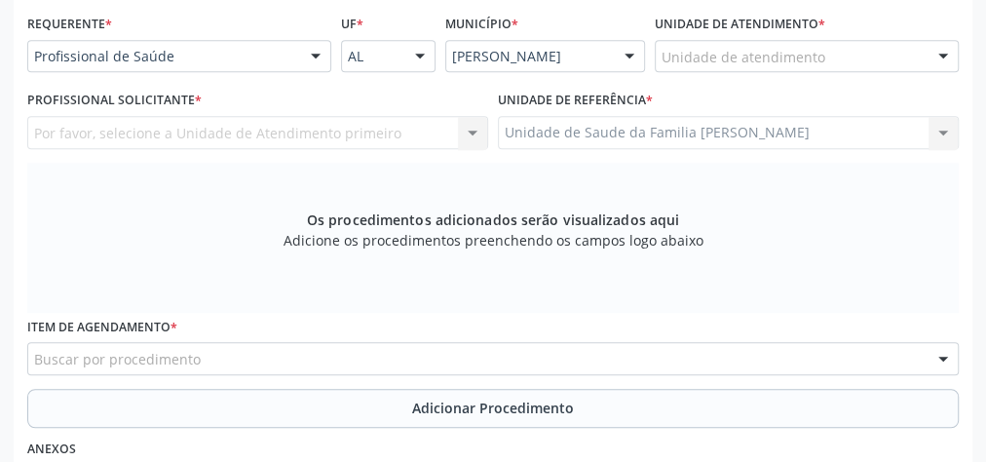
scroll to position [395, 0]
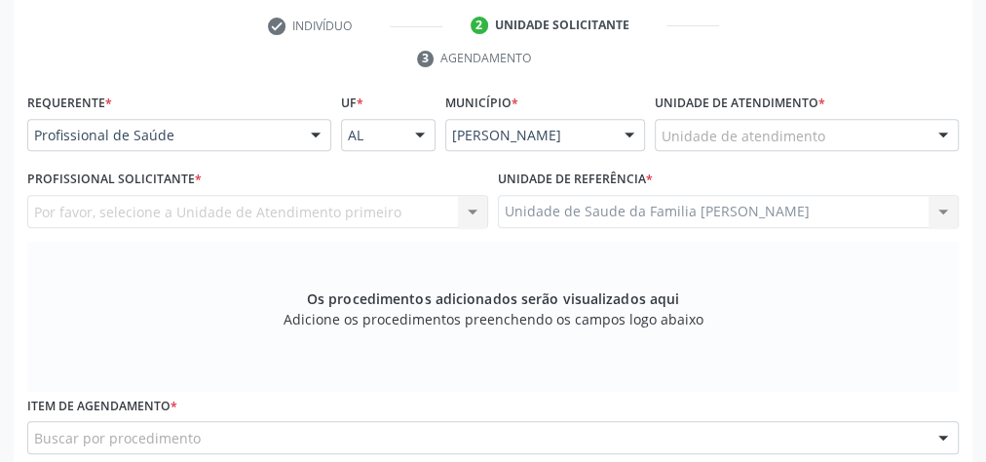
click at [837, 142] on div "Unidade de atendimento" at bounding box center [807, 135] width 304 height 33
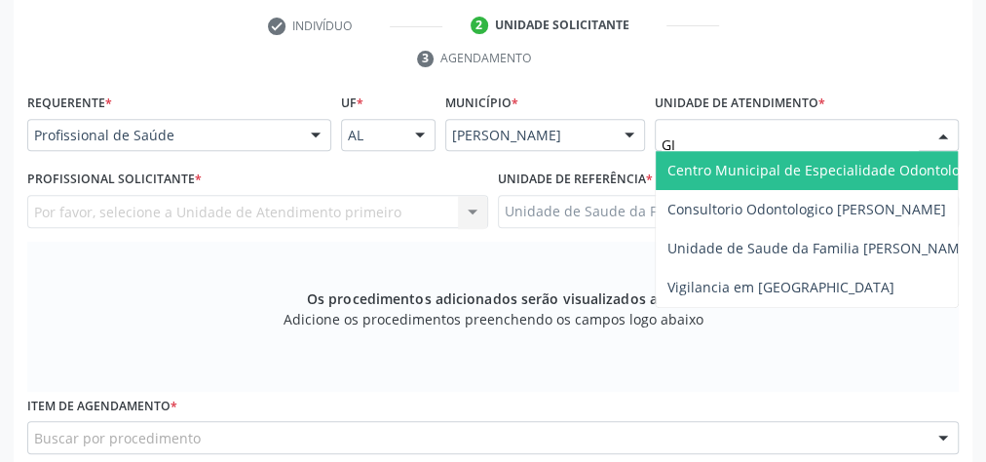
type input "GIS"
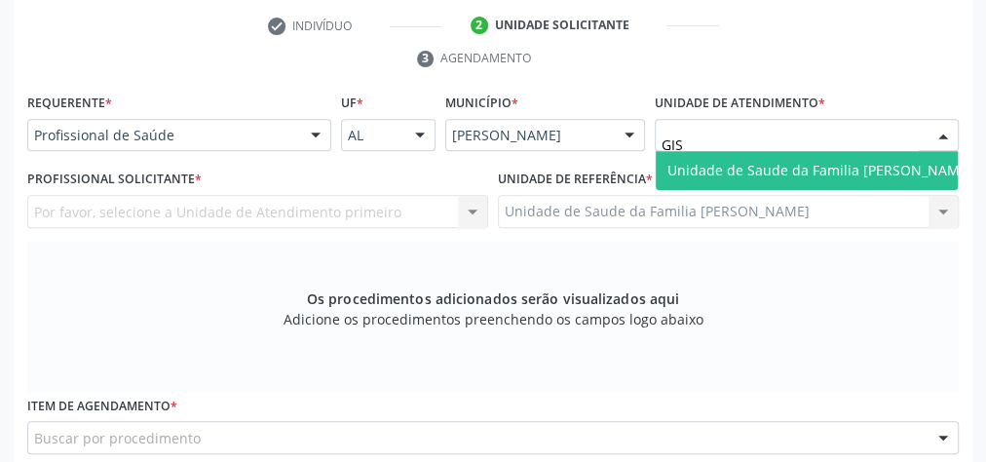
click at [836, 161] on span "Unidade de Saude da Familia [PERSON_NAME]" at bounding box center [819, 170] width 305 height 19
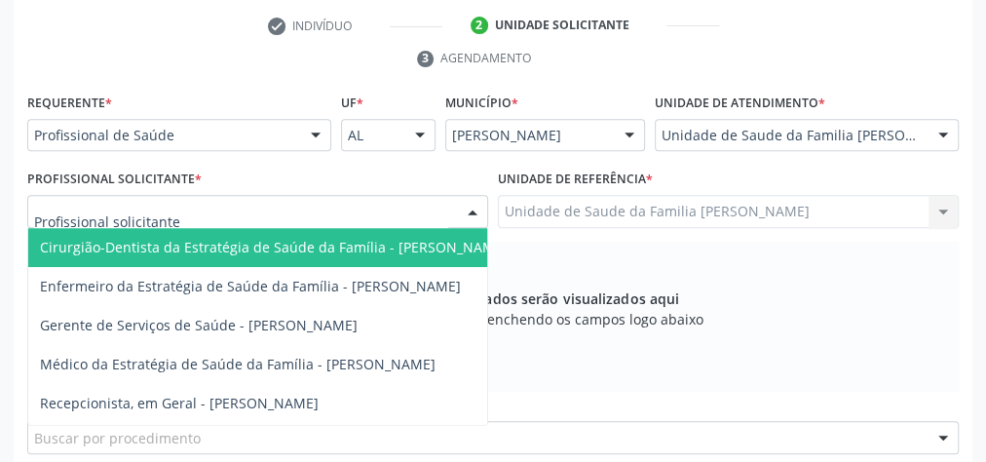
click at [473, 209] on div at bounding box center [472, 212] width 29 height 33
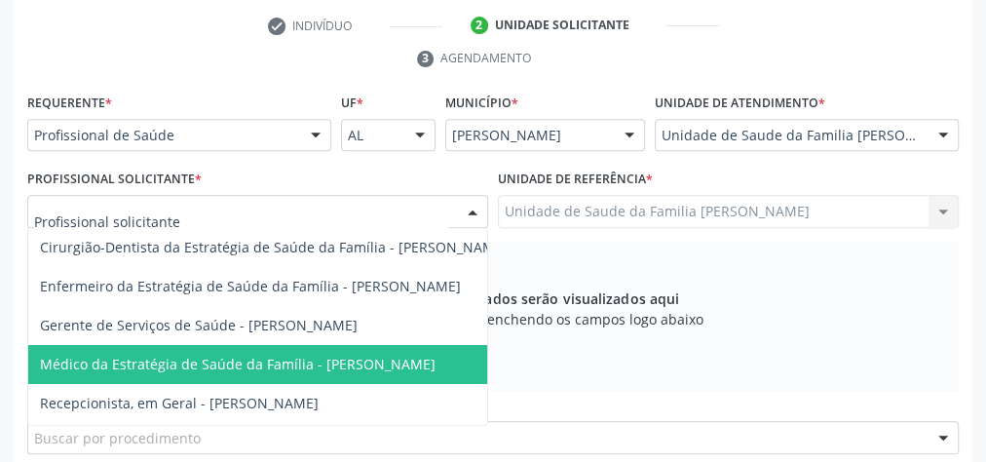
click at [425, 363] on span "Médico da Estratégia de Saúde da Família - [PERSON_NAME]" at bounding box center [238, 364] width 396 height 19
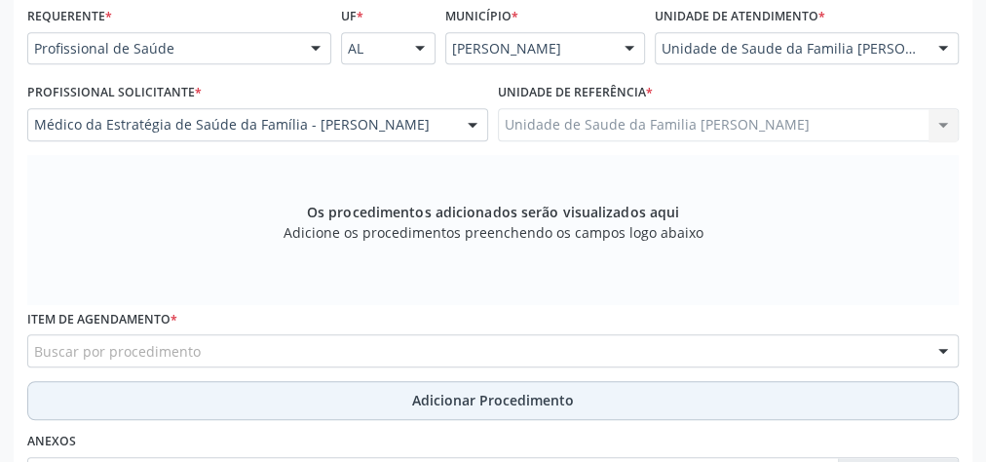
scroll to position [551, 0]
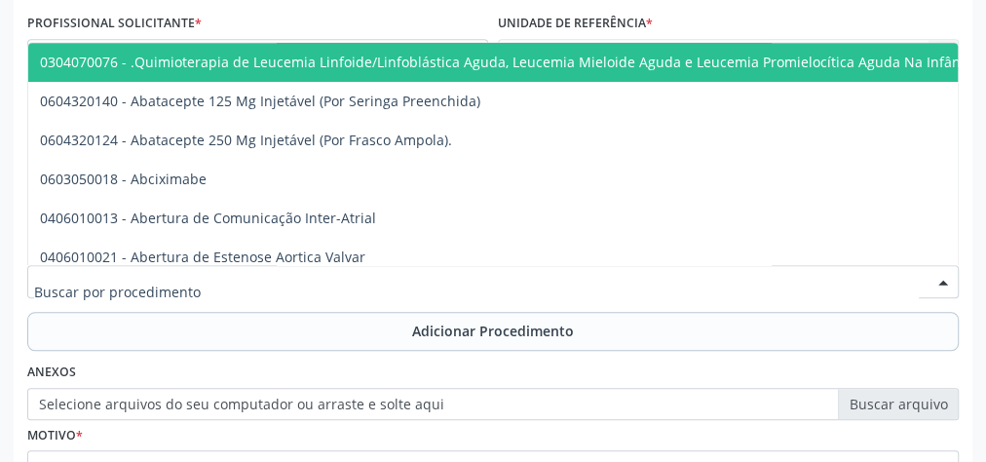
click at [438, 278] on div at bounding box center [493, 281] width 932 height 33
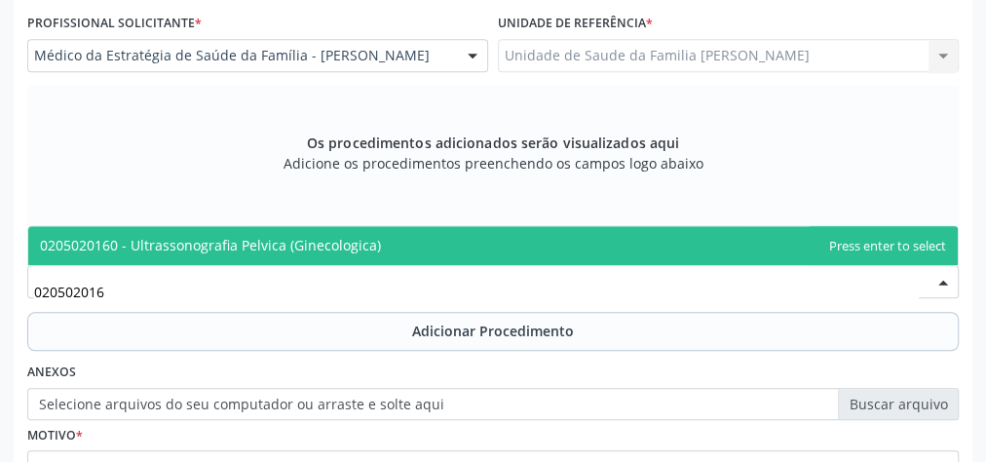
type input "0205020160"
click at [364, 245] on span "0205020160 - Ultrassonografia Pelvica (Ginecologica)" at bounding box center [210, 245] width 341 height 19
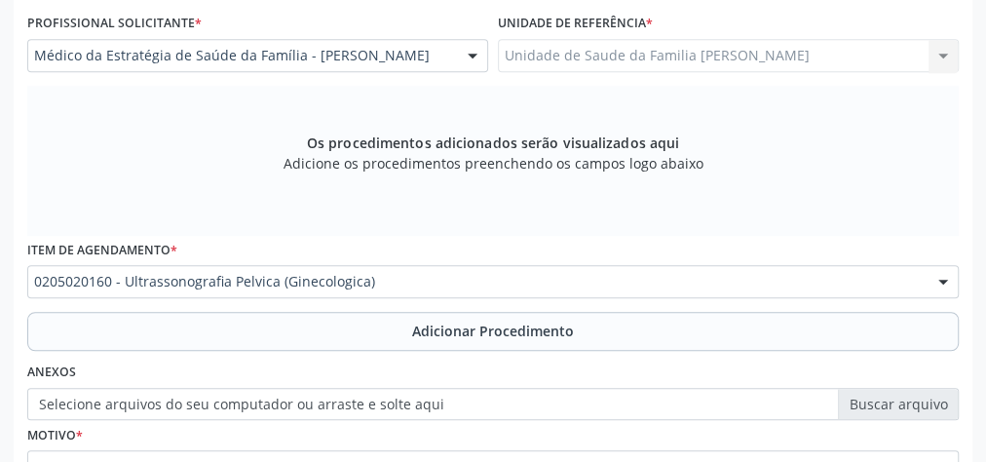
click at [509, 329] on span "Adicionar Procedimento" at bounding box center [493, 331] width 162 height 20
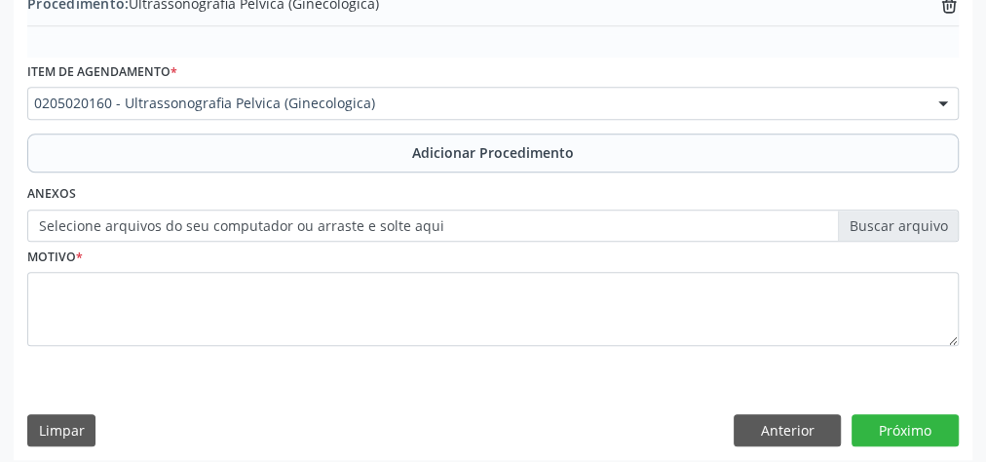
scroll to position [663, 0]
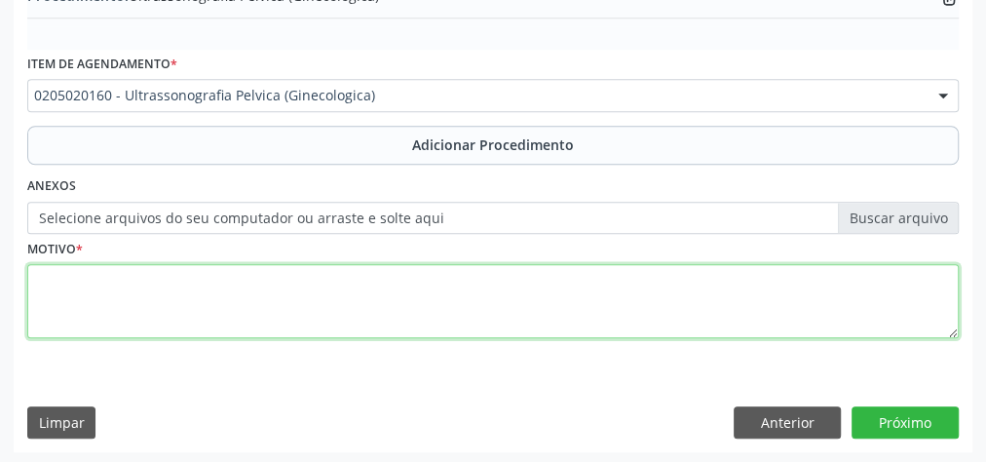
click at [399, 305] on textarea at bounding box center [493, 301] width 932 height 74
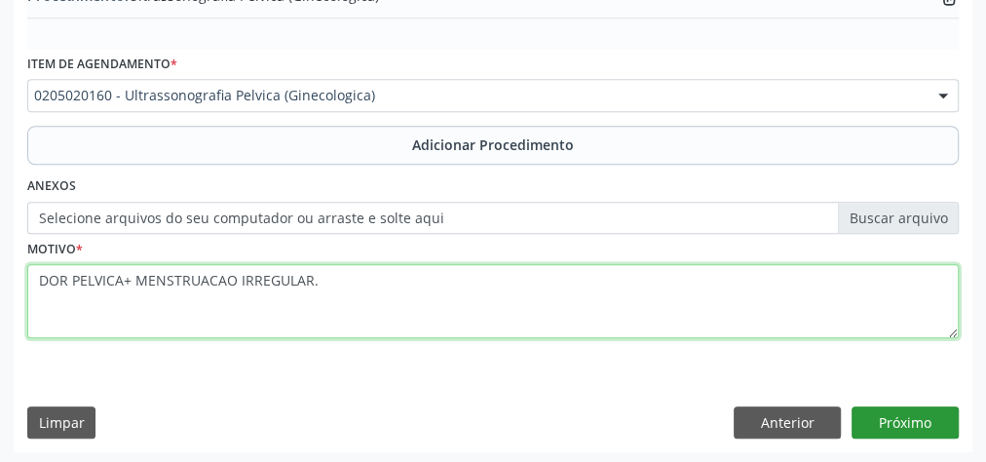
type textarea "DOR PELVICA+ MENSTRUACAO IRREGULAR."
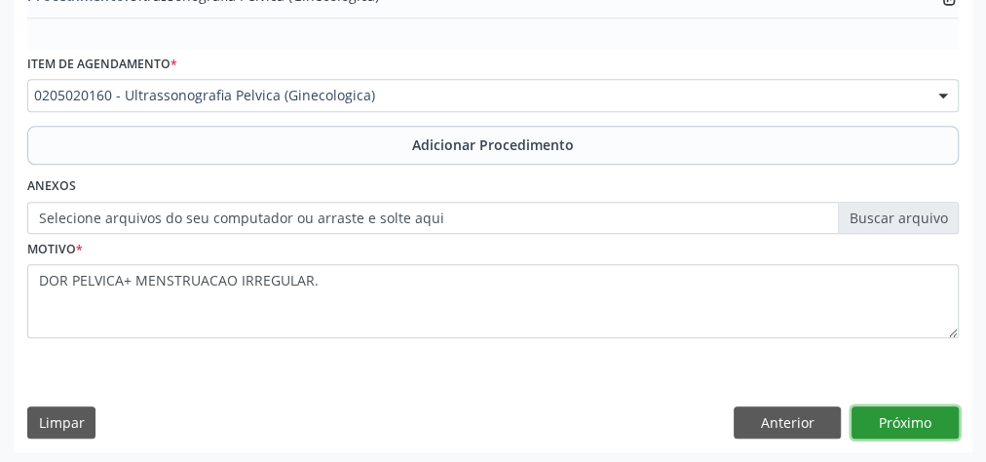
click at [907, 417] on button "Próximo" at bounding box center [905, 422] width 107 height 33
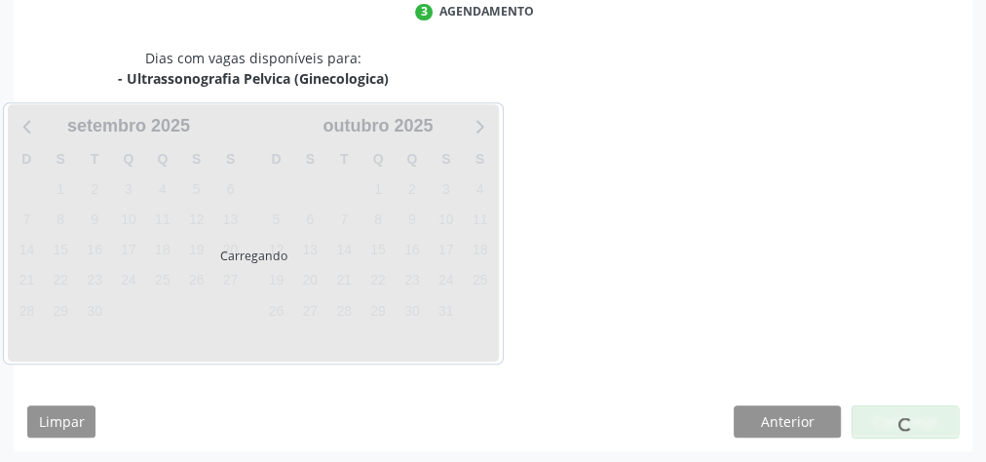
scroll to position [516, 0]
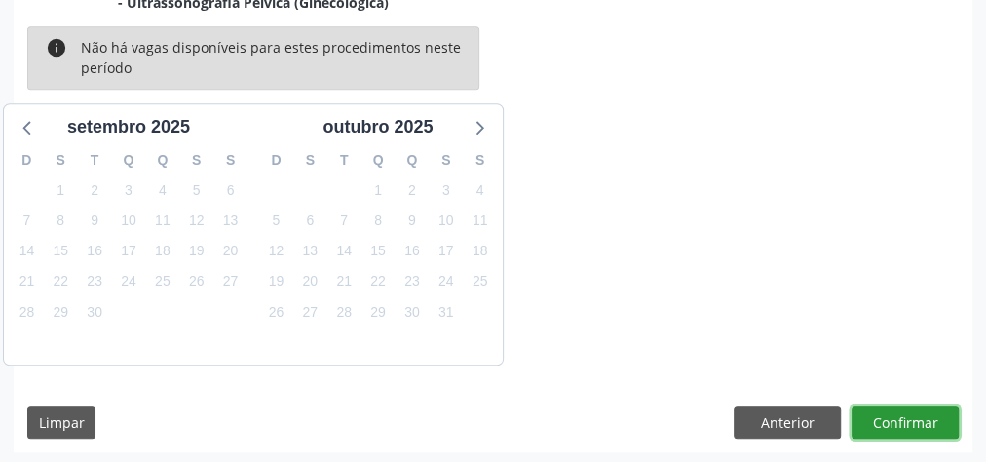
click at [907, 417] on button "Confirmar" at bounding box center [905, 422] width 107 height 33
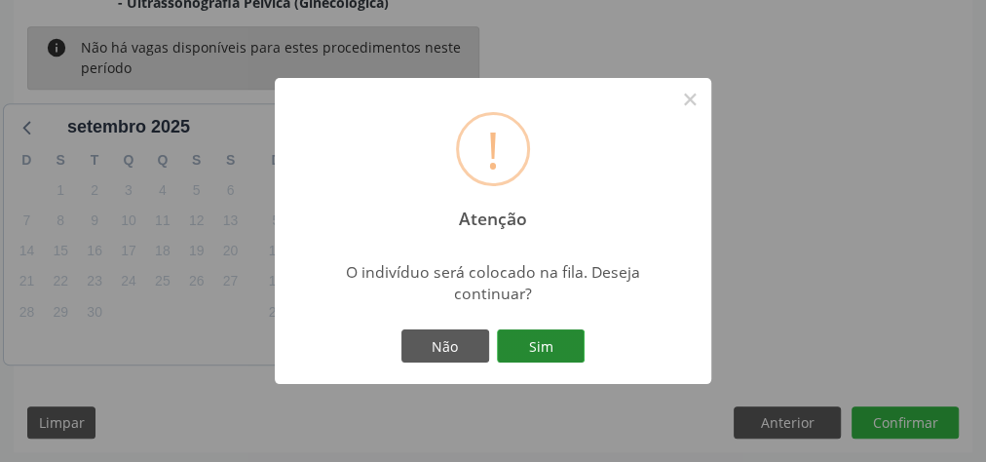
click at [563, 350] on button "Sim" at bounding box center [541, 345] width 88 height 33
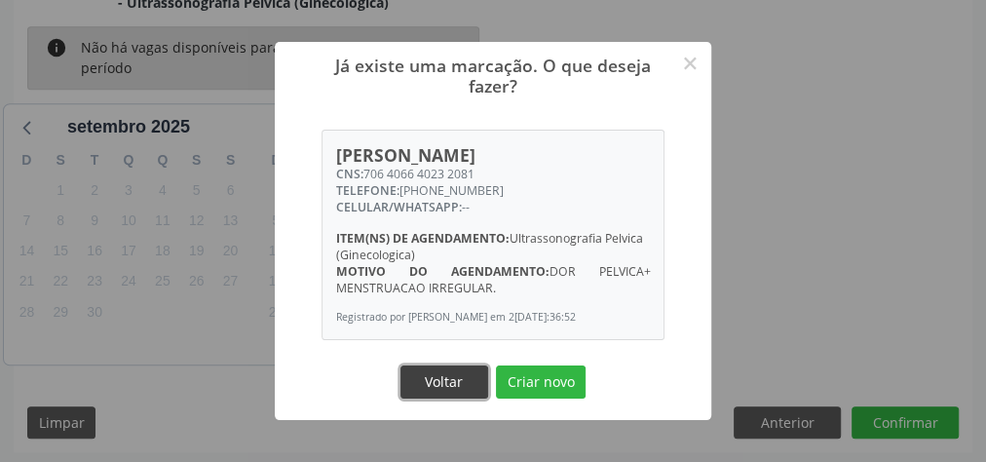
click at [448, 383] on button "Voltar" at bounding box center [444, 381] width 88 height 33
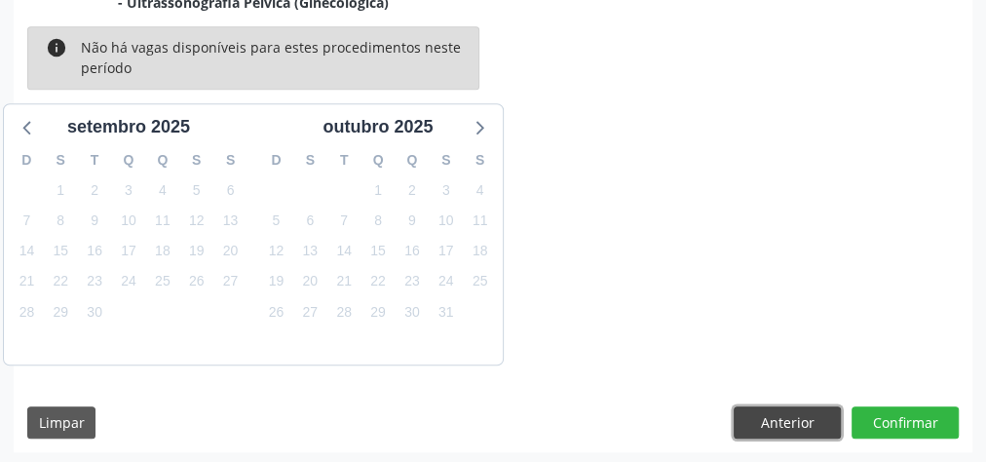
click at [773, 410] on button "Anterior" at bounding box center [787, 422] width 107 height 33
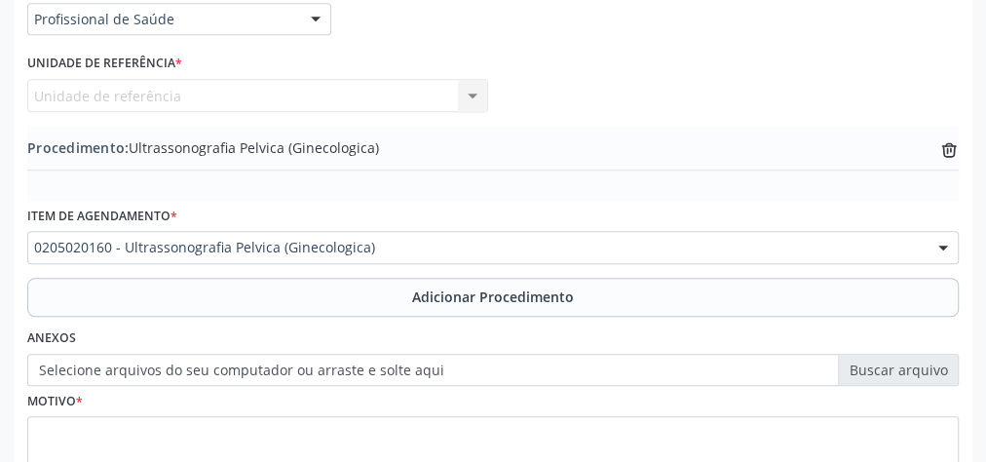
scroll to position [0, 0]
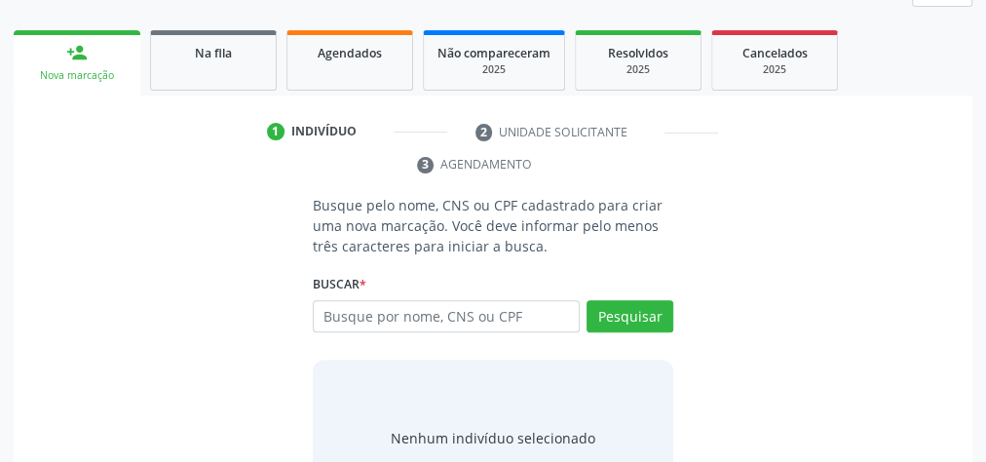
scroll to position [366, 0]
